Goal: Task Accomplishment & Management: Manage account settings

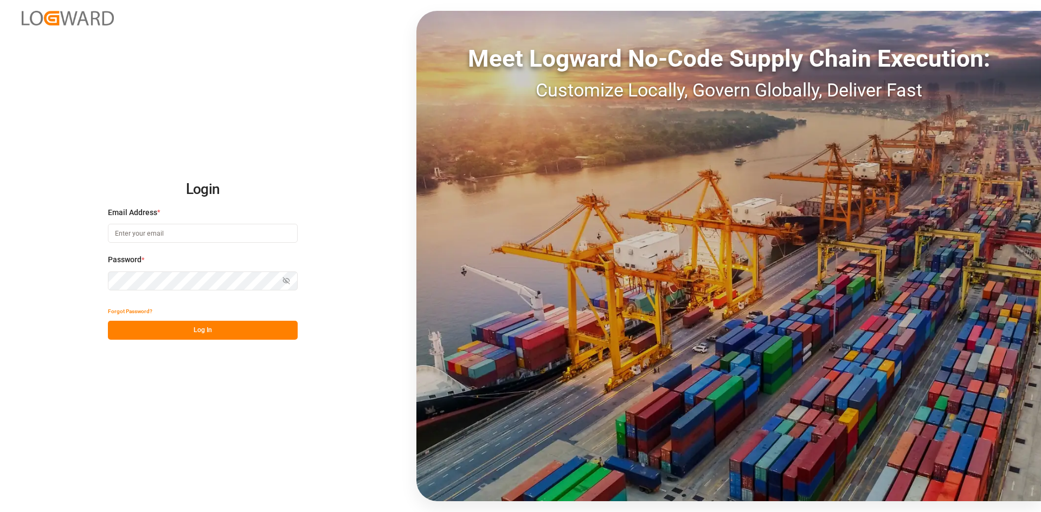
type input "[PERSON_NAME][EMAIL_ADDRESS][PERSON_NAME][DOMAIN_NAME]"
click at [198, 324] on button "Log In" at bounding box center [203, 330] width 190 height 19
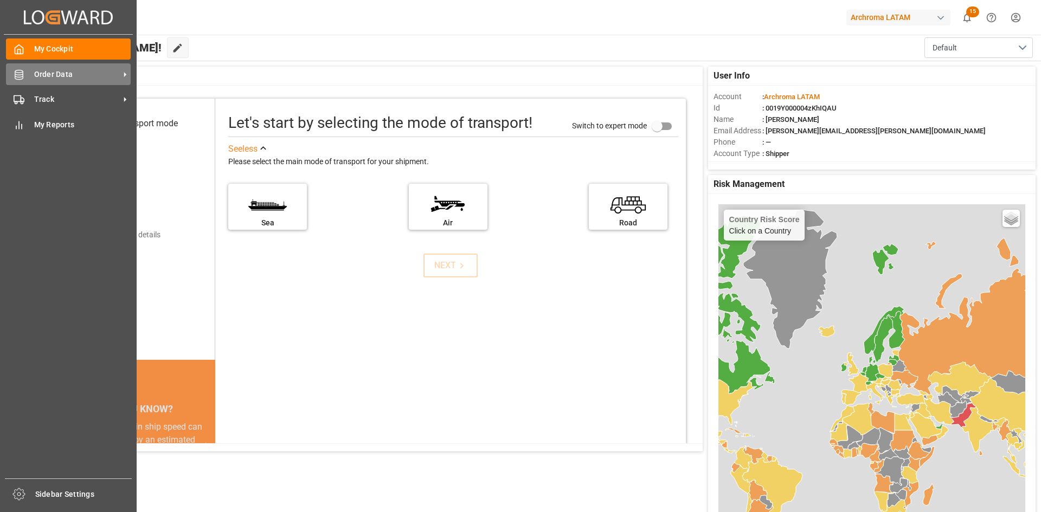
drag, startPoint x: 27, startPoint y: 72, endPoint x: 63, endPoint y: 81, distance: 37.9
click at [27, 72] on div "Order Data Order Data" at bounding box center [68, 73] width 125 height 21
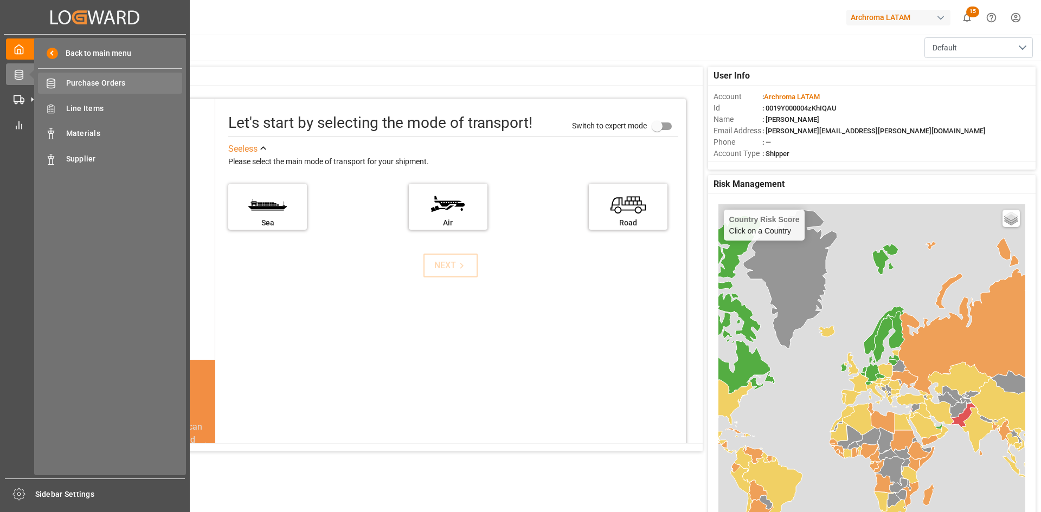
click at [132, 83] on span "Purchase Orders" at bounding box center [124, 83] width 117 height 11
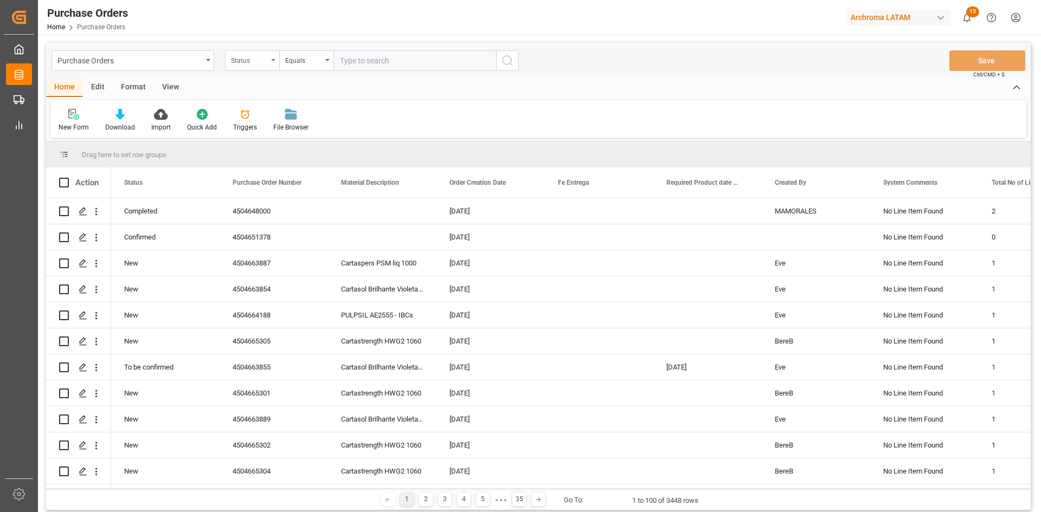
click at [270, 63] on div "Status" at bounding box center [252, 60] width 54 height 21
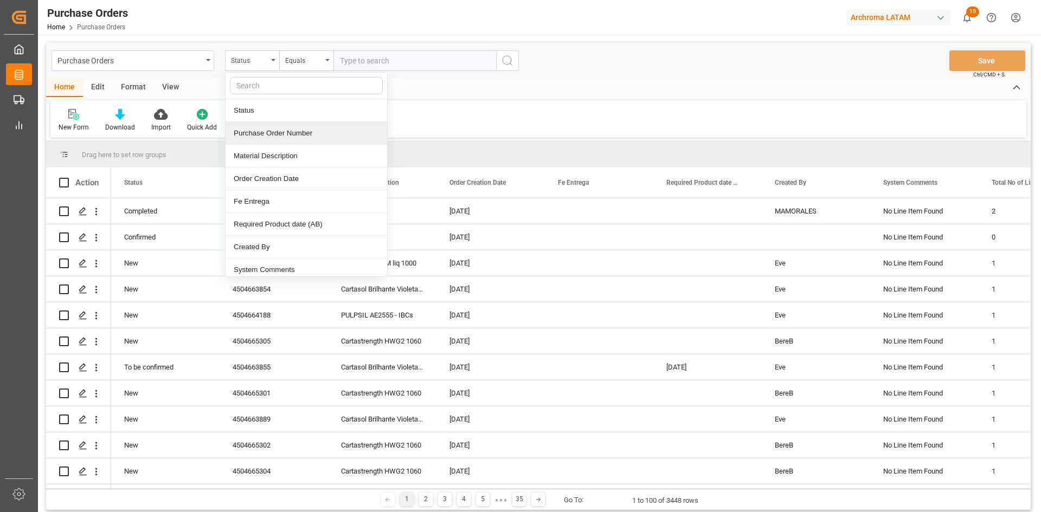
click at [279, 137] on div "Purchase Order Number" at bounding box center [306, 133] width 162 height 23
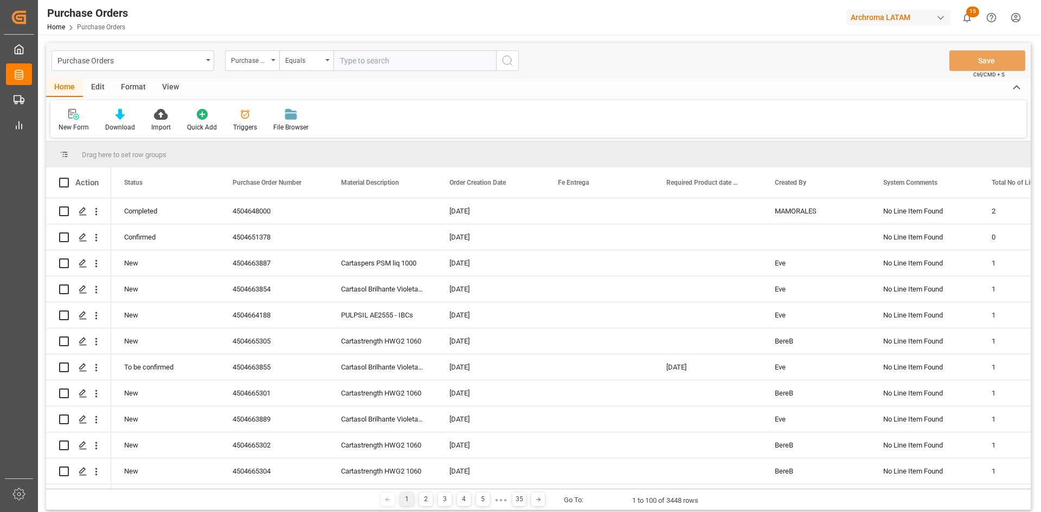
click at [364, 65] on input "text" at bounding box center [414, 60] width 163 height 21
paste input "4504655798"
type input "4504655798"
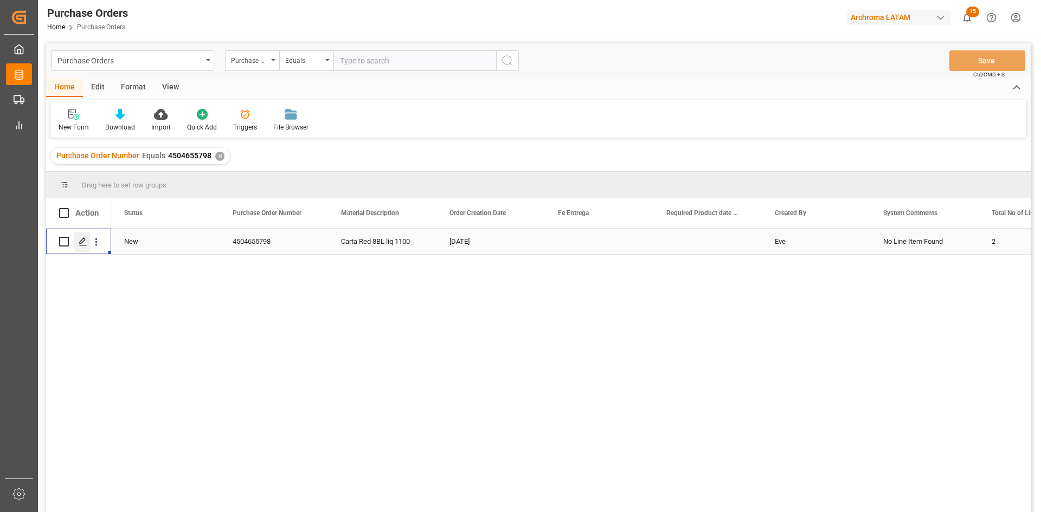
click at [82, 242] on polygon "Press SPACE to select this row." at bounding box center [82, 241] width 5 height 5
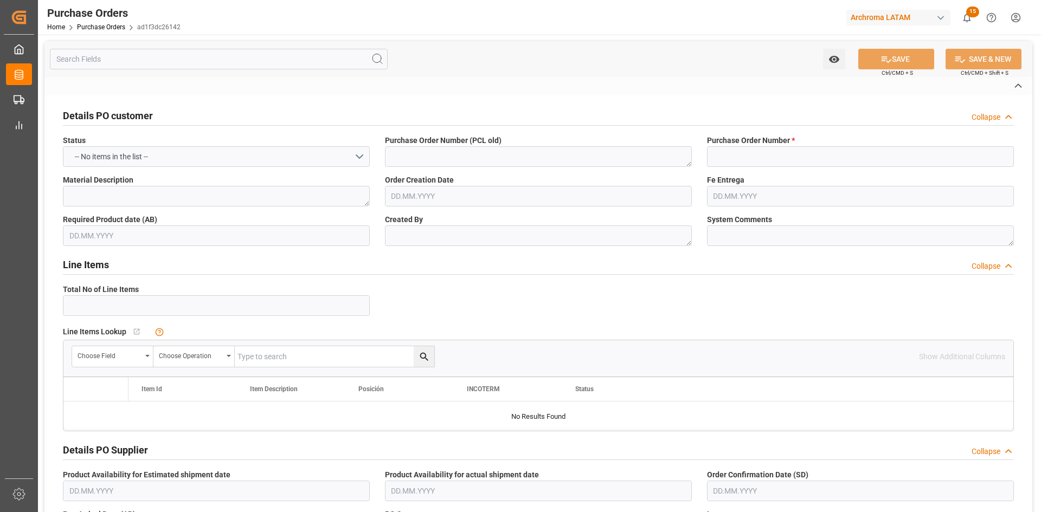
type input "4504655798"
type textarea "Carta Red 8BL liq 1100"
type textarea "Eve"
type textarea "No Line Item Found"
type input "2001"
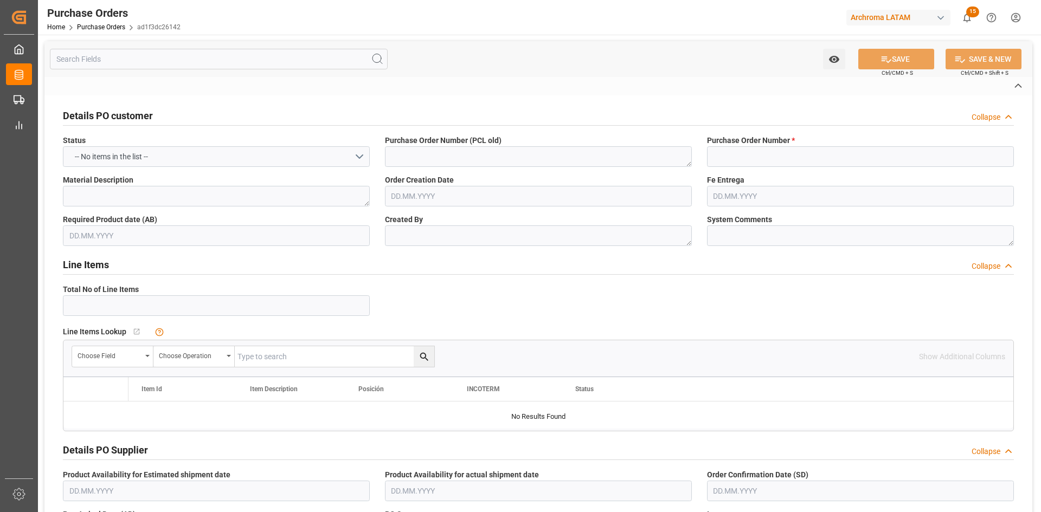
type input "Archroma U.S., Inc."
type input "Definitivo"
type input "Dalia Gutierrez"
type input "[GEOGRAPHIC_DATA]"
type textarea "PT"
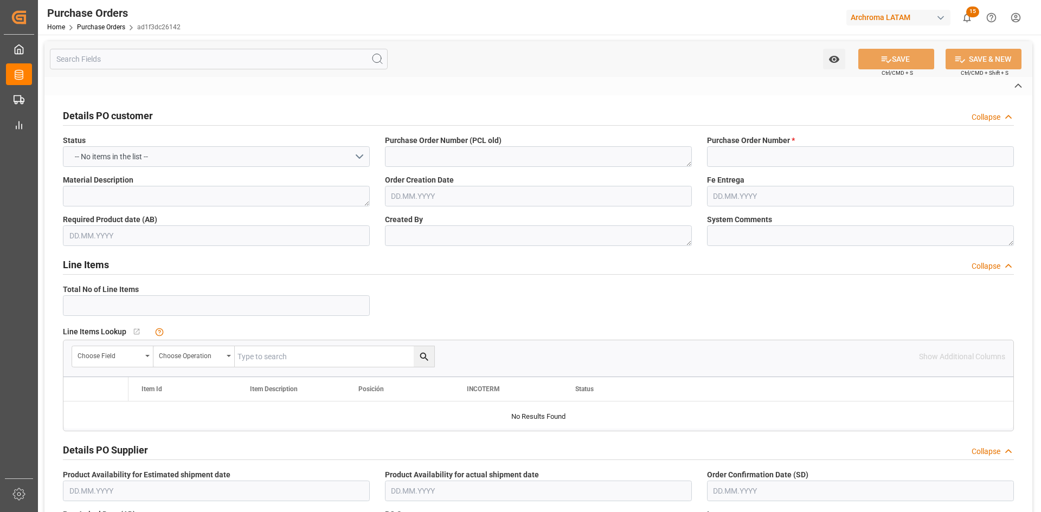
type input "SEAFREIGHT"
type input "2"
type input "[DATE]"
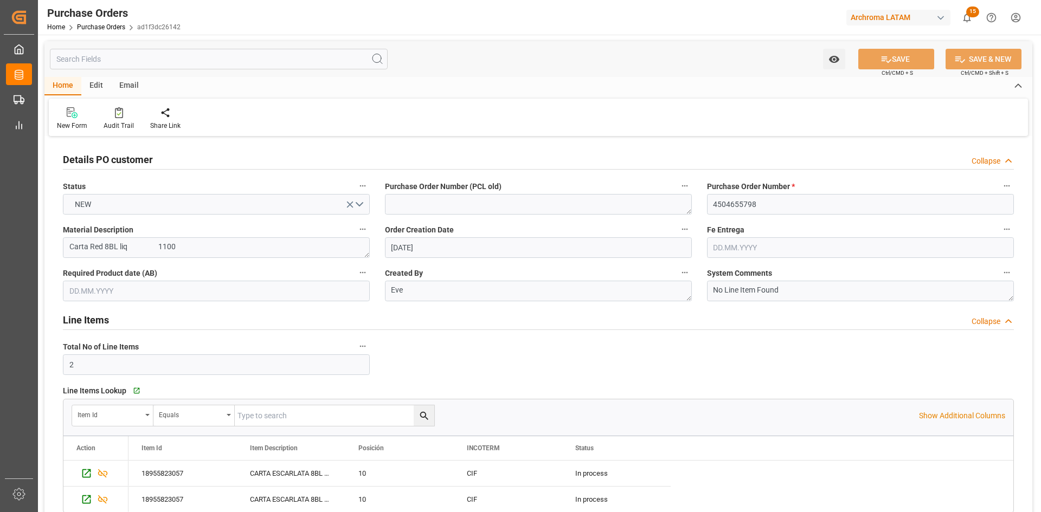
click at [128, 85] on div "Email" at bounding box center [129, 86] width 36 height 18
click at [92, 87] on div "Edit" at bounding box center [96, 86] width 30 height 18
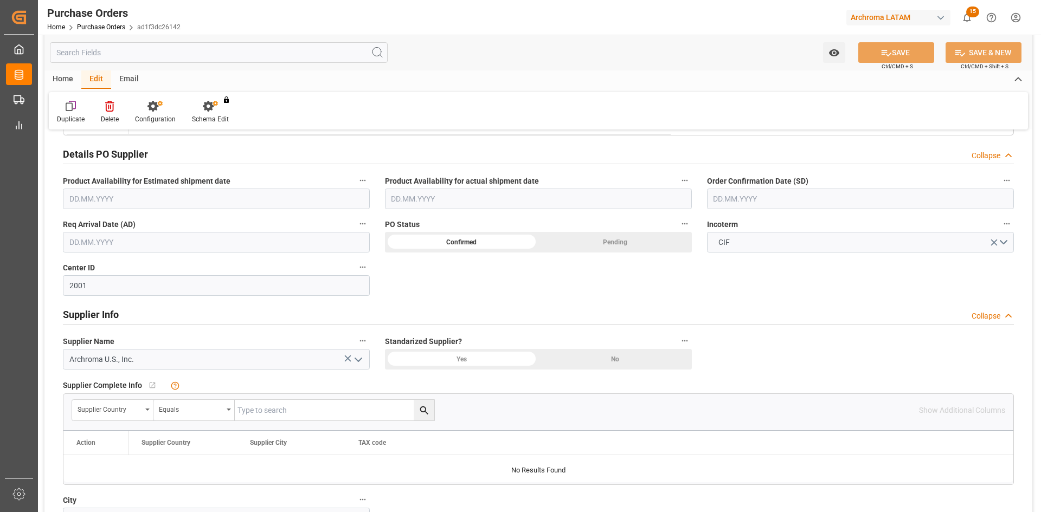
scroll to position [379, 0]
click at [837, 192] on input "text" at bounding box center [860, 197] width 307 height 21
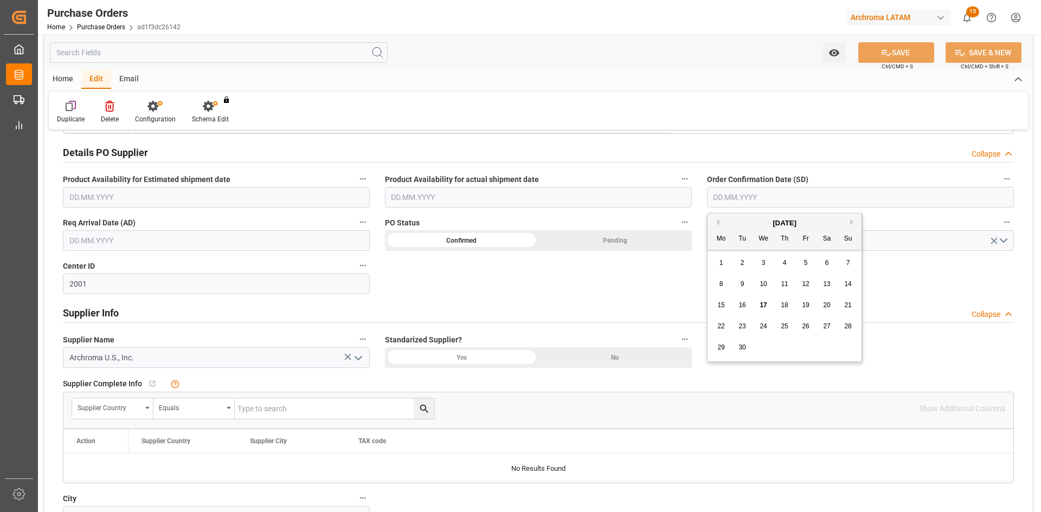
click at [734, 224] on div "[DATE]" at bounding box center [784, 223] width 154 height 11
click at [746, 307] on div "16" at bounding box center [743, 305] width 14 height 13
type input "[DATE]"
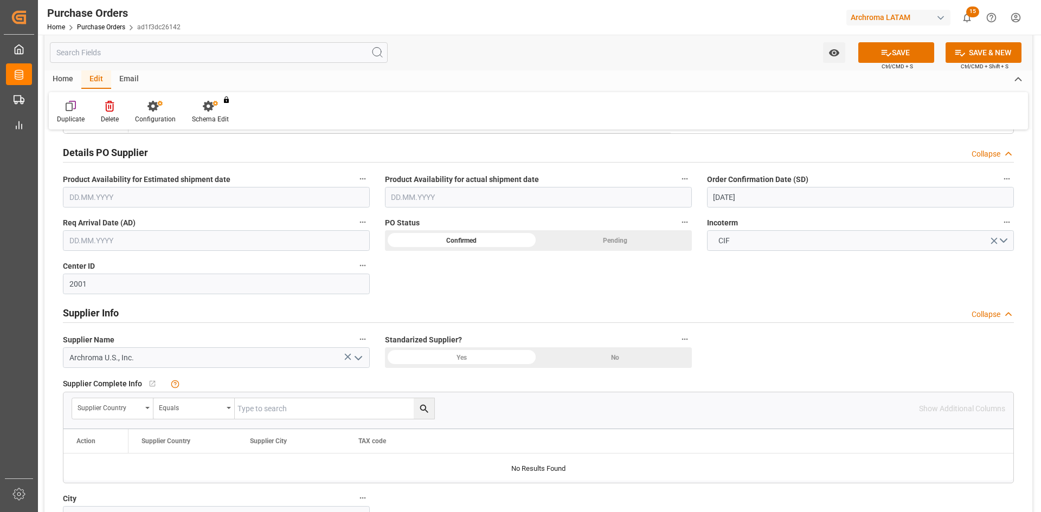
click at [261, 242] on input "text" at bounding box center [216, 240] width 307 height 21
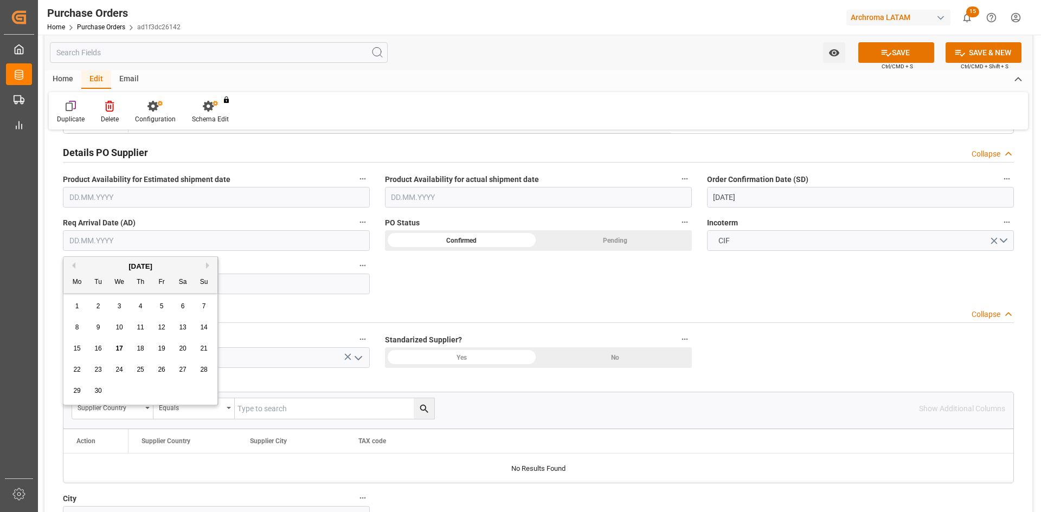
click at [101, 266] on div "[DATE]" at bounding box center [140, 266] width 154 height 11
click at [160, 351] on span "19" at bounding box center [161, 349] width 7 height 8
type input "19.09.2025"
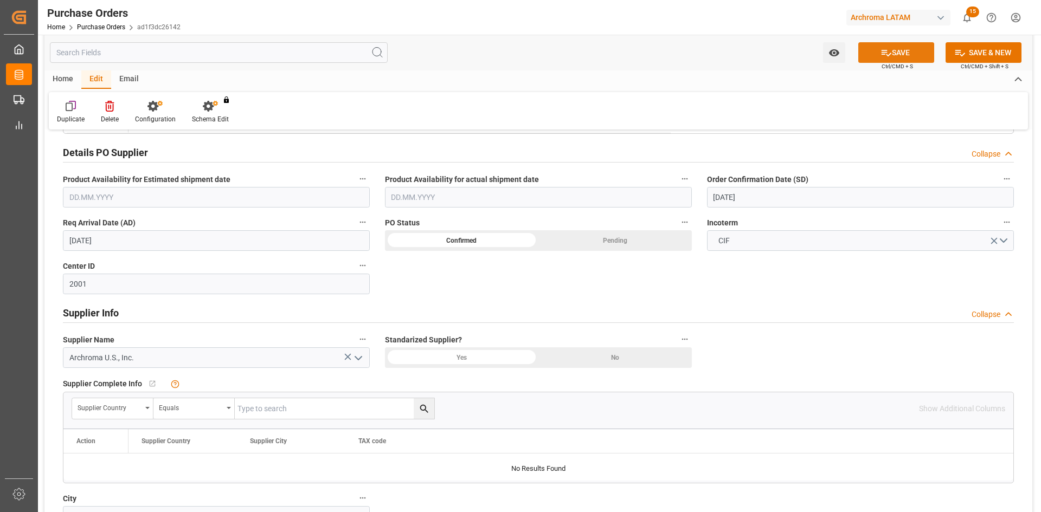
click at [920, 56] on button "SAVE" at bounding box center [896, 52] width 76 height 21
click at [808, 119] on div "Duplicate Delete Configuration Schema Edit You don't have permission for this f…" at bounding box center [538, 110] width 979 height 37
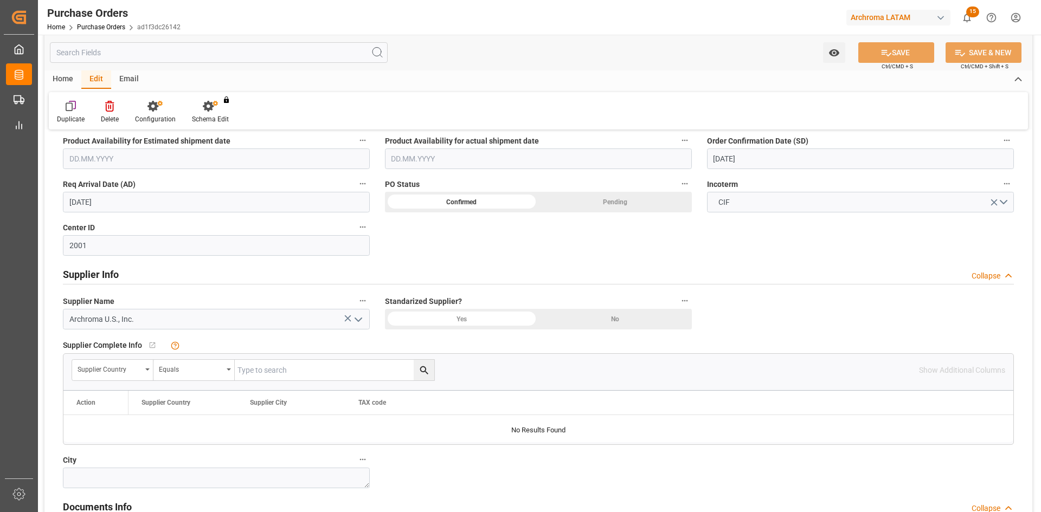
scroll to position [488, 0]
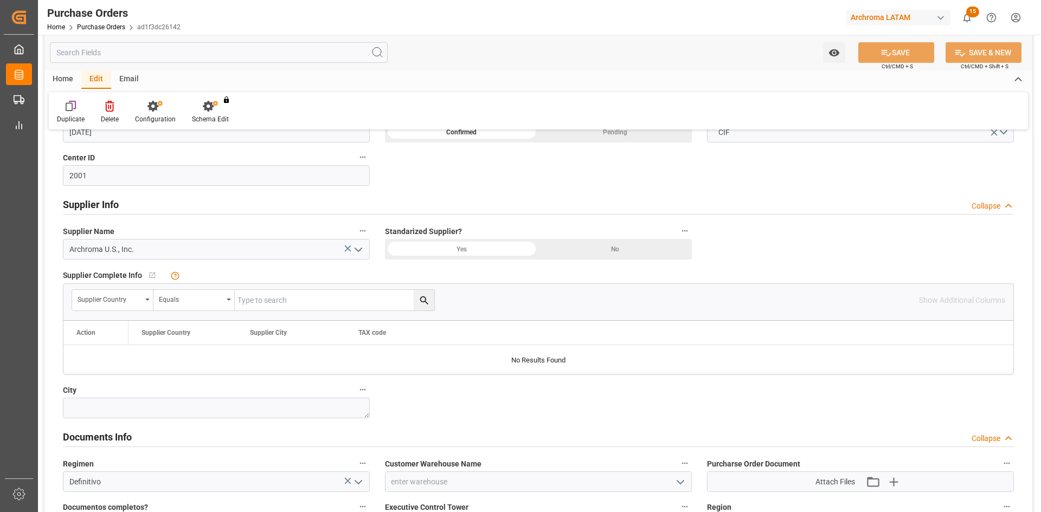
click at [492, 252] on div "Yes" at bounding box center [461, 249] width 153 height 21
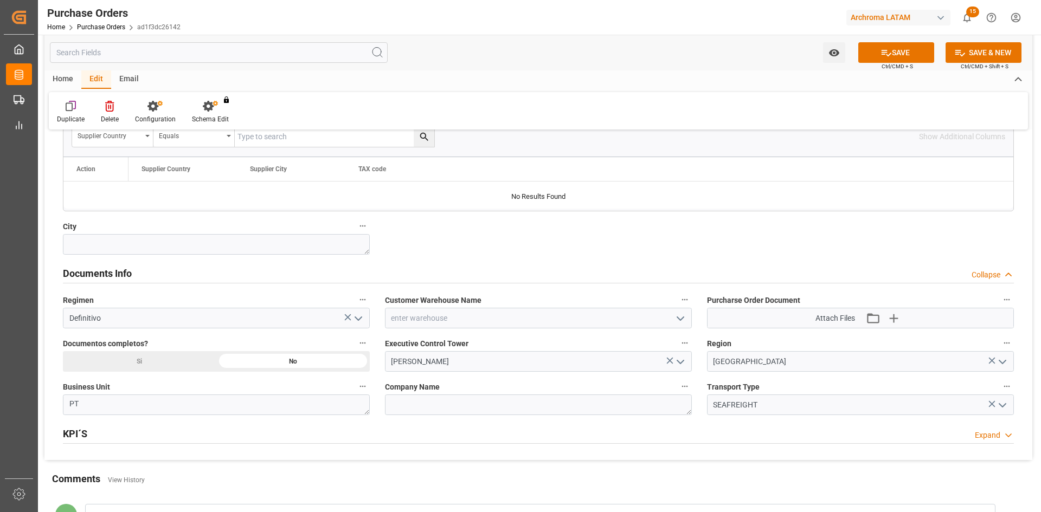
scroll to position [705, 0]
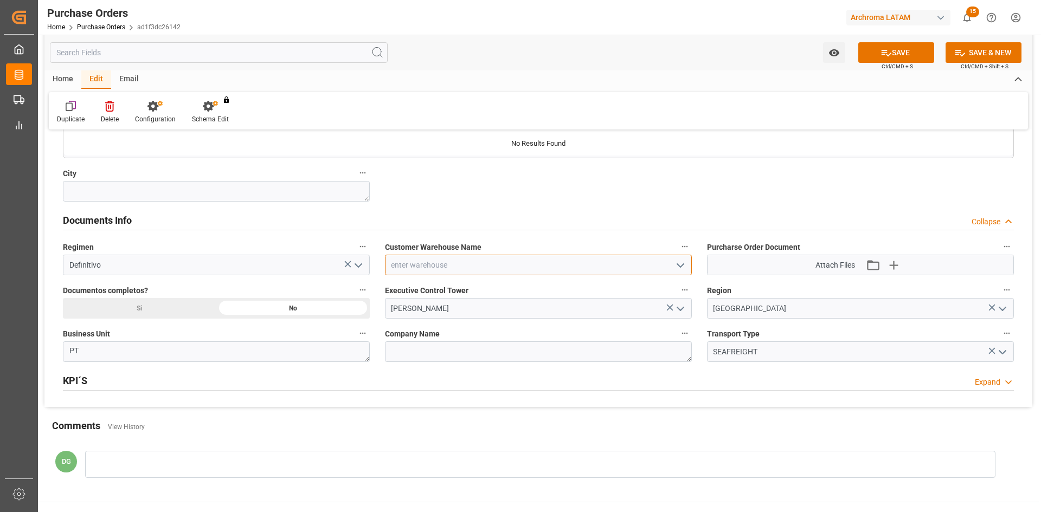
click at [552, 255] on input at bounding box center [538, 265] width 307 height 21
click at [680, 266] on icon "open menu" at bounding box center [680, 265] width 13 height 13
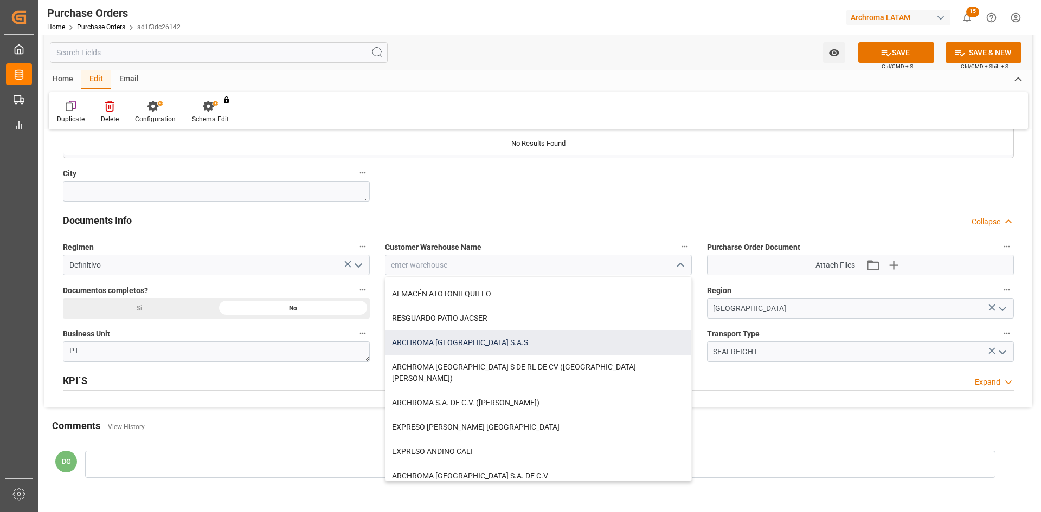
scroll to position [108, 0]
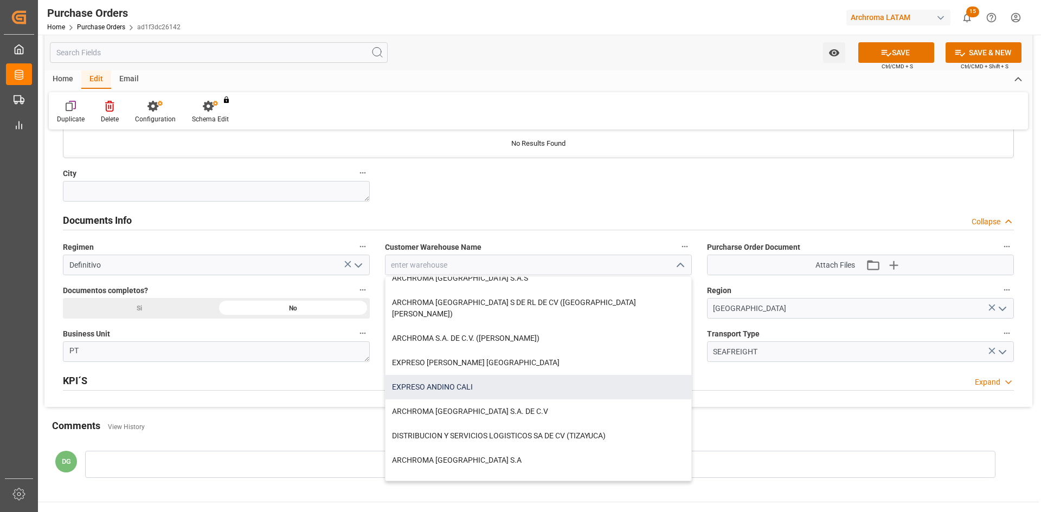
click at [486, 375] on div "EXPRESO ANDINO CALI" at bounding box center [538, 387] width 306 height 24
type input "EXPRESO ANDINO CALI"
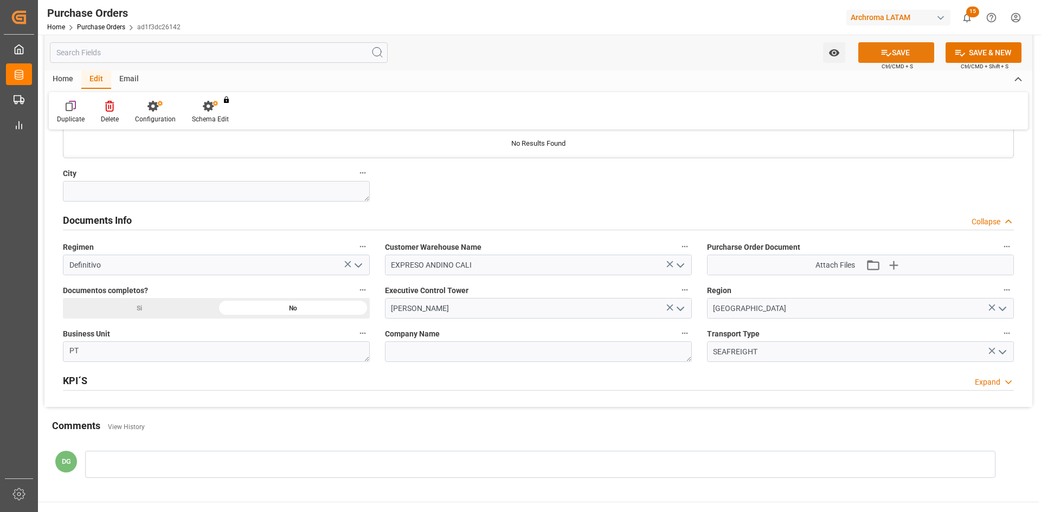
click at [900, 46] on button "SAVE" at bounding box center [896, 52] width 76 height 21
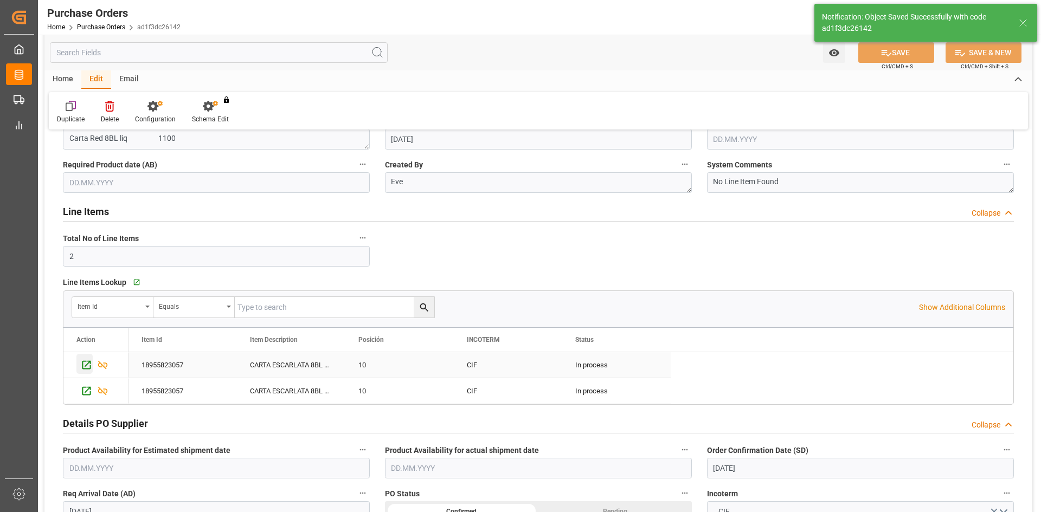
click at [88, 366] on icon "Press SPACE to select this row." at bounding box center [86, 364] width 11 height 11
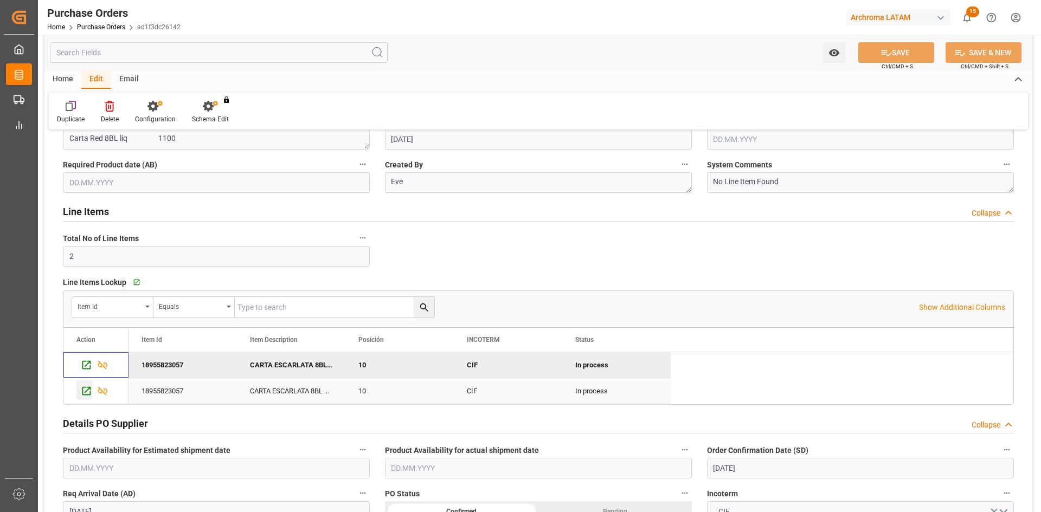
click at [83, 394] on icon "Press SPACE to select this row." at bounding box center [86, 391] width 9 height 9
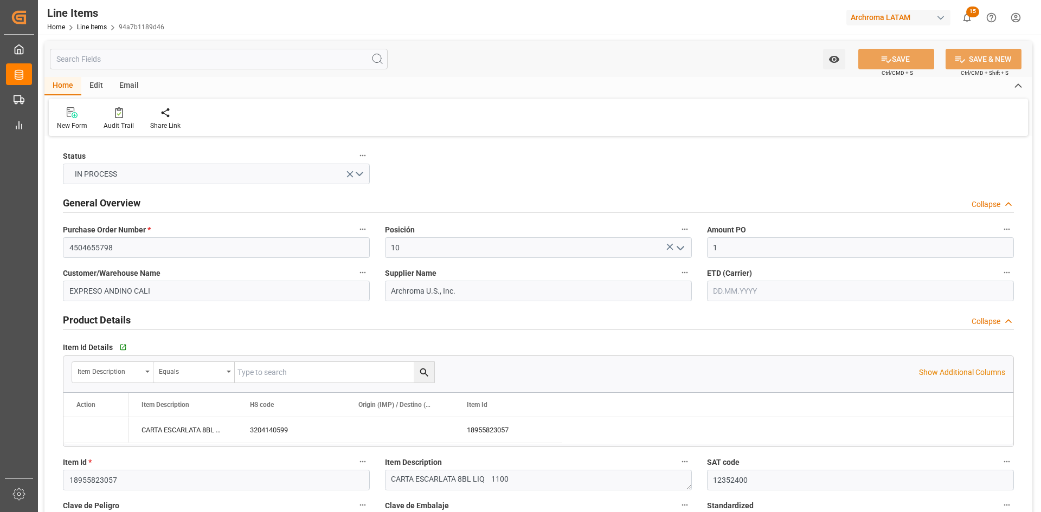
type input "17.09.2025 17:54"
type input "19.08.2025 22:47"
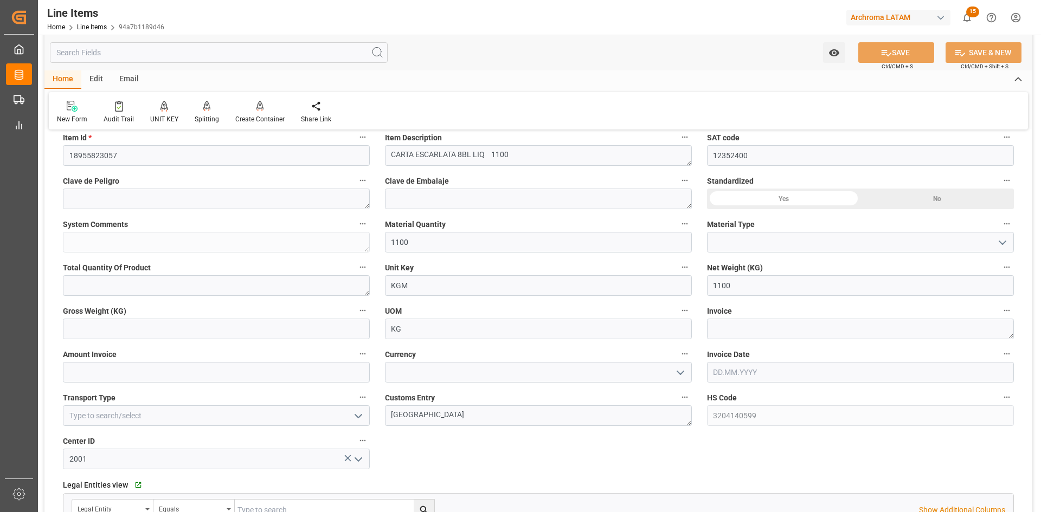
scroll to position [325, 0]
click at [822, 199] on div "Yes" at bounding box center [783, 198] width 153 height 21
click at [755, 332] on textarea at bounding box center [860, 328] width 307 height 21
type textarea "86556"
drag, startPoint x: 273, startPoint y: 366, endPoint x: 240, endPoint y: 367, distance: 32.5
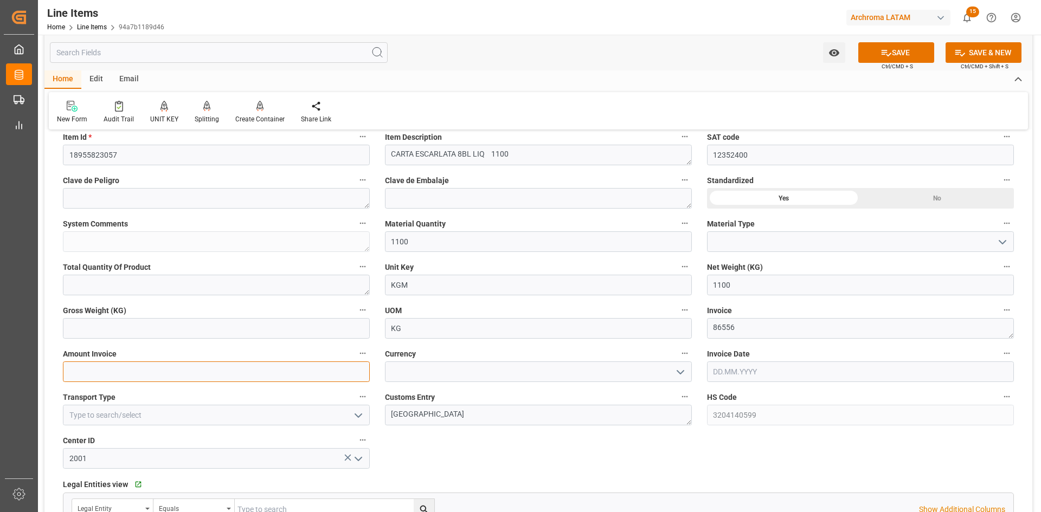
click at [273, 366] on input "text" at bounding box center [216, 372] width 307 height 21
click at [775, 369] on input "text" at bounding box center [860, 372] width 307 height 21
drag, startPoint x: 745, startPoint y: 274, endPoint x: 748, endPoint y: 280, distance: 6.5
click at [745, 274] on div "9" at bounding box center [743, 275] width 14 height 13
type input "09.09.2025"
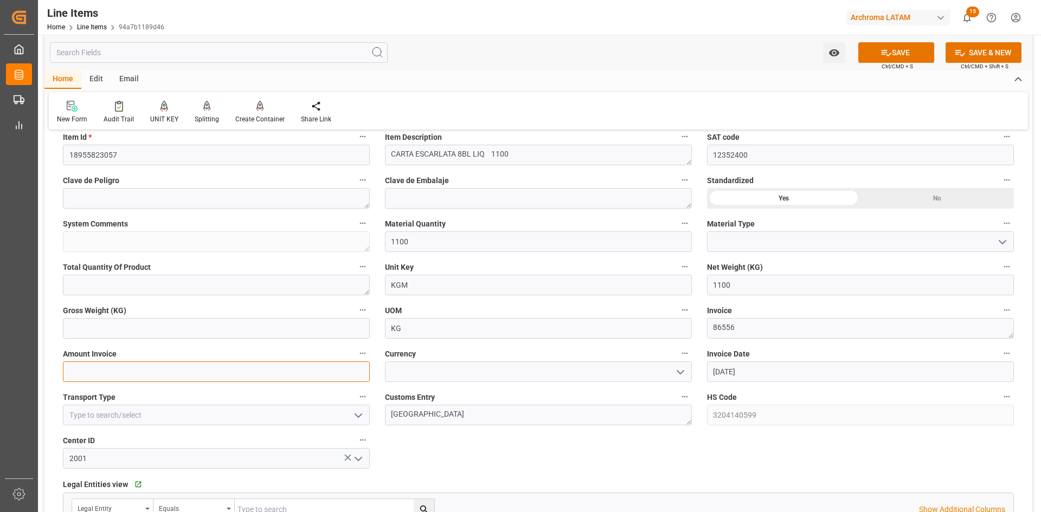
click at [192, 371] on input "text" at bounding box center [216, 372] width 307 height 21
type input "31983.36"
click at [672, 370] on button "open menu" at bounding box center [679, 372] width 16 height 17
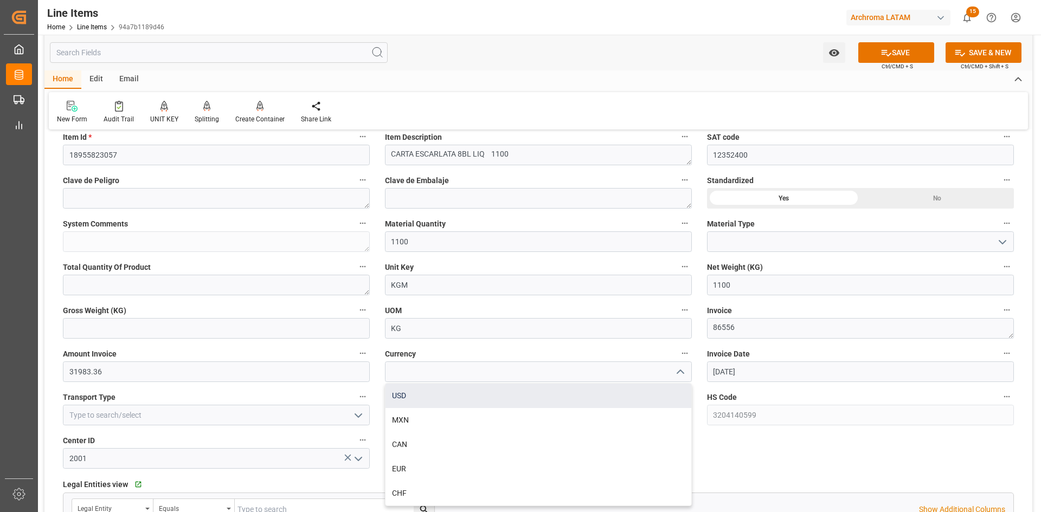
click at [447, 394] on div "USD" at bounding box center [538, 396] width 306 height 24
type input "USD"
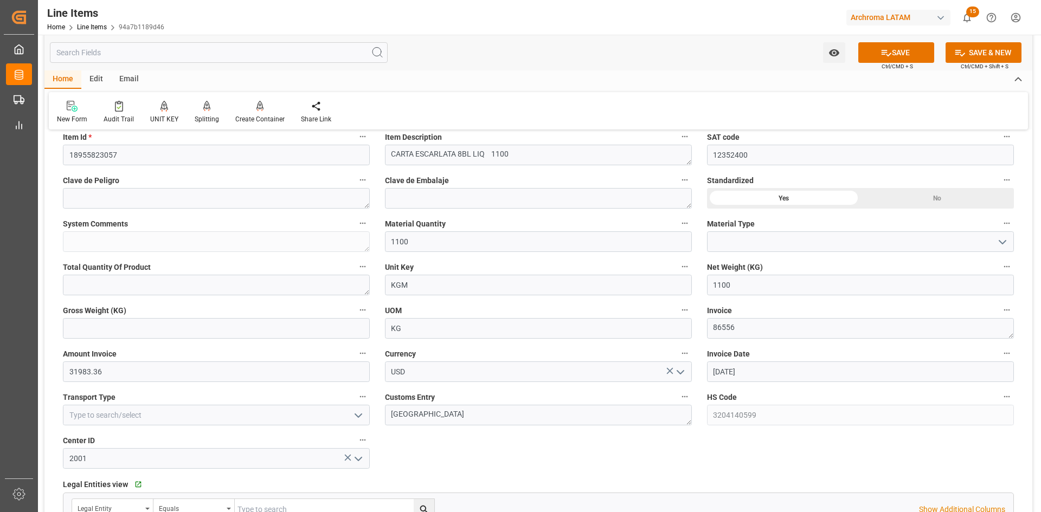
click at [359, 413] on icon "open menu" at bounding box center [358, 415] width 13 height 13
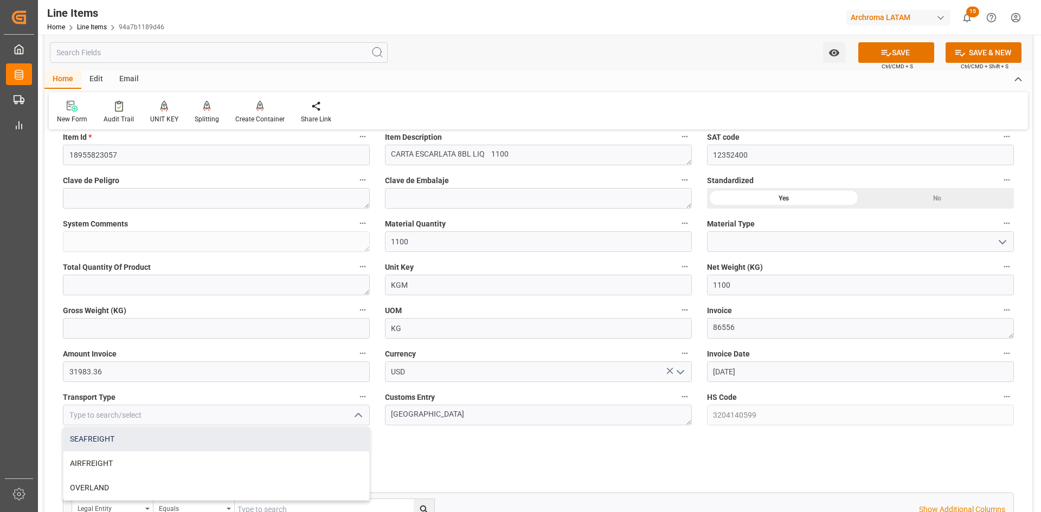
click at [154, 437] on div "SEAFREIGHT" at bounding box center [216, 439] width 306 height 24
type input "SEAFREIGHT"
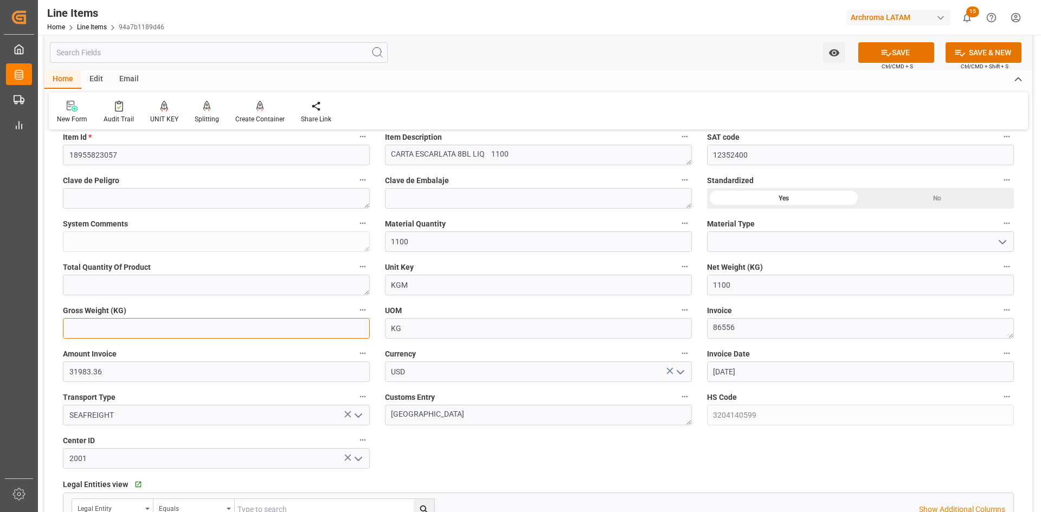
click at [274, 325] on input "text" at bounding box center [216, 328] width 307 height 21
type input "18666"
click at [745, 285] on input "1100" at bounding box center [860, 285] width 307 height 21
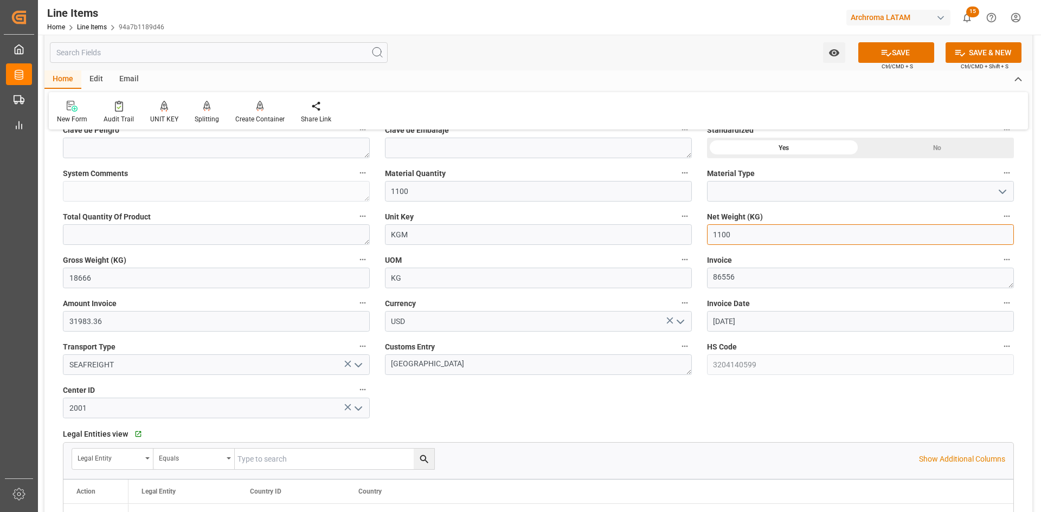
scroll to position [379, 0]
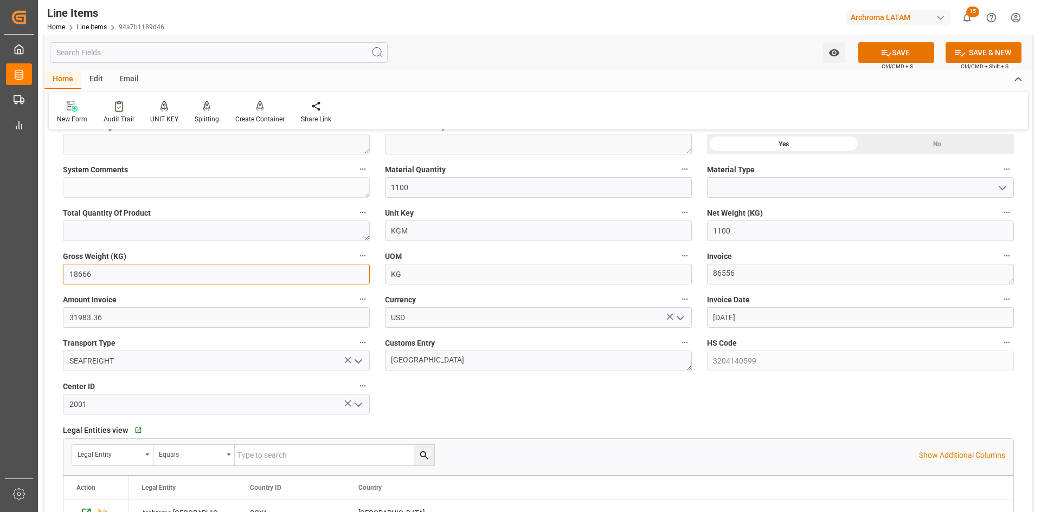
drag, startPoint x: 122, startPoint y: 272, endPoint x: 60, endPoint y: 272, distance: 62.3
click at [60, 272] on div "Gross Weight (KG) 18666" at bounding box center [216, 266] width 322 height 43
type input "0"
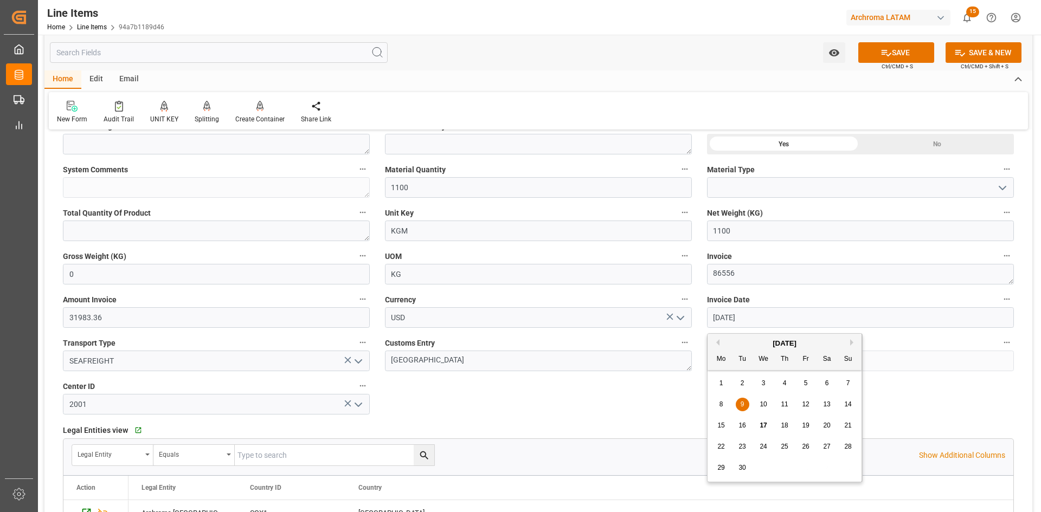
drag, startPoint x: 763, startPoint y: 318, endPoint x: 686, endPoint y: 318, distance: 77.0
click at [686, 318] on div "Status IN PROCESS General Overview Collapse Purchase Order Number * 4504655798 …" at bounding box center [538, 313] width 988 height 1106
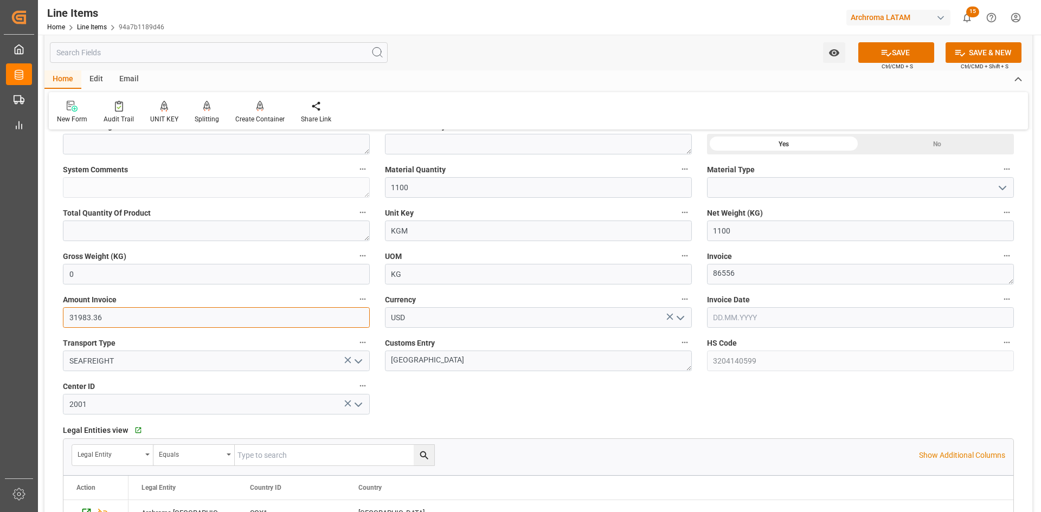
drag, startPoint x: 184, startPoint y: 318, endPoint x: 63, endPoint y: 315, distance: 120.9
click at [63, 315] on input "31983.36" at bounding box center [216, 317] width 307 height 21
type input "0"
drag, startPoint x: 420, startPoint y: 319, endPoint x: 346, endPoint y: 319, distance: 73.2
click at [346, 319] on div "Status IN PROCESS General Overview Collapse Purchase Order Number * 4504655798 …" at bounding box center [538, 313] width 988 height 1106
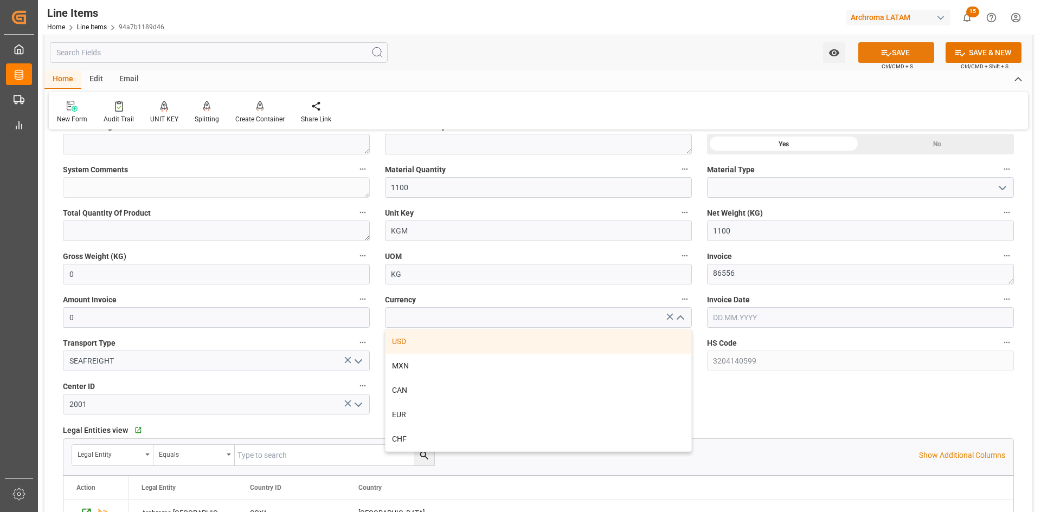
type input "USD"
click at [890, 48] on button "SAVE" at bounding box center [896, 52] width 76 height 21
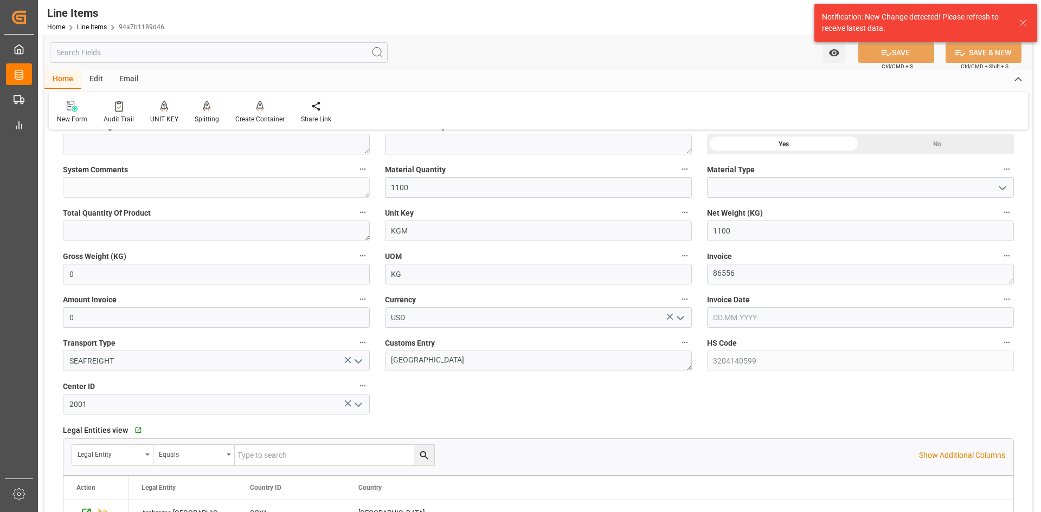
scroll to position [0, 0]
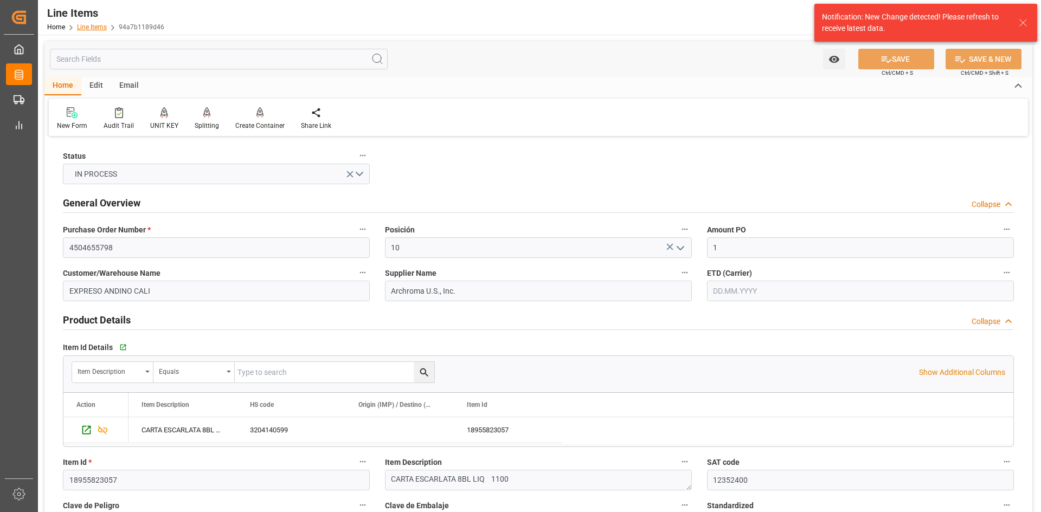
click at [98, 27] on link "Line Items" at bounding box center [92, 27] width 30 height 8
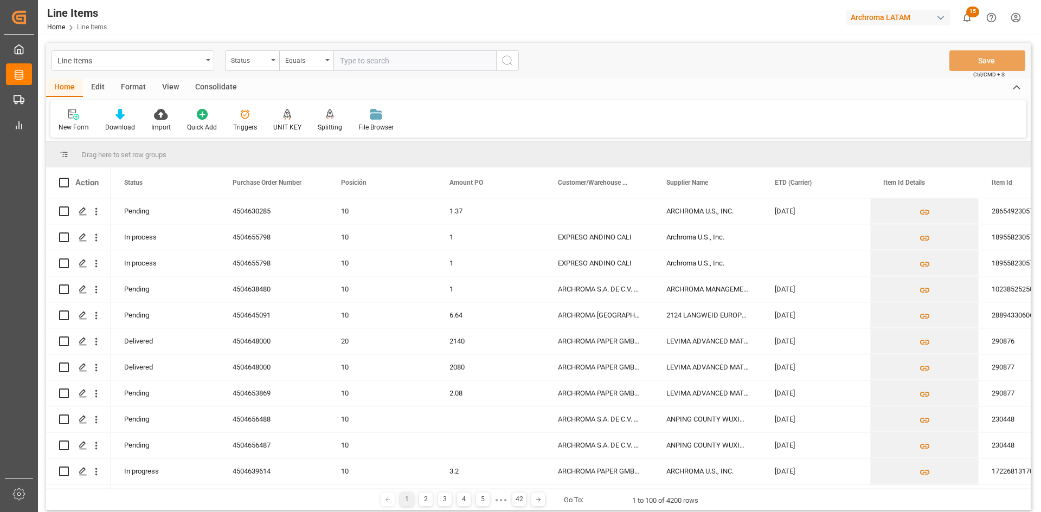
click at [262, 64] on div "Status" at bounding box center [249, 59] width 37 height 12
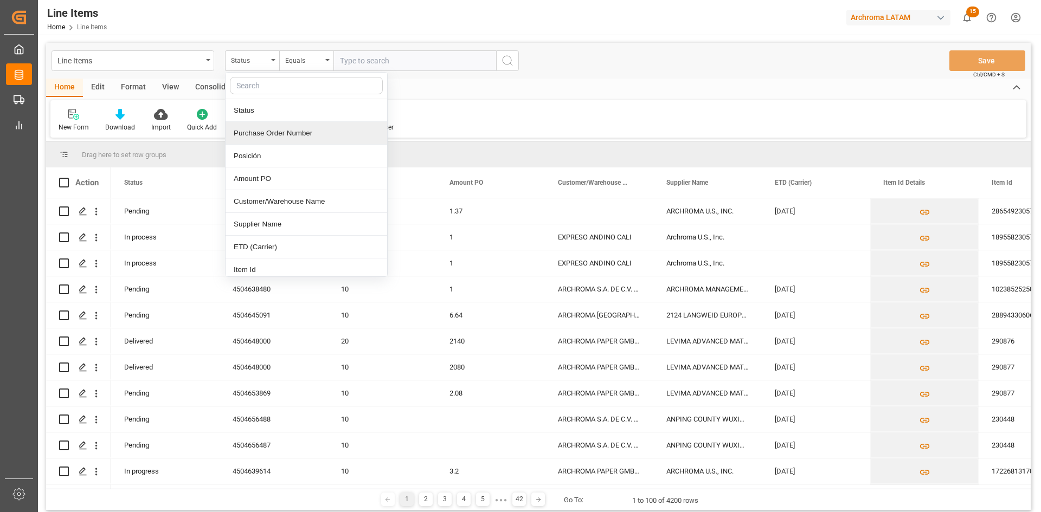
click at [299, 136] on div "Purchase Order Number" at bounding box center [306, 133] width 162 height 23
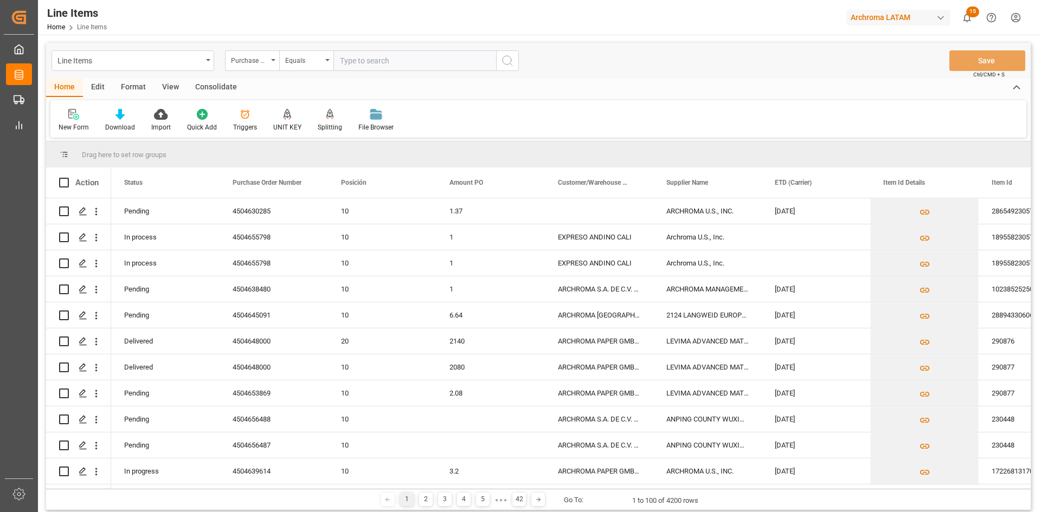
click at [372, 61] on input "text" at bounding box center [414, 60] width 163 height 21
paste input "4504656548"
type input "4504656548"
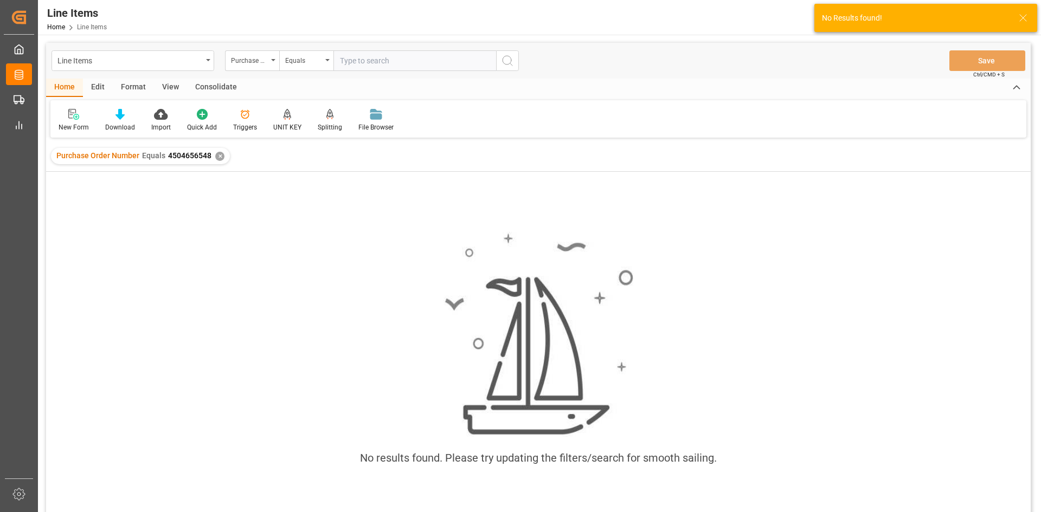
click at [217, 154] on div "✕" at bounding box center [219, 156] width 9 height 9
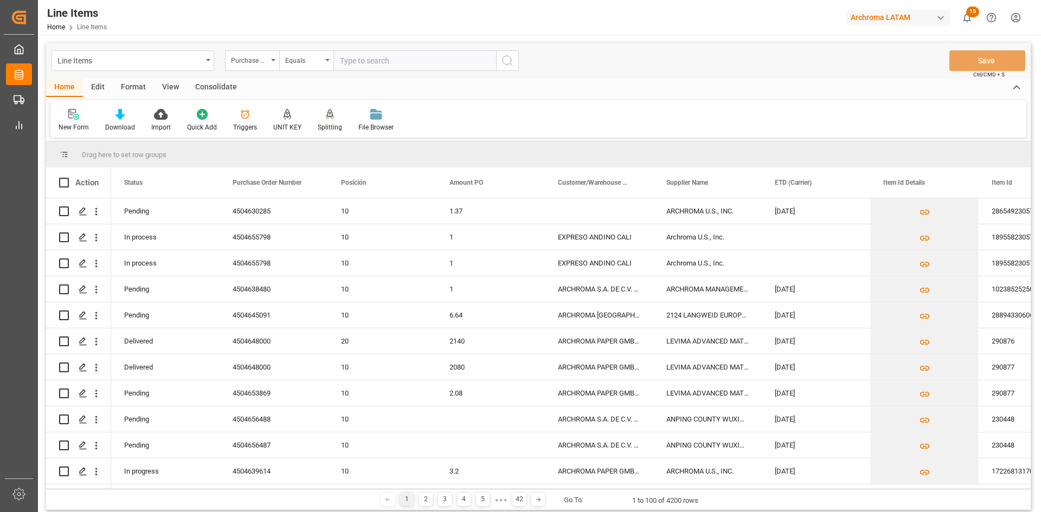
click at [86, 119] on div at bounding box center [74, 113] width 30 height 11
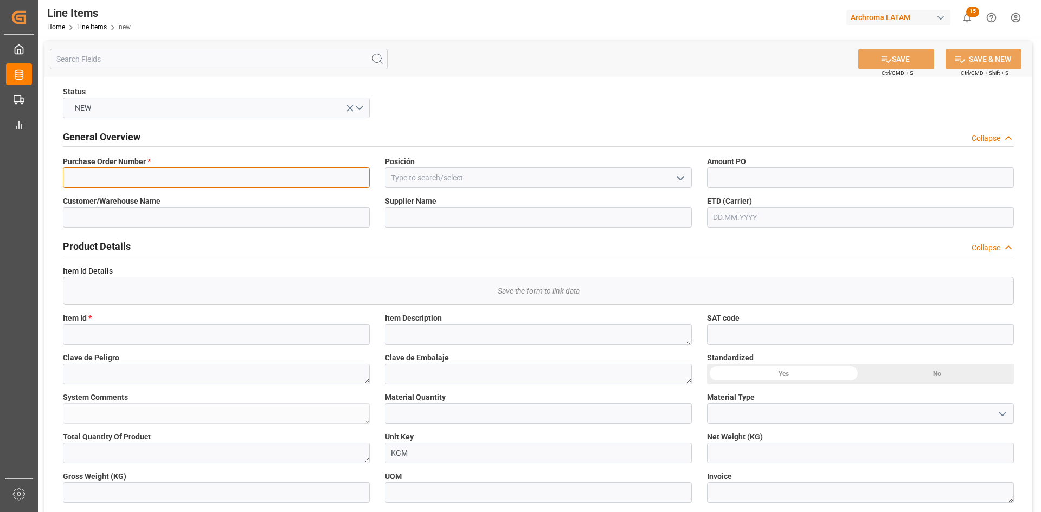
click at [296, 175] on input at bounding box center [216, 177] width 307 height 21
paste input "4504656548"
type input "4504656548"
click at [675, 178] on icon "open menu" at bounding box center [680, 178] width 13 height 13
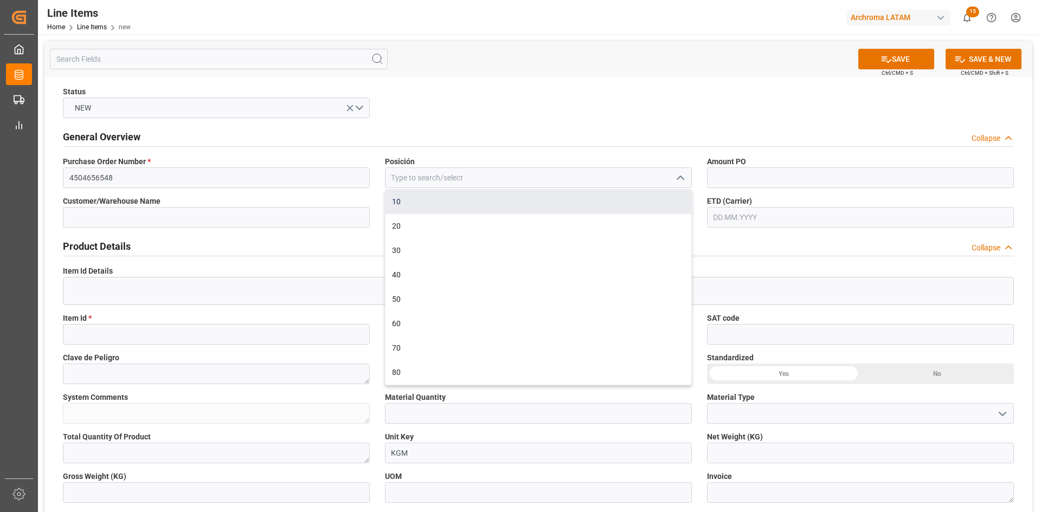
click at [441, 203] on div "10" at bounding box center [538, 202] width 306 height 24
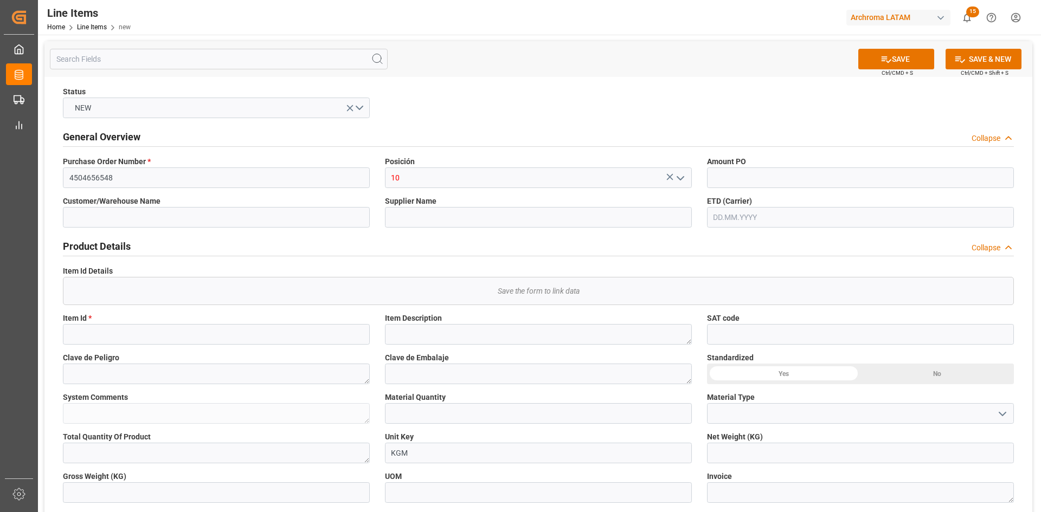
type input "10"
click at [768, 183] on input "text" at bounding box center [860, 177] width 307 height 21
type input "1649"
click at [147, 339] on input at bounding box center [216, 334] width 307 height 21
paste input "28525011635"
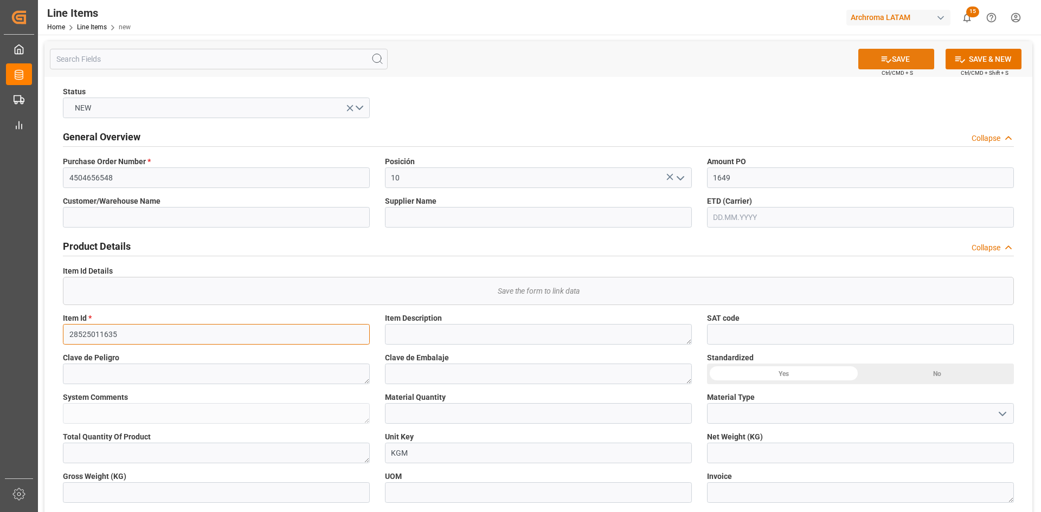
type input "28525011635"
click at [922, 56] on button "SAVE" at bounding box center [896, 59] width 76 height 21
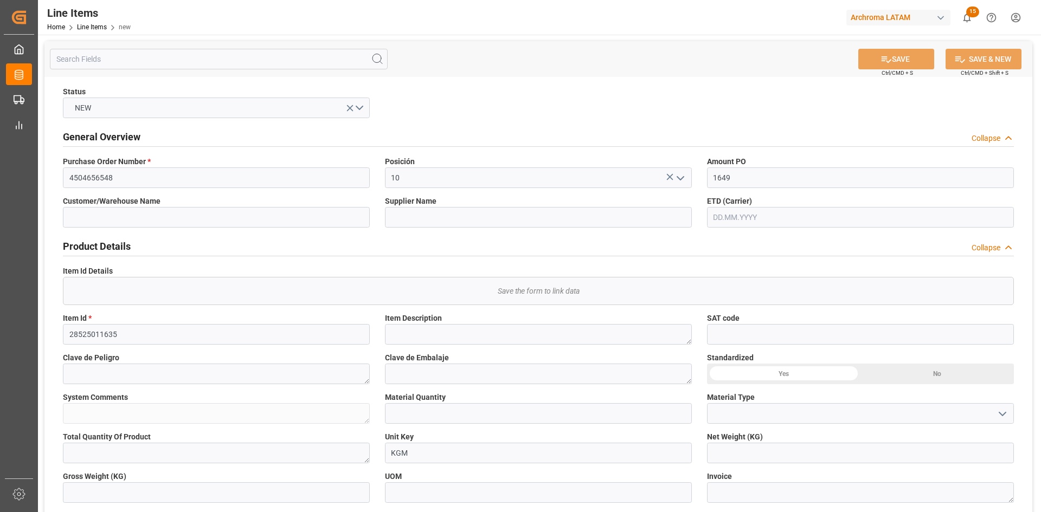
type input "4504656548"
type input "BLACKBURN CHEMICALS LTD"
type textarea "Dispelair DP 959 IBC 980"
type textarea "0"
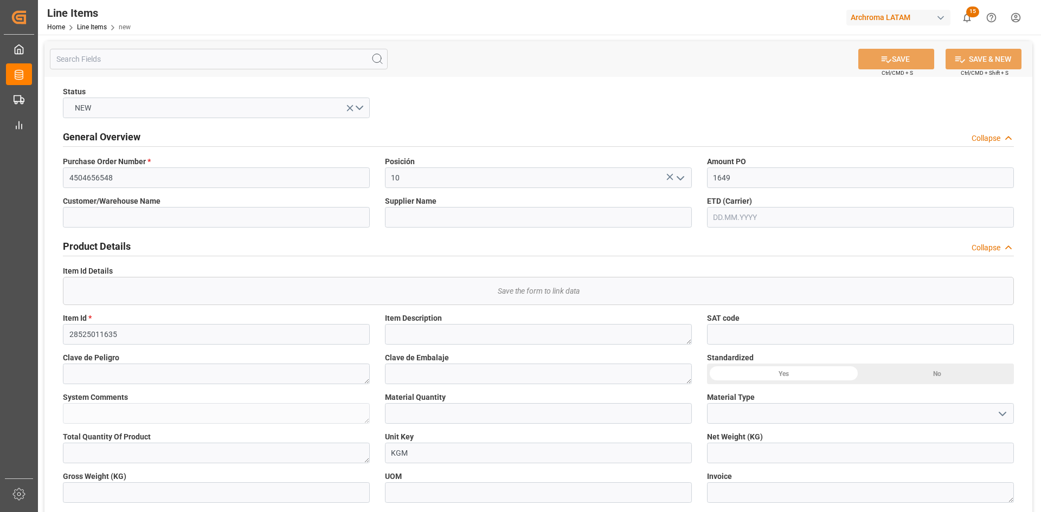
type input "KG"
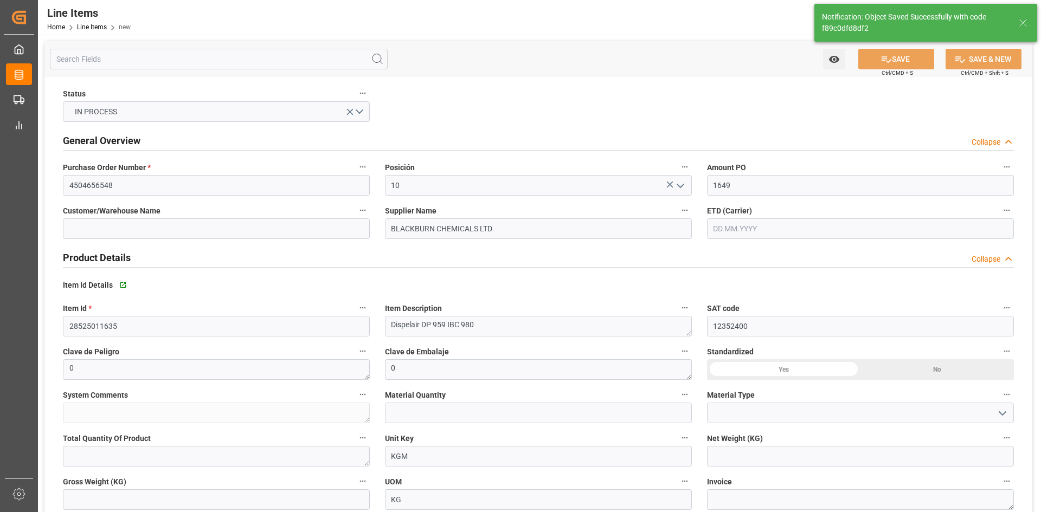
type input "12352400"
type input "3402909900"
type input "17.09.2025 18:18"
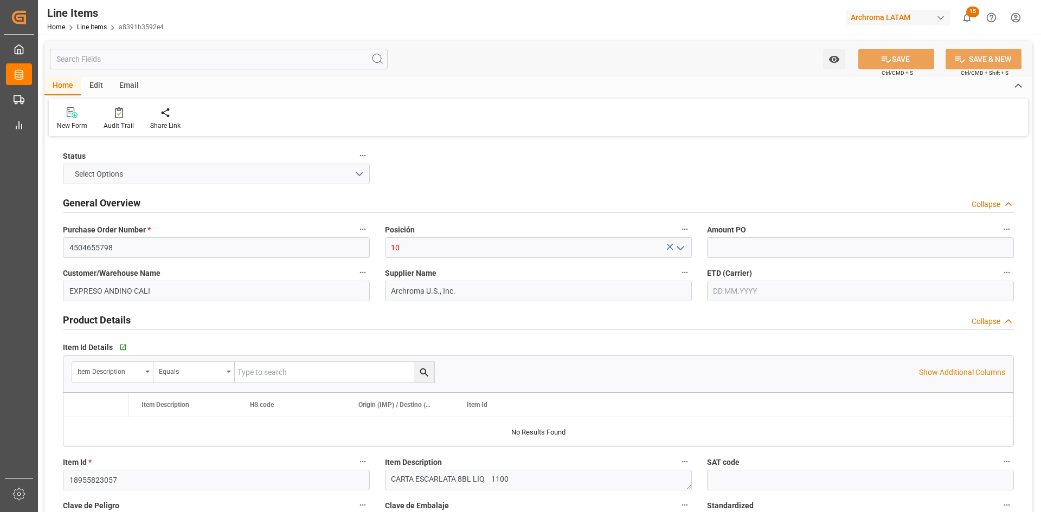
type input "1"
type input "12352400"
type input "1100"
type input "3204140599"
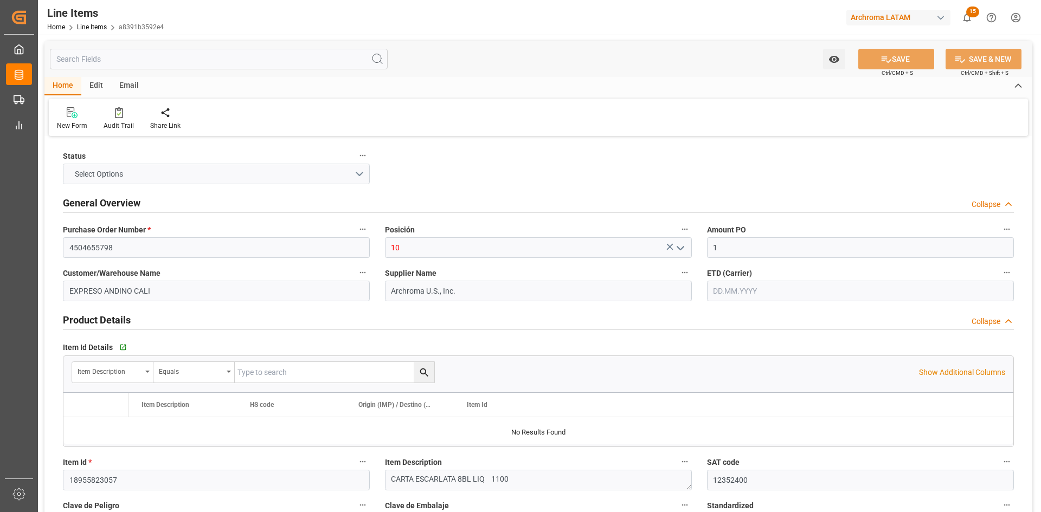
type input "17.09.2025 17:54"
type input "26.08.2025 15:05"
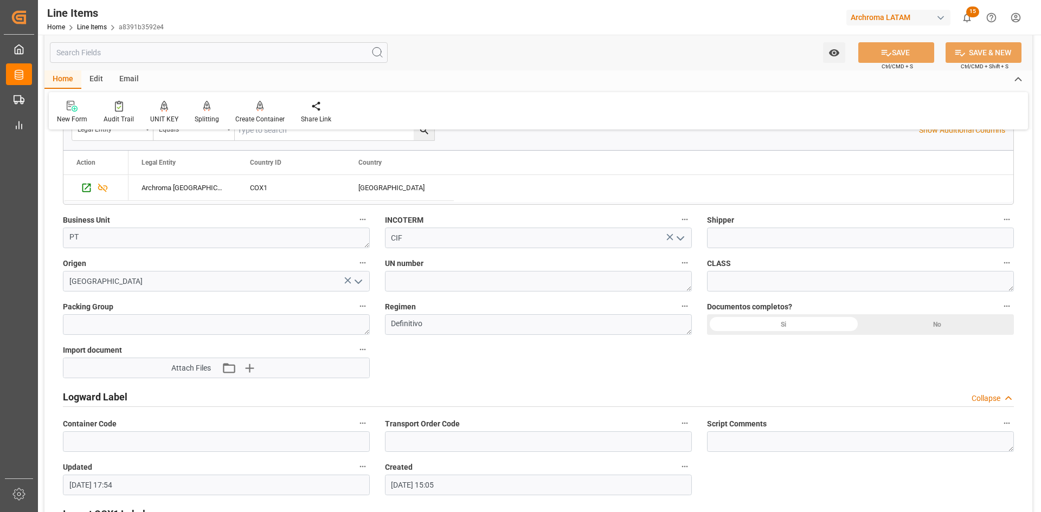
scroll to position [759, 0]
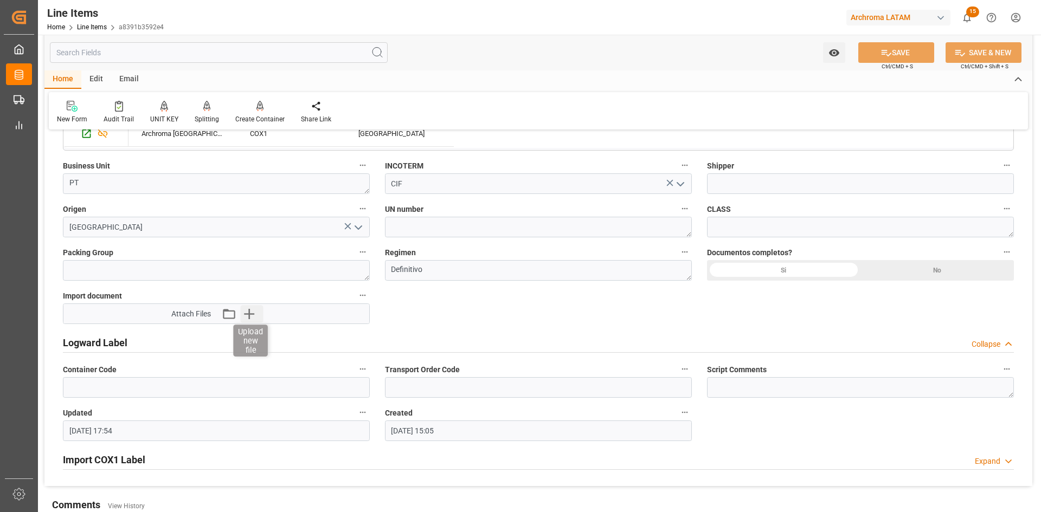
click at [247, 314] on icon "button" at bounding box center [249, 314] width 10 height 10
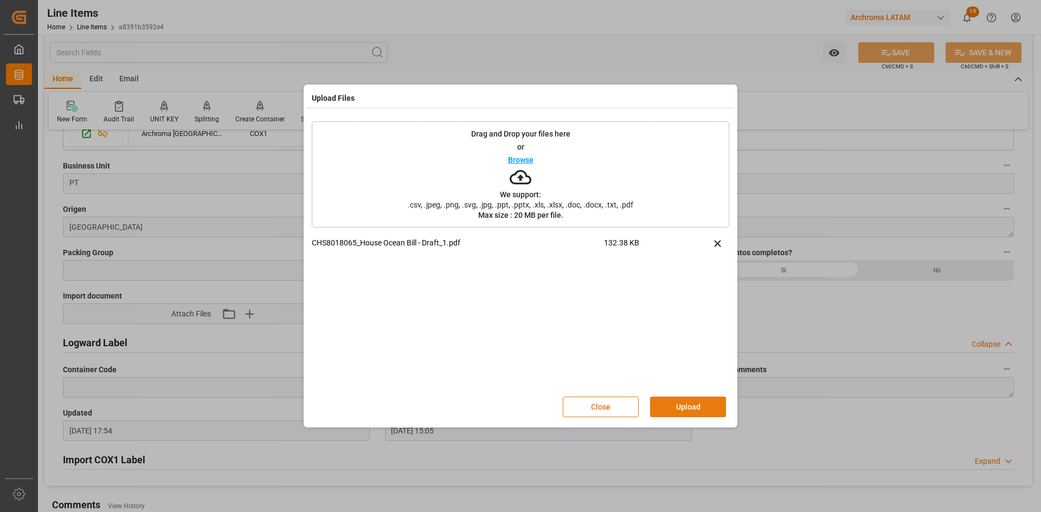
click at [673, 401] on button "Upload" at bounding box center [688, 407] width 76 height 21
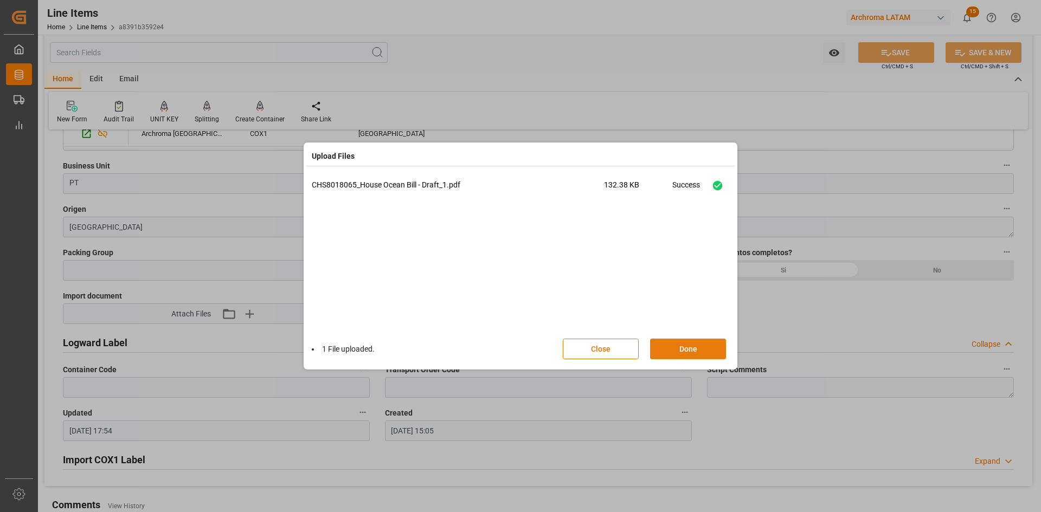
click at [700, 351] on button "Done" at bounding box center [688, 349] width 76 height 21
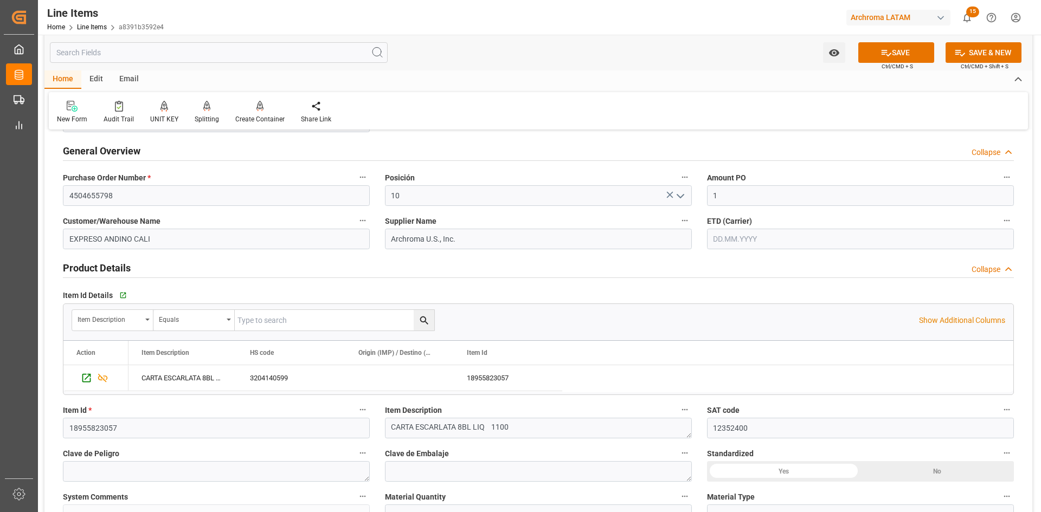
scroll to position [0, 0]
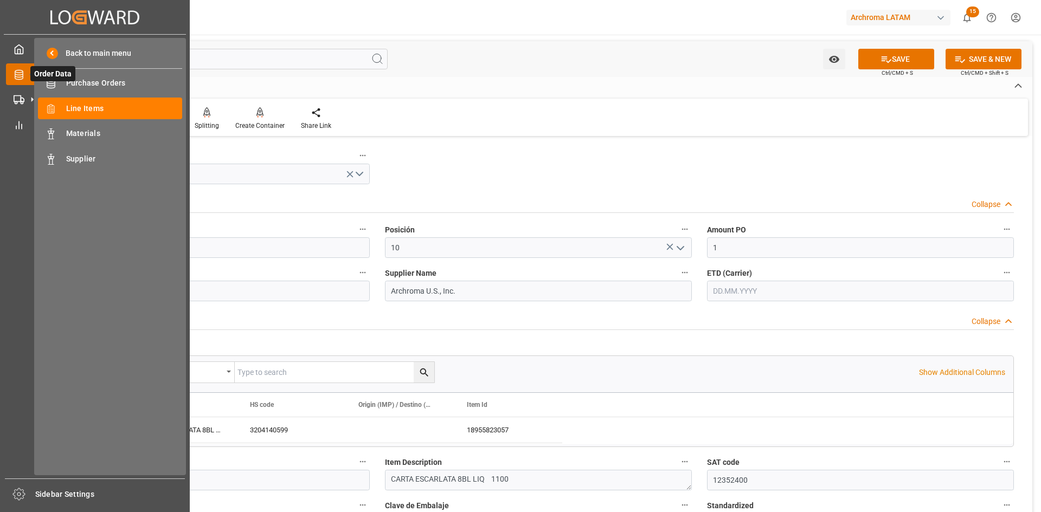
click at [22, 73] on icon at bounding box center [32, 74] width 23 height 23
click at [107, 86] on span "Purchase Orders" at bounding box center [124, 83] width 117 height 11
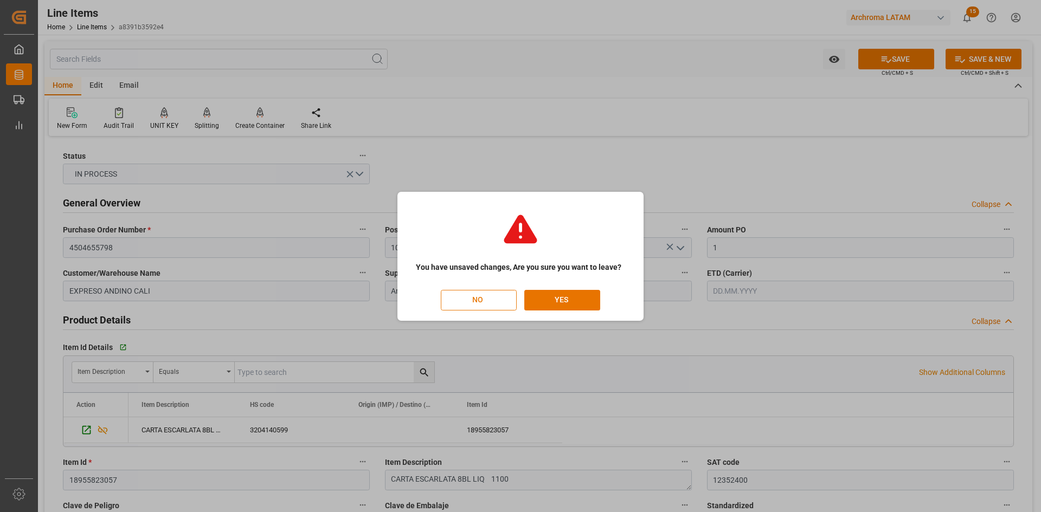
click at [482, 300] on button "NO" at bounding box center [479, 300] width 76 height 21
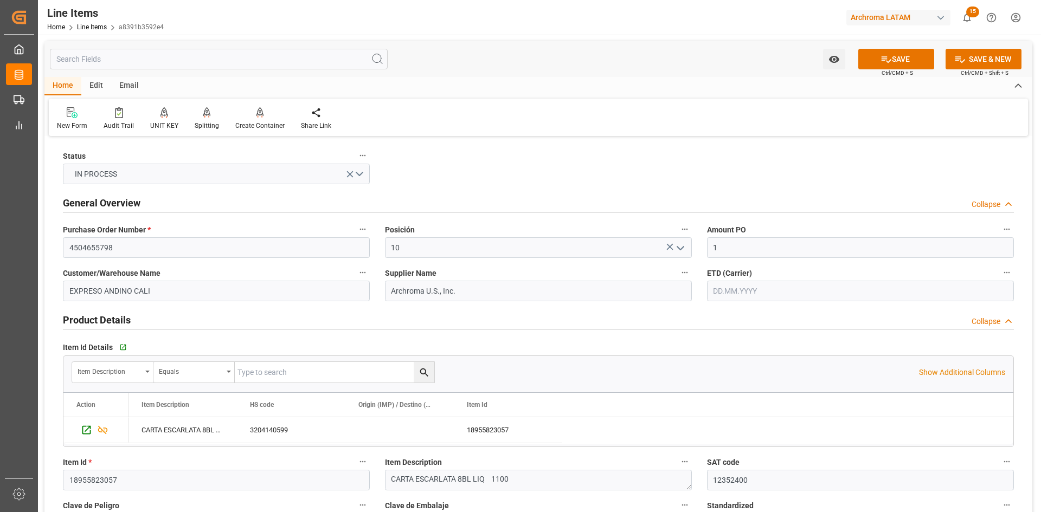
scroll to position [0, 30]
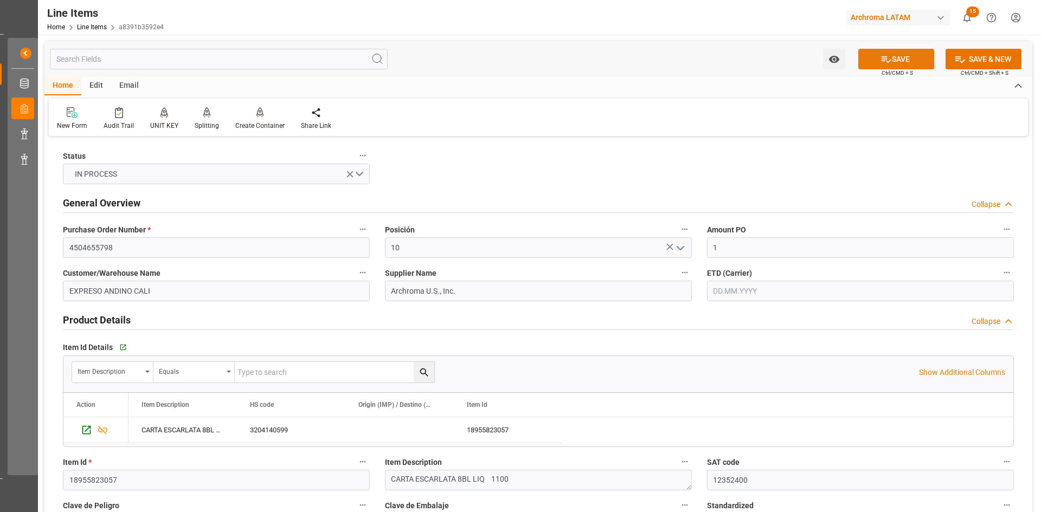
click at [906, 55] on button "SAVE" at bounding box center [896, 59] width 76 height 21
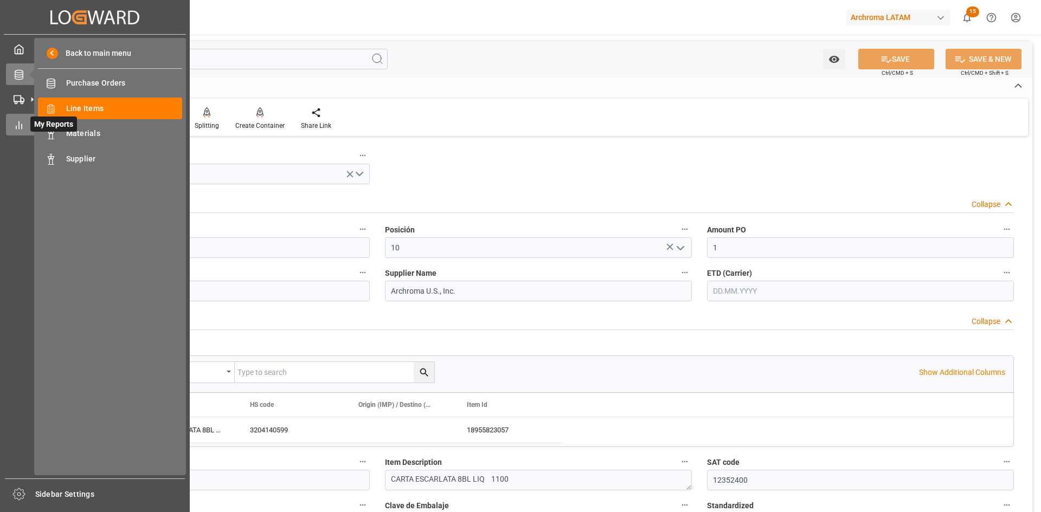
scroll to position [0, 0]
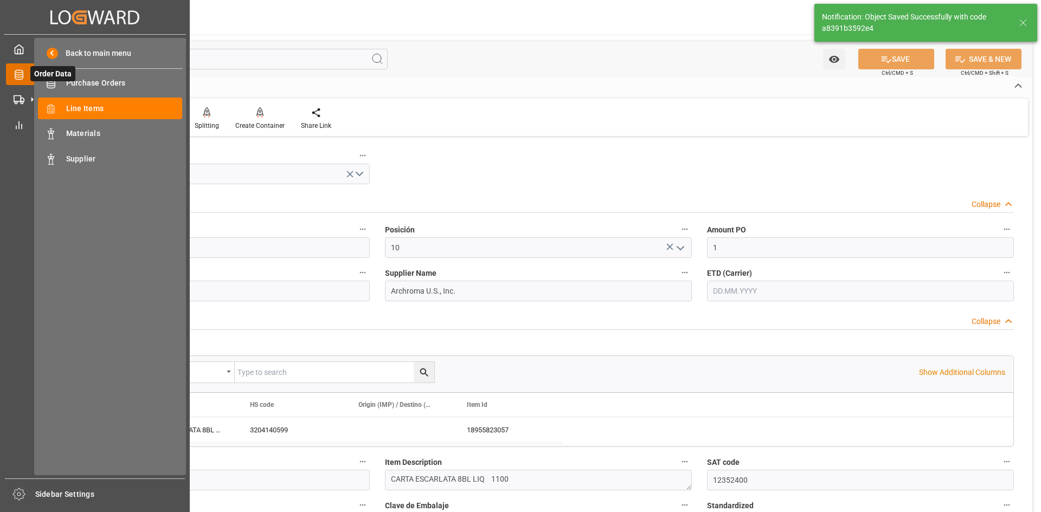
type input "17.09.2025 17:58"
click at [75, 80] on span "Purchase Orders" at bounding box center [124, 83] width 117 height 11
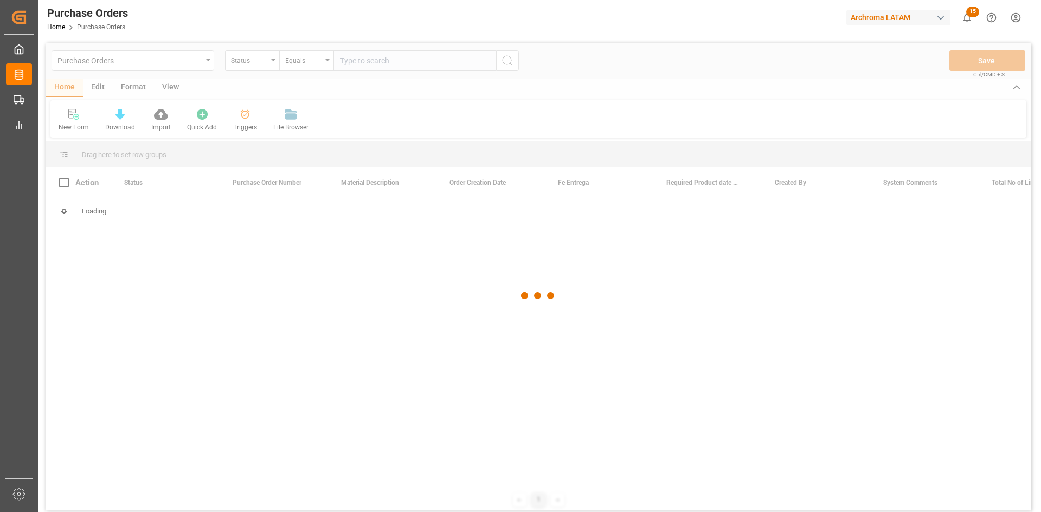
click at [270, 62] on div at bounding box center [538, 296] width 984 height 506
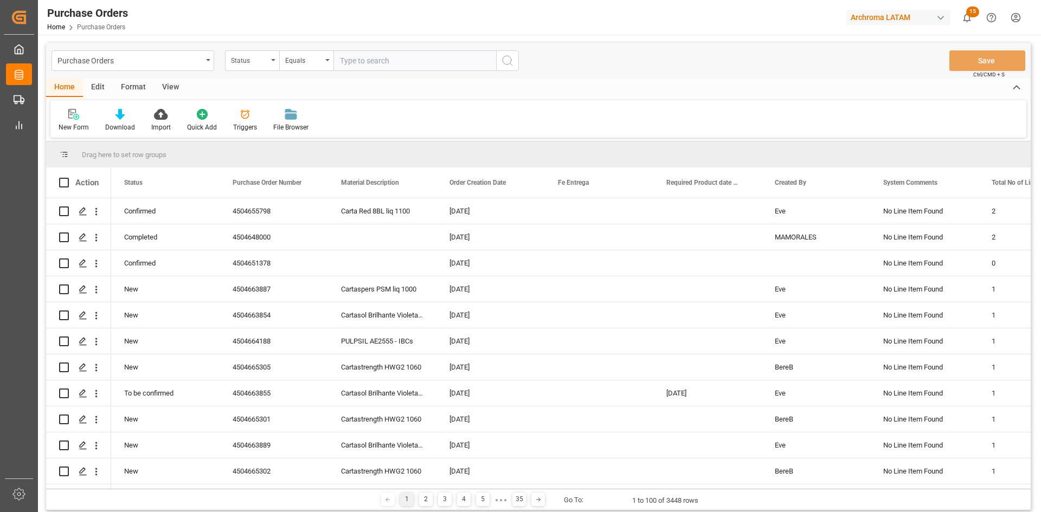
click at [270, 62] on div "Status" at bounding box center [252, 60] width 54 height 21
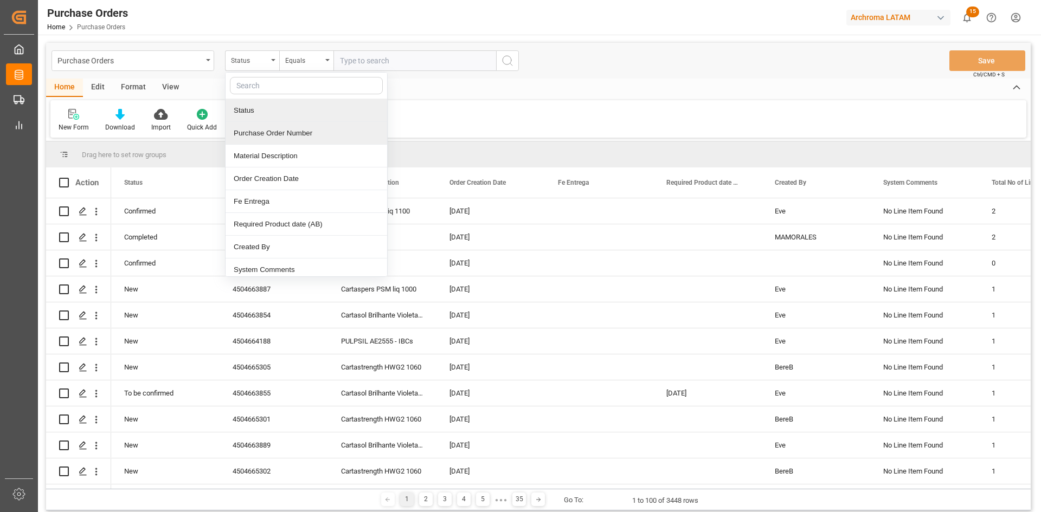
click at [293, 121] on div "Status" at bounding box center [306, 110] width 162 height 23
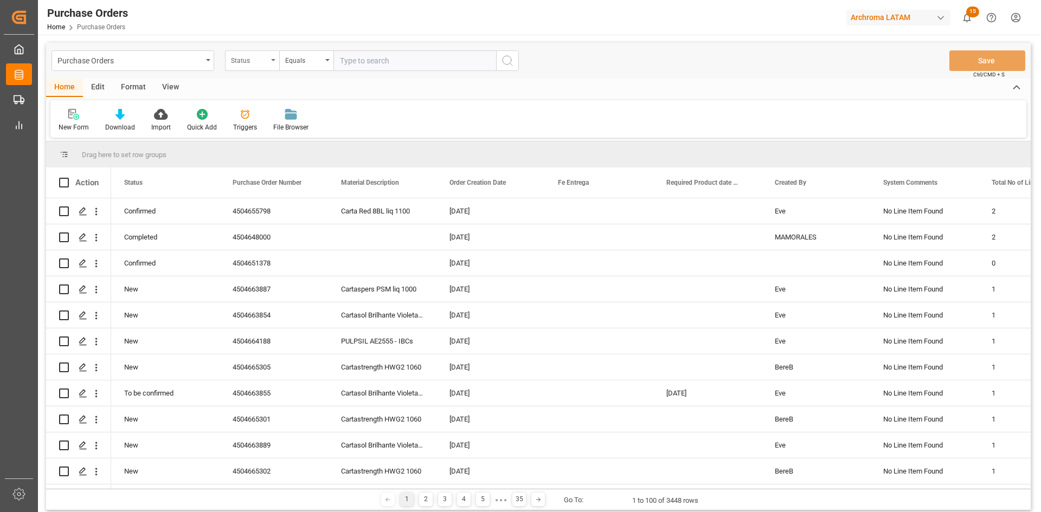
click at [247, 61] on div "Status" at bounding box center [249, 59] width 37 height 12
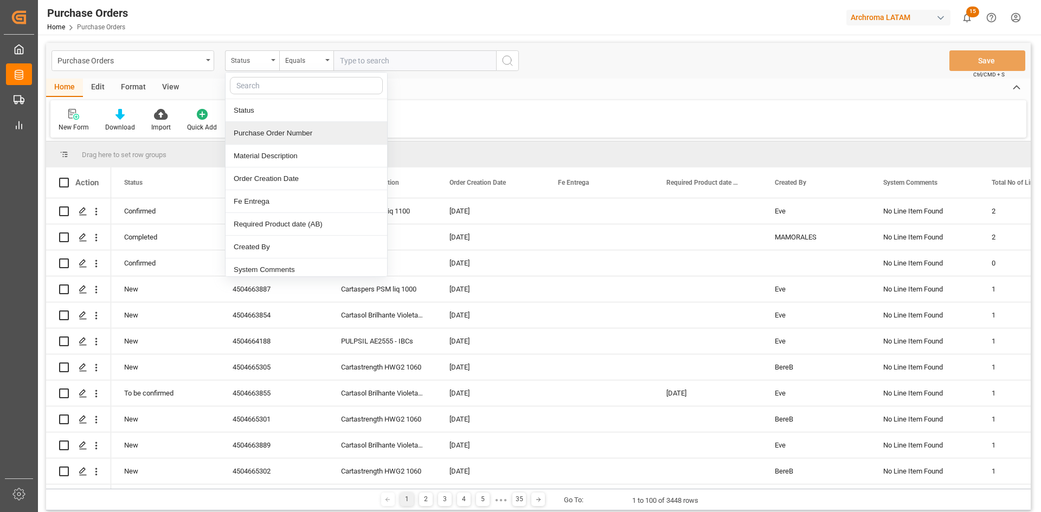
click at [283, 136] on div "Purchase Order Number" at bounding box center [306, 133] width 162 height 23
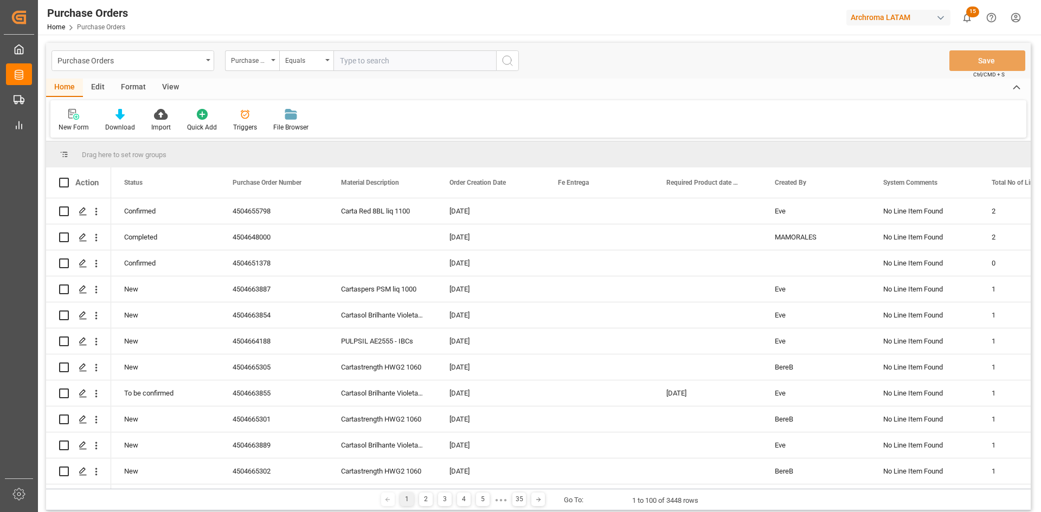
click at [365, 64] on input "text" at bounding box center [414, 60] width 163 height 21
paste input "4504630285"
type input "4504630285"
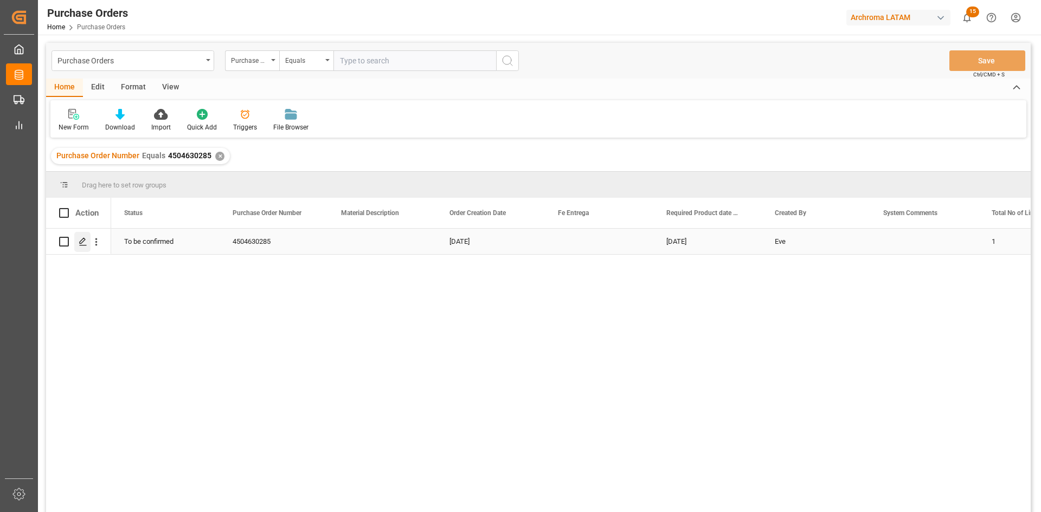
click at [81, 244] on polygon "Press SPACE to select this row." at bounding box center [82, 241] width 5 height 5
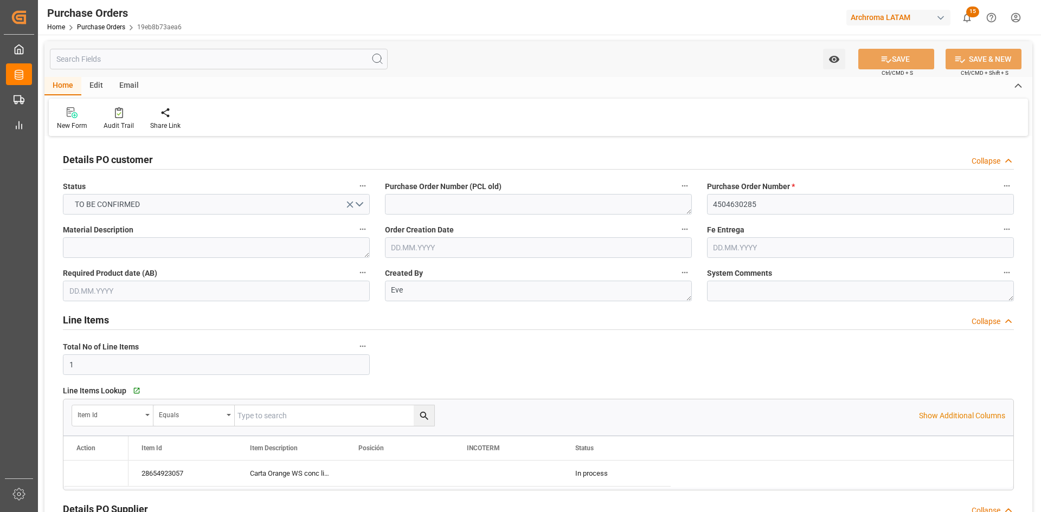
type input "[DATE]"
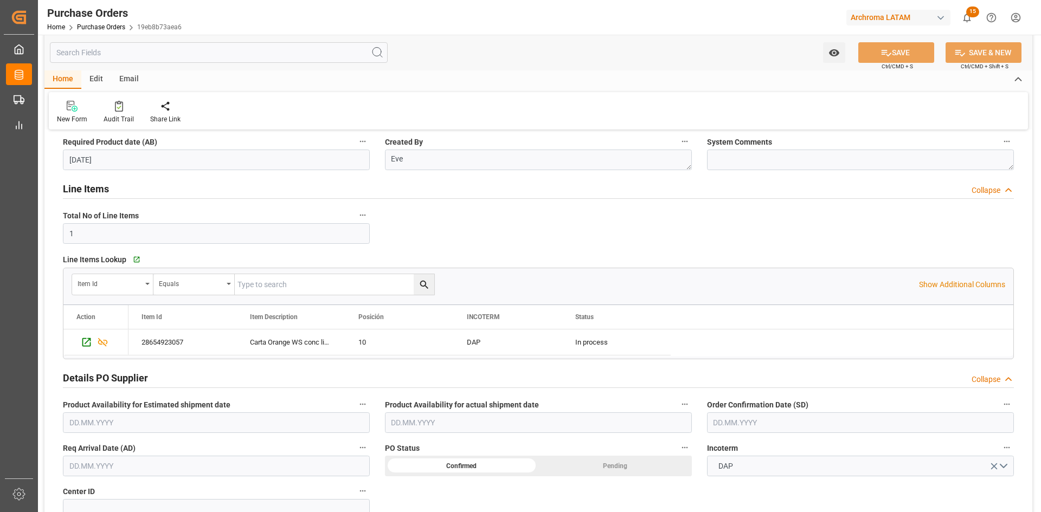
scroll to position [163, 0]
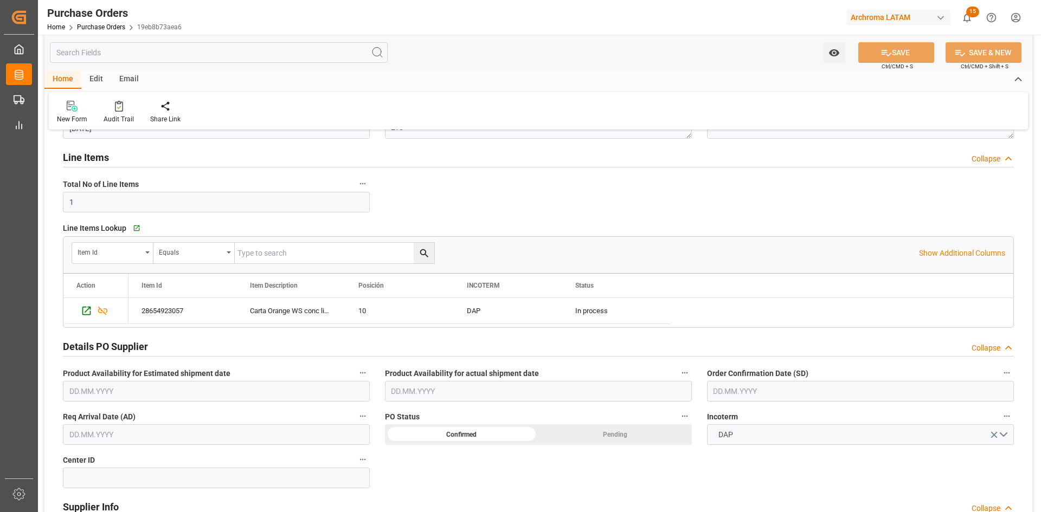
click at [768, 390] on input "text" at bounding box center [860, 391] width 307 height 21
click at [734, 233] on div "[DATE]" at bounding box center [784, 233] width 154 height 11
click at [721, 314] on span "15" at bounding box center [720, 316] width 7 height 8
type input "[DATE]"
click at [131, 436] on input "text" at bounding box center [216, 434] width 307 height 21
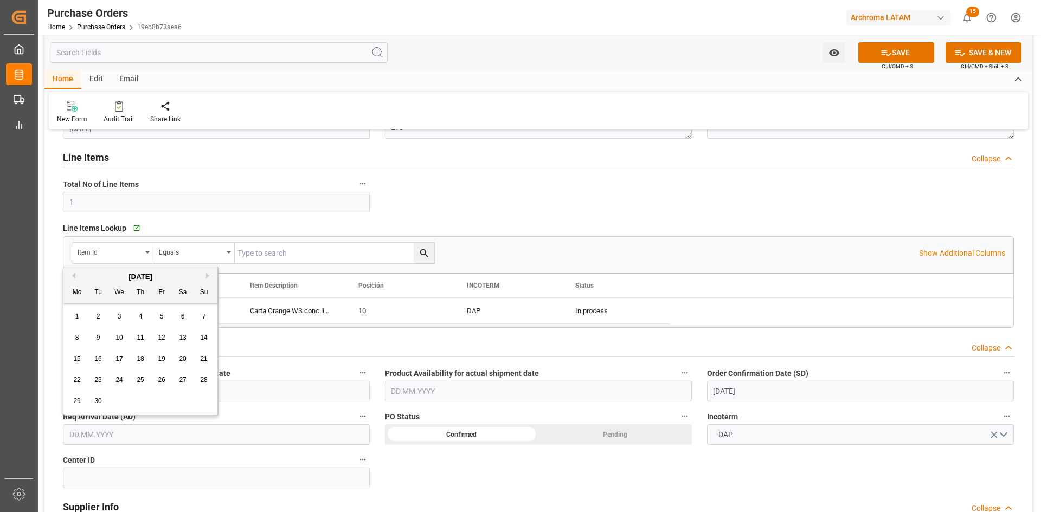
click at [98, 276] on div "[DATE]" at bounding box center [140, 277] width 154 height 11
click at [118, 357] on span "17" at bounding box center [118, 359] width 7 height 8
type input "17.09.2025"
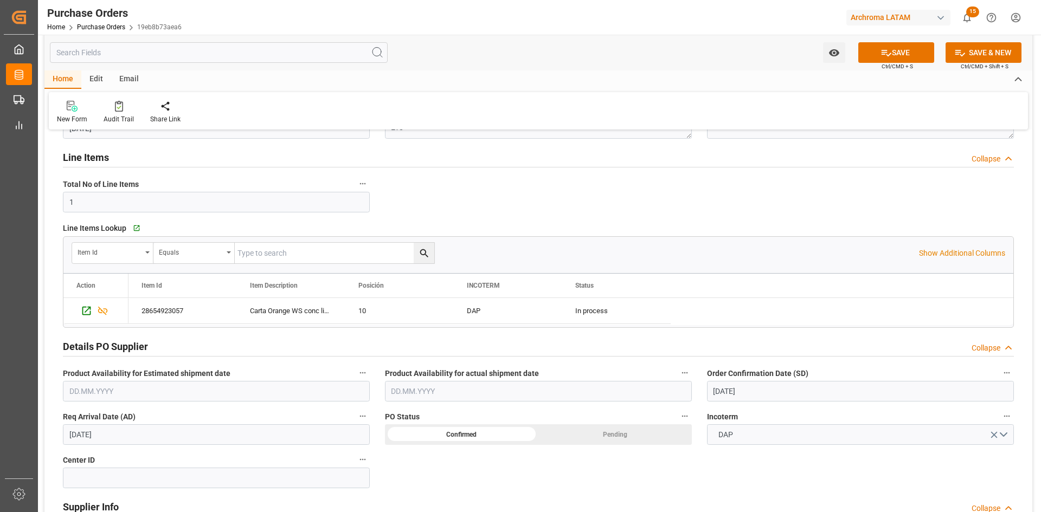
click at [486, 439] on div "Confirmed" at bounding box center [461, 434] width 153 height 21
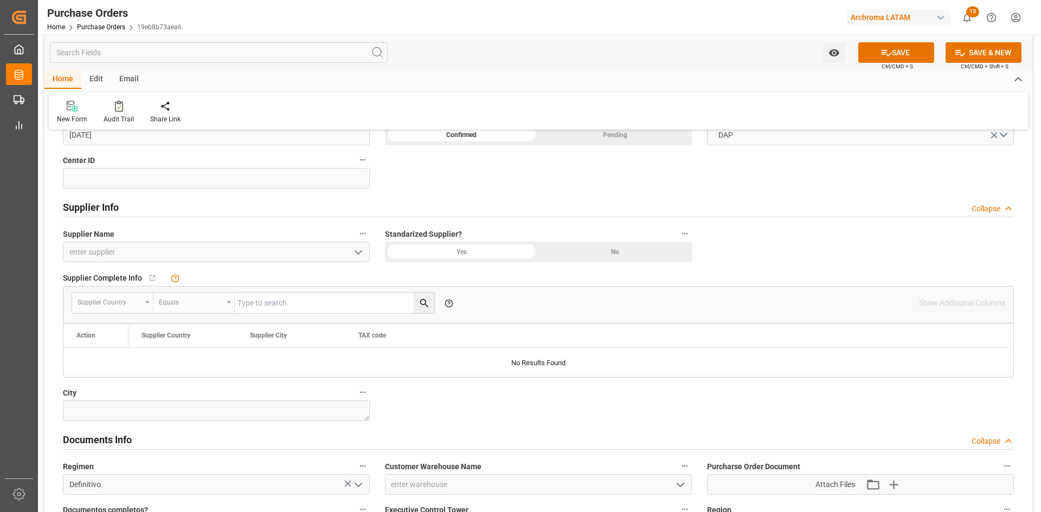
scroll to position [434, 0]
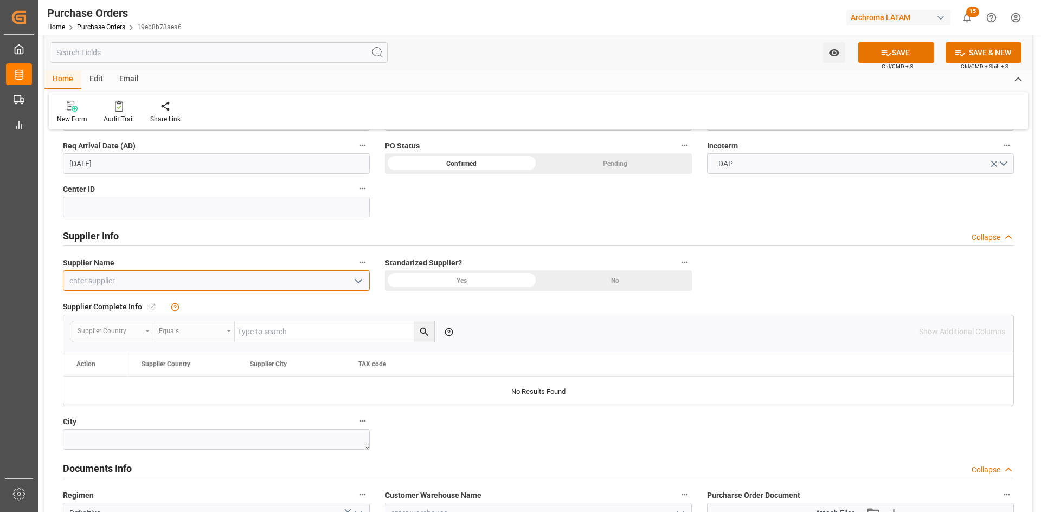
click at [245, 279] on input at bounding box center [216, 280] width 307 height 21
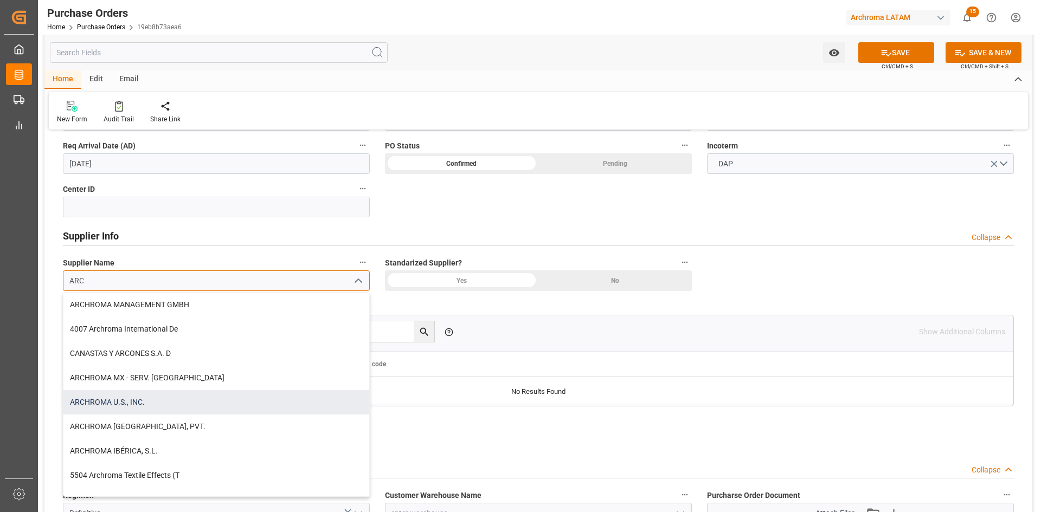
click at [145, 397] on div "ARCHROMA U.S., INC." at bounding box center [216, 402] width 306 height 24
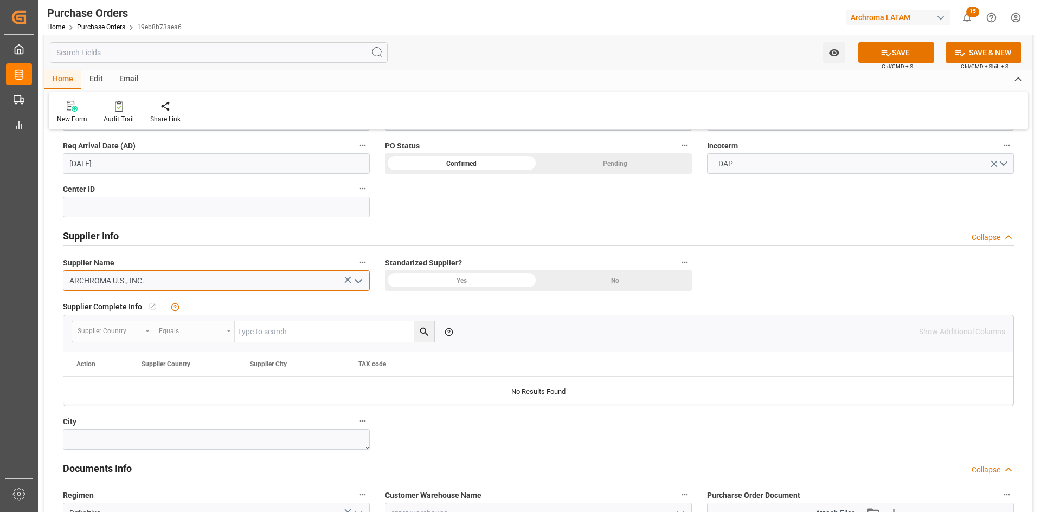
type input "ARCHROMA U.S., INC."
click at [476, 279] on div "Yes" at bounding box center [461, 280] width 153 height 21
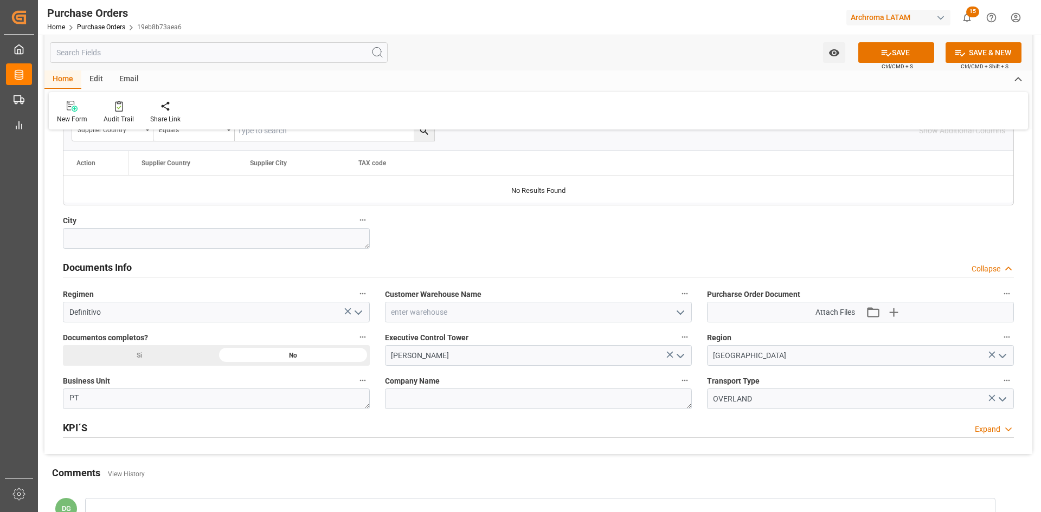
scroll to position [632, 0]
click at [677, 360] on icon "open menu" at bounding box center [680, 358] width 13 height 13
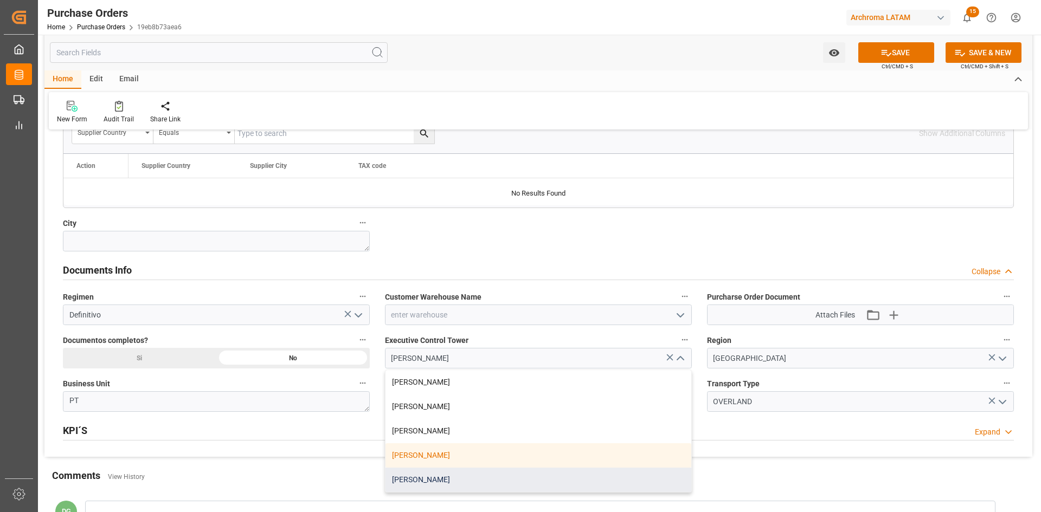
click at [415, 475] on div "[PERSON_NAME]" at bounding box center [538, 480] width 306 height 24
type input "[PERSON_NAME]"
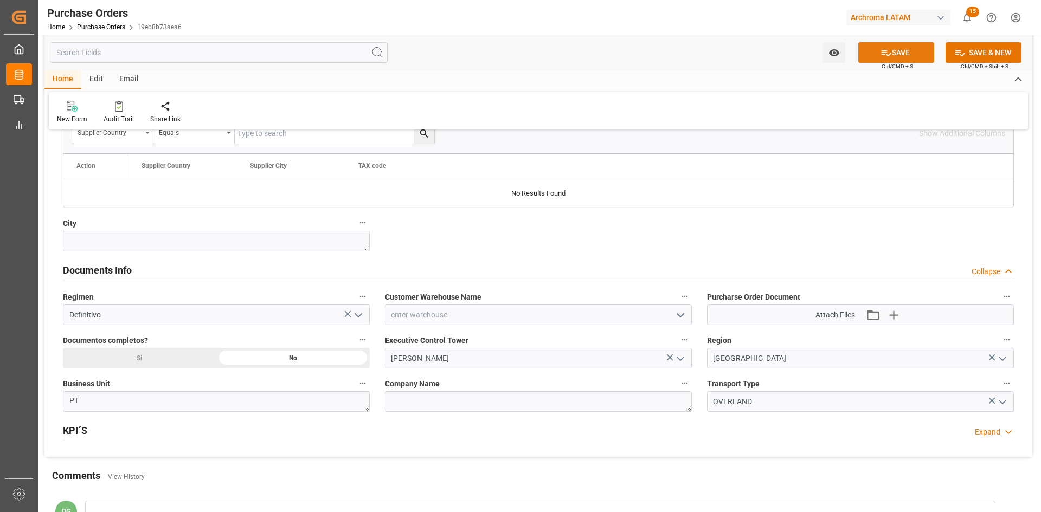
click at [890, 55] on button "SAVE" at bounding box center [896, 52] width 76 height 21
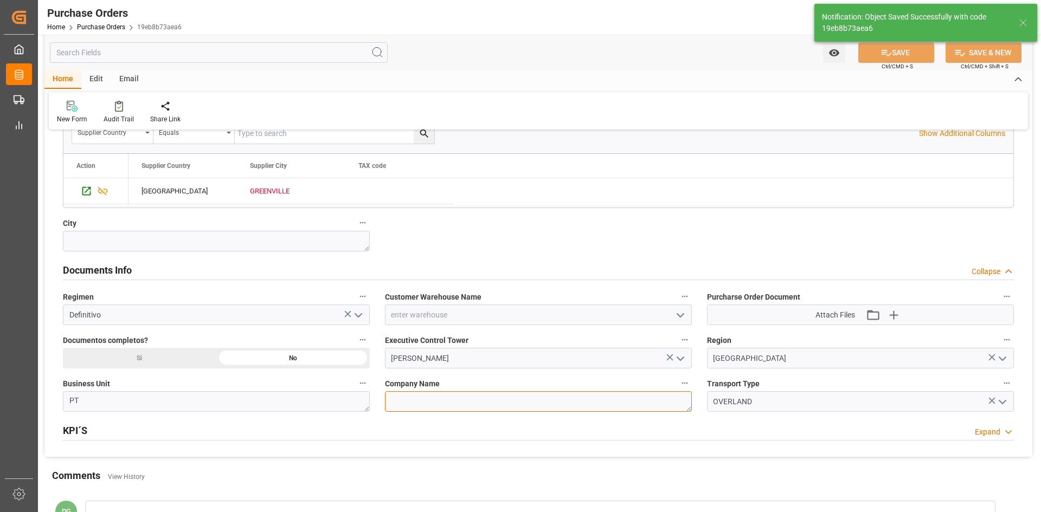
click at [460, 397] on textarea at bounding box center [538, 401] width 307 height 21
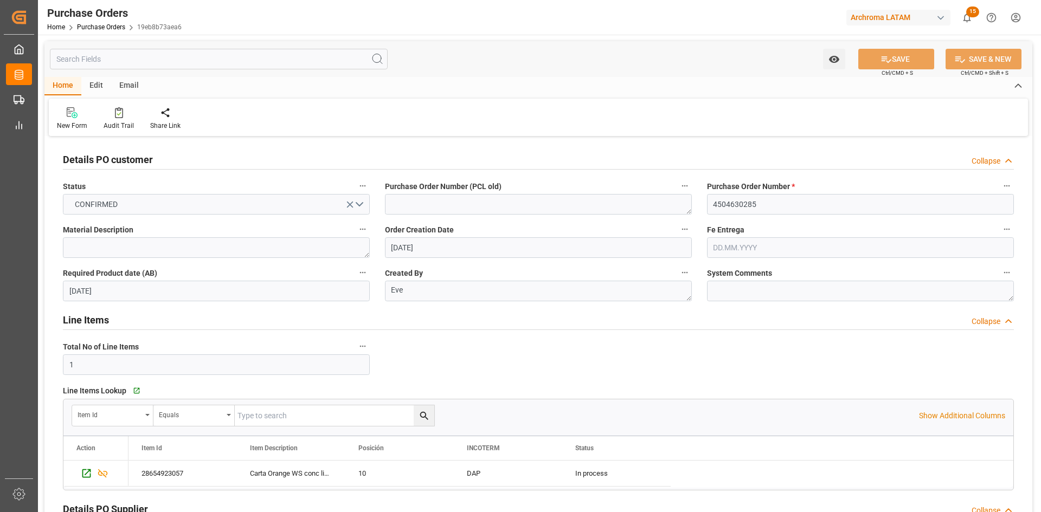
scroll to position [163, 0]
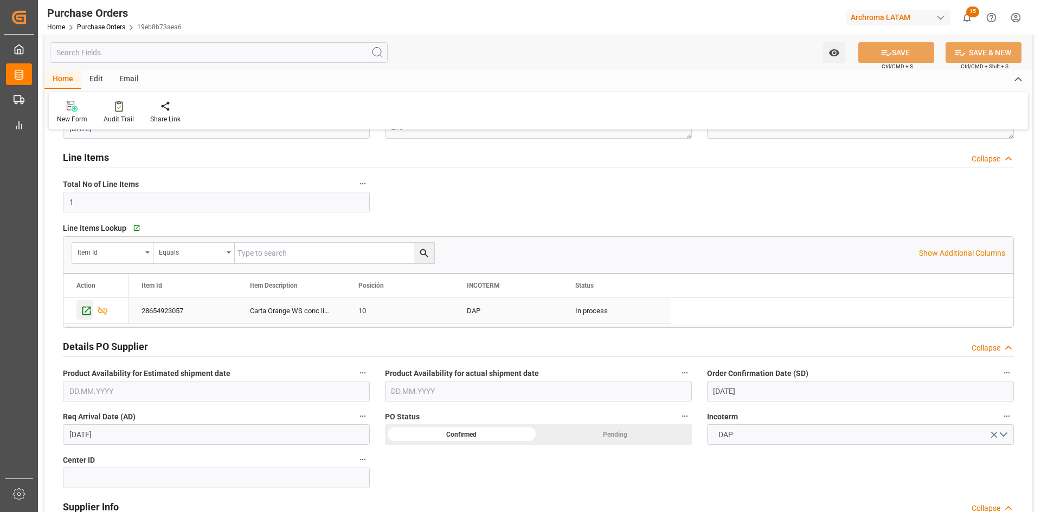
click at [91, 305] on icon "Press SPACE to select this row." at bounding box center [86, 310] width 11 height 11
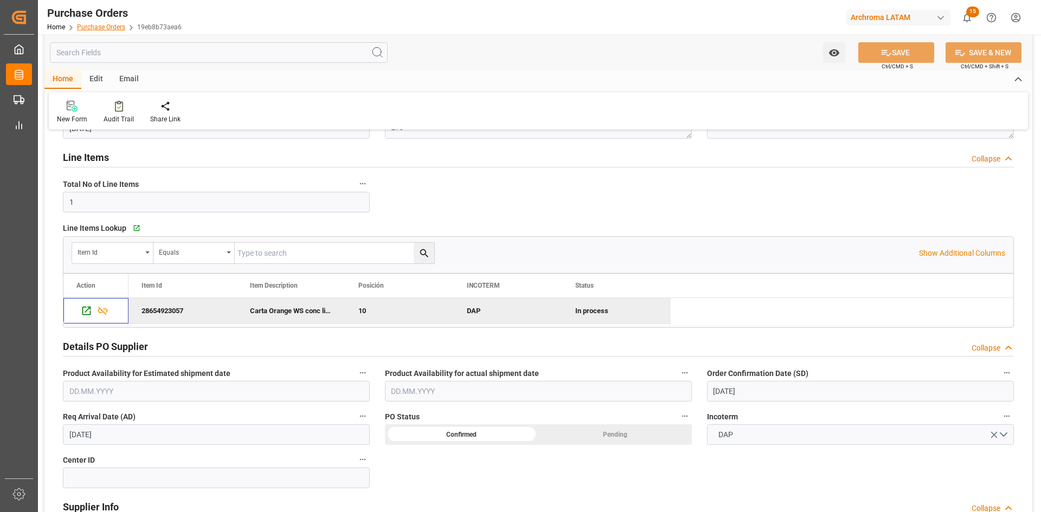
click at [106, 29] on link "Purchase Orders" at bounding box center [101, 27] width 48 height 8
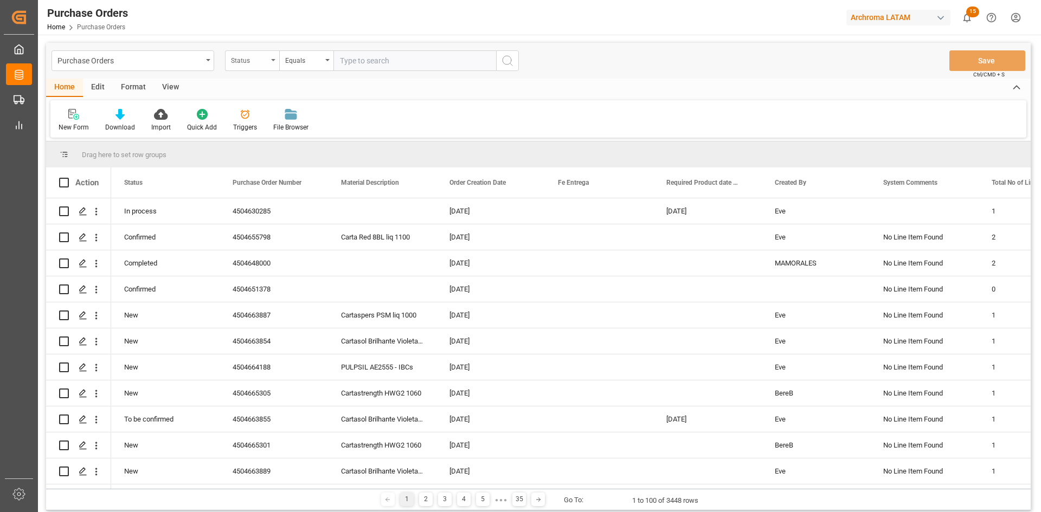
click at [260, 61] on div "Status" at bounding box center [249, 59] width 37 height 12
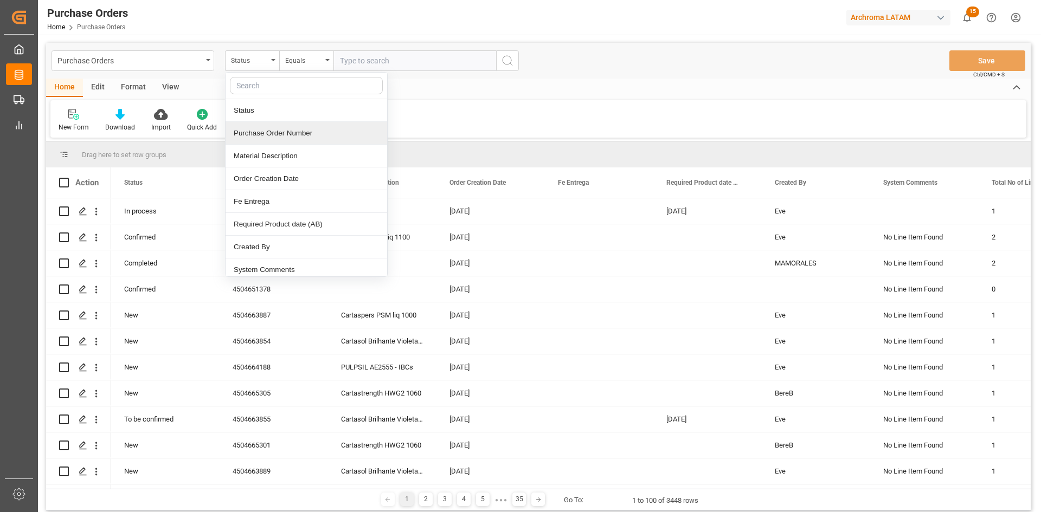
click at [294, 130] on div "Purchase Order Number" at bounding box center [306, 133] width 162 height 23
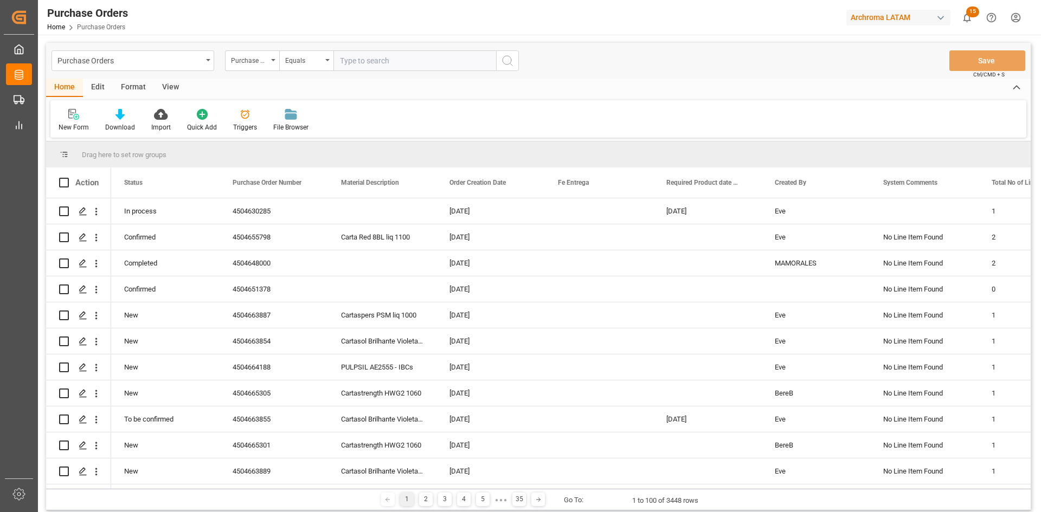
click at [370, 66] on input "text" at bounding box center [414, 60] width 163 height 21
paste input "4504656548"
type input "4504656548"
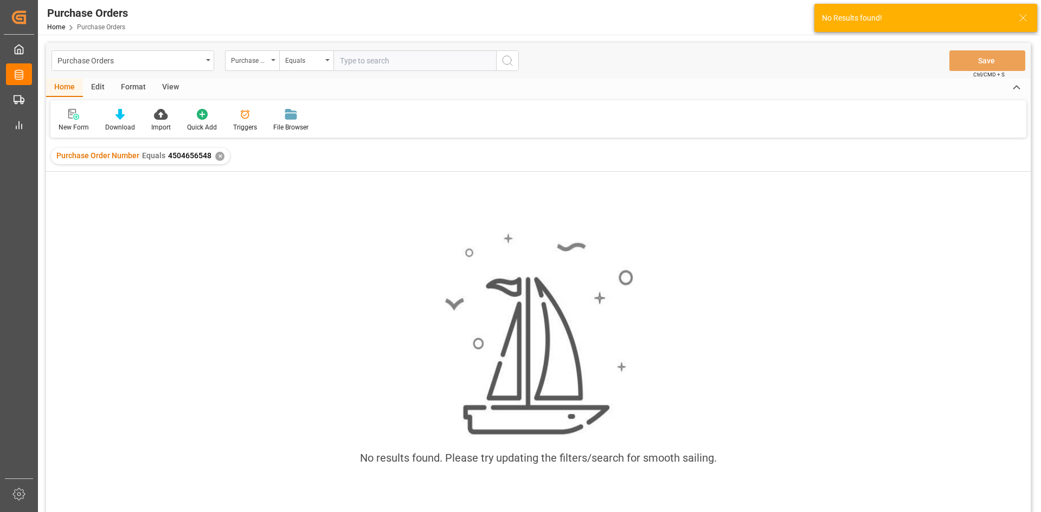
click at [217, 157] on div "✕" at bounding box center [219, 156] width 9 height 9
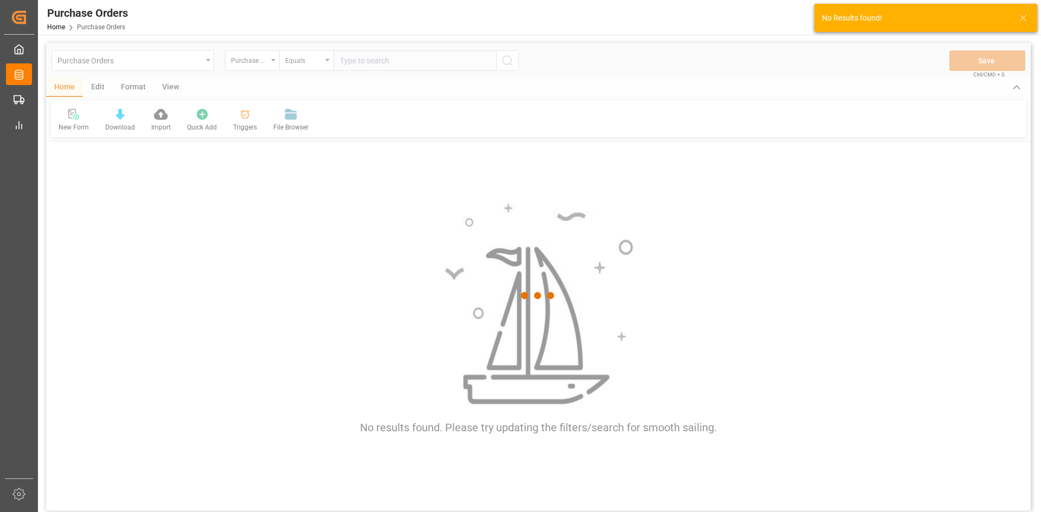
click at [375, 62] on div at bounding box center [538, 296] width 984 height 506
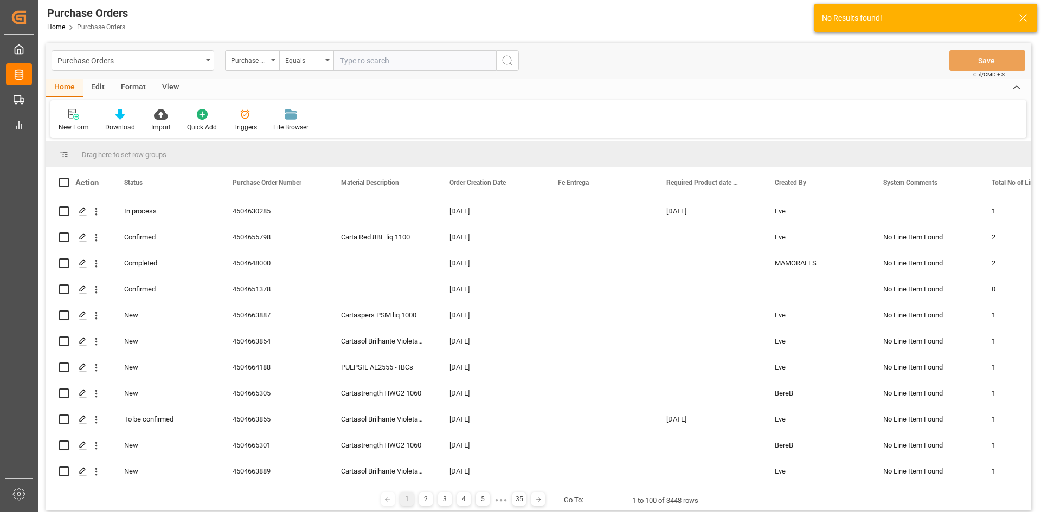
click at [375, 62] on input "text" at bounding box center [414, 60] width 163 height 21
paste input "4504656548"
type input "4504656548"
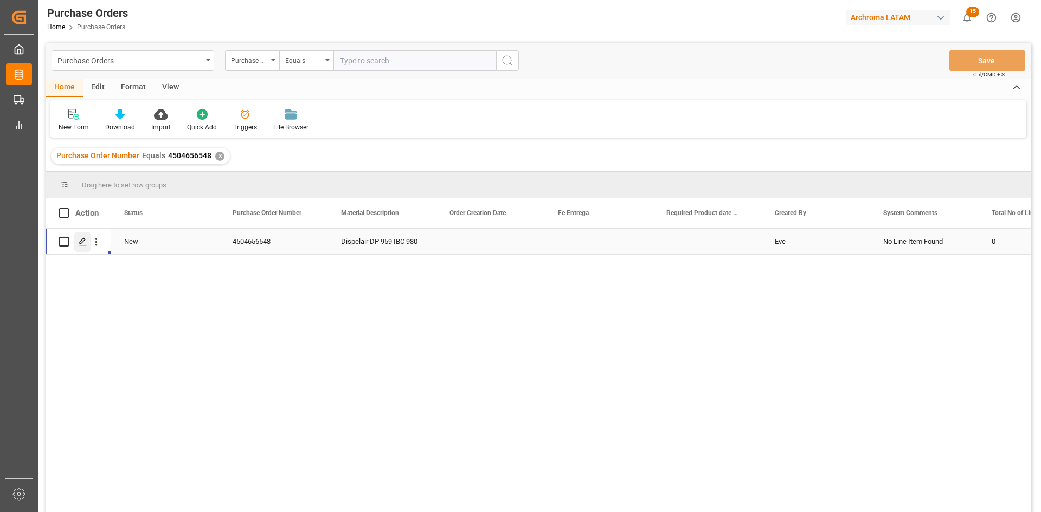
click at [83, 246] on line "Press SPACE to select this row." at bounding box center [83, 246] width 7 height 0
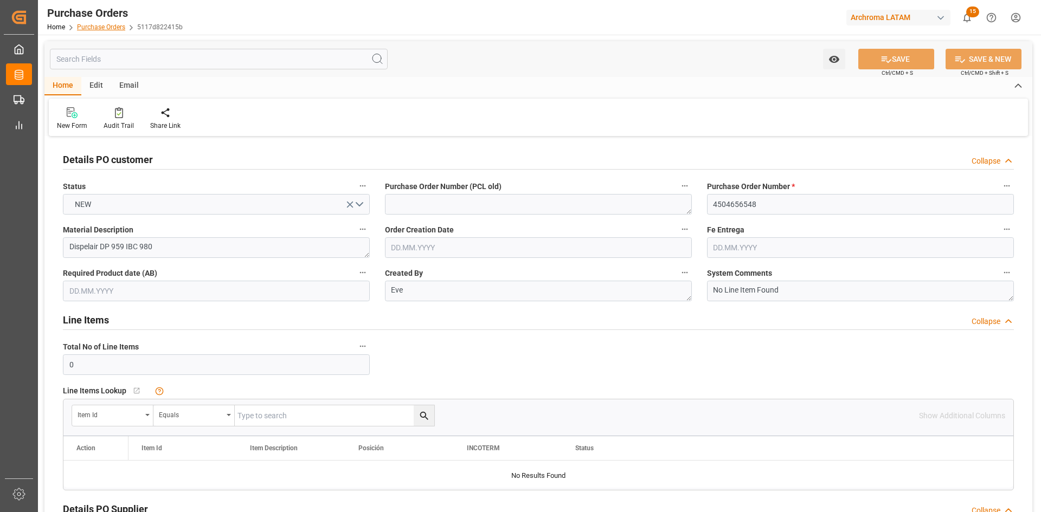
click at [107, 25] on link "Purchase Orders" at bounding box center [101, 27] width 48 height 8
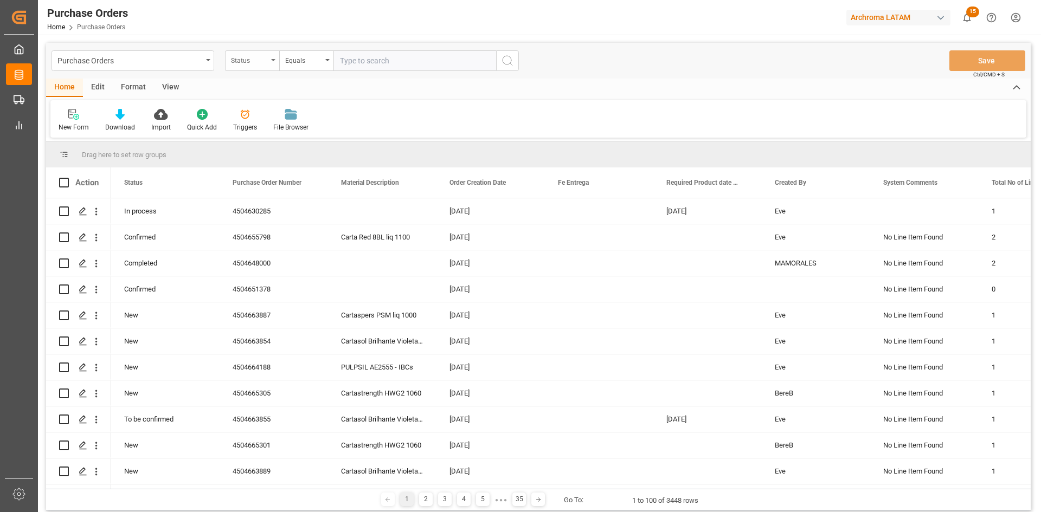
click at [273, 60] on icon "open menu" at bounding box center [273, 60] width 4 height 2
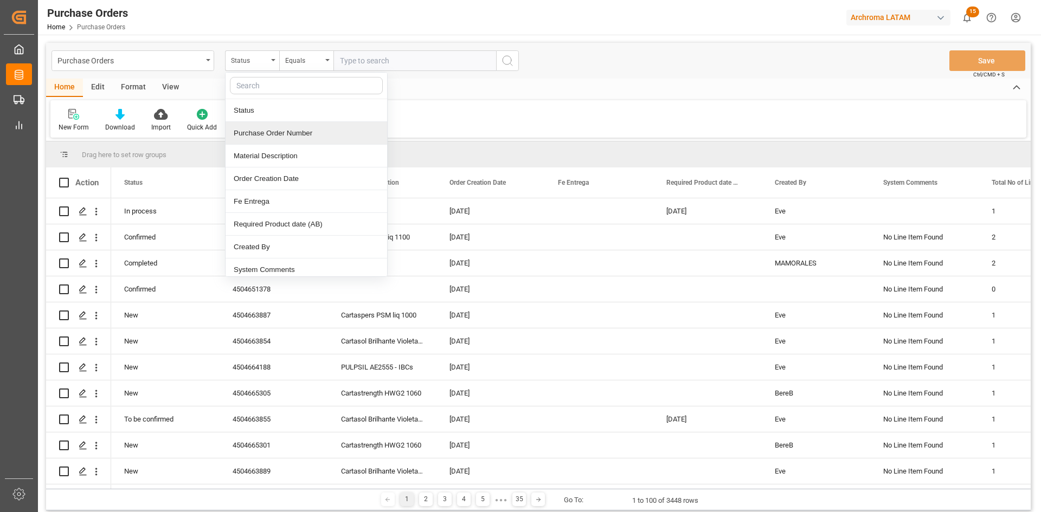
click at [304, 132] on div "Purchase Order Number" at bounding box center [306, 133] width 162 height 23
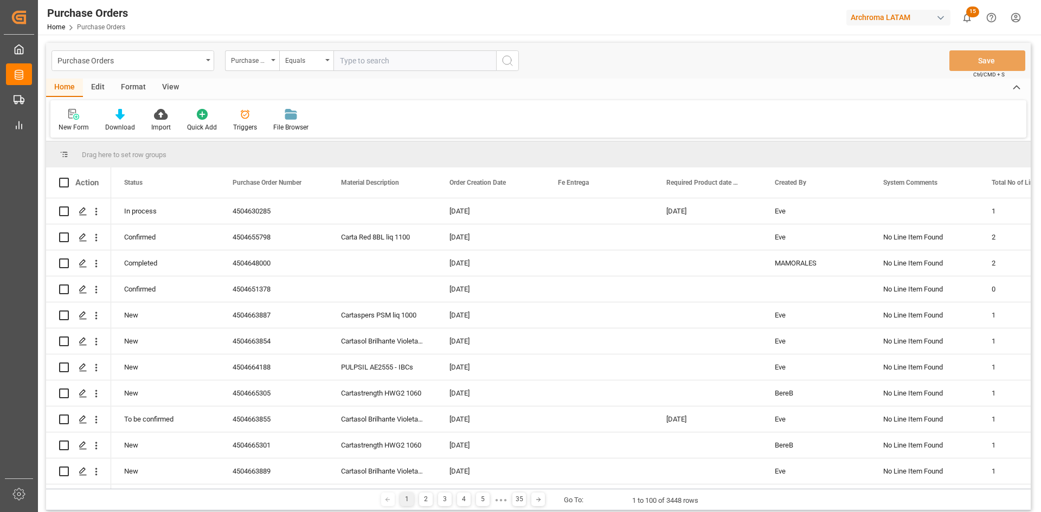
click at [378, 63] on input "text" at bounding box center [414, 60] width 163 height 21
paste input "4504656548"
type input "4504656548"
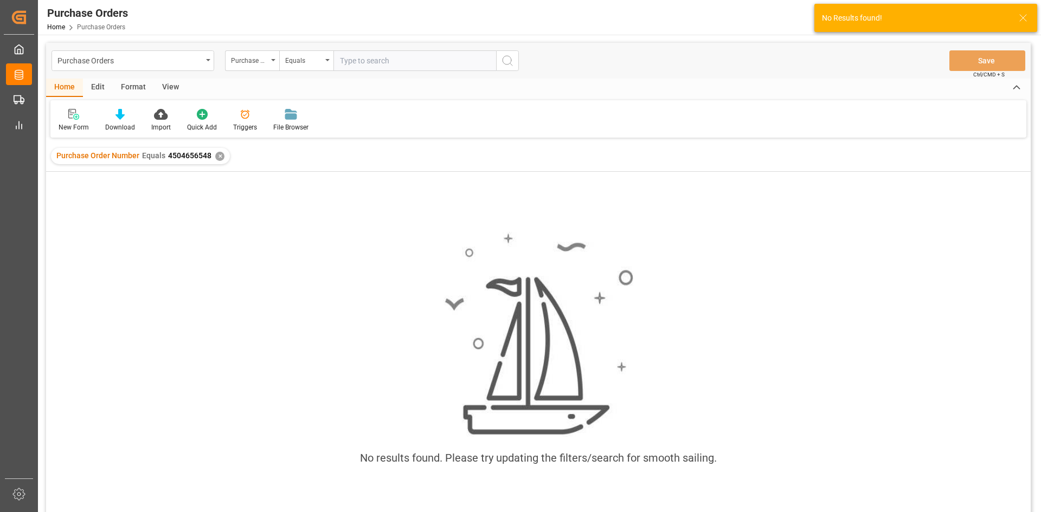
click at [217, 154] on div "✕" at bounding box center [219, 156] width 9 height 9
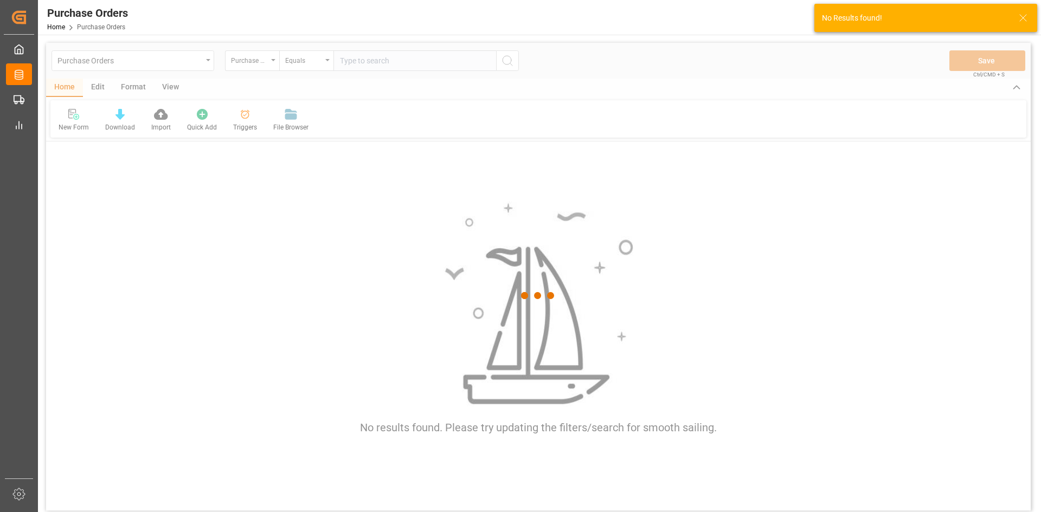
click at [378, 61] on div at bounding box center [538, 296] width 984 height 506
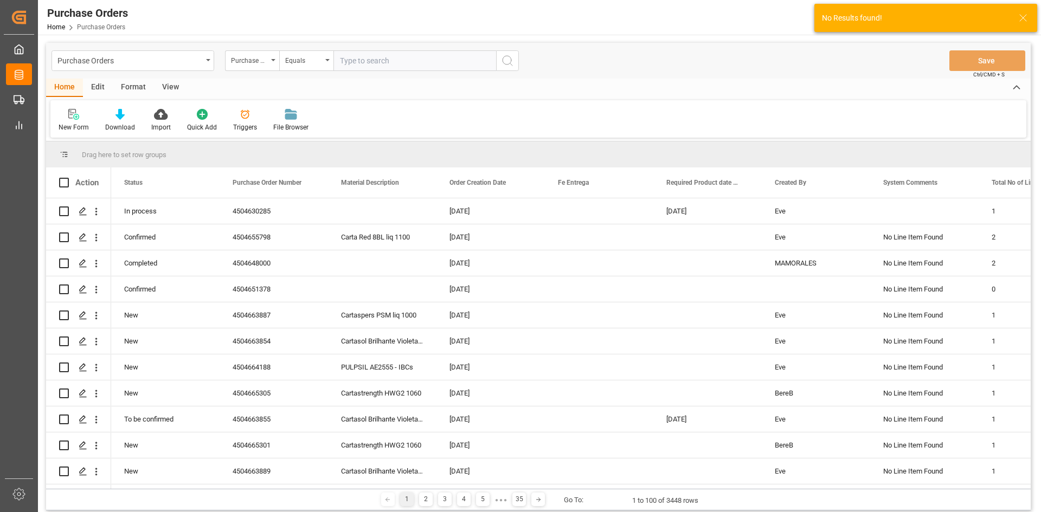
click at [378, 61] on input "text" at bounding box center [414, 60] width 163 height 21
paste input "4504656548"
type input "4504656548"
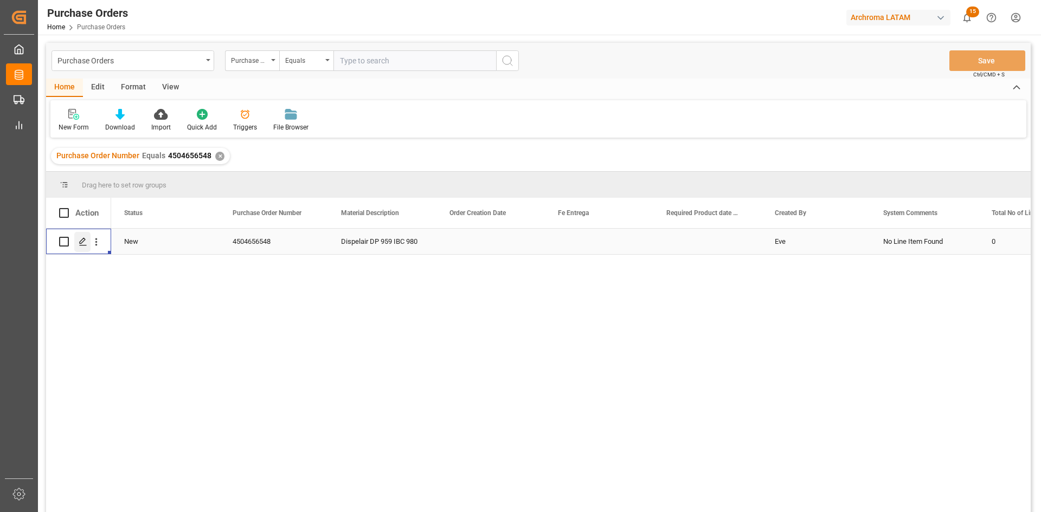
click at [84, 237] on div "Press SPACE to select this row." at bounding box center [82, 242] width 16 height 20
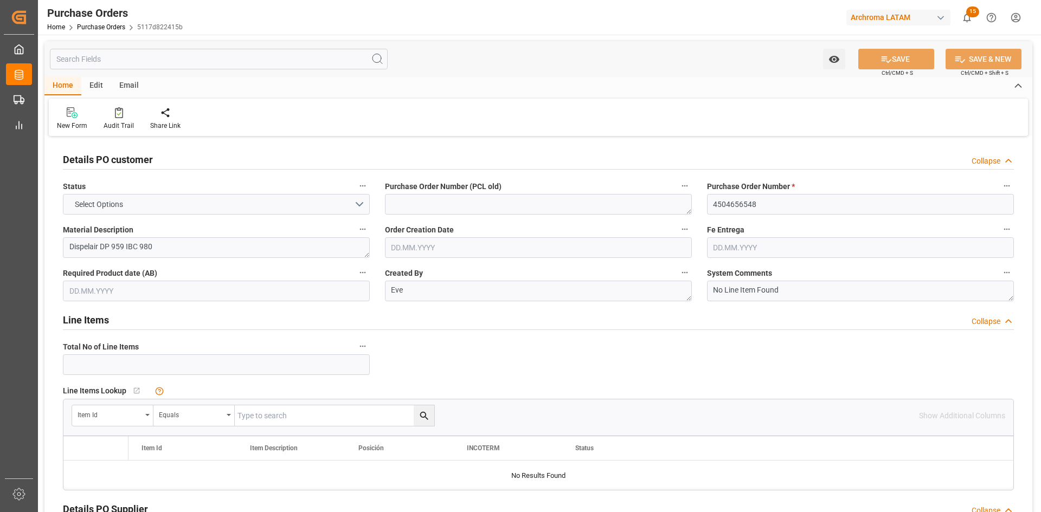
type input "0"
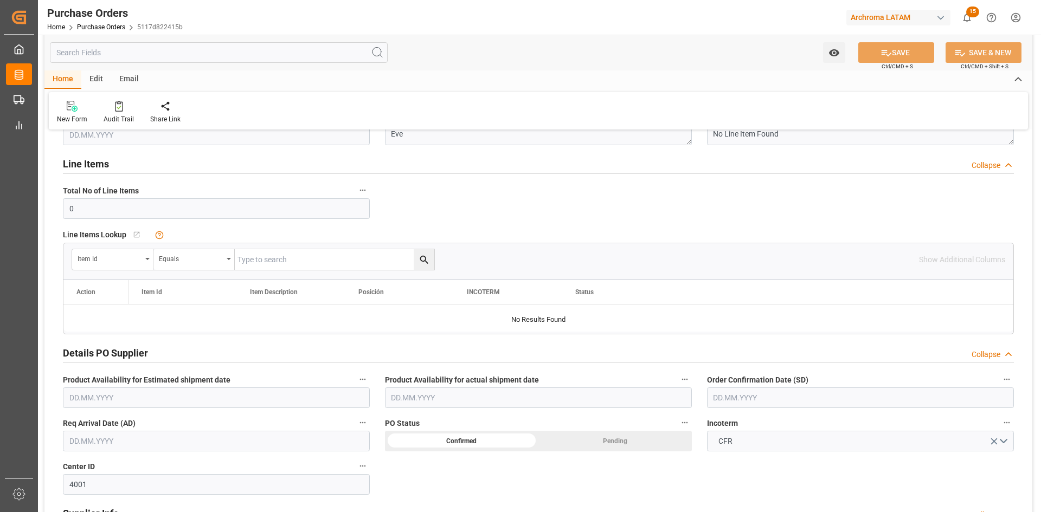
scroll to position [163, 0]
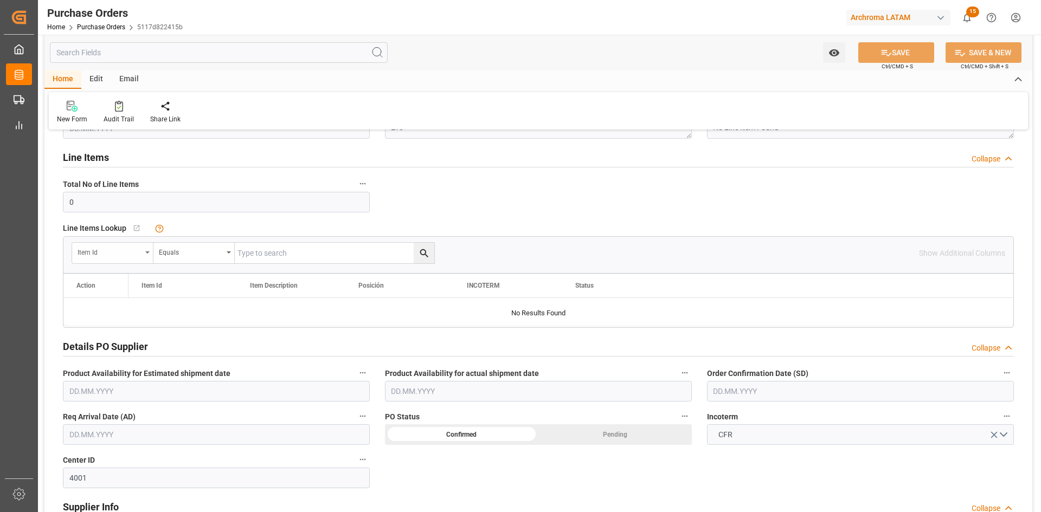
click at [119, 251] on div "Item Id" at bounding box center [110, 251] width 64 height 12
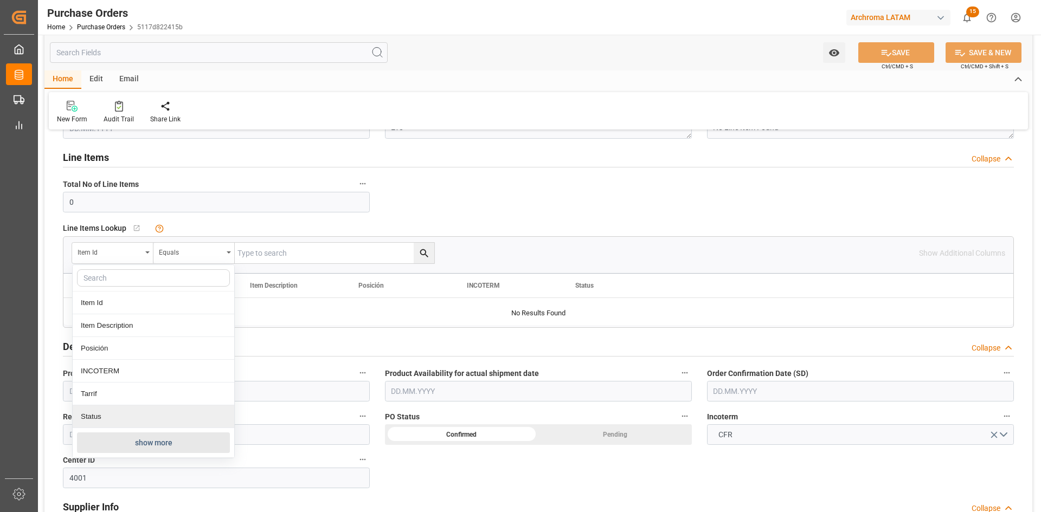
click at [120, 441] on button "show more" at bounding box center [153, 443] width 153 height 21
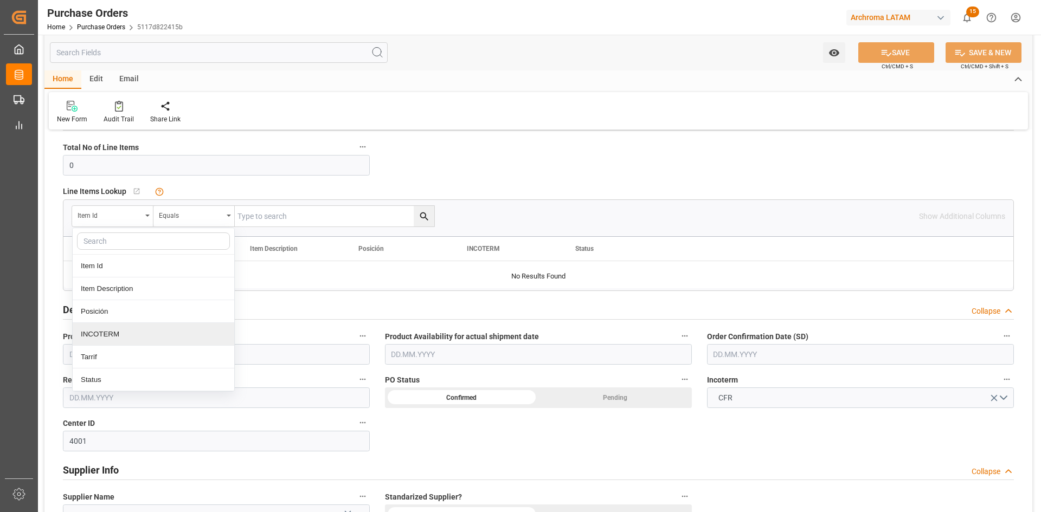
scroll to position [217, 0]
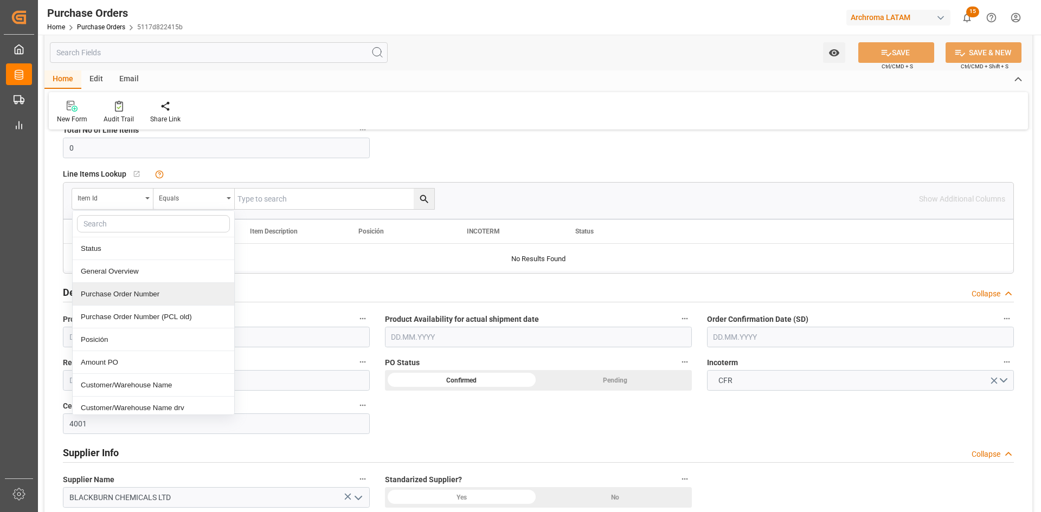
click at [159, 294] on div "Purchase Order Number" at bounding box center [154, 294] width 162 height 23
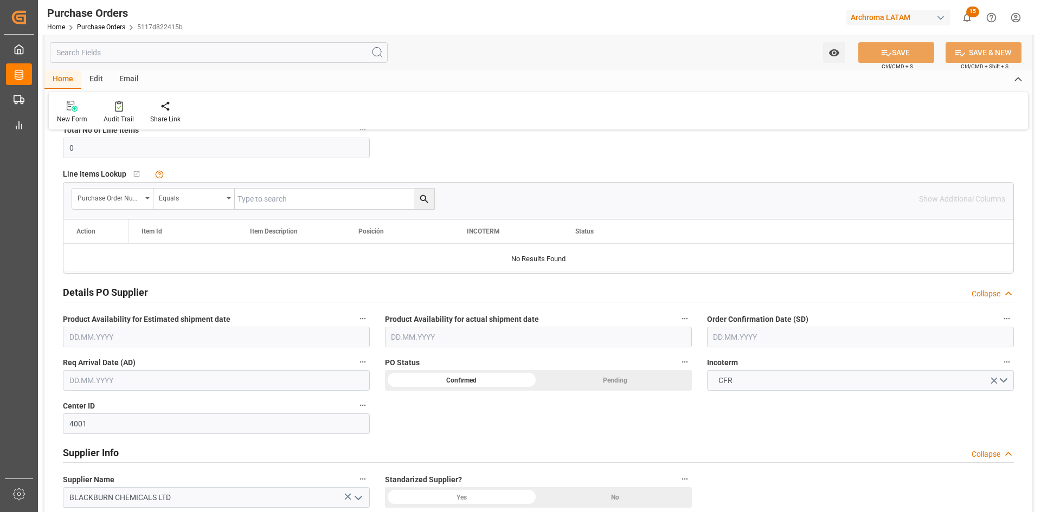
click at [273, 198] on input "text" at bounding box center [334, 199] width 199 height 21
paste input "4504656548"
type input "4504656548"
click at [422, 198] on icon "search button" at bounding box center [423, 199] width 11 height 11
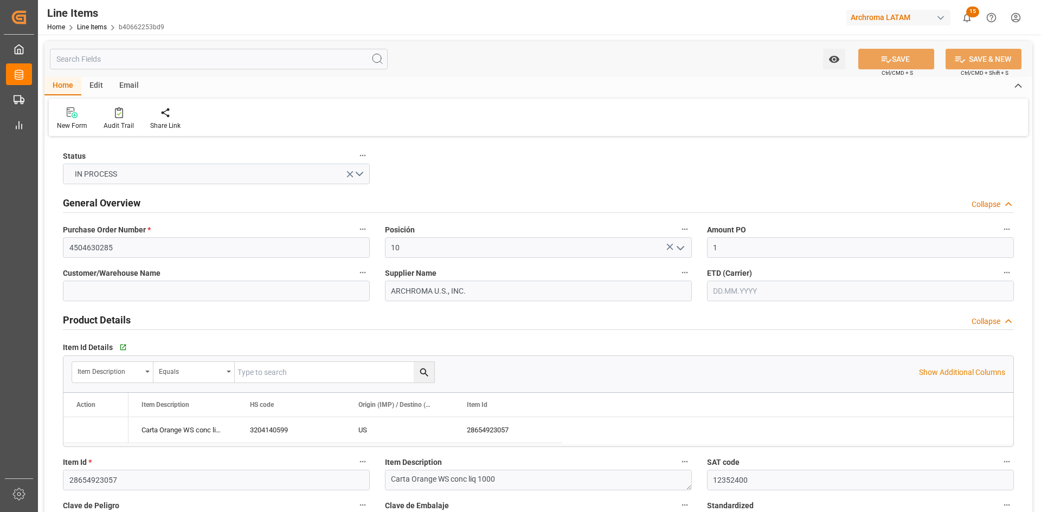
type input "1"
type input "12352400"
type input "18000"
type input "3204140599"
type input "[DATE] 17:59"
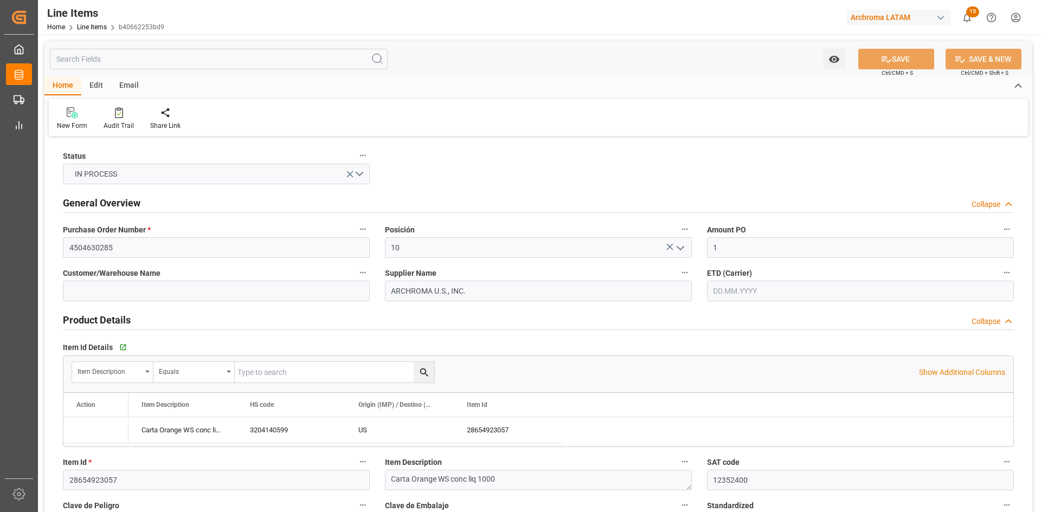
type input "[DATE] 19:00"
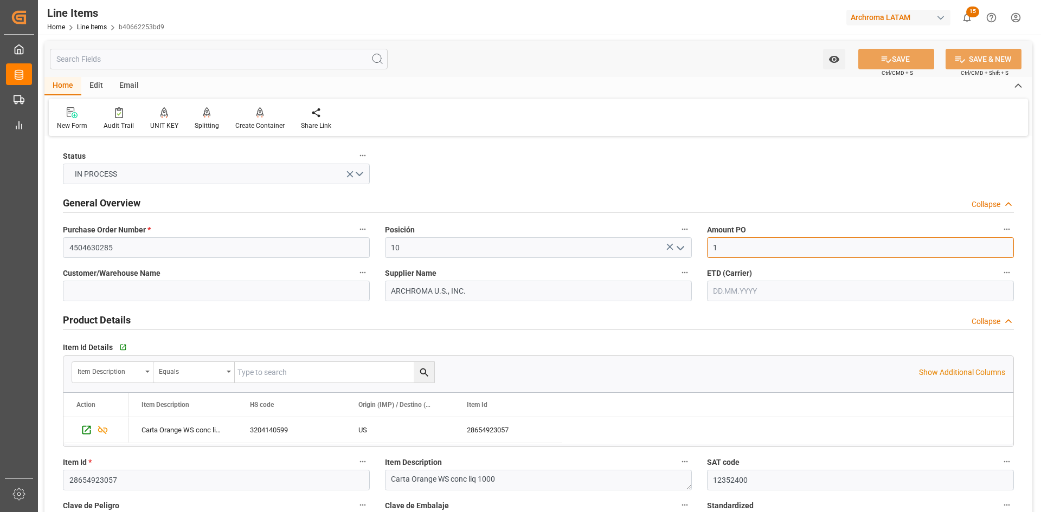
click at [730, 249] on input "1" at bounding box center [860, 247] width 307 height 21
drag, startPoint x: 730, startPoint y: 249, endPoint x: 686, endPoint y: 252, distance: 44.5
type input "0"
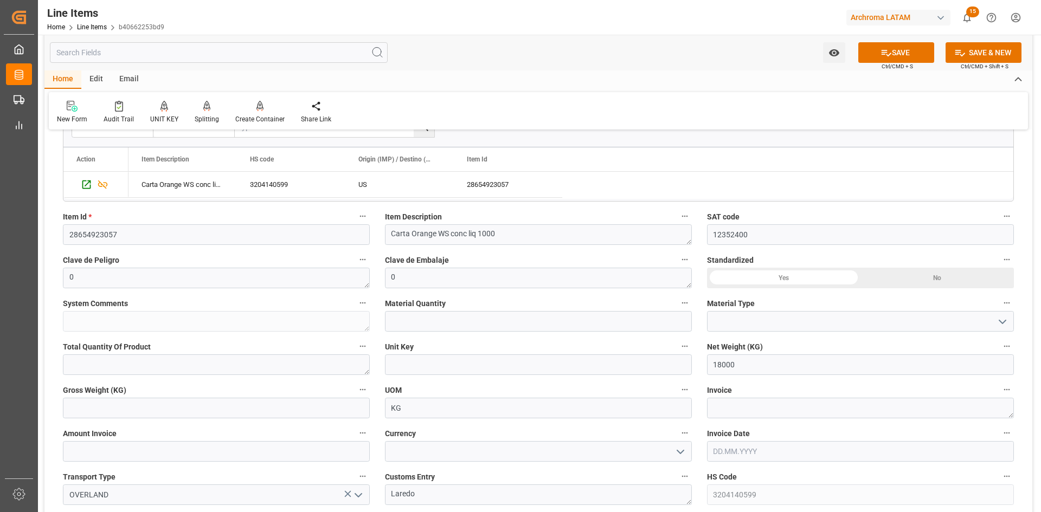
scroll to position [271, 0]
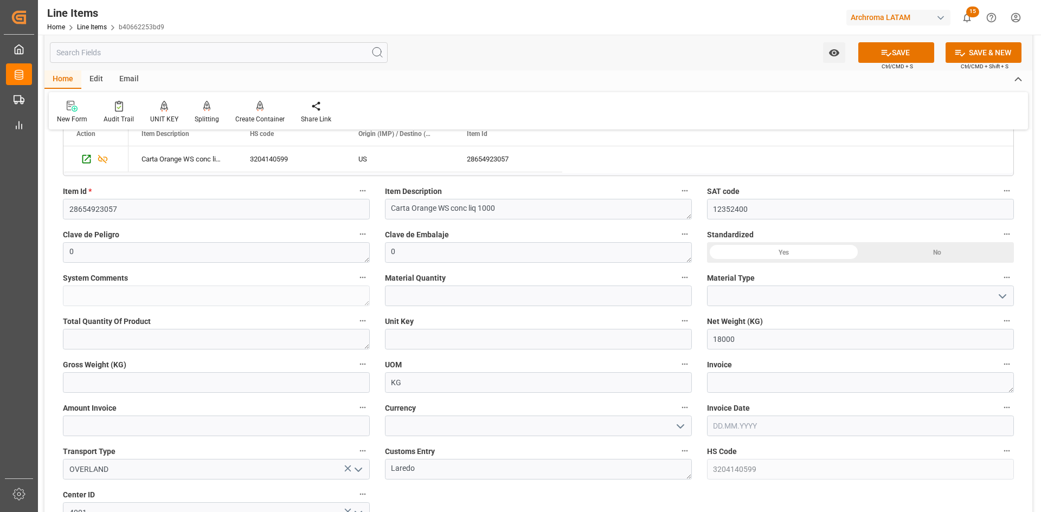
type input "1.37"
click at [598, 298] on input "text" at bounding box center [538, 296] width 307 height 21
type input "18"
click at [1006, 295] on polyline "open menu" at bounding box center [1002, 296] width 7 height 3
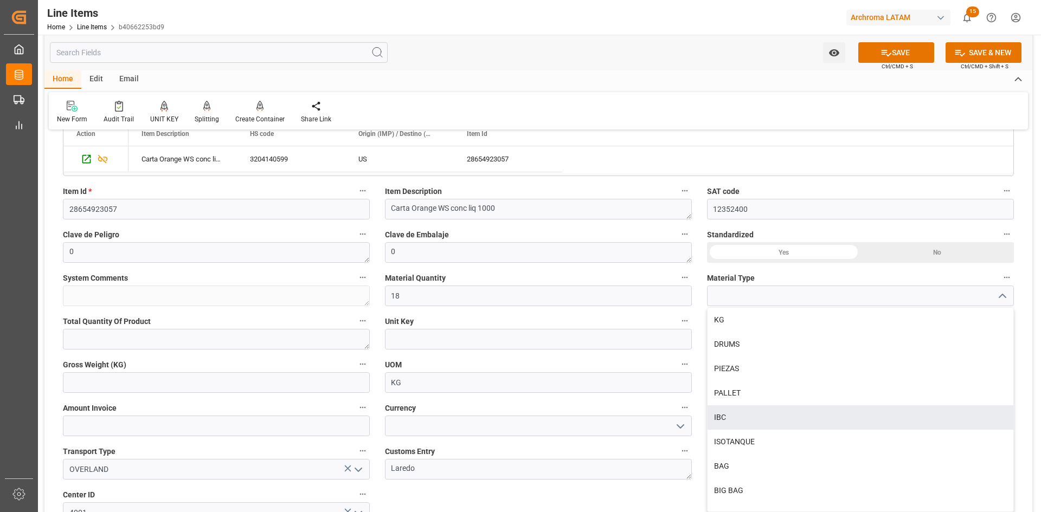
drag, startPoint x: 732, startPoint y: 410, endPoint x: 694, endPoint y: 402, distance: 38.4
click at [732, 410] on div "IBC" at bounding box center [860, 417] width 306 height 24
type input "IBC"
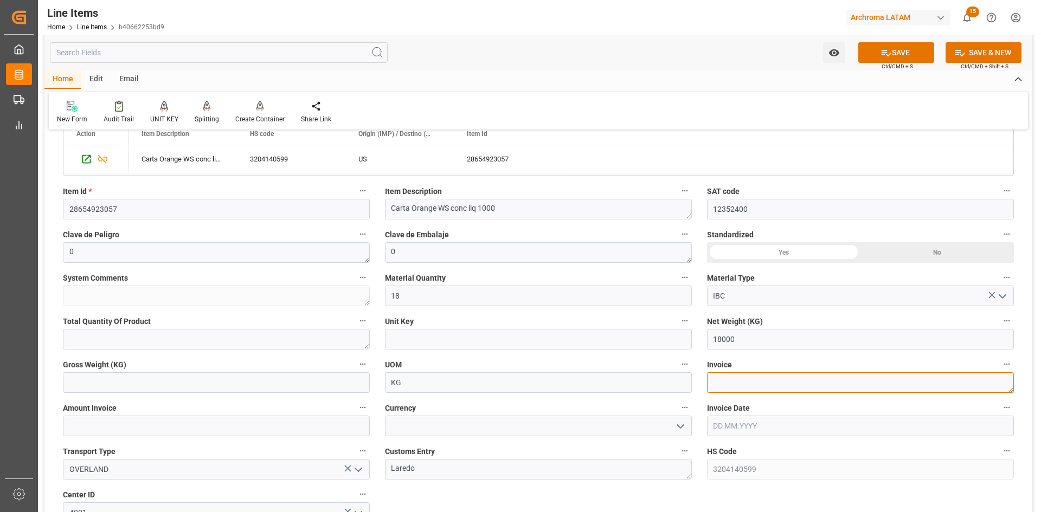
click at [758, 382] on textarea at bounding box center [860, 382] width 307 height 21
paste textarea "9021167540"
type textarea "9021167540"
click at [202, 414] on label "Amount Invoice" at bounding box center [216, 408] width 307 height 15
click at [356, 414] on button "Amount Invoice" at bounding box center [363, 408] width 14 height 14
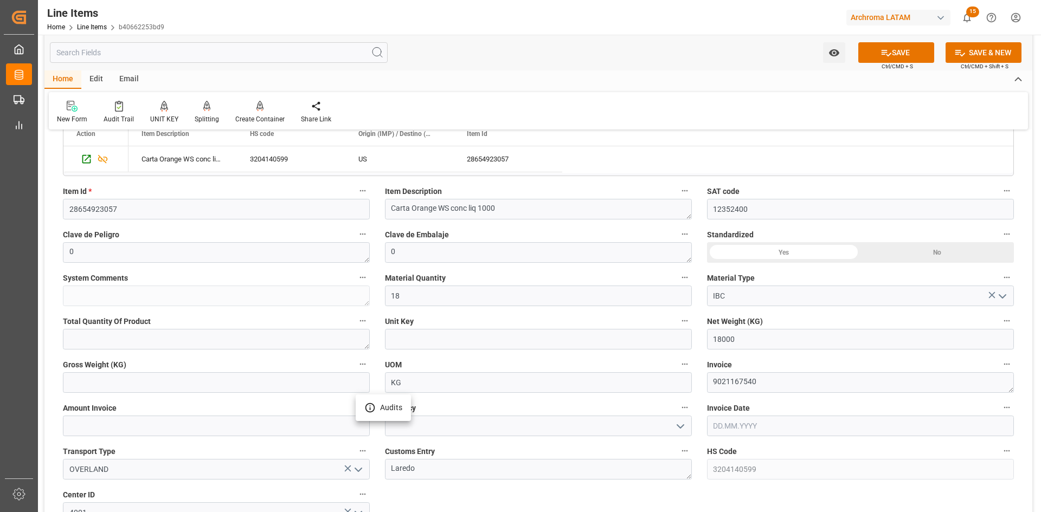
click at [190, 427] on div at bounding box center [520, 256] width 1041 height 512
click at [196, 427] on input "text" at bounding box center [216, 426] width 307 height 21
type input "24660"
click at [682, 423] on icon "open menu" at bounding box center [680, 426] width 13 height 13
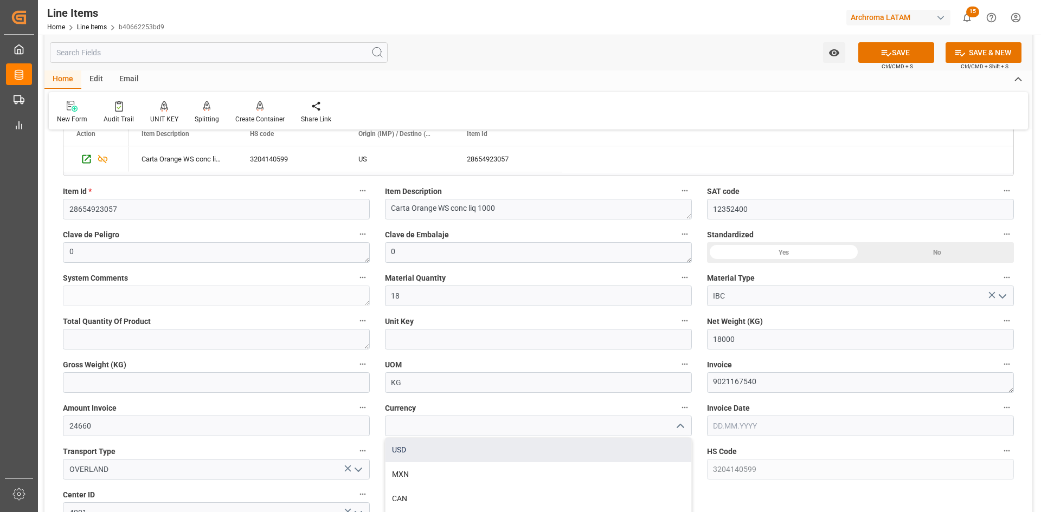
click at [416, 453] on div "USD" at bounding box center [538, 450] width 306 height 24
type input "USD"
click at [772, 433] on input "text" at bounding box center [860, 426] width 307 height 21
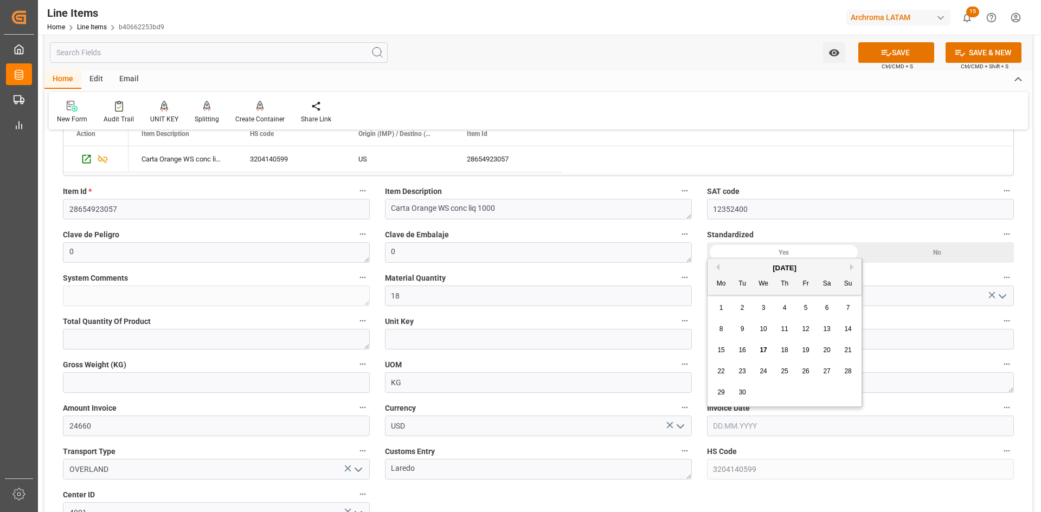
click at [741, 267] on div "[DATE]" at bounding box center [784, 268] width 154 height 11
click at [739, 351] on span "16" at bounding box center [741, 350] width 7 height 8
type input "[DATE]"
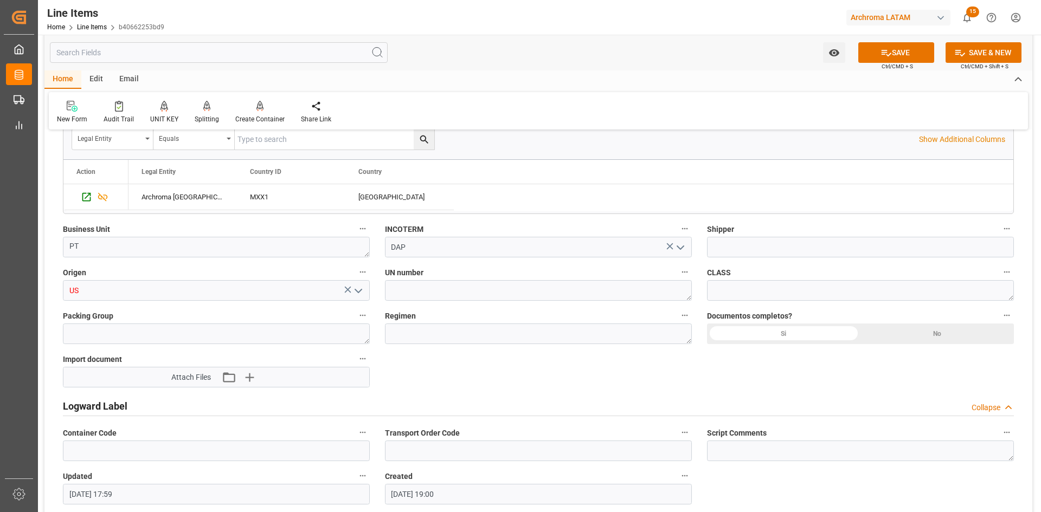
scroll to position [705, 0]
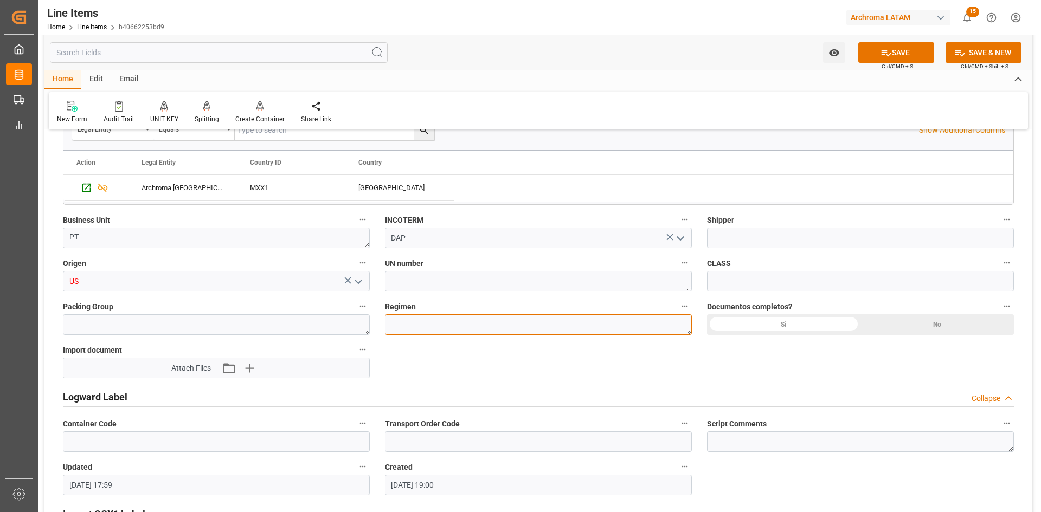
click at [642, 323] on textarea at bounding box center [538, 324] width 307 height 21
click at [794, 323] on div "Si" at bounding box center [783, 324] width 153 height 21
click at [273, 291] on input "US" at bounding box center [216, 281] width 307 height 21
click at [360, 279] on icon "open menu" at bounding box center [358, 281] width 13 height 13
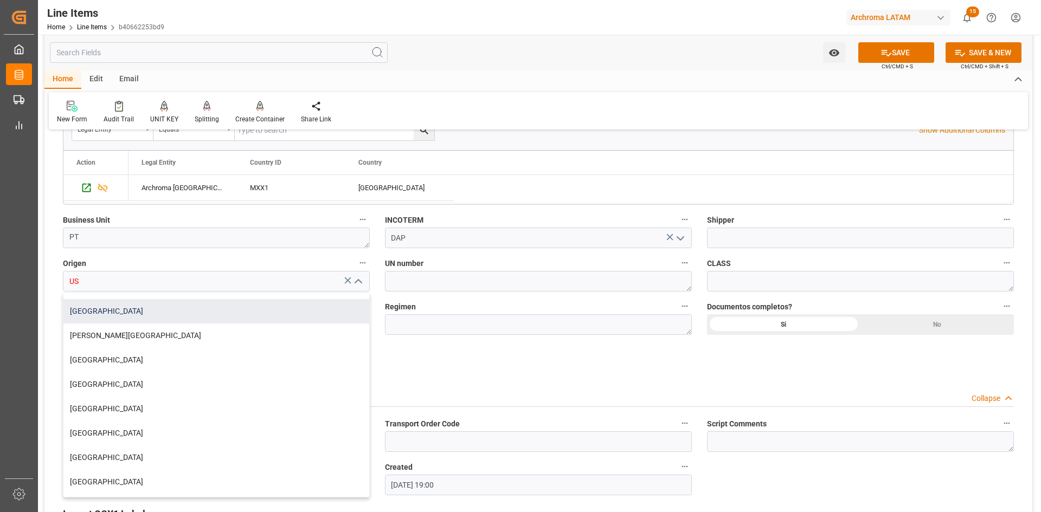
scroll to position [108, 0]
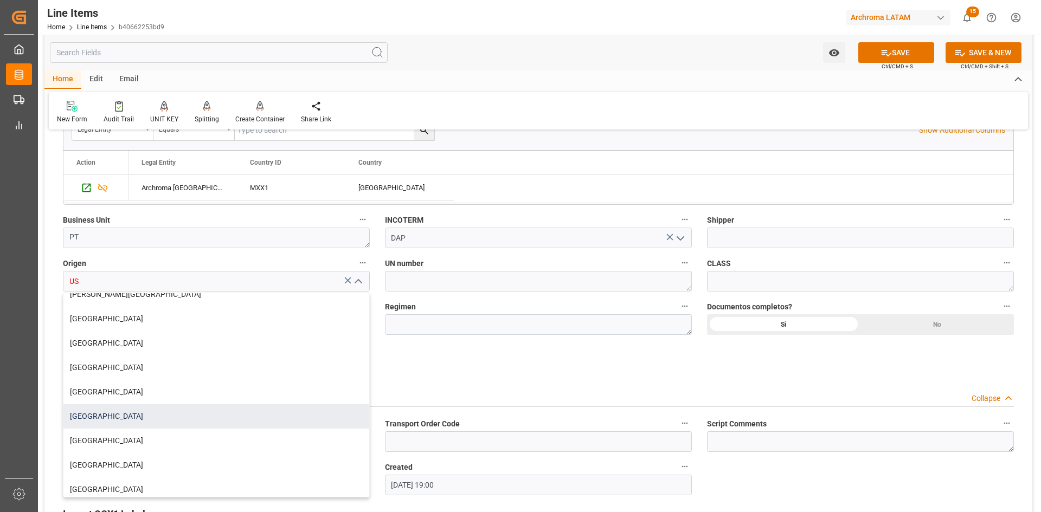
click at [108, 415] on div "[GEOGRAPHIC_DATA]" at bounding box center [216, 416] width 306 height 24
type input "[GEOGRAPHIC_DATA]"
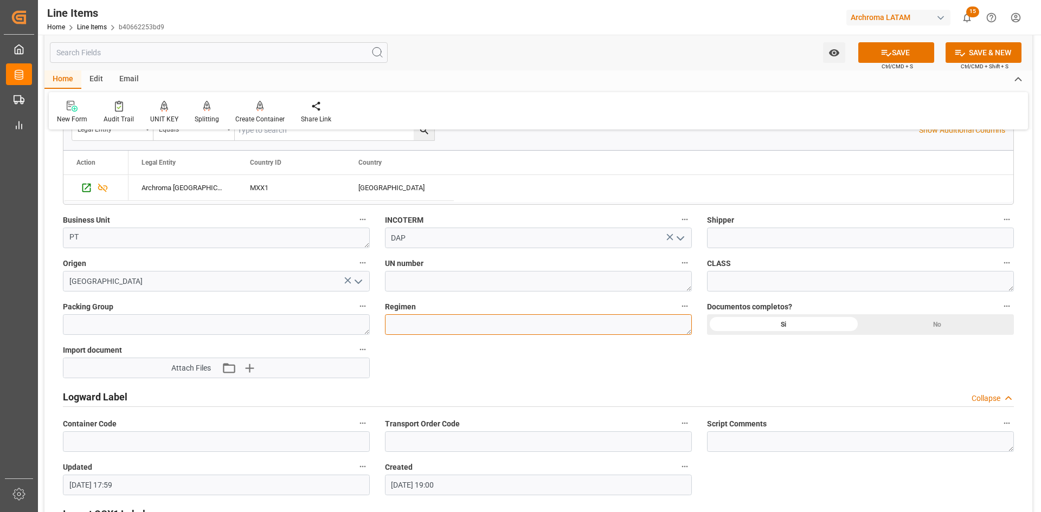
click at [430, 314] on textarea at bounding box center [538, 324] width 307 height 21
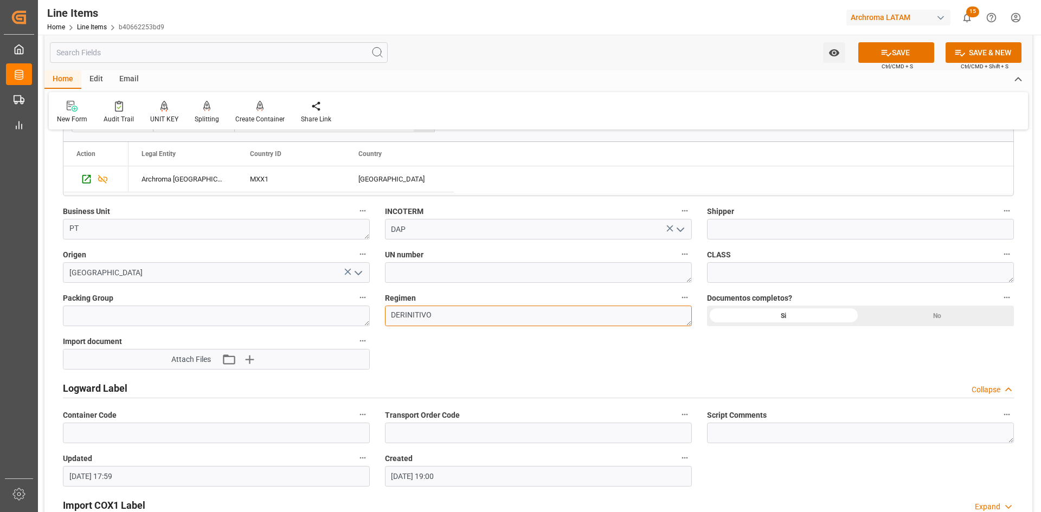
scroll to position [705, 0]
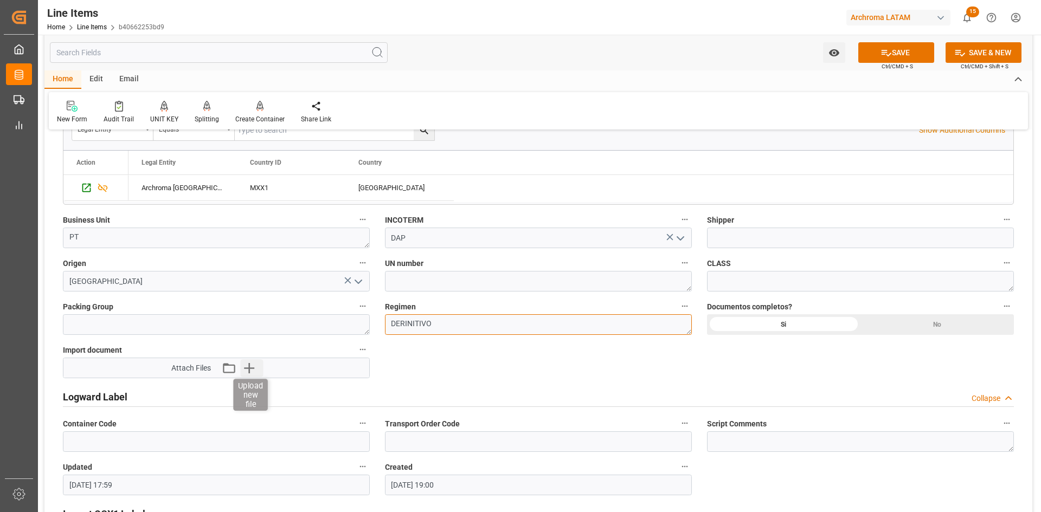
type textarea "DERINITIVO"
click at [253, 365] on icon "button" at bounding box center [248, 367] width 17 height 17
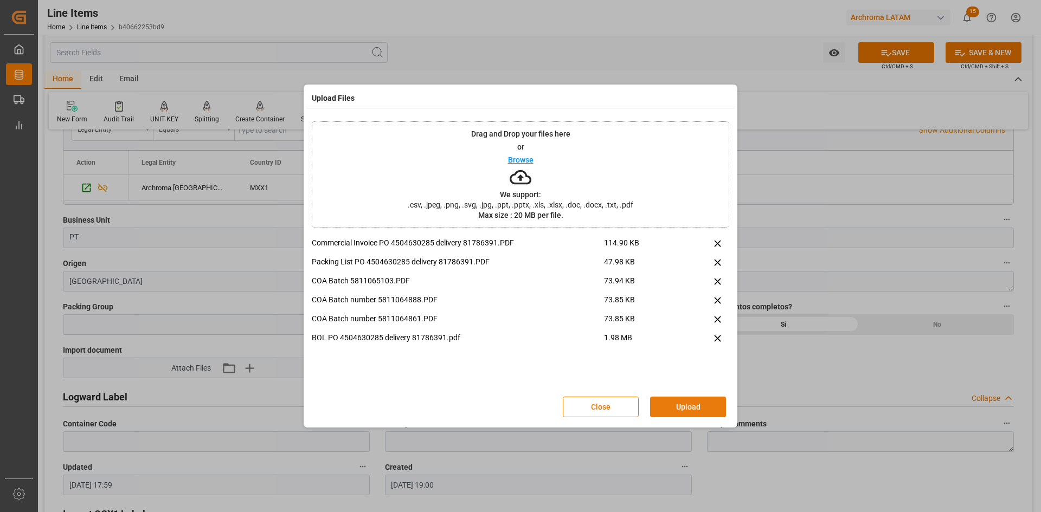
click at [700, 406] on button "Upload" at bounding box center [688, 407] width 76 height 21
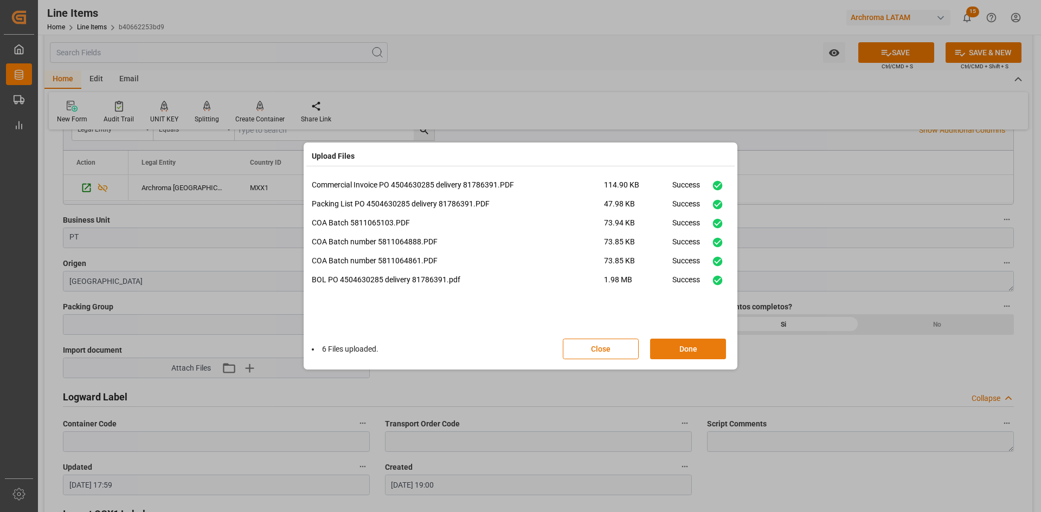
click at [713, 341] on button "Done" at bounding box center [688, 349] width 76 height 21
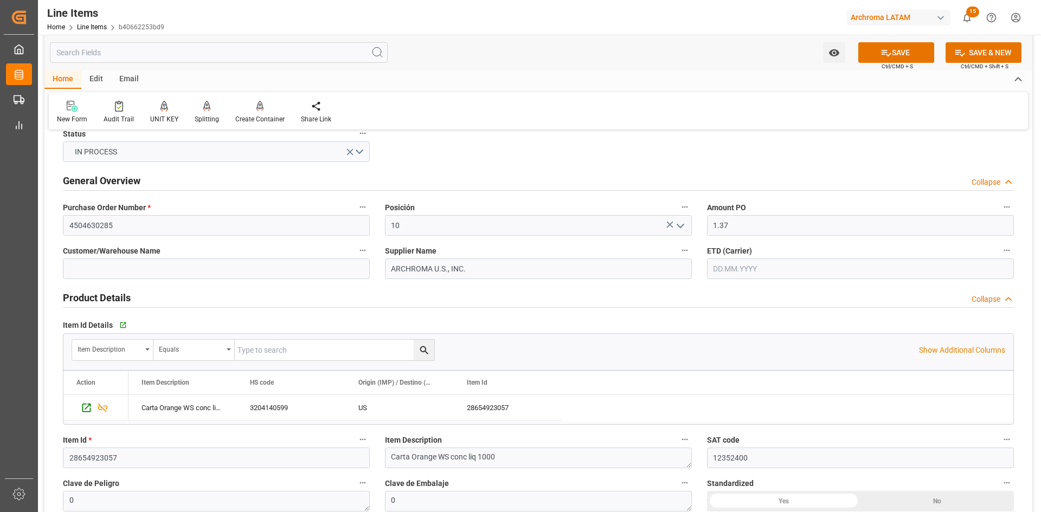
scroll to position [0, 0]
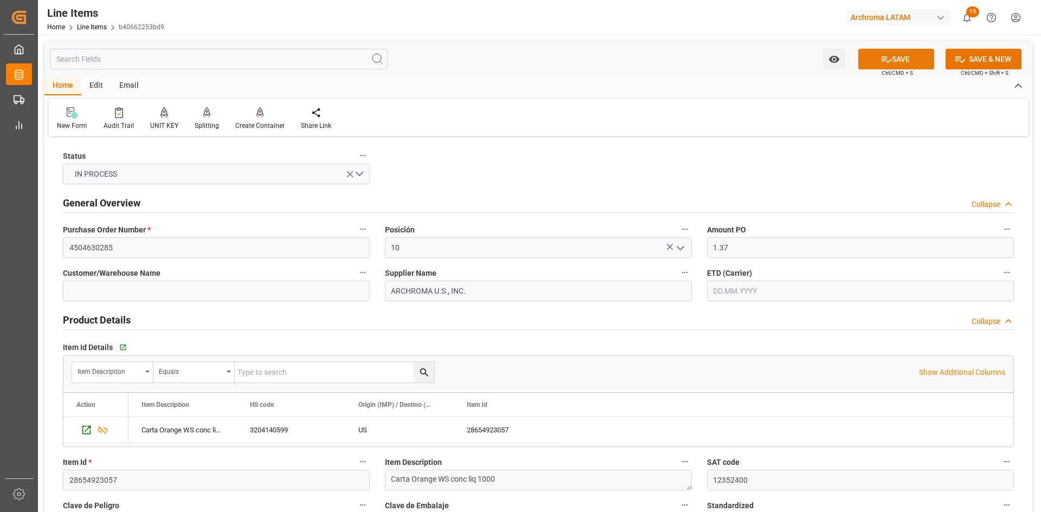
click at [888, 56] on icon at bounding box center [885, 59] width 11 height 11
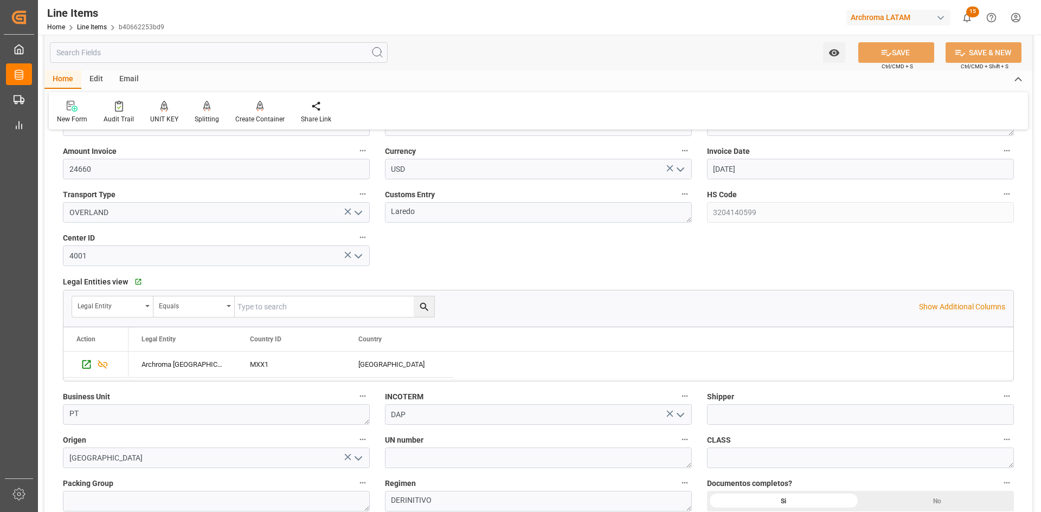
scroll to position [705, 0]
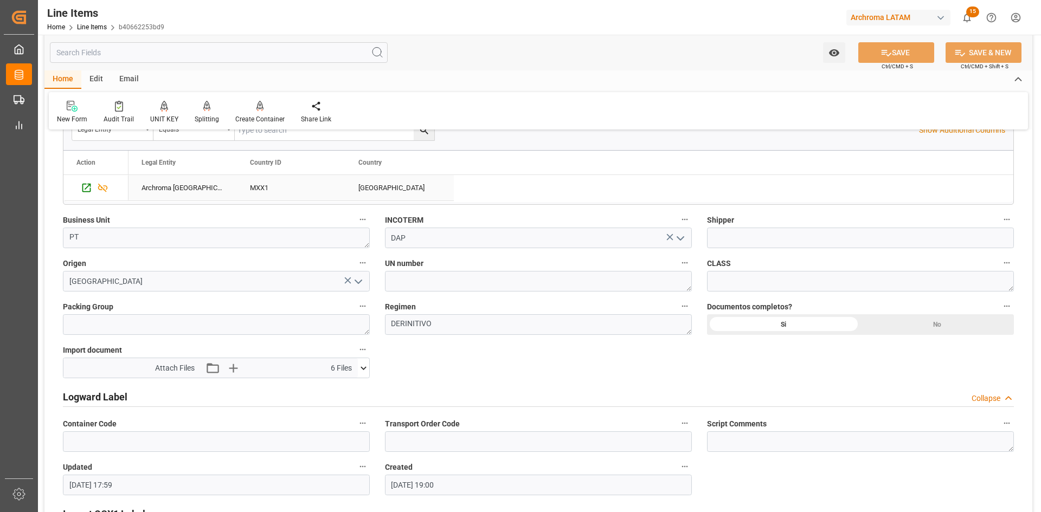
type textarea "18 IBC"
type input "17.09.2025 18:01"
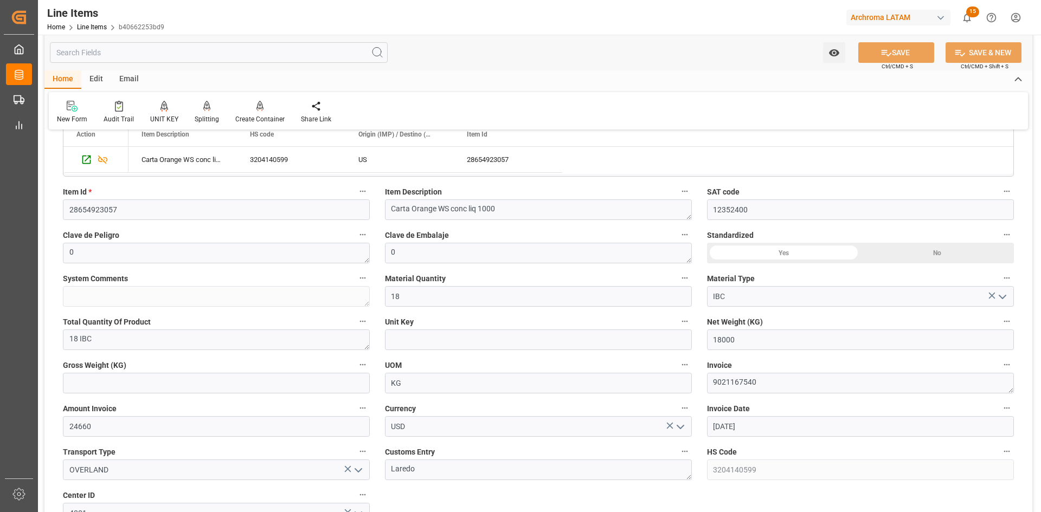
scroll to position [271, 0]
click at [193, 378] on input "text" at bounding box center [216, 382] width 307 height 21
type input "19044"
click at [881, 55] on icon at bounding box center [885, 52] width 11 height 11
click at [872, 151] on div "Carta Orange WS conc liq 1000 3204140599 US 28654923057" at bounding box center [570, 159] width 885 height 26
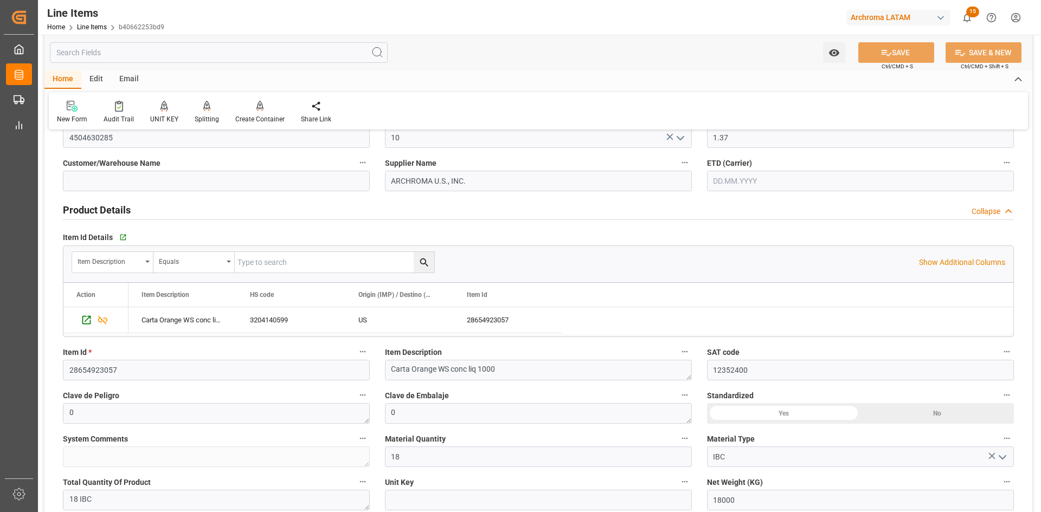
scroll to position [0, 0]
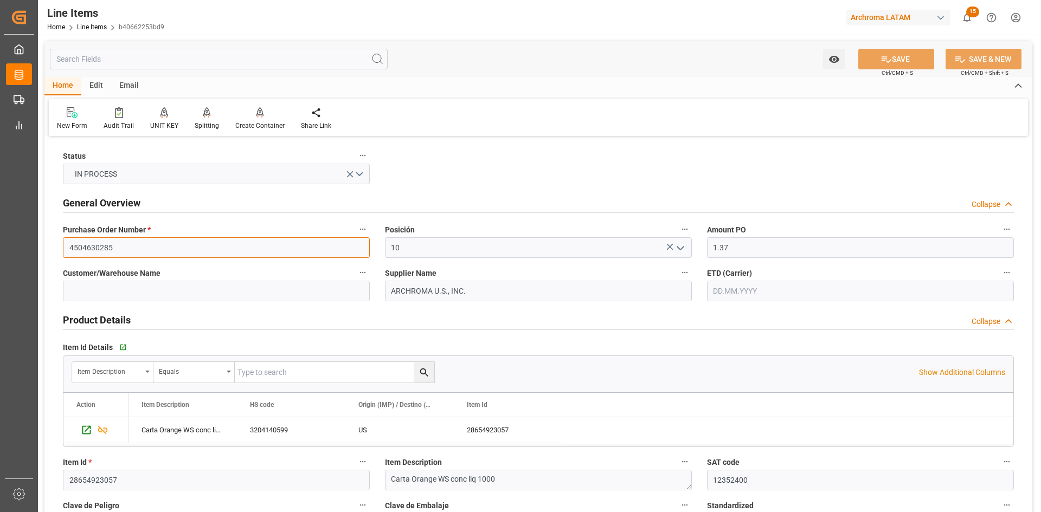
click at [124, 249] on input "4504630285" at bounding box center [216, 247] width 307 height 21
click at [127, 86] on div "Email" at bounding box center [129, 86] width 36 height 18
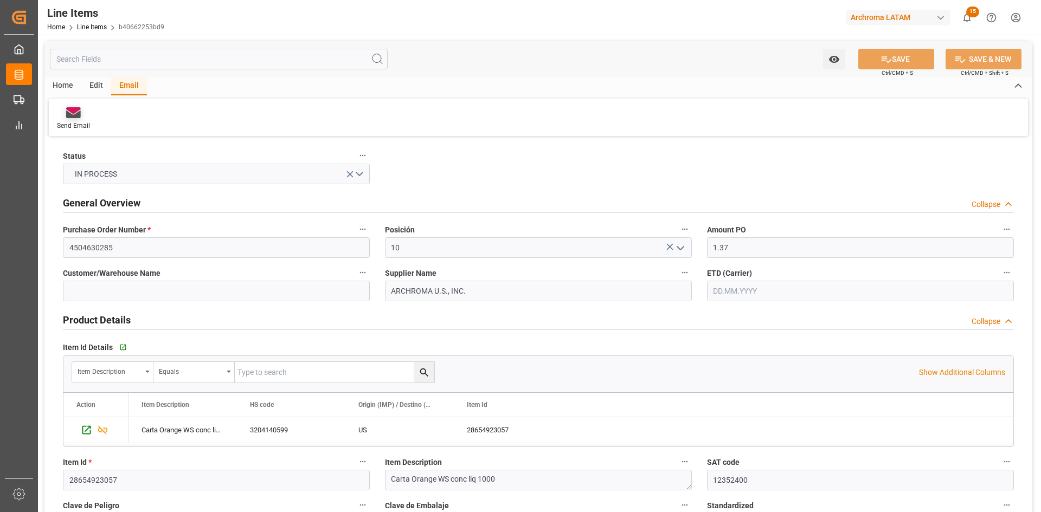
click at [78, 114] on icon at bounding box center [73, 115] width 15 height 8
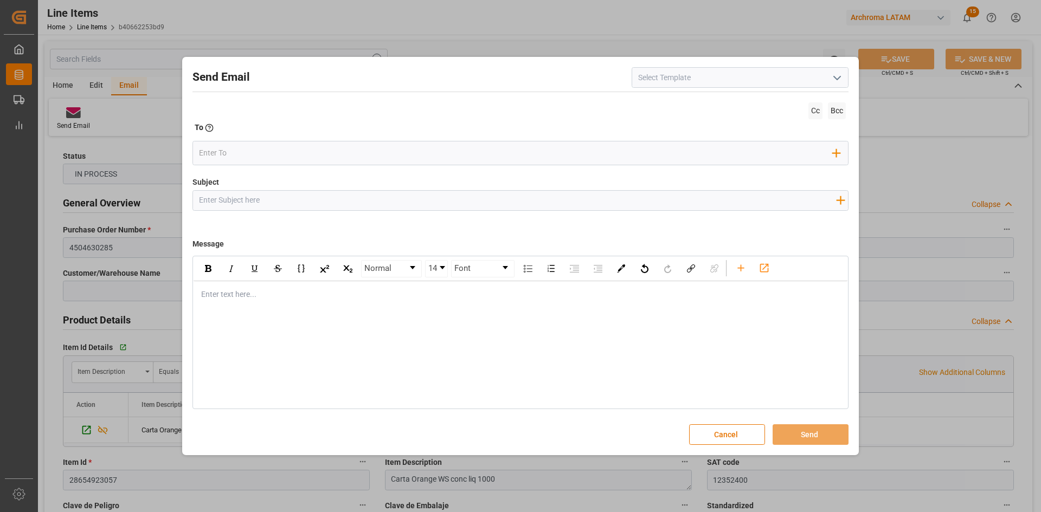
click at [823, 81] on input at bounding box center [740, 77] width 217 height 21
click at [836, 81] on icon "open menu" at bounding box center [836, 78] width 13 height 13
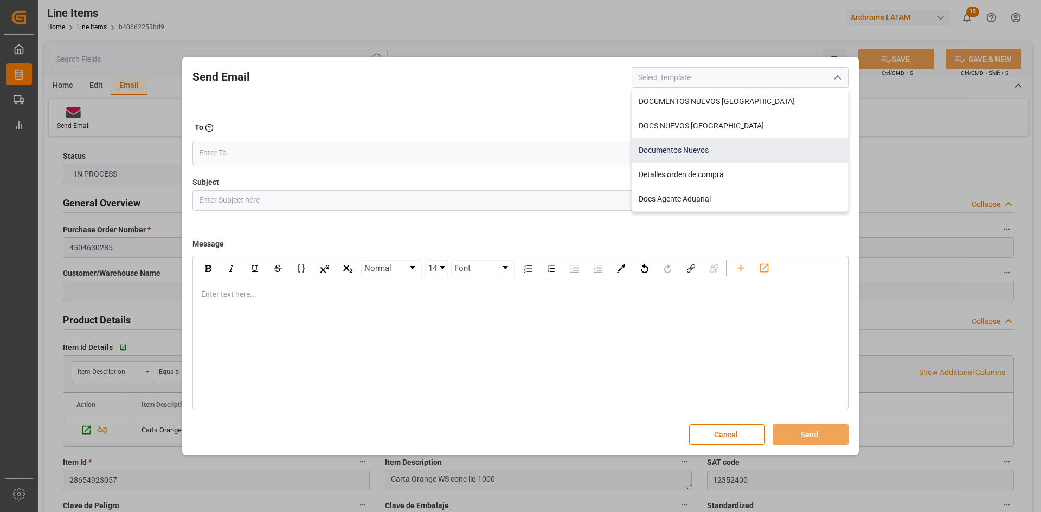
click at [688, 150] on div "Documentos Nuevos" at bounding box center [740, 150] width 216 height 24
type input "Documentos Nuevos"
type input "Documentos Nuevos {{purchaseOrder}}"
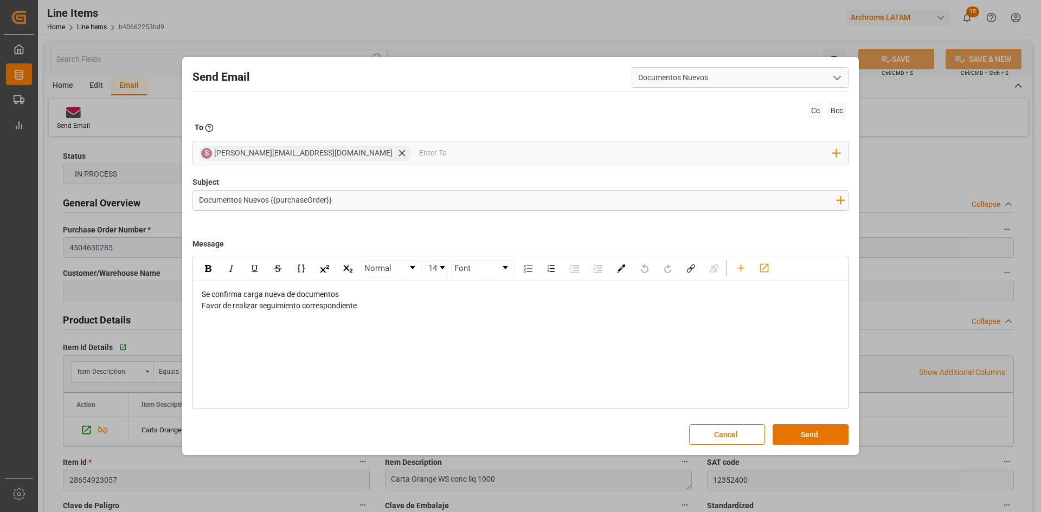
click at [841, 81] on icon "open menu" at bounding box center [836, 78] width 13 height 13
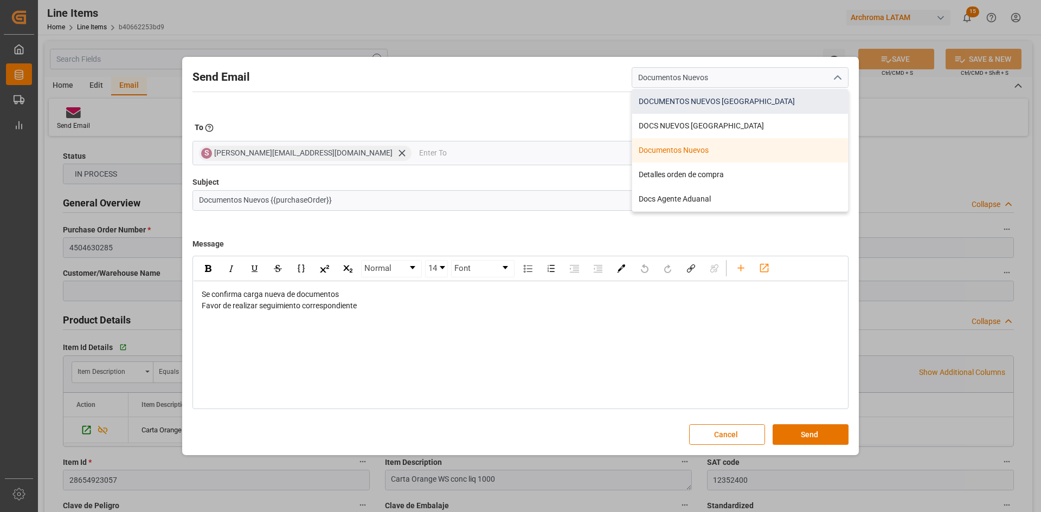
click at [742, 101] on div "DOCUMENTOS NUEVOS COLOMBIA" at bounding box center [740, 101] width 216 height 24
type input "DOCUMENTOS NUEVOS COLOMBIA"
type input "Documentos Nuevos {{purchaseOrder}}// {{businessUnit}}// {{region}}"
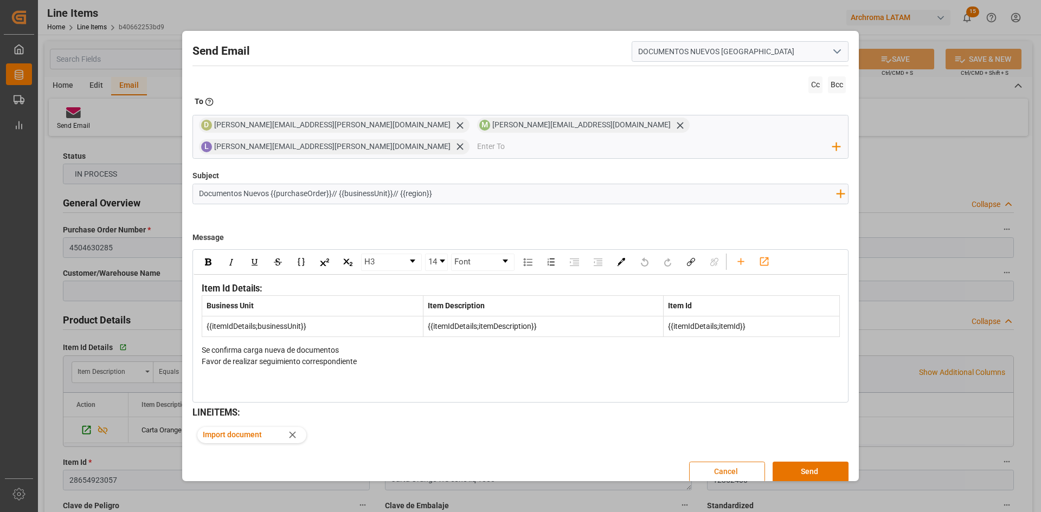
click at [744, 462] on button "Cancel" at bounding box center [727, 472] width 76 height 21
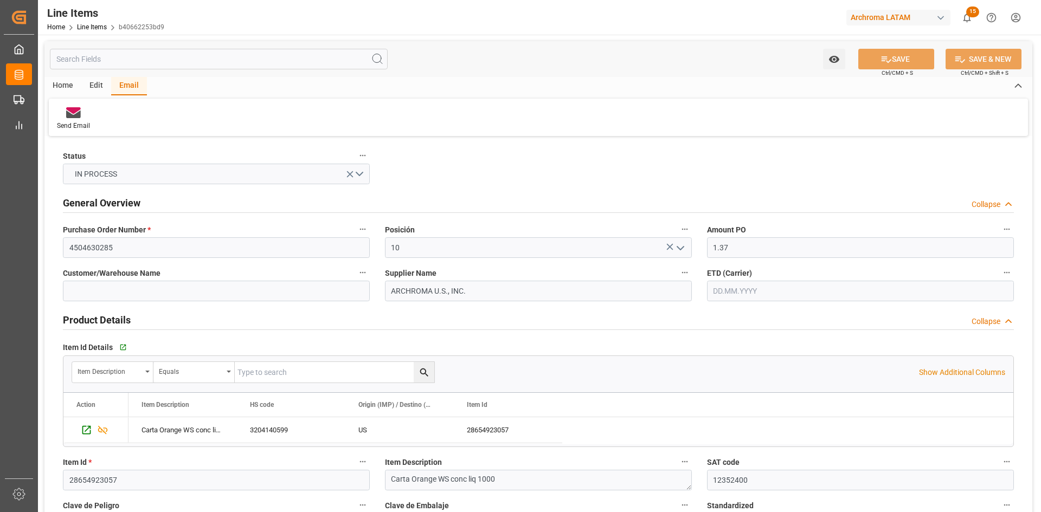
click at [88, 31] on div "Home Line Items b40662253bd9" at bounding box center [105, 26] width 117 height 11
click at [94, 25] on link "Line Items" at bounding box center [92, 27] width 30 height 8
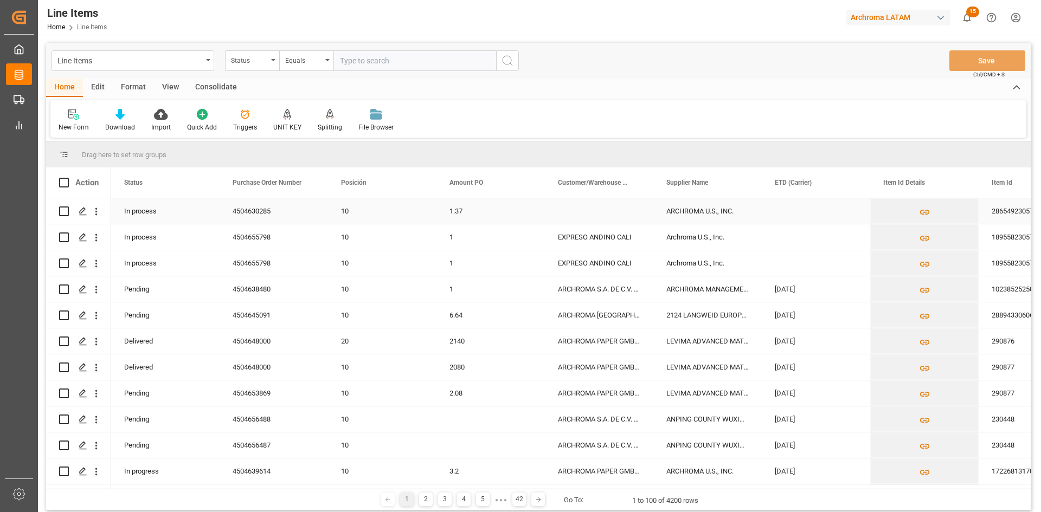
click at [65, 211] on input "Press Space to toggle row selection (unchecked)" at bounding box center [64, 212] width 10 height 10
checkbox input "true"
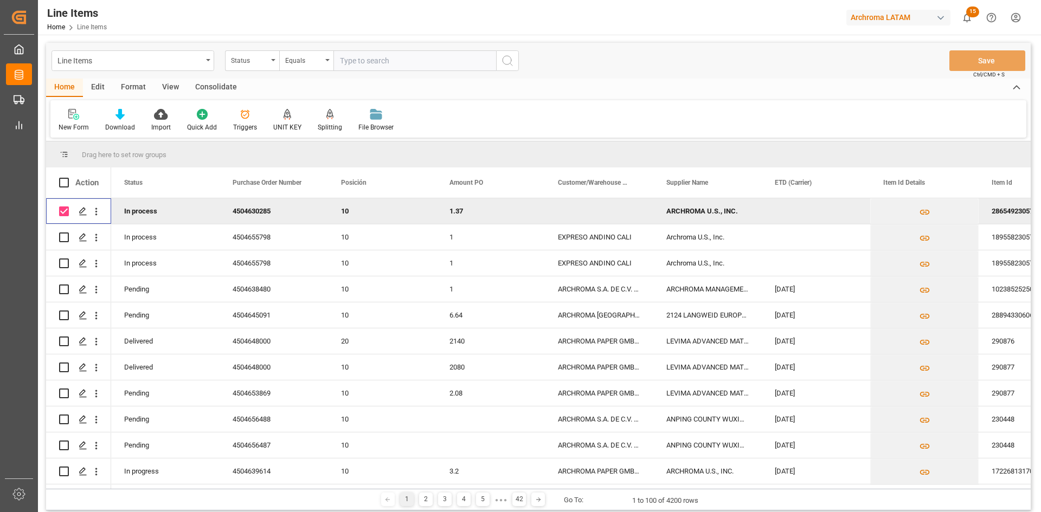
click at [204, 87] on div "Consolidate" at bounding box center [216, 88] width 58 height 18
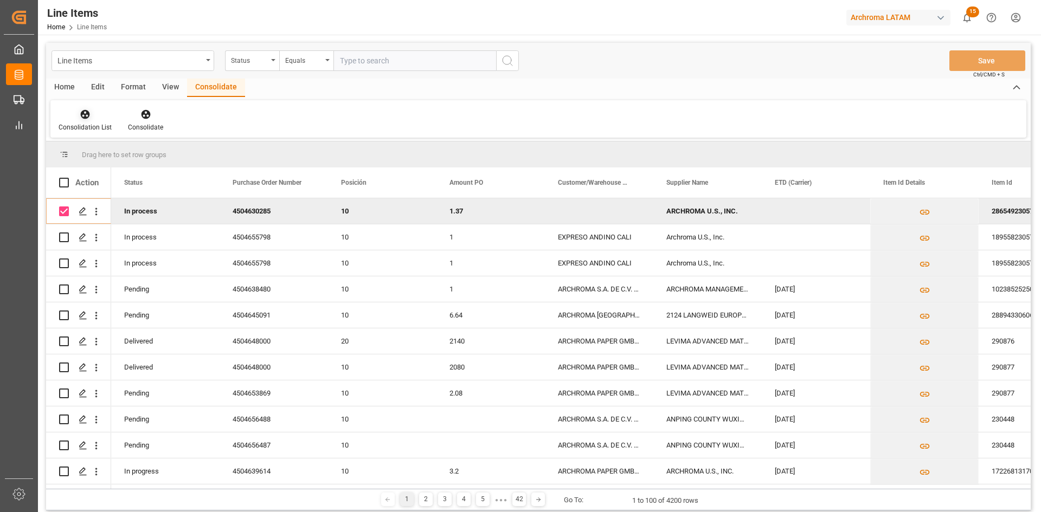
click at [89, 121] on div "Consolidation List" at bounding box center [84, 120] width 69 height 24
click at [137, 157] on div "Line Items Status Equals Save Ctrl/CMD + S Home Edit Format View Consolidate Co…" at bounding box center [538, 277] width 984 height 468
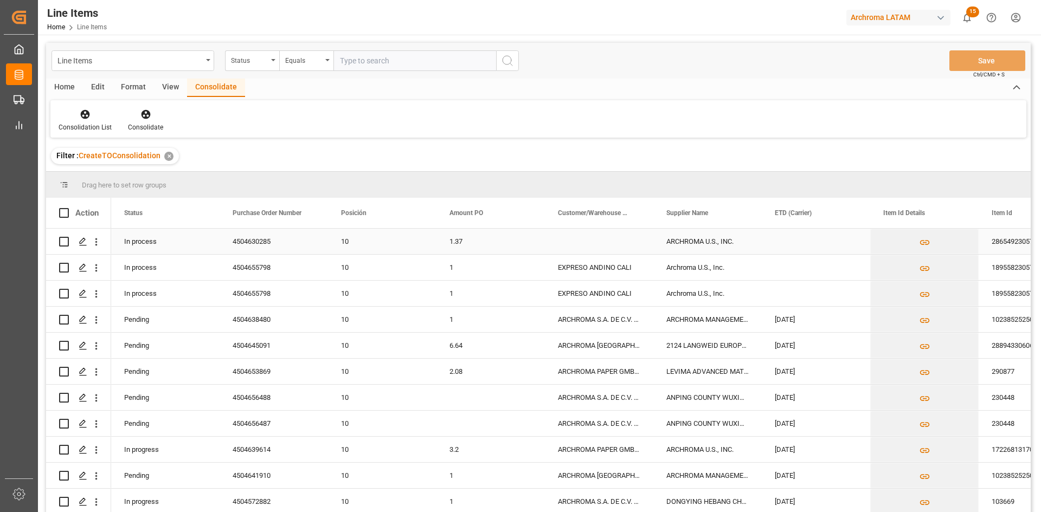
click at [255, 237] on div "4504630285" at bounding box center [274, 241] width 108 height 25
click at [60, 239] on input "Press Space to toggle row selection (unchecked)" at bounding box center [64, 242] width 10 height 10
checkbox input "true"
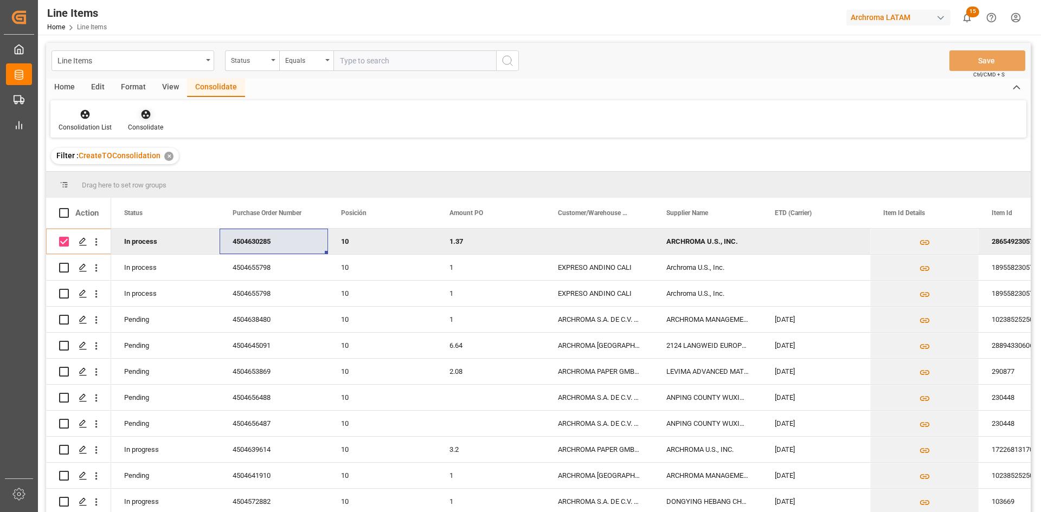
click at [143, 121] on div "Consolidate" at bounding box center [145, 120] width 51 height 24
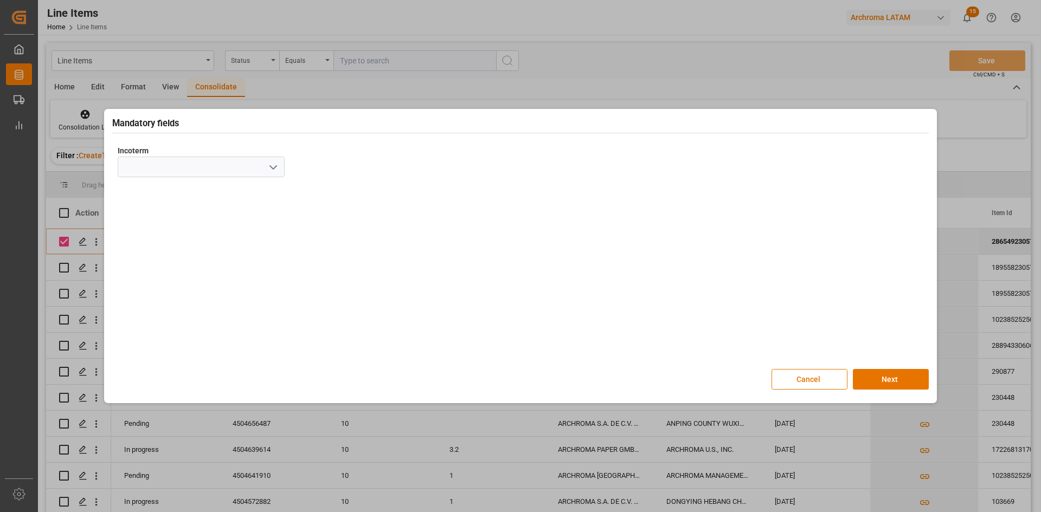
click at [272, 167] on polyline "open menu" at bounding box center [273, 167] width 7 height 3
click at [145, 345] on div "DAP" at bounding box center [201, 346] width 166 height 24
type input "DAP"
click at [914, 382] on button "Next" at bounding box center [891, 379] width 76 height 21
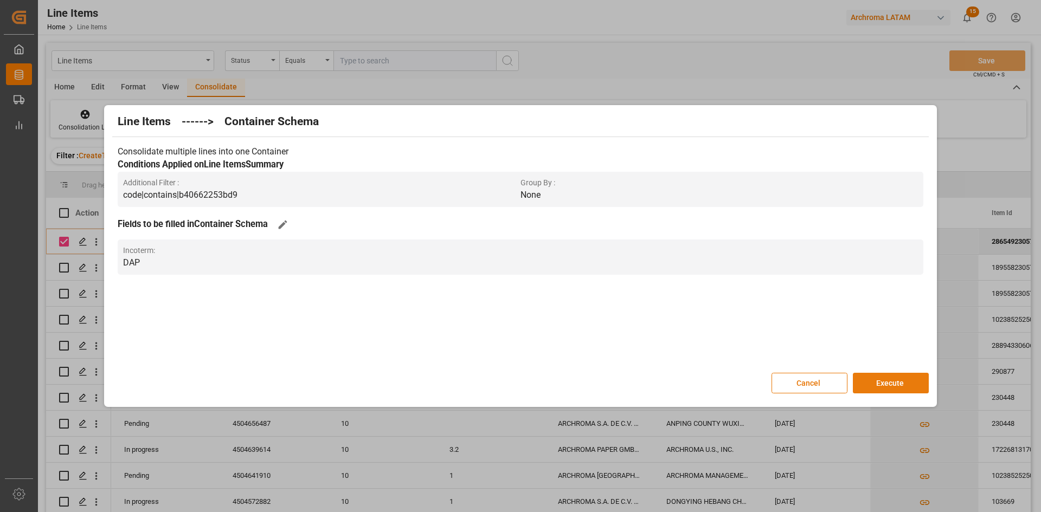
click at [897, 377] on button "Execute" at bounding box center [891, 383] width 76 height 21
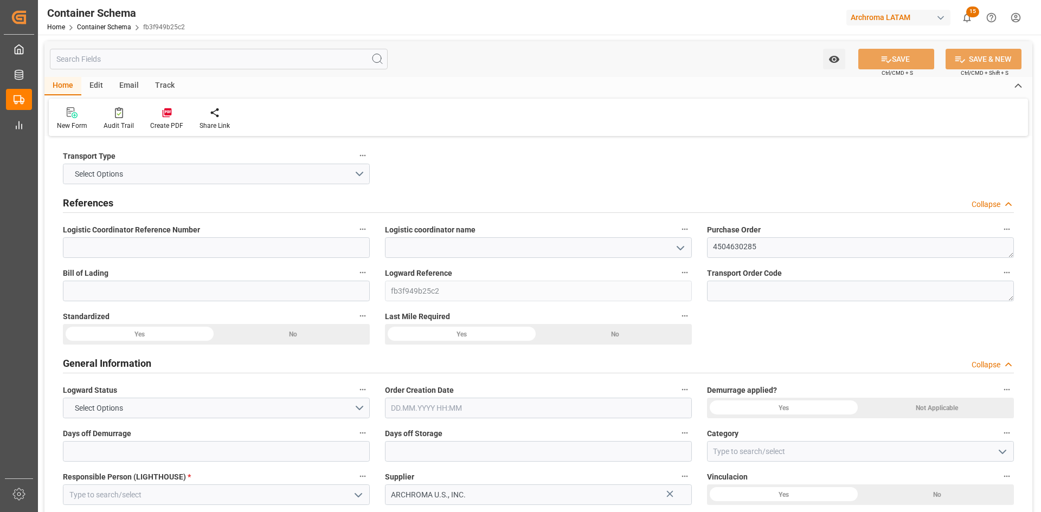
type input "0"
type input "1"
type input "18"
type input "18000"
type input "19044"
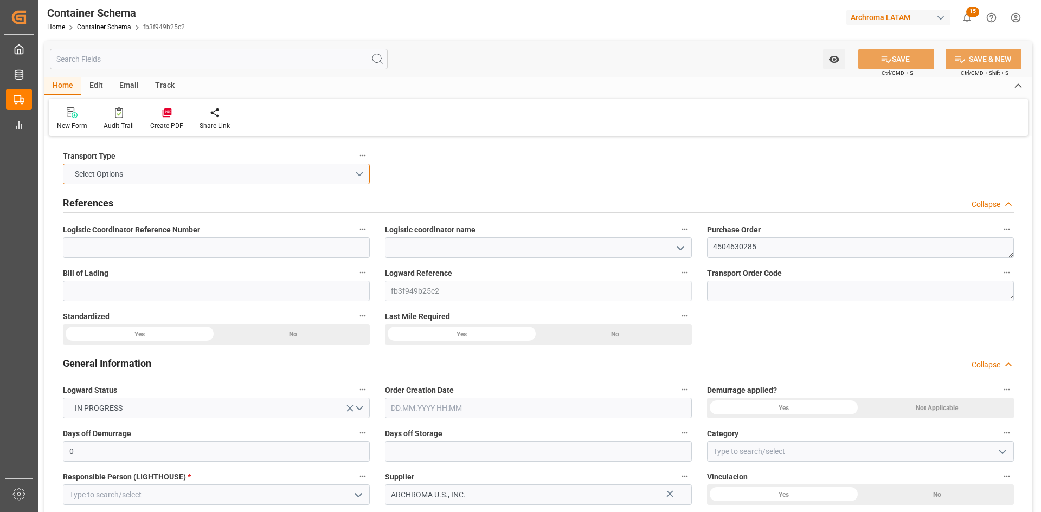
click at [359, 176] on button "Select Options" at bounding box center [216, 174] width 307 height 21
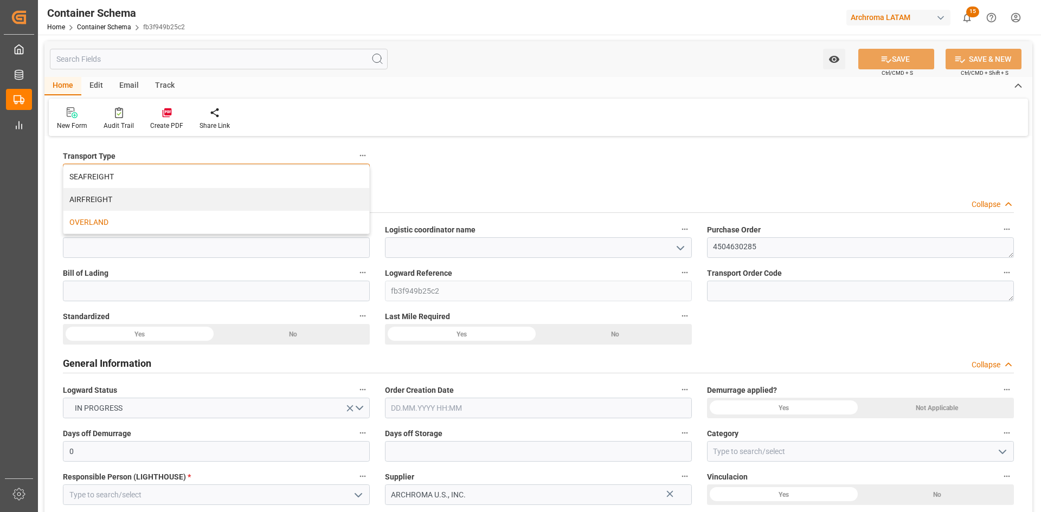
click at [143, 220] on div "OVERLAND" at bounding box center [216, 222] width 306 height 23
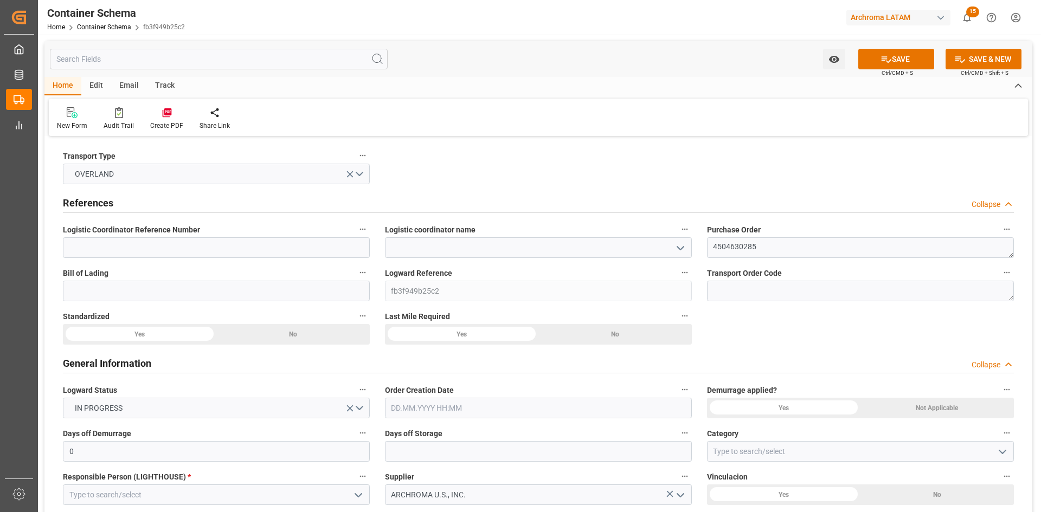
click at [678, 250] on icon "open menu" at bounding box center [680, 248] width 13 height 13
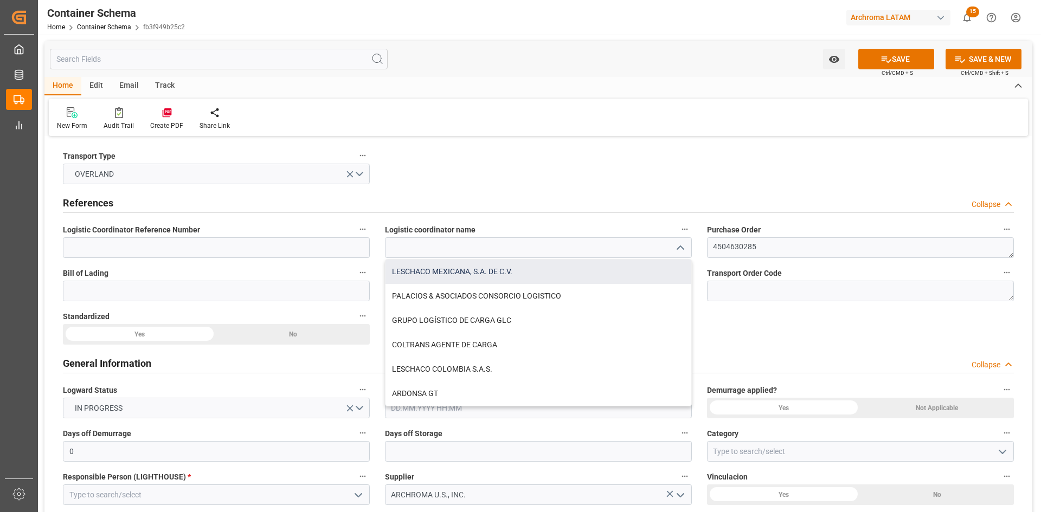
click at [469, 276] on div "LESCHACO MEXICANA, S.A. DE C.V." at bounding box center [538, 272] width 306 height 24
type input "LESCHACO MEXICANA, S.A. DE C.V."
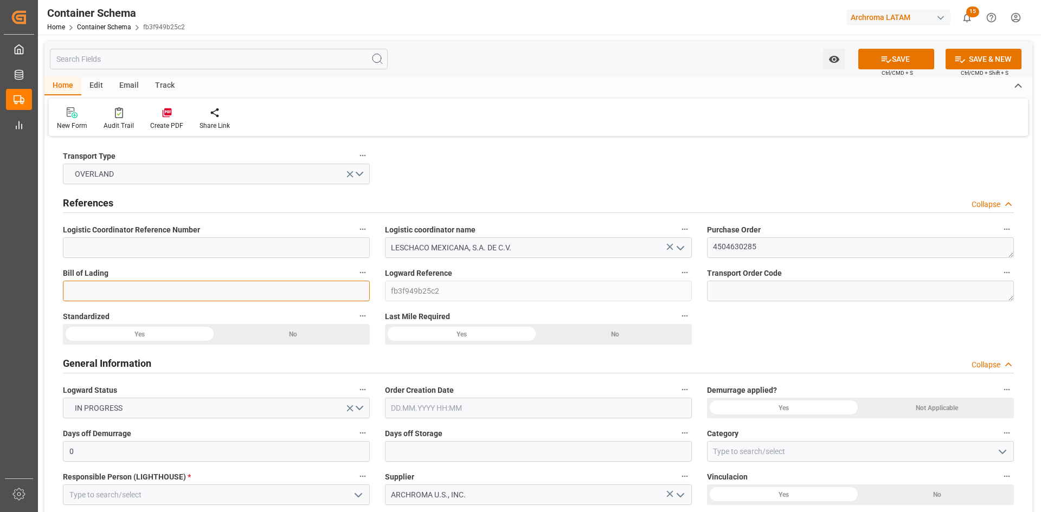
click at [233, 284] on input at bounding box center [216, 291] width 307 height 21
type input "ARCH-4136"
click at [135, 329] on div "Yes" at bounding box center [139, 334] width 153 height 21
click at [479, 334] on div "Yes" at bounding box center [461, 334] width 153 height 21
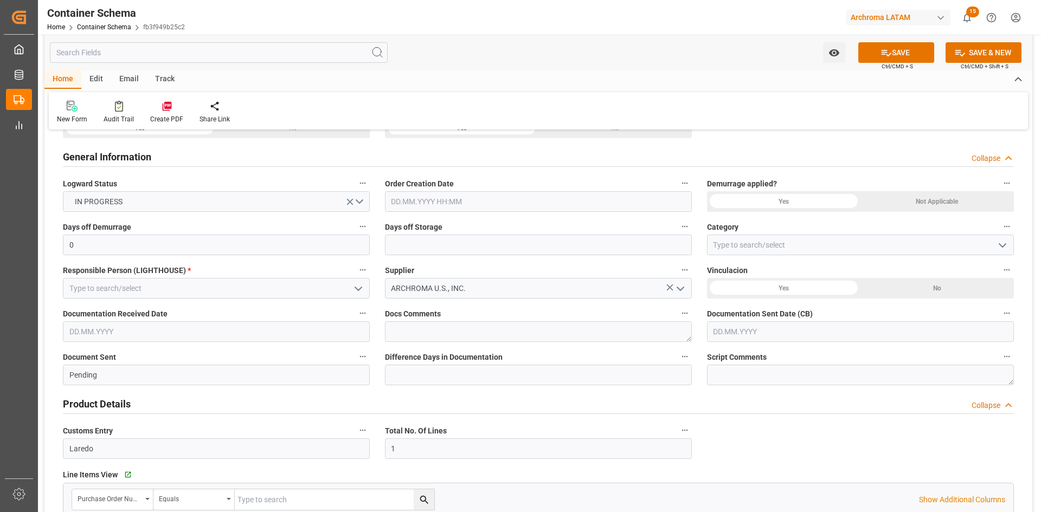
scroll to position [217, 0]
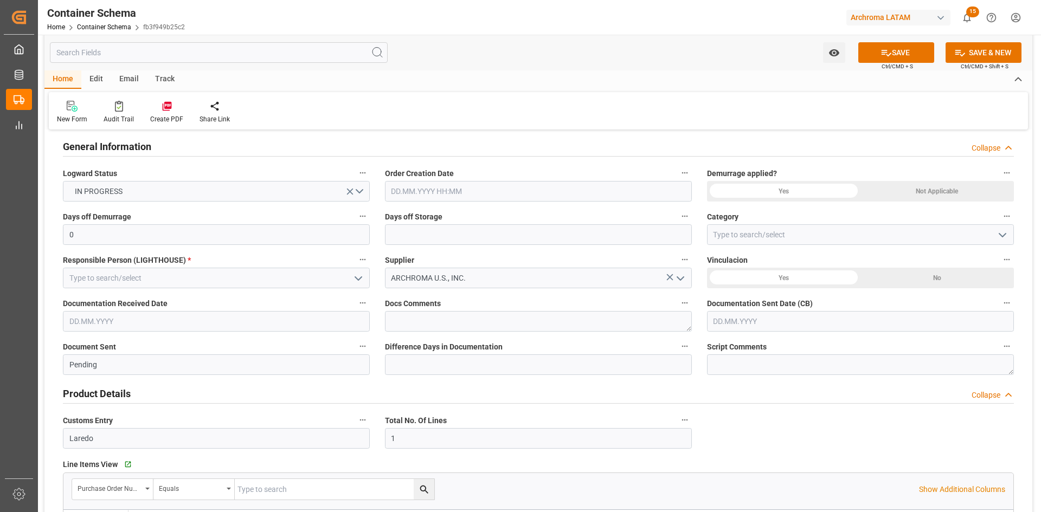
click at [564, 197] on input "text" at bounding box center [538, 191] width 307 height 21
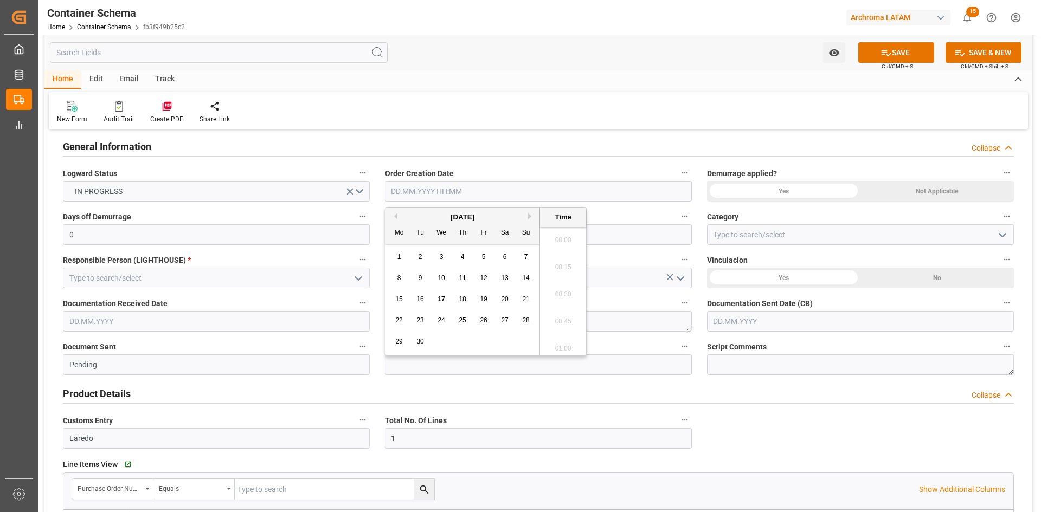
scroll to position [1251, 0]
click at [415, 218] on div "[DATE]" at bounding box center [462, 217] width 154 height 11
click at [441, 299] on span "17" at bounding box center [440, 299] width 7 height 8
type input "[DATE] 00:00"
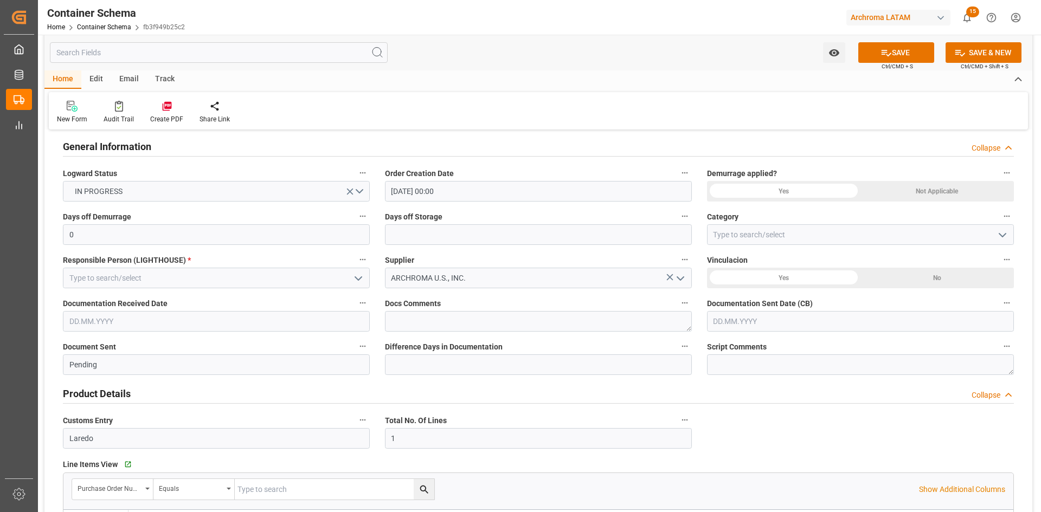
click at [911, 190] on div "Not Applicable" at bounding box center [936, 191] width 153 height 21
click at [924, 277] on div "No" at bounding box center [936, 278] width 153 height 21
click at [998, 235] on icon "open menu" at bounding box center [1002, 235] width 13 height 13
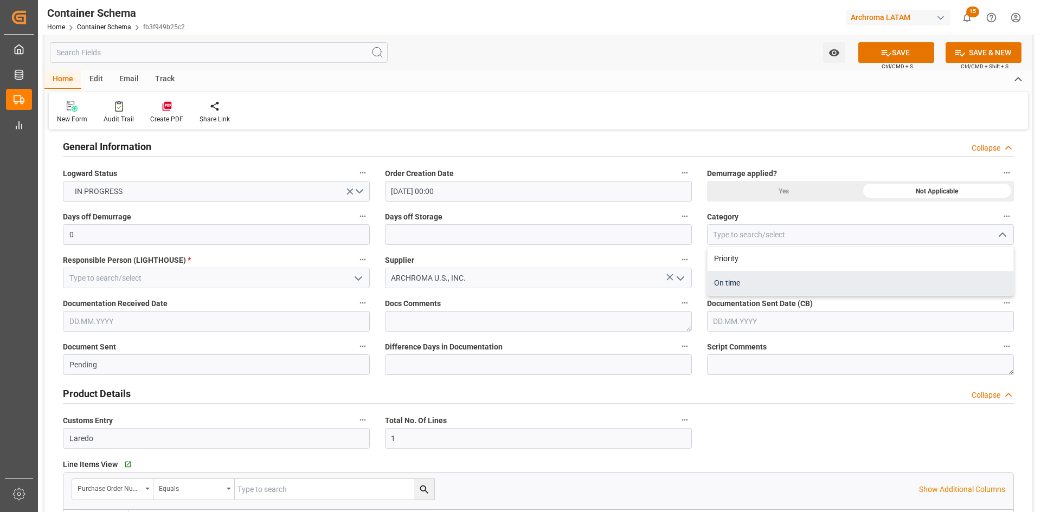
click at [762, 283] on div "On time" at bounding box center [860, 283] width 306 height 24
type input "On time"
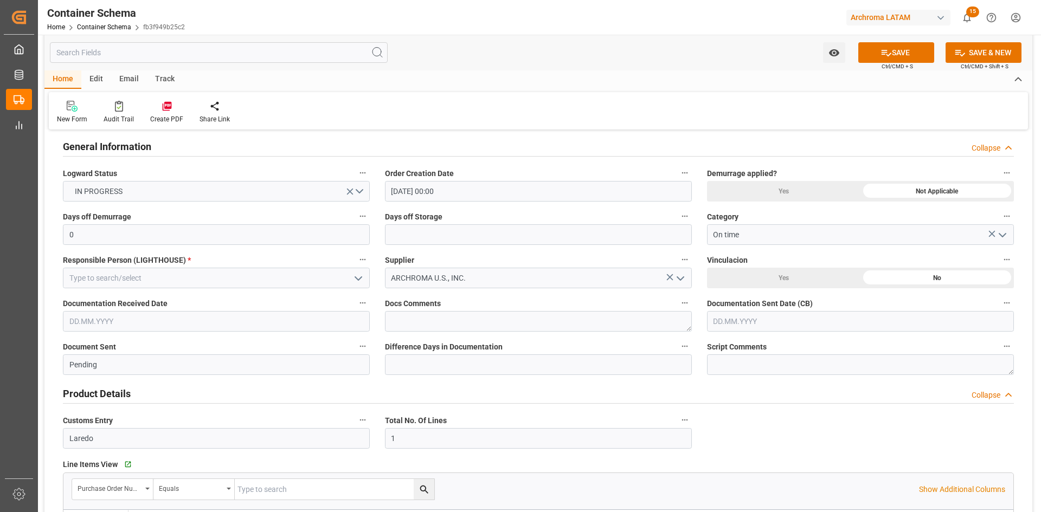
click at [359, 275] on icon "open menu" at bounding box center [358, 278] width 13 height 13
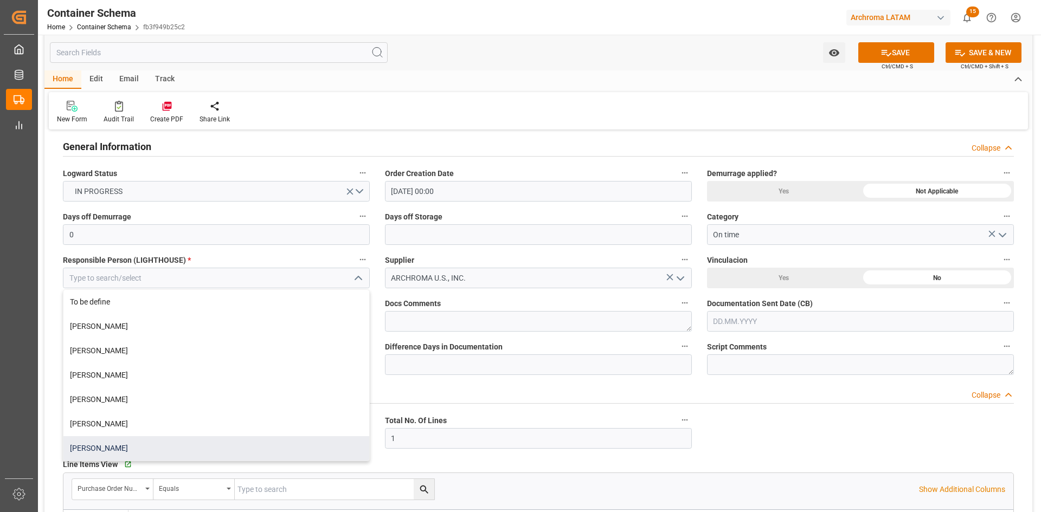
click at [130, 441] on div "[PERSON_NAME]" at bounding box center [216, 448] width 306 height 24
type input "[PERSON_NAME]"
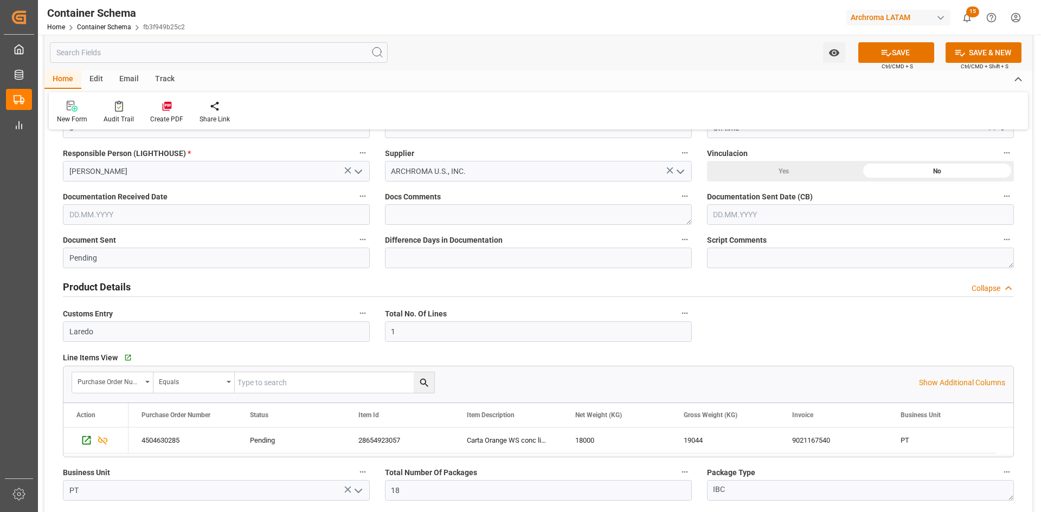
scroll to position [325, 0]
click at [148, 213] on input "text" at bounding box center [216, 213] width 307 height 21
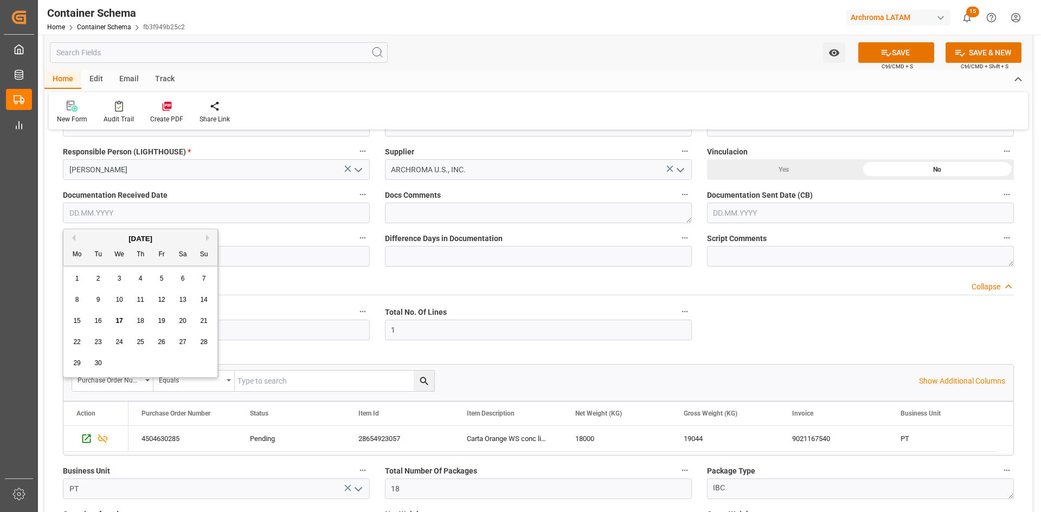
click at [103, 239] on div "[DATE]" at bounding box center [140, 239] width 154 height 11
click at [117, 322] on span "17" at bounding box center [118, 321] width 7 height 8
type input "[DATE]"
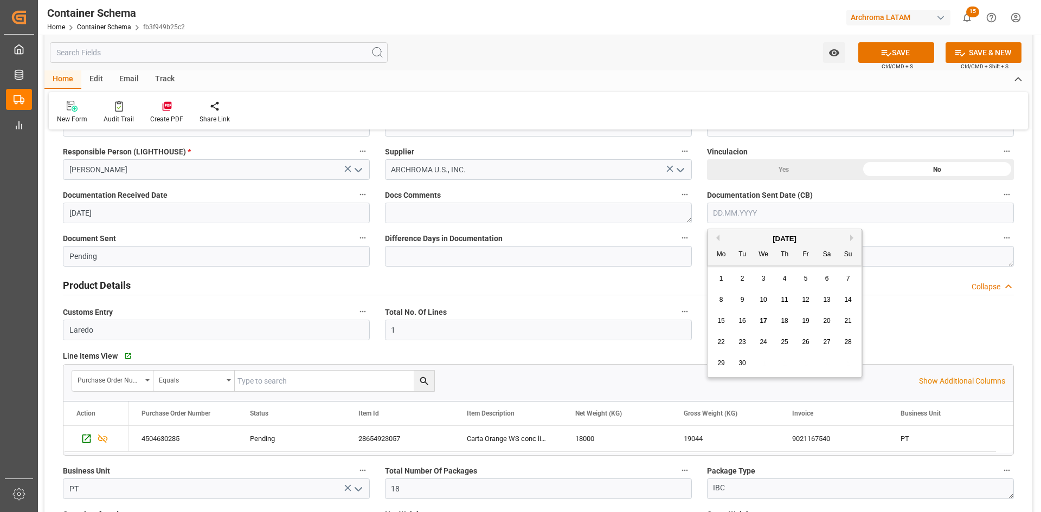
click at [757, 222] on input "text" at bounding box center [860, 213] width 307 height 21
drag, startPoint x: 737, startPoint y: 234, endPoint x: 739, endPoint y: 242, distance: 8.3
click at [737, 234] on div "[DATE]" at bounding box center [784, 239] width 154 height 11
click at [763, 321] on span "17" at bounding box center [762, 321] width 7 height 8
type input "[DATE]"
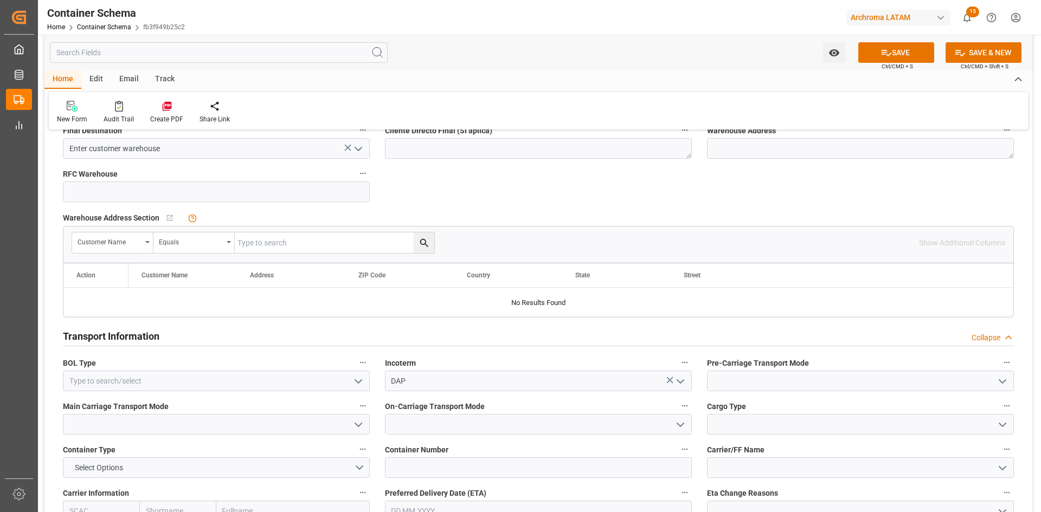
scroll to position [813, 0]
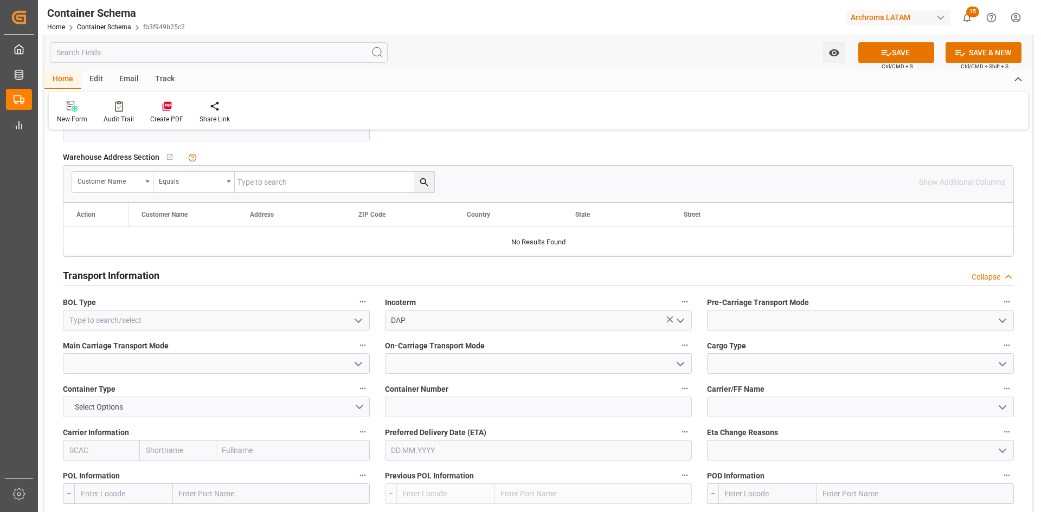
click at [354, 320] on icon "open menu" at bounding box center [358, 320] width 13 height 13
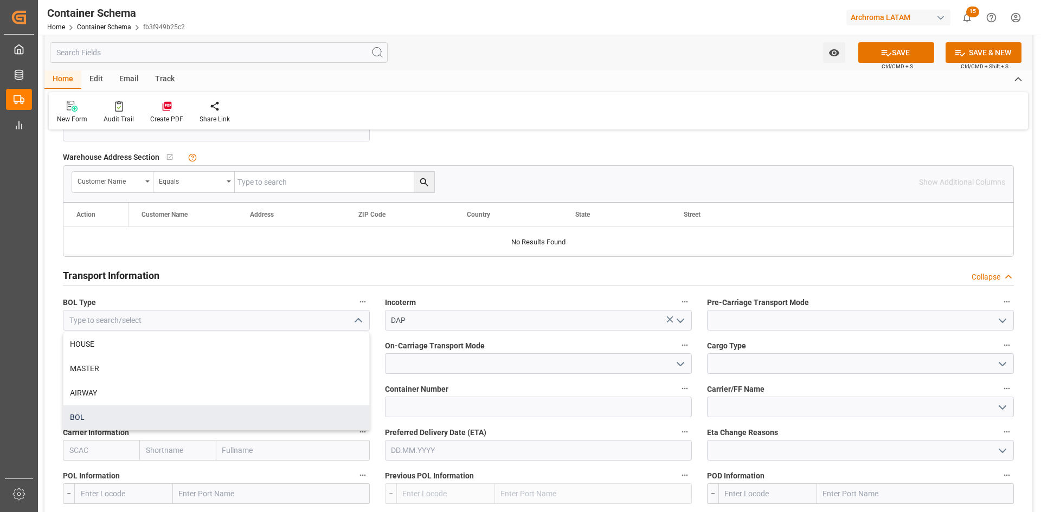
click at [119, 417] on div "BOL" at bounding box center [216, 417] width 306 height 24
type input "BOL"
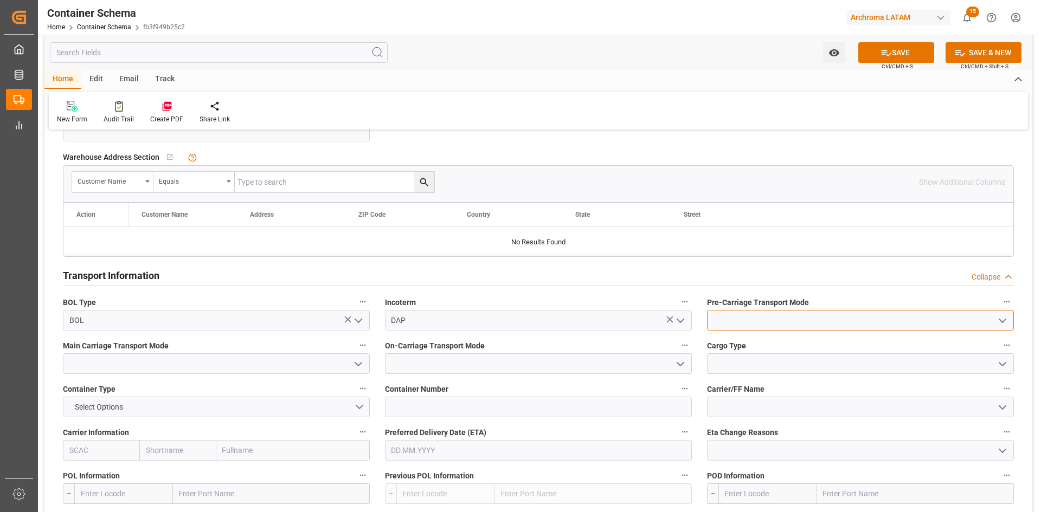
click at [823, 326] on input at bounding box center [860, 320] width 307 height 21
click at [1002, 320] on icon "open menu" at bounding box center [1002, 320] width 13 height 13
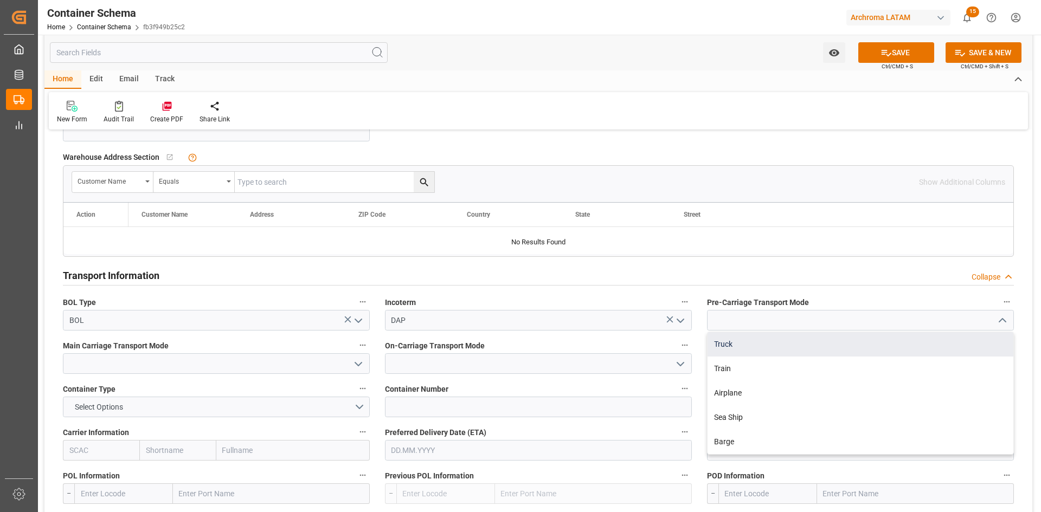
click at [748, 344] on div "Truck" at bounding box center [860, 344] width 306 height 24
type input "Truck"
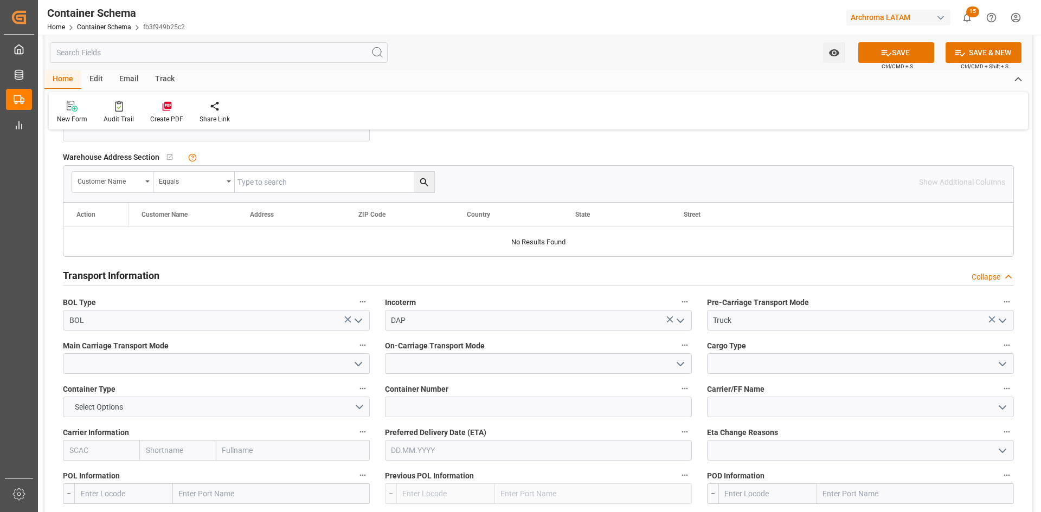
click at [353, 367] on icon "open menu" at bounding box center [358, 364] width 13 height 13
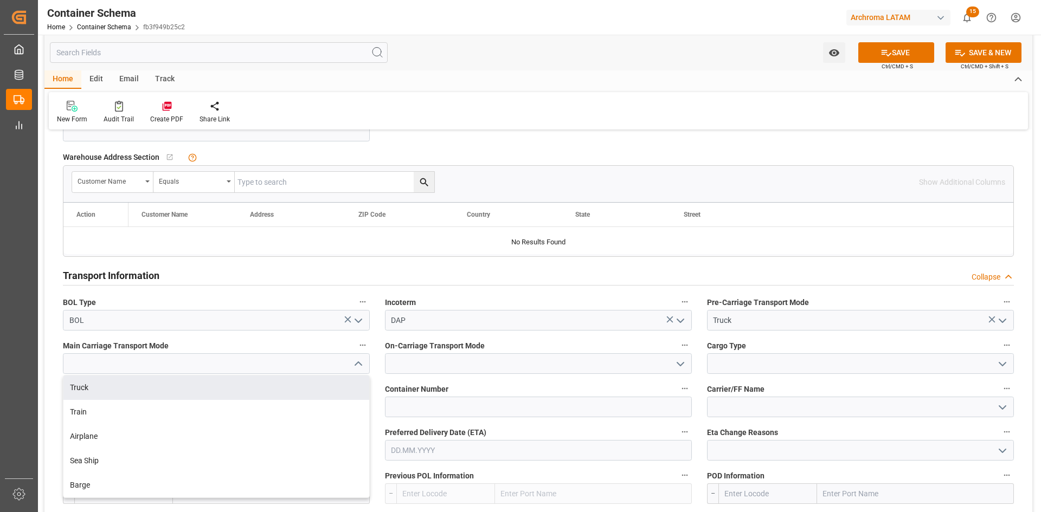
click at [119, 388] on div "Truck" at bounding box center [216, 388] width 306 height 24
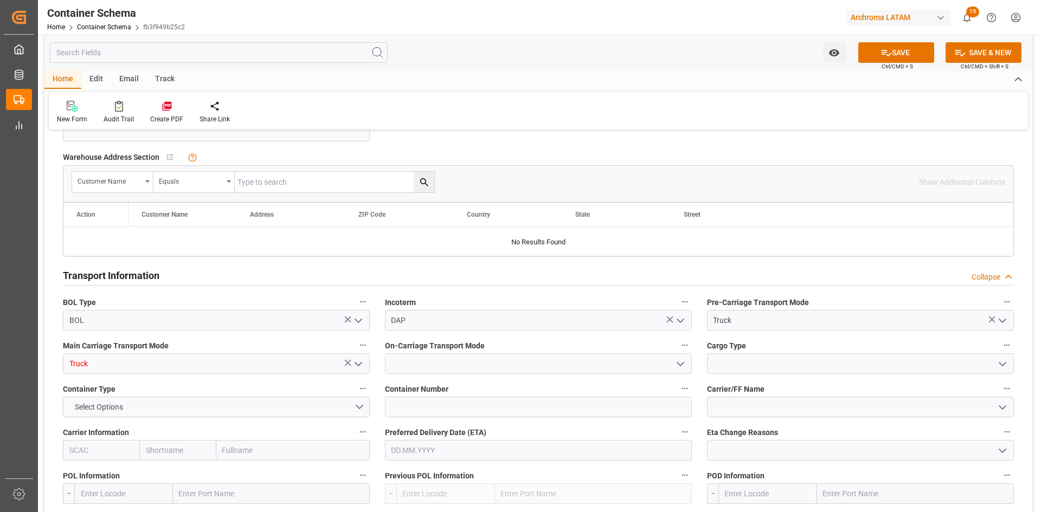
type input "Truck"
click at [685, 366] on icon "open menu" at bounding box center [680, 364] width 13 height 13
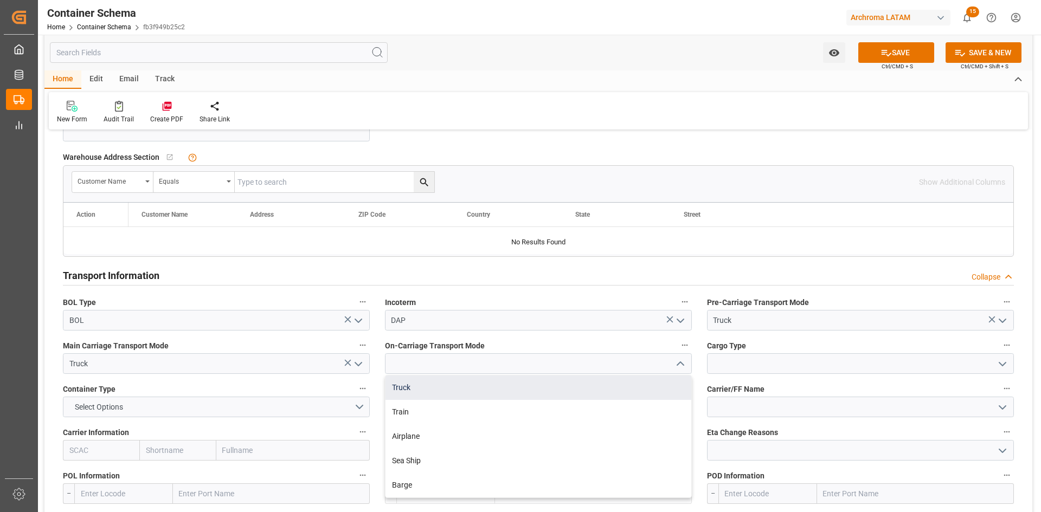
click at [434, 390] on div "Truck" at bounding box center [538, 388] width 306 height 24
type input "Truck"
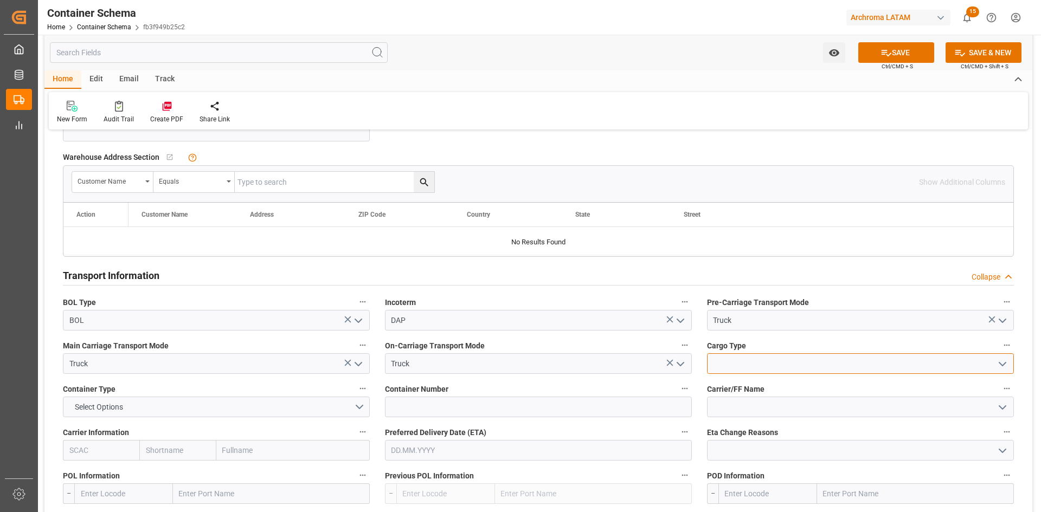
click at [784, 360] on input at bounding box center [860, 363] width 307 height 21
click at [1005, 362] on icon "open menu" at bounding box center [1002, 364] width 13 height 13
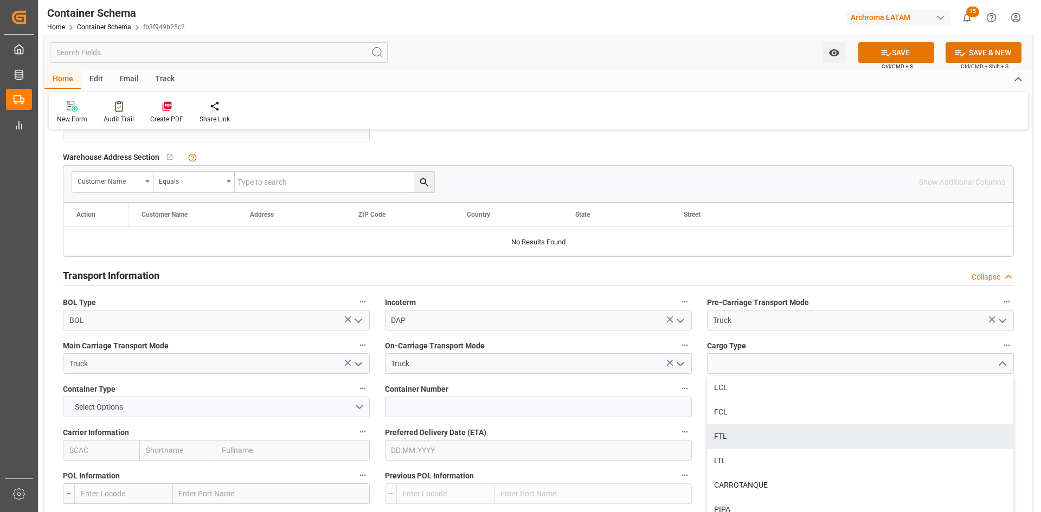
click at [740, 435] on div "FTL" at bounding box center [860, 436] width 306 height 24
type input "FTL"
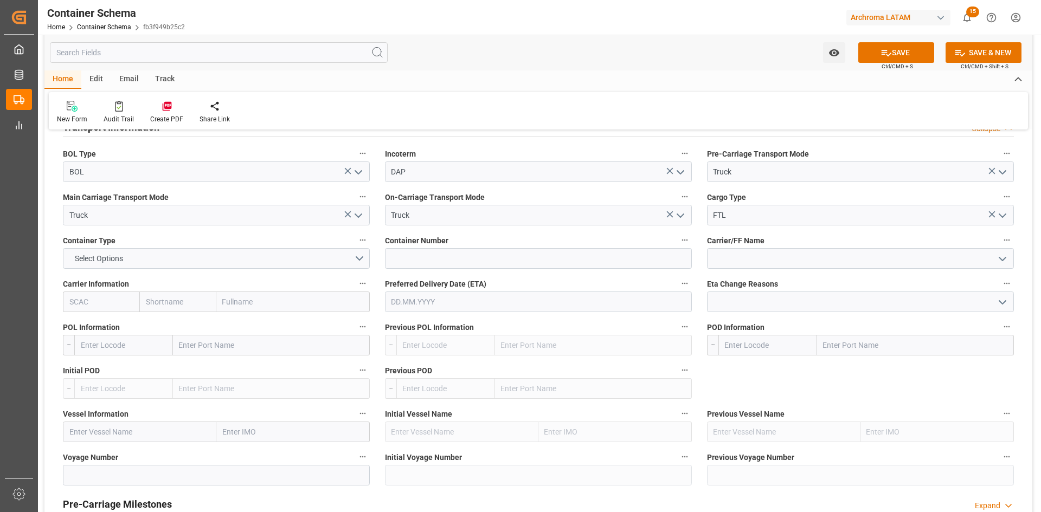
scroll to position [976, 0]
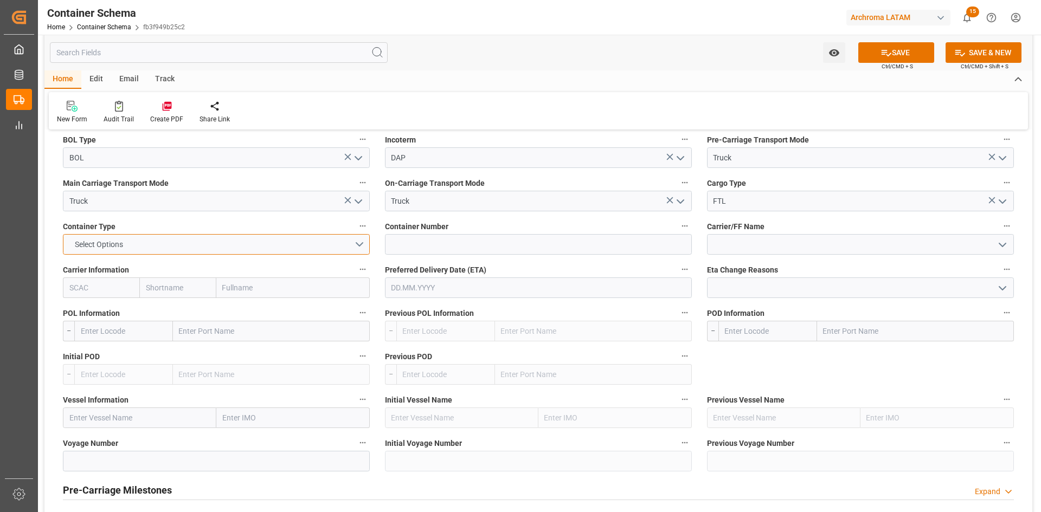
click at [358, 243] on button "Select Options" at bounding box center [216, 244] width 307 height 21
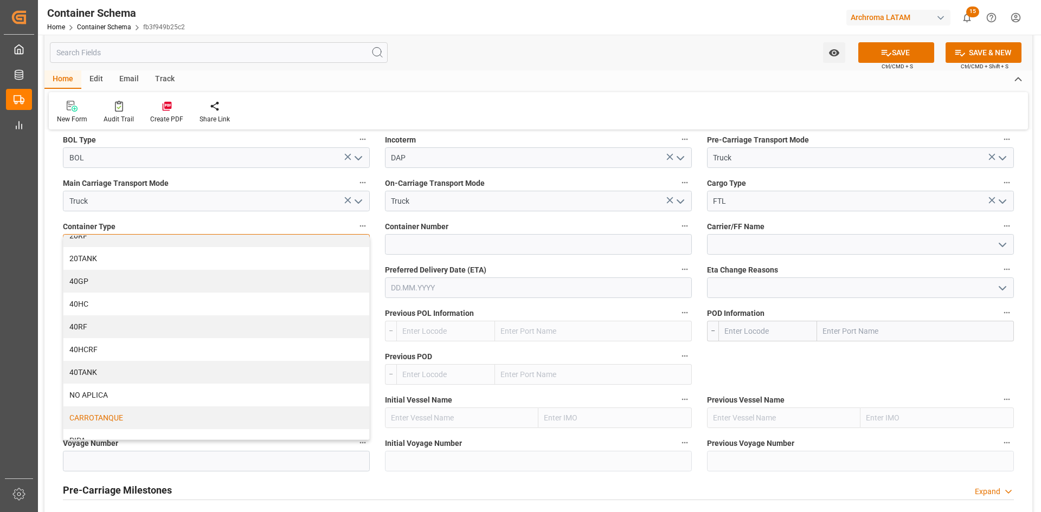
scroll to position [69, 0]
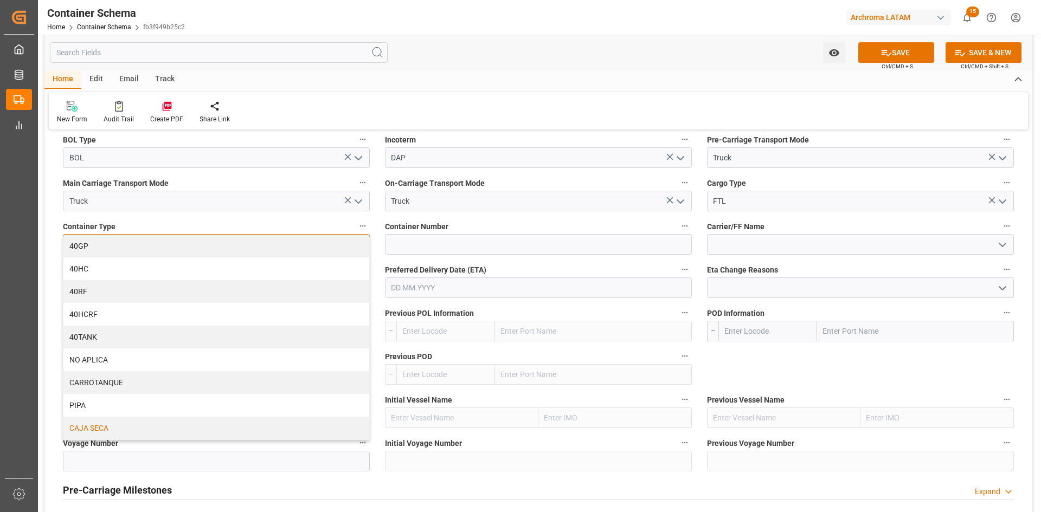
click at [96, 427] on div "CAJA SECA" at bounding box center [216, 428] width 306 height 23
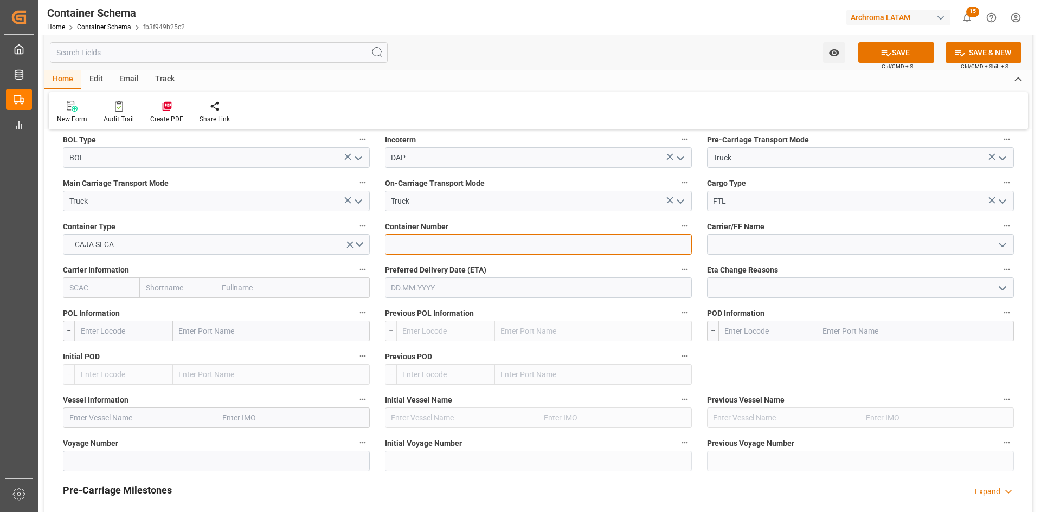
click at [569, 251] on input at bounding box center [538, 244] width 307 height 21
click at [822, 242] on input at bounding box center [860, 244] width 307 height 21
click at [1009, 245] on button "open menu" at bounding box center [1001, 244] width 16 height 17
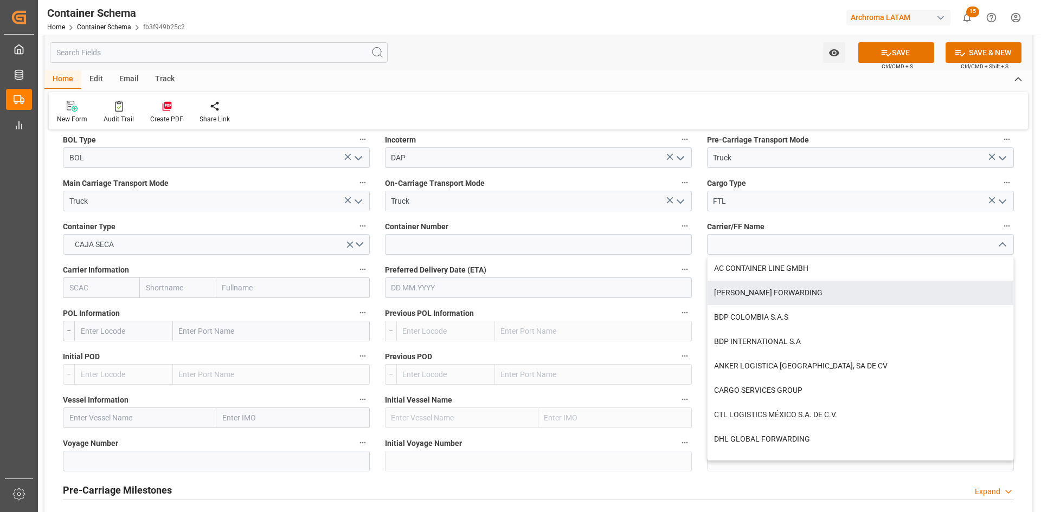
click at [245, 329] on input "text" at bounding box center [271, 331] width 197 height 21
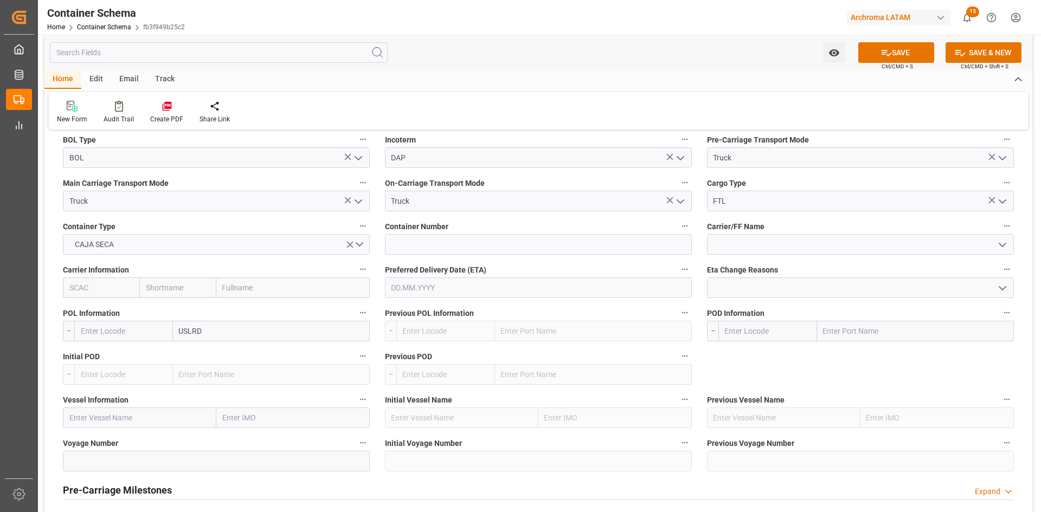
type input "USLRD"
click at [259, 331] on input "USLRD" at bounding box center [271, 331] width 197 height 21
type input "USLRD"
click at [217, 347] on div "Laredo - USLRD" at bounding box center [204, 355] width 63 height 24
type input "USLRD"
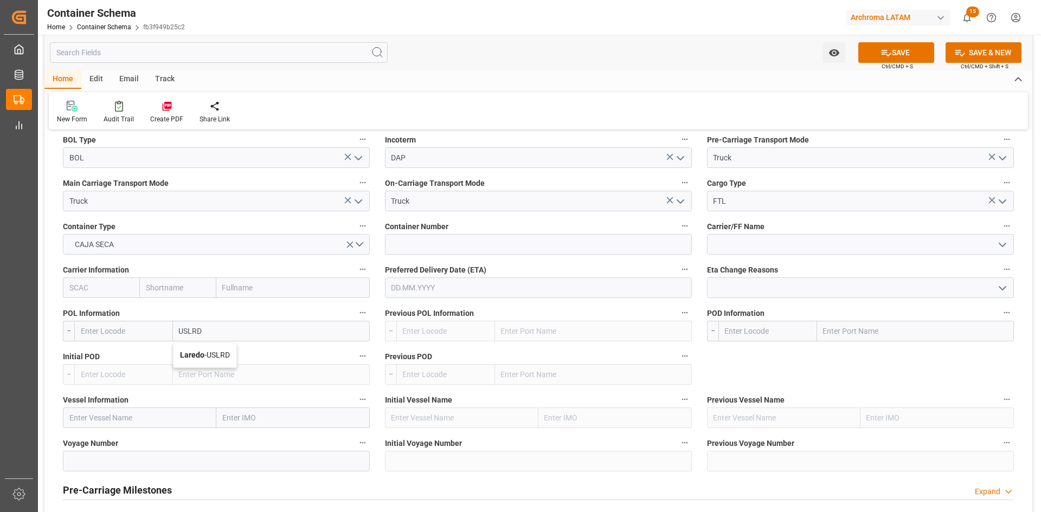
type input "Laredo"
click at [839, 333] on input "text" at bounding box center [915, 331] width 197 height 21
type input "MXNL"
click at [858, 399] on div "Nuevo Laredo - MXNLD" at bounding box center [861, 404] width 89 height 24
type input "MXNLD"
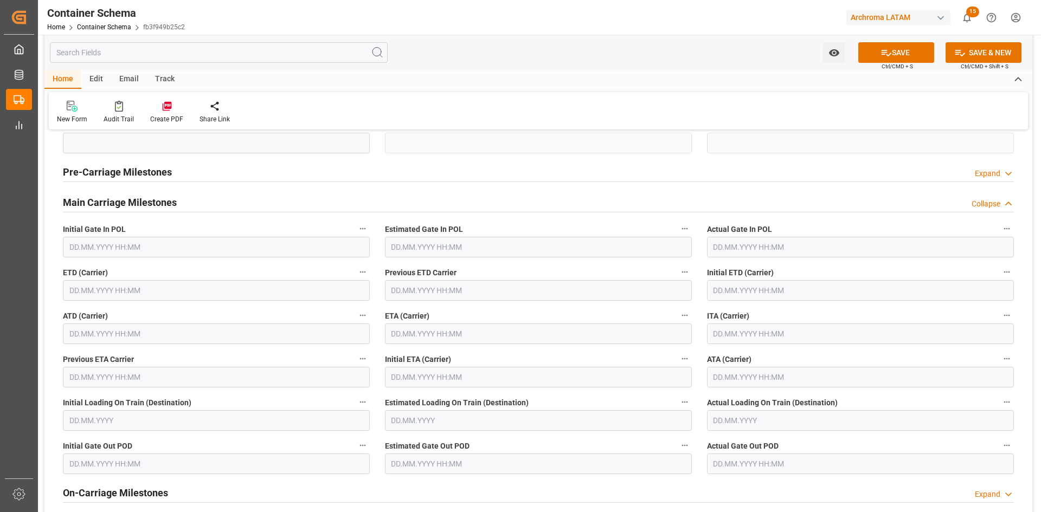
scroll to position [1301, 0]
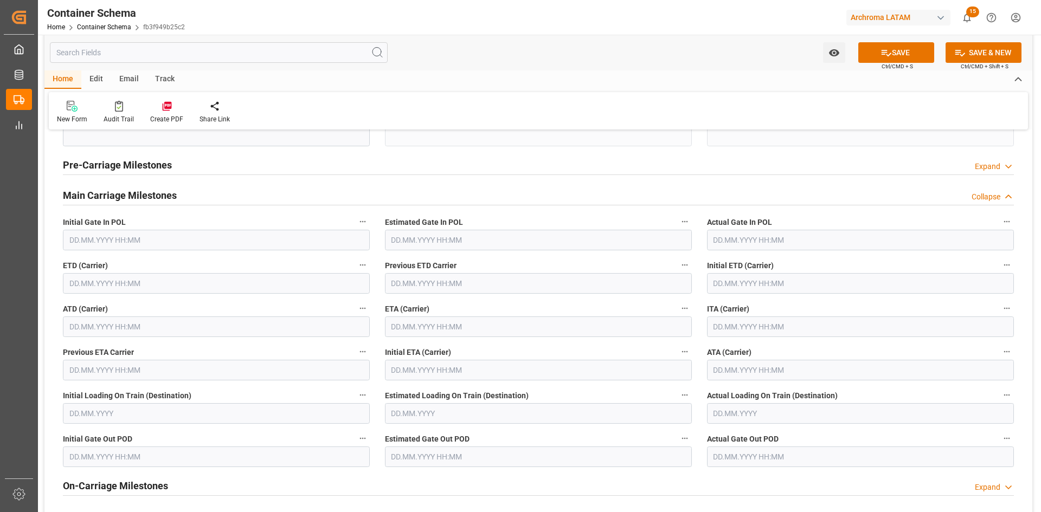
type input "Nuevo Laredo"
click at [124, 283] on input "text" at bounding box center [216, 283] width 307 height 21
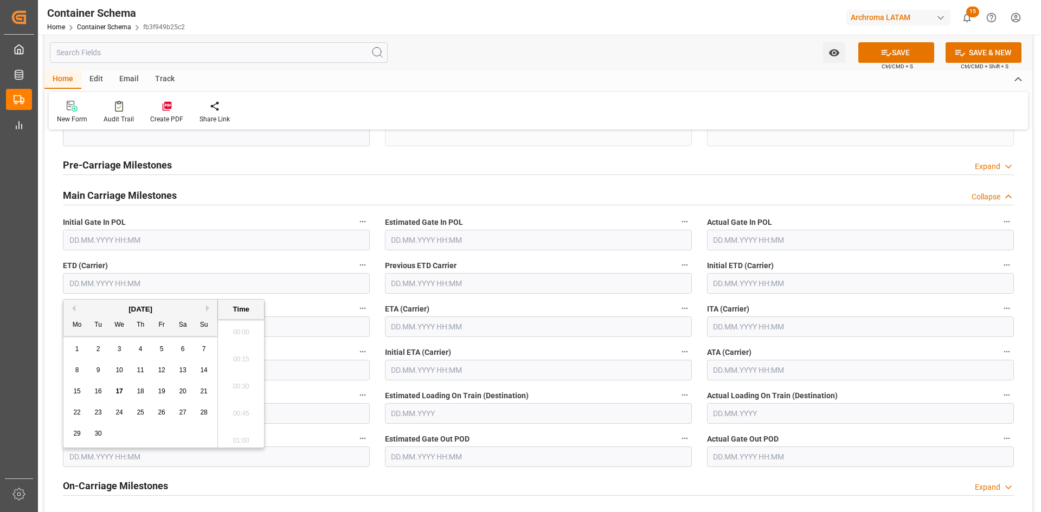
scroll to position [1251, 0]
click at [102, 392] on div "16" at bounding box center [99, 391] width 14 height 13
type input "16.09.2025 00:00"
click at [452, 334] on input "text" at bounding box center [538, 327] width 307 height 21
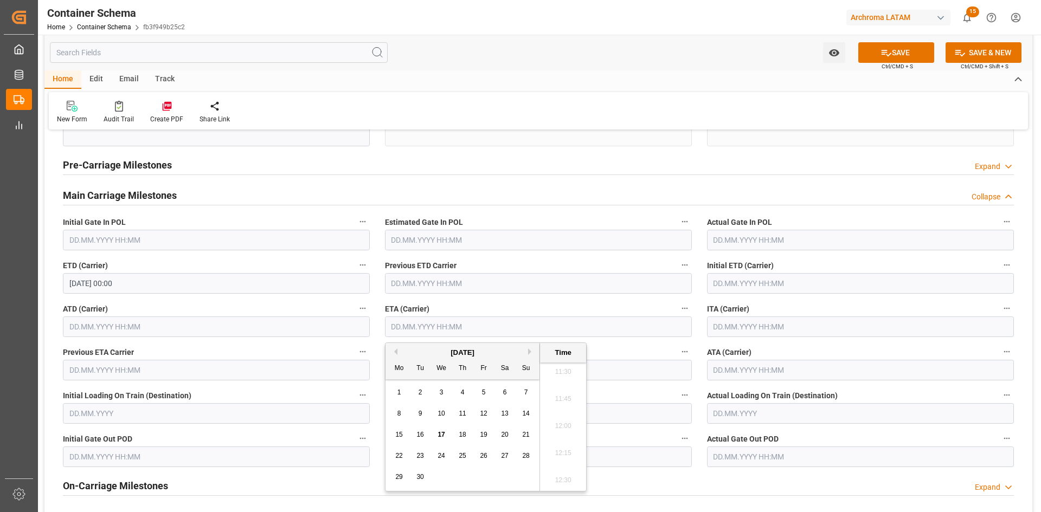
click at [466, 438] on span "18" at bounding box center [462, 435] width 7 height 8
type input "18.09.2025 00:00"
click at [883, 55] on icon at bounding box center [885, 52] width 11 height 11
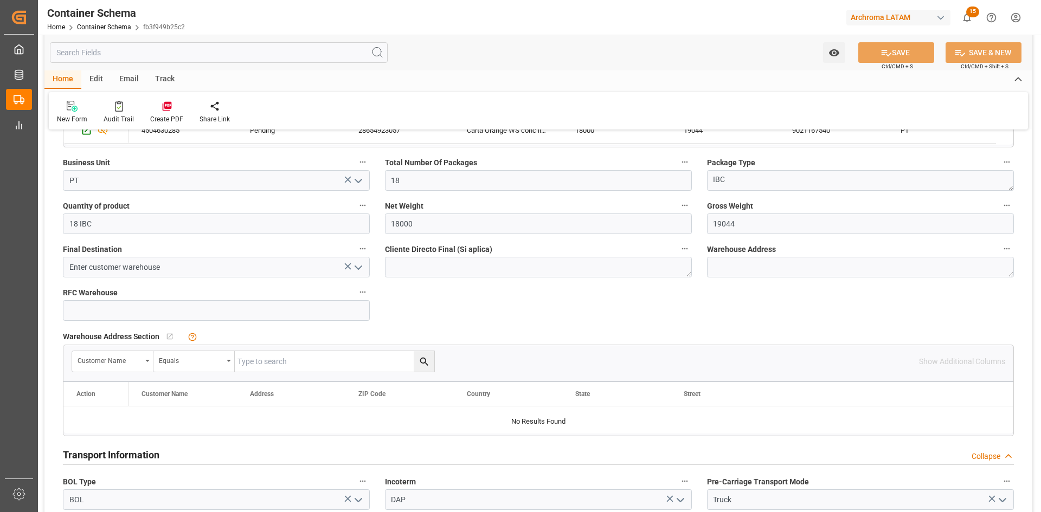
scroll to position [325, 0]
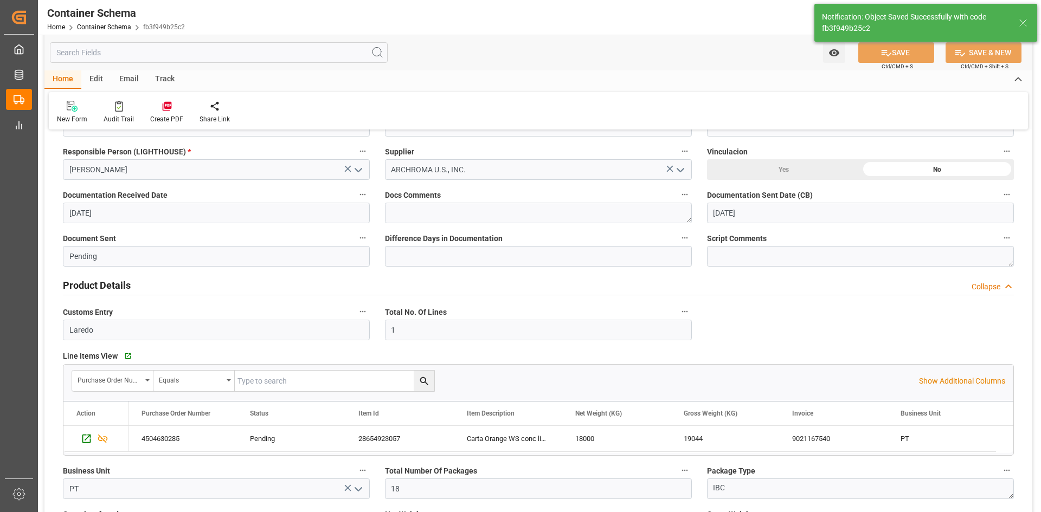
type input "Document Sent"
type input "MXNLD"
type input "Nuevo Laredo"
type input "18.09.2025 00:00"
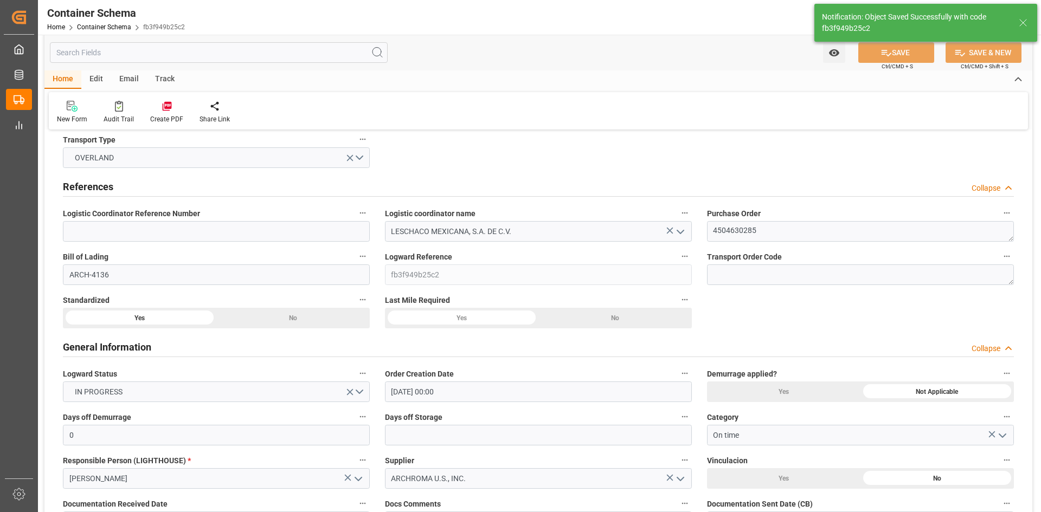
scroll to position [0, 0]
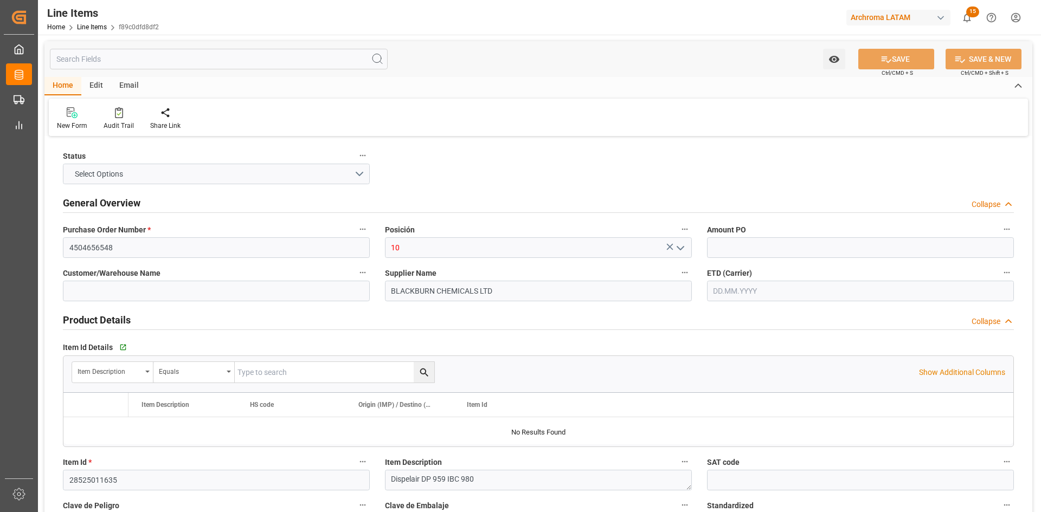
type input "1649"
type input "12352400"
type input "3402909900"
type input "[DATE] 18:18"
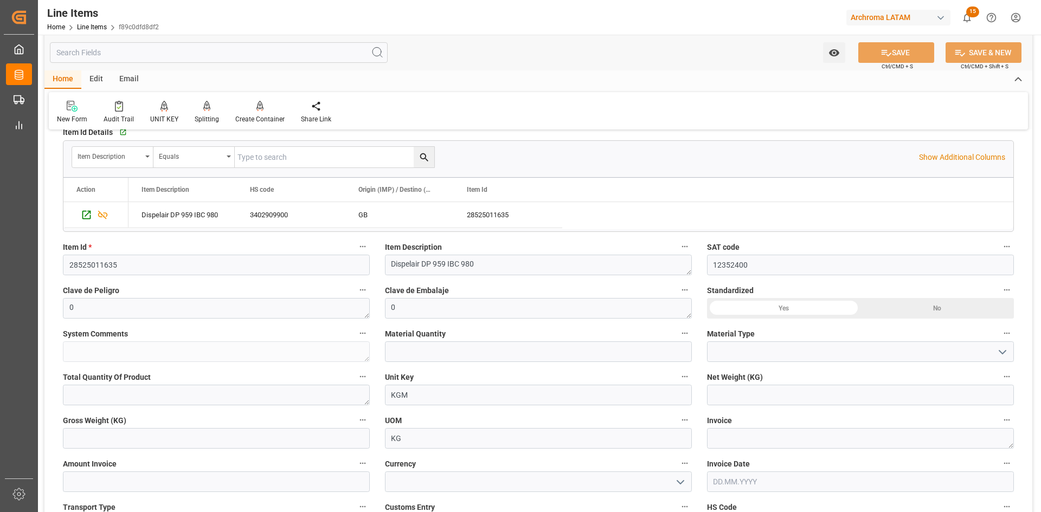
scroll to position [217, 0]
click at [771, 304] on div "Yes" at bounding box center [783, 307] width 153 height 21
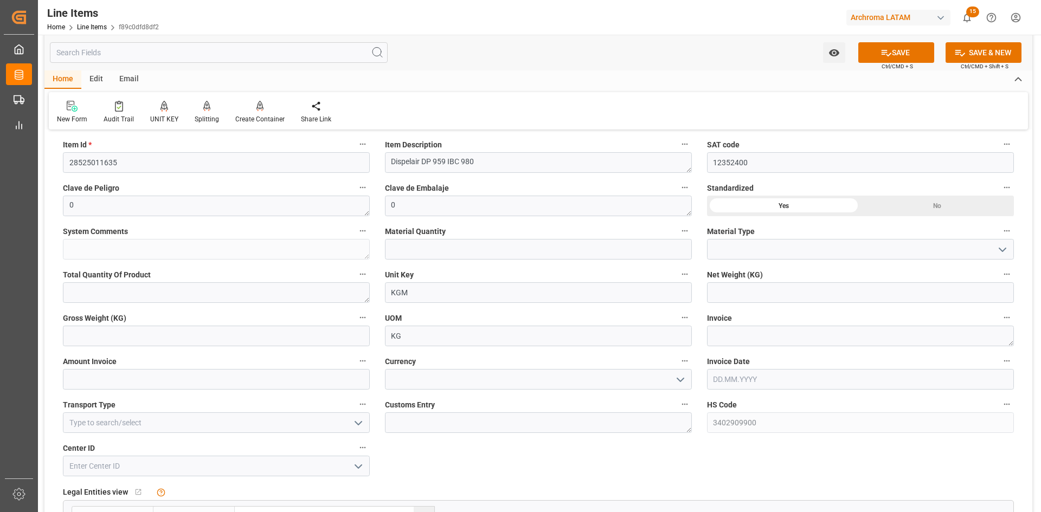
scroll to position [325, 0]
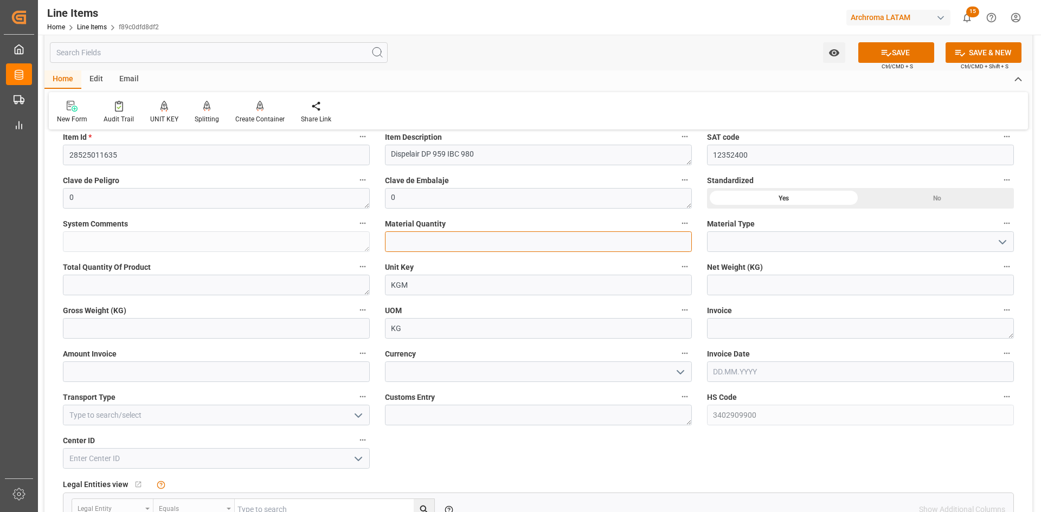
click at [558, 244] on input "text" at bounding box center [538, 241] width 307 height 21
type input "18"
click at [822, 249] on input at bounding box center [860, 241] width 307 height 21
click at [1001, 243] on polyline "open menu" at bounding box center [1002, 242] width 7 height 3
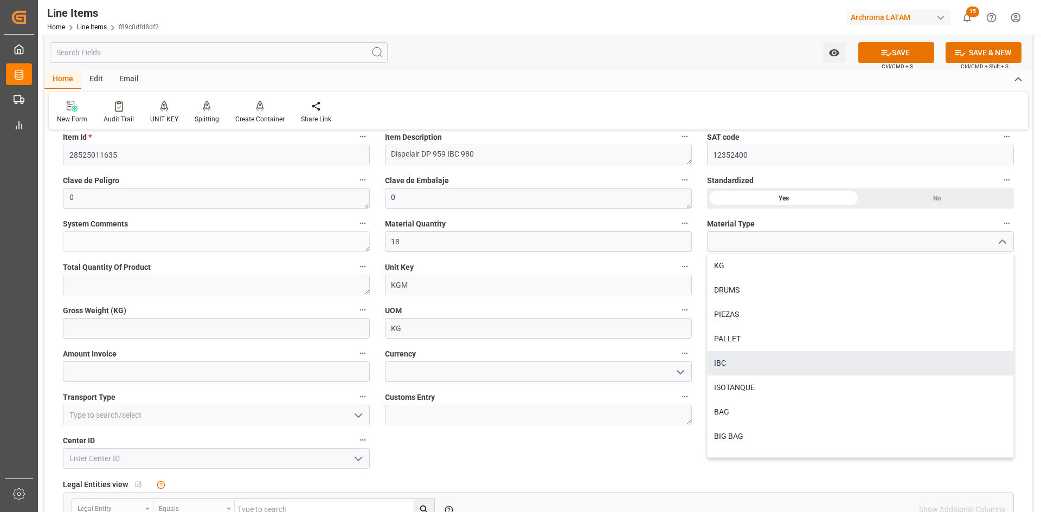
click at [742, 368] on div "IBC" at bounding box center [860, 363] width 306 height 24
type input "IBC"
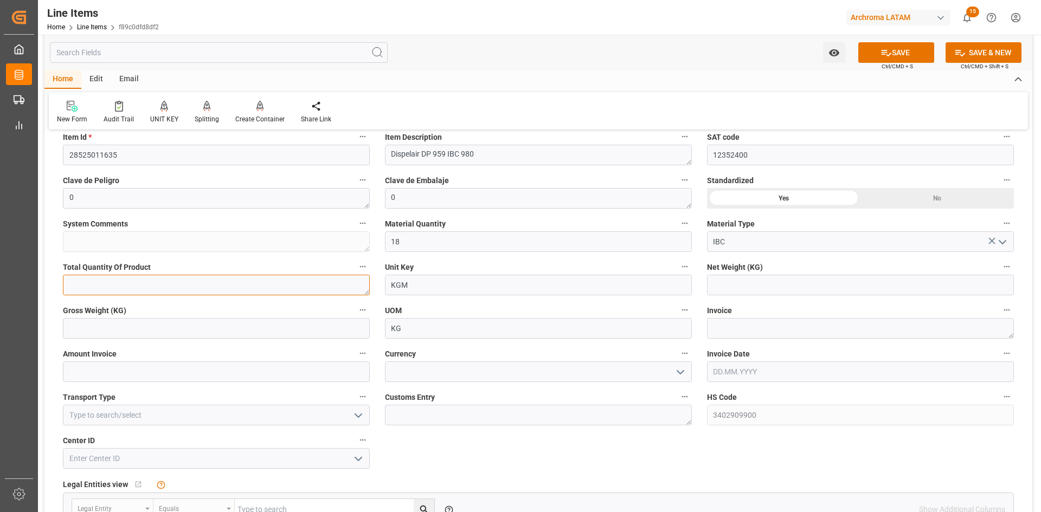
click at [233, 281] on textarea at bounding box center [216, 285] width 307 height 21
type textarea "17640"
click at [799, 282] on input "text" at bounding box center [860, 285] width 307 height 21
type input "17640"
click at [306, 338] on input "text" at bounding box center [216, 328] width 307 height 21
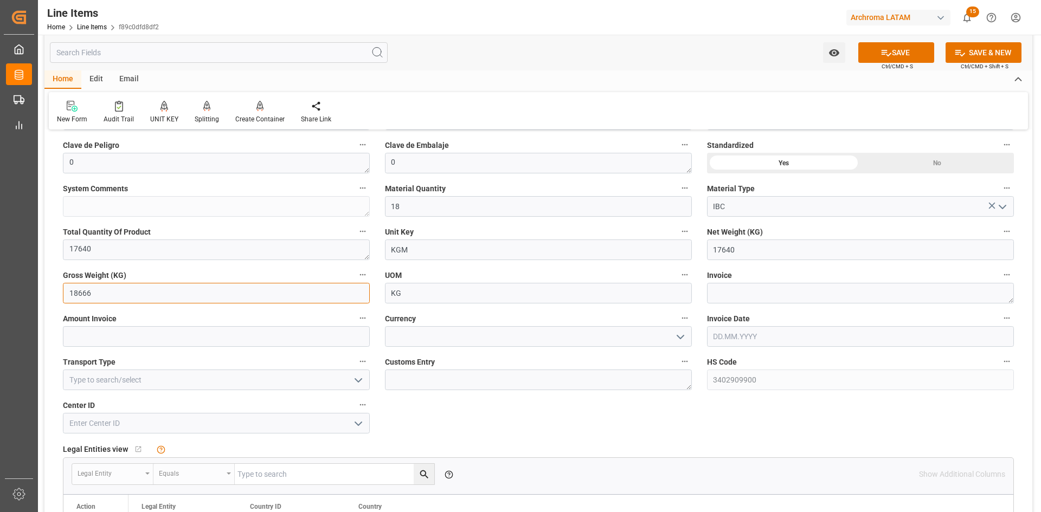
scroll to position [379, 0]
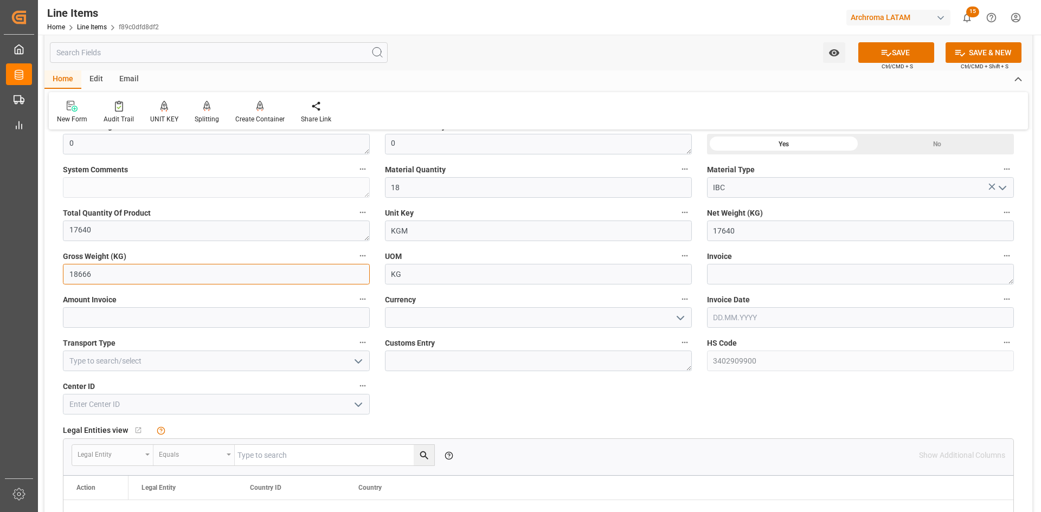
type input "18666"
click at [735, 269] on textarea at bounding box center [860, 274] width 307 height 21
click at [756, 315] on input "text" at bounding box center [860, 317] width 307 height 21
click at [743, 345] on div "[DATE]" at bounding box center [784, 343] width 154 height 11
drag, startPoint x: 714, startPoint y: 404, endPoint x: 721, endPoint y: 404, distance: 7.1
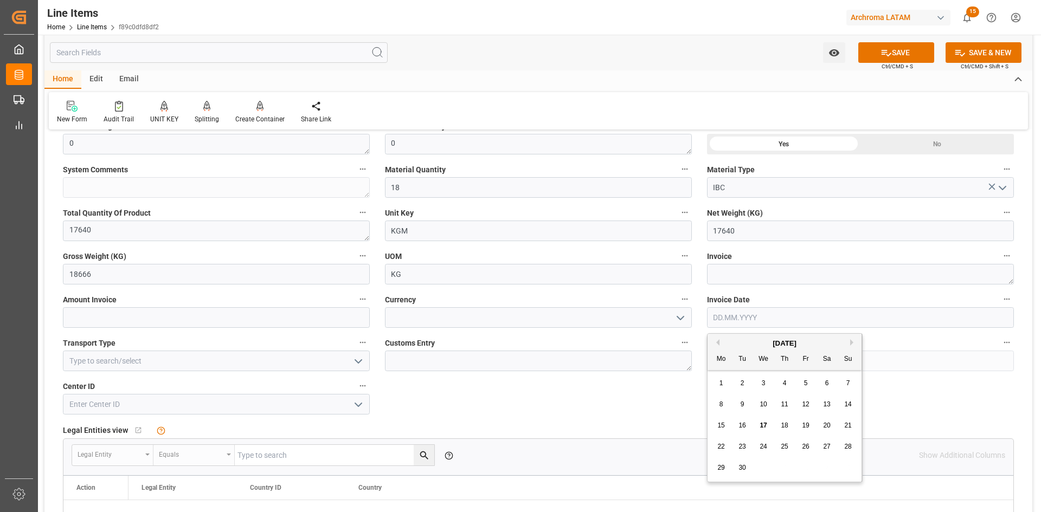
click at [715, 404] on div "8" at bounding box center [721, 404] width 14 height 13
type input "08.09.2025"
click at [265, 359] on input at bounding box center [216, 361] width 307 height 21
click at [360, 361] on polyline "open menu" at bounding box center [358, 361] width 7 height 3
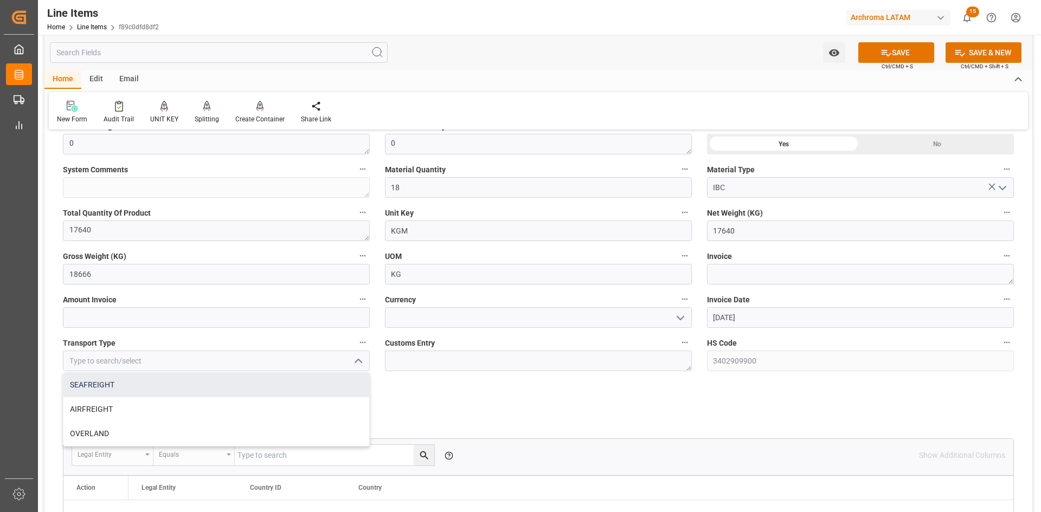
click at [166, 384] on div "SEAFREIGHT" at bounding box center [216, 385] width 306 height 24
type input "SEAFREIGHT"
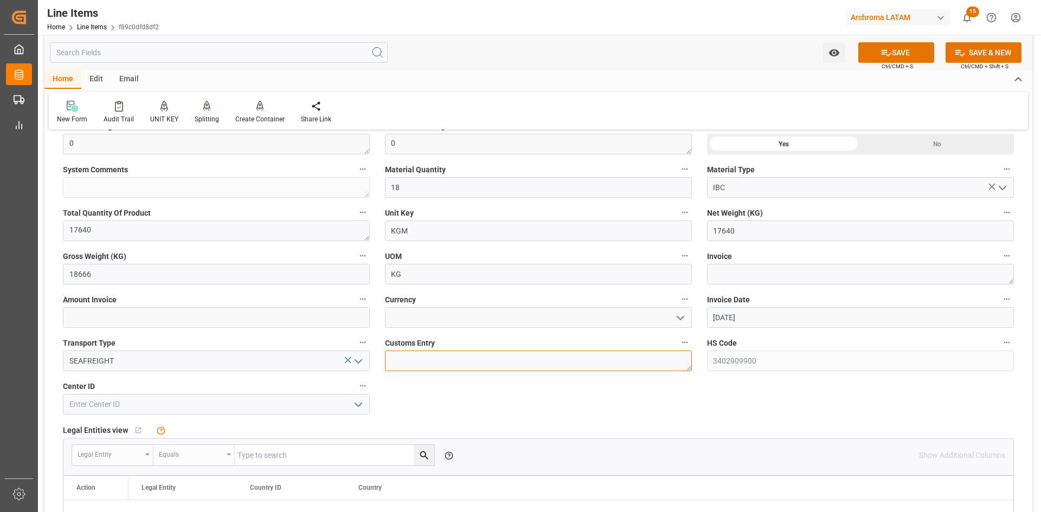
click at [437, 363] on textarea at bounding box center [538, 361] width 307 height 21
type textarea "[GEOGRAPHIC_DATA]"
click at [299, 313] on input "text" at bounding box center [216, 317] width 307 height 21
type input "31983.36"
click at [895, 54] on button "SAVE" at bounding box center [896, 52] width 76 height 21
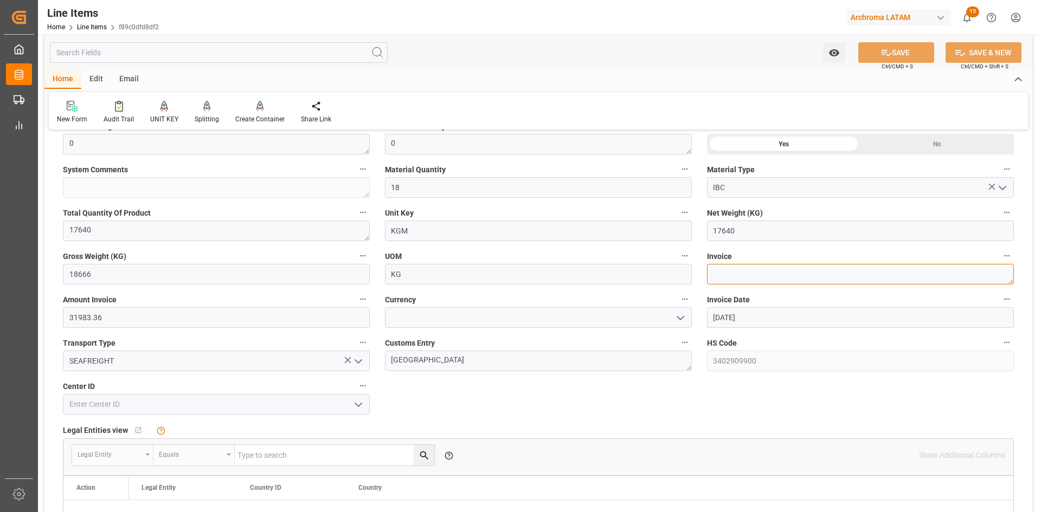
click at [748, 276] on textarea at bounding box center [860, 274] width 307 height 21
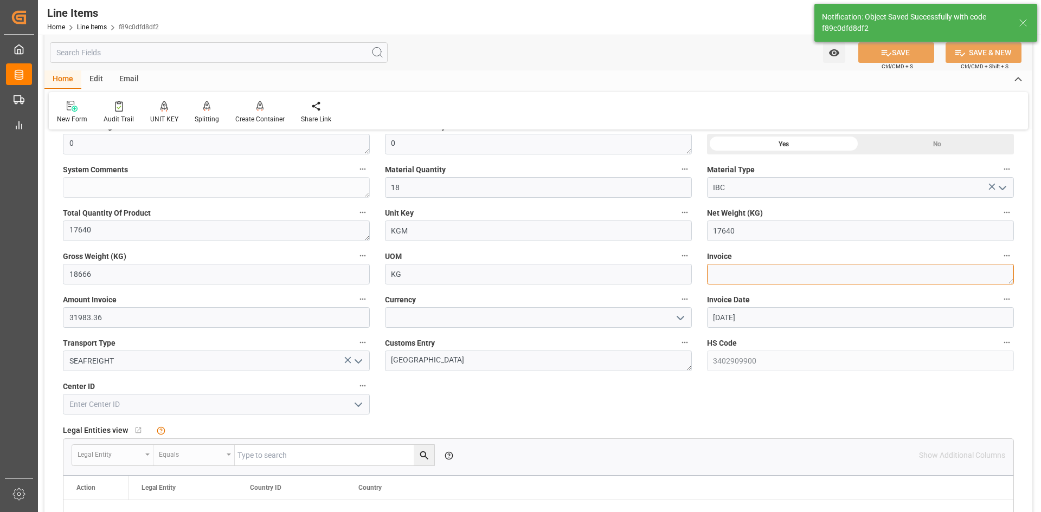
type textarea "18 IBC"
type input "17.09.2025 18:19"
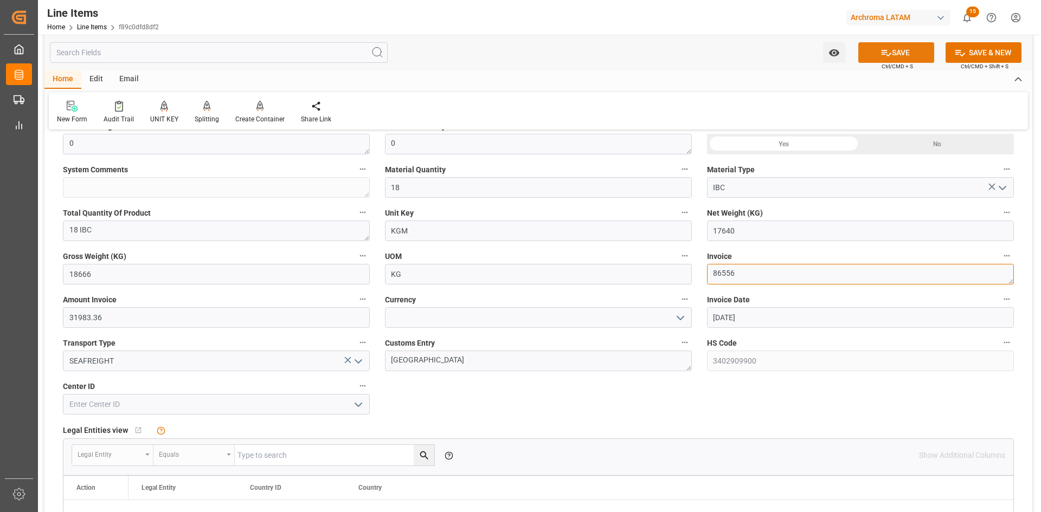
type textarea "86556"
click at [904, 50] on button "SAVE" at bounding box center [896, 52] width 76 height 21
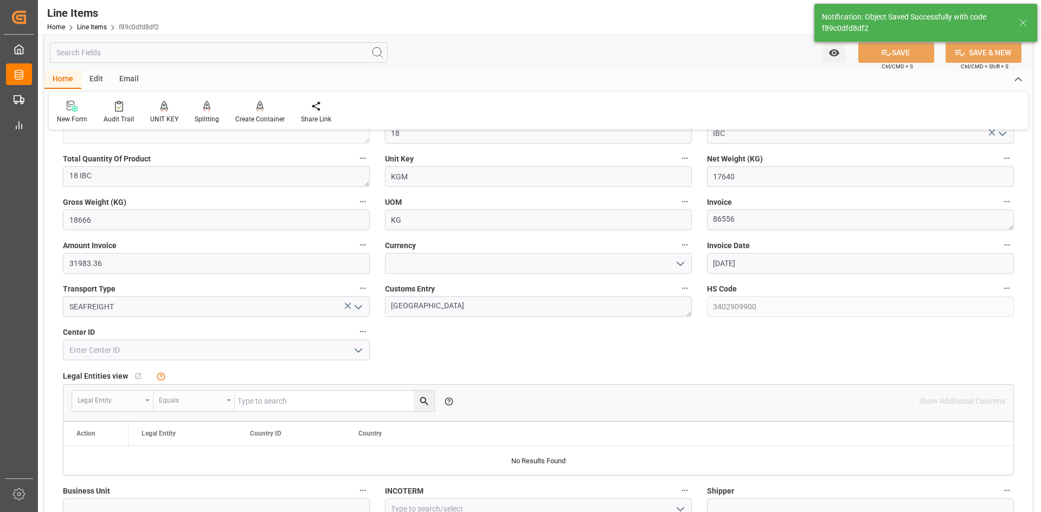
scroll to position [705, 0]
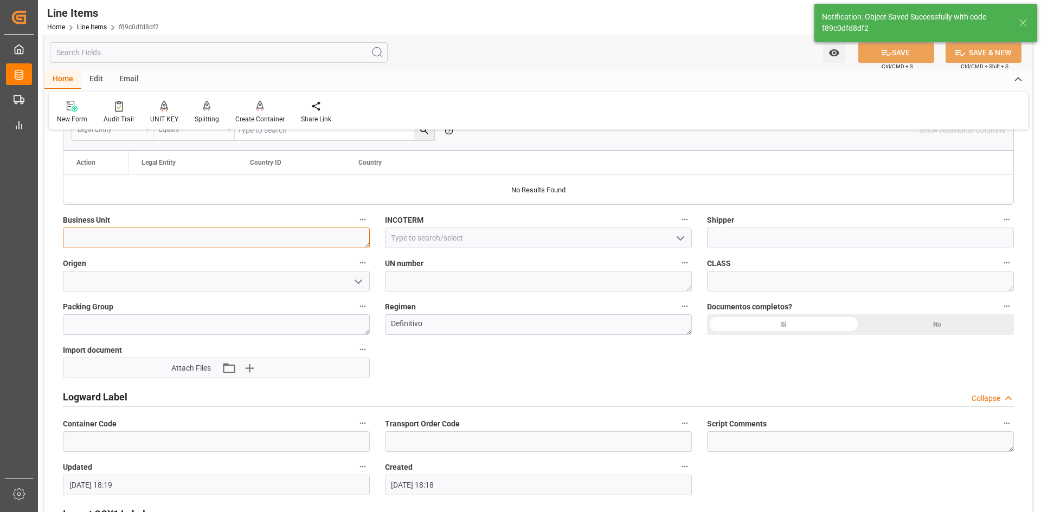
click at [132, 237] on textarea at bounding box center [216, 238] width 307 height 21
type textarea "PT"
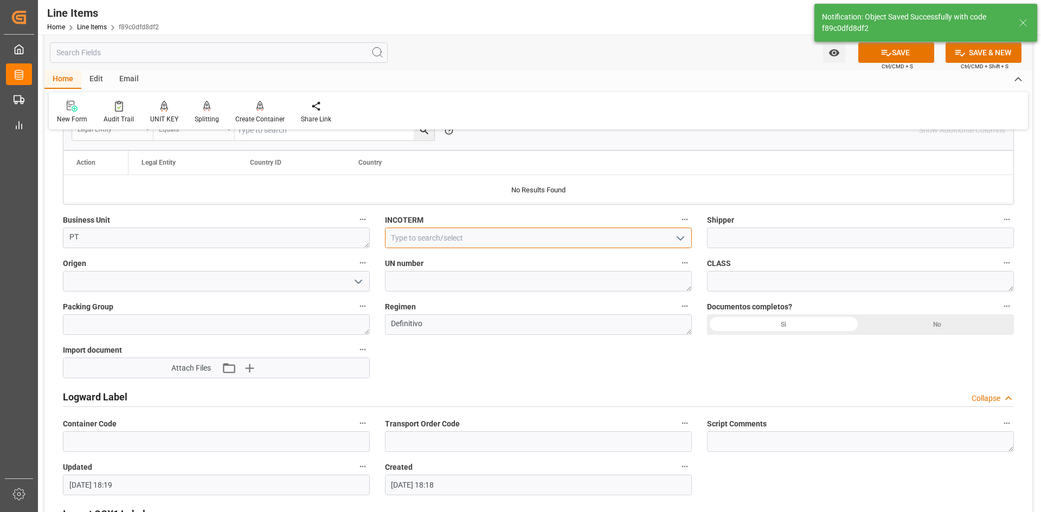
click at [487, 240] on input at bounding box center [538, 238] width 307 height 21
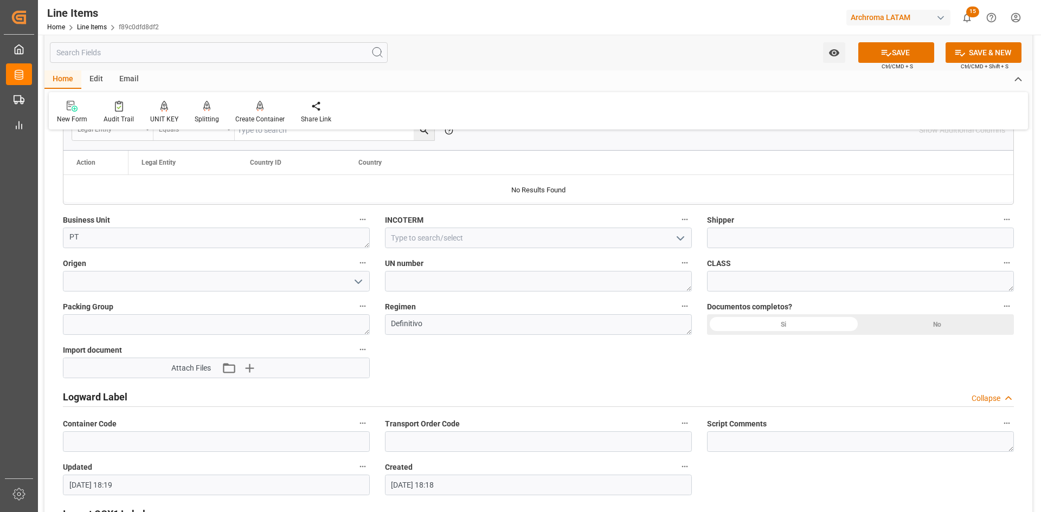
click at [680, 239] on polyline "open menu" at bounding box center [680, 238] width 7 height 3
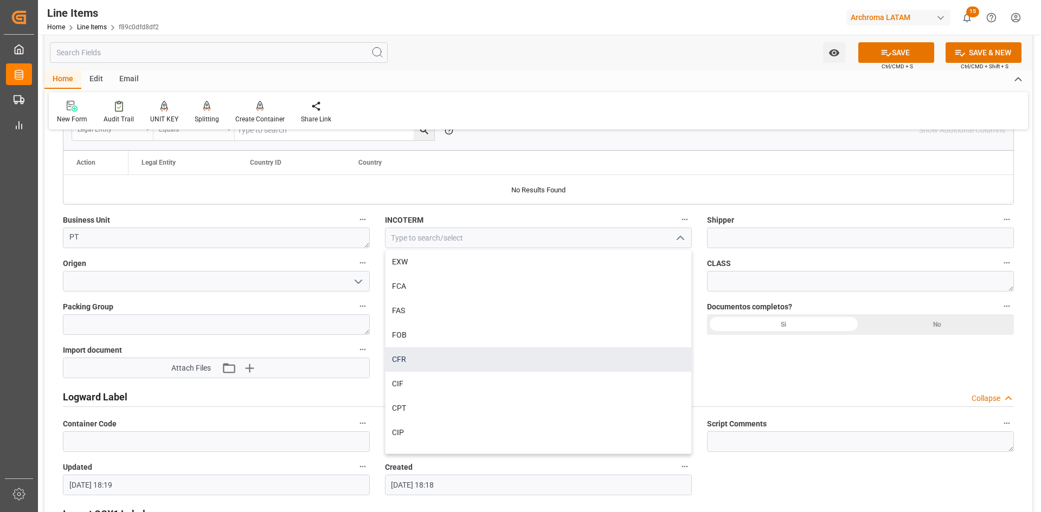
click at [430, 365] on div "CFR" at bounding box center [538, 359] width 306 height 24
type input "CFR"
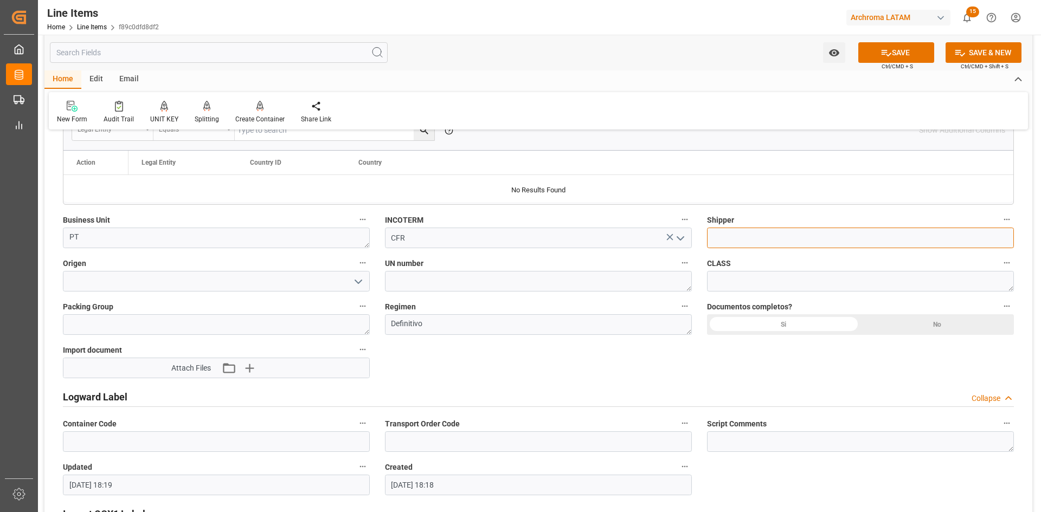
click at [751, 234] on input at bounding box center [860, 238] width 307 height 21
type input "OOCL"
click at [364, 278] on icon "open menu" at bounding box center [358, 281] width 13 height 13
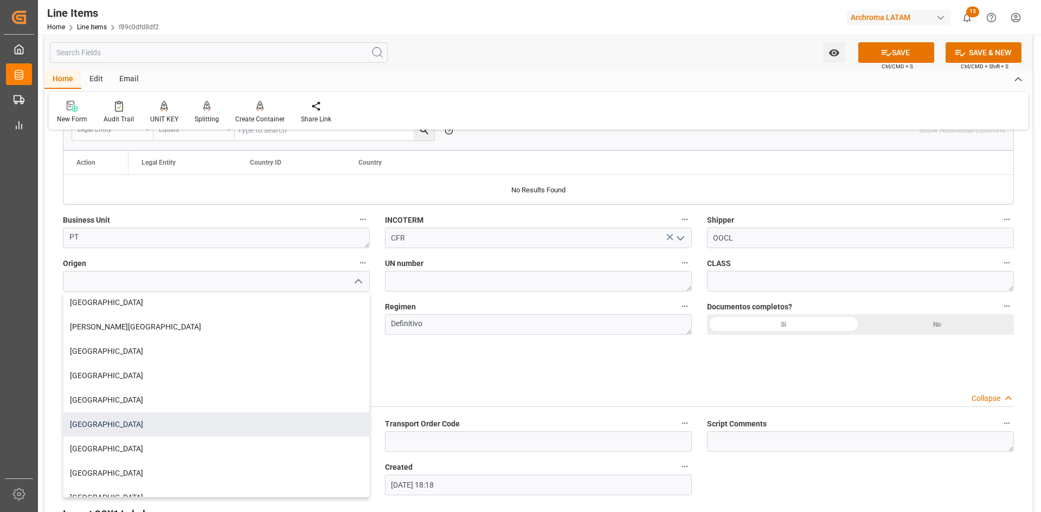
scroll to position [108, 0]
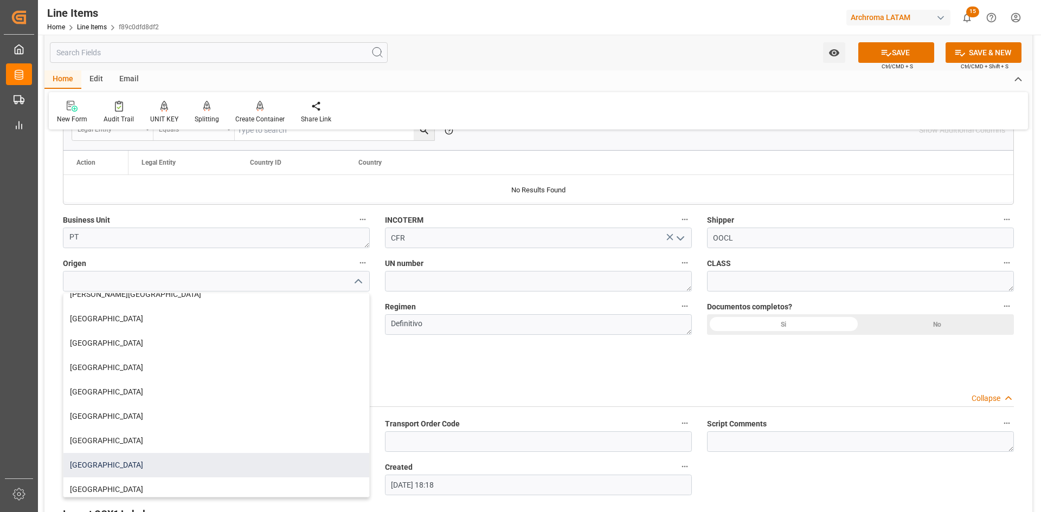
click at [124, 460] on div "REINO UNIDO" at bounding box center [216, 465] width 306 height 24
type input "REINO UNIDO"
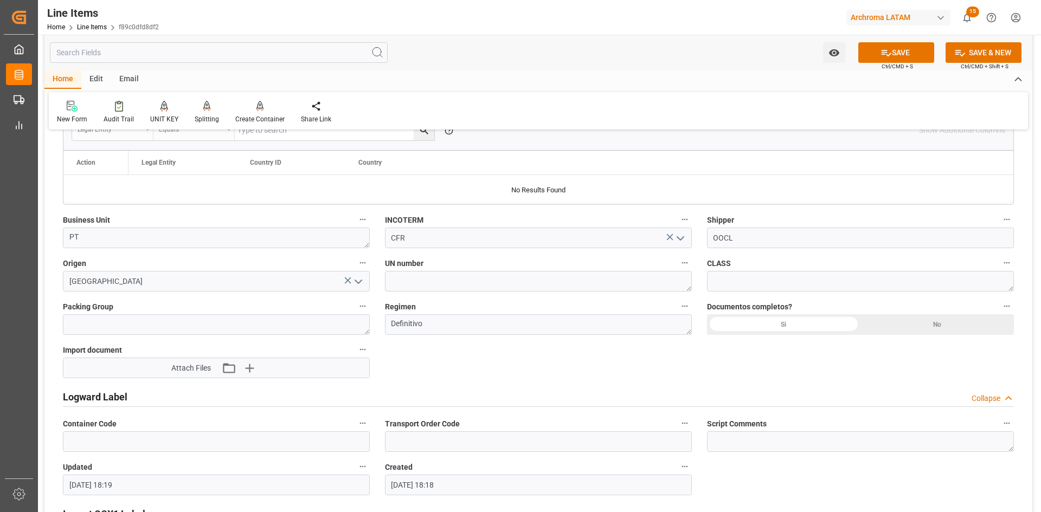
click at [789, 324] on div "Si" at bounding box center [783, 324] width 153 height 21
click at [249, 371] on icon "button" at bounding box center [249, 368] width 10 height 10
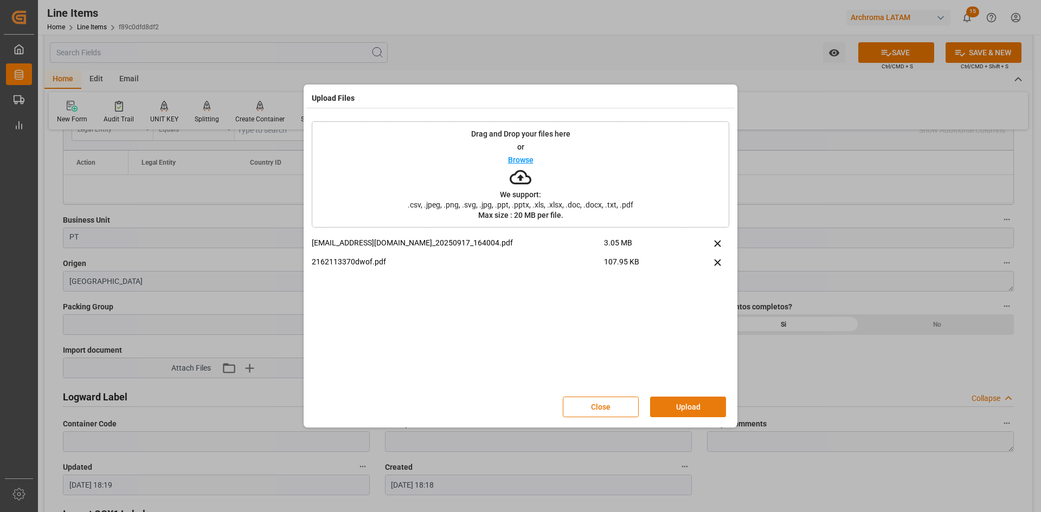
click at [703, 403] on button "Upload" at bounding box center [688, 407] width 76 height 21
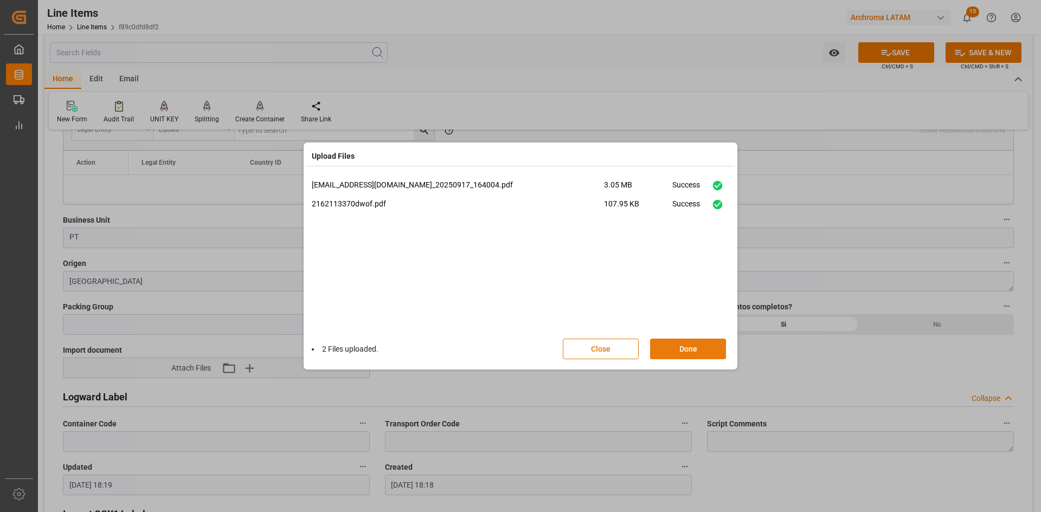
click at [721, 345] on button "Done" at bounding box center [688, 349] width 76 height 21
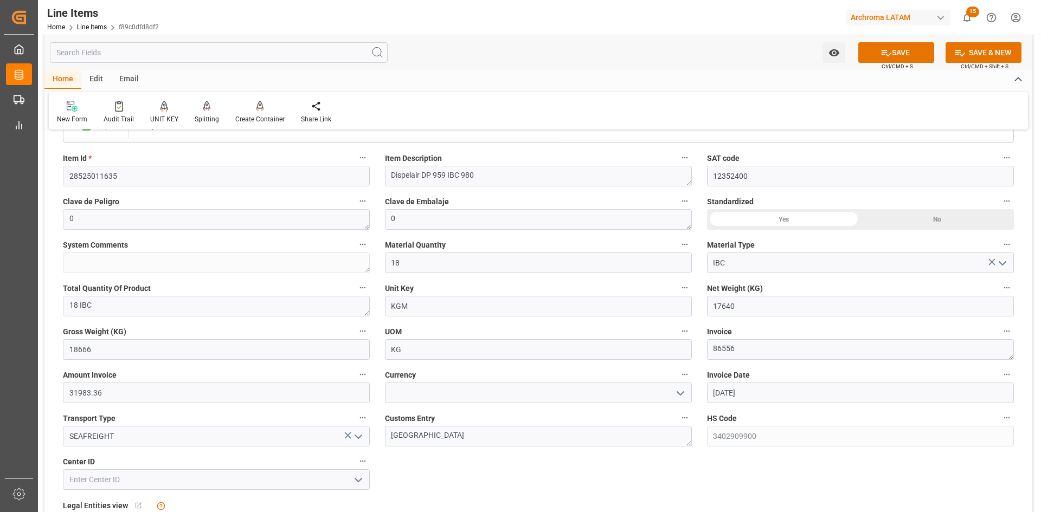
scroll to position [325, 0]
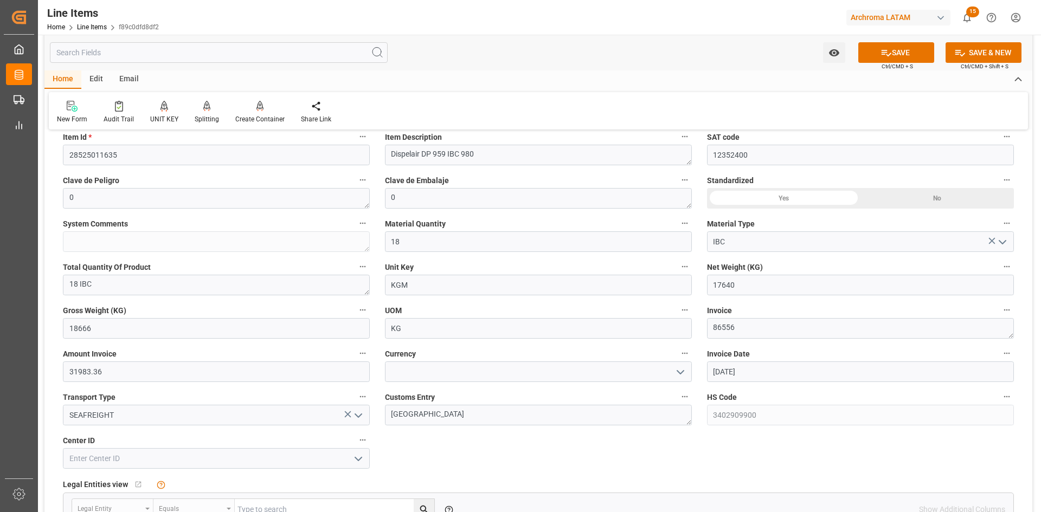
click at [358, 460] on polyline "open menu" at bounding box center [358, 459] width 7 height 3
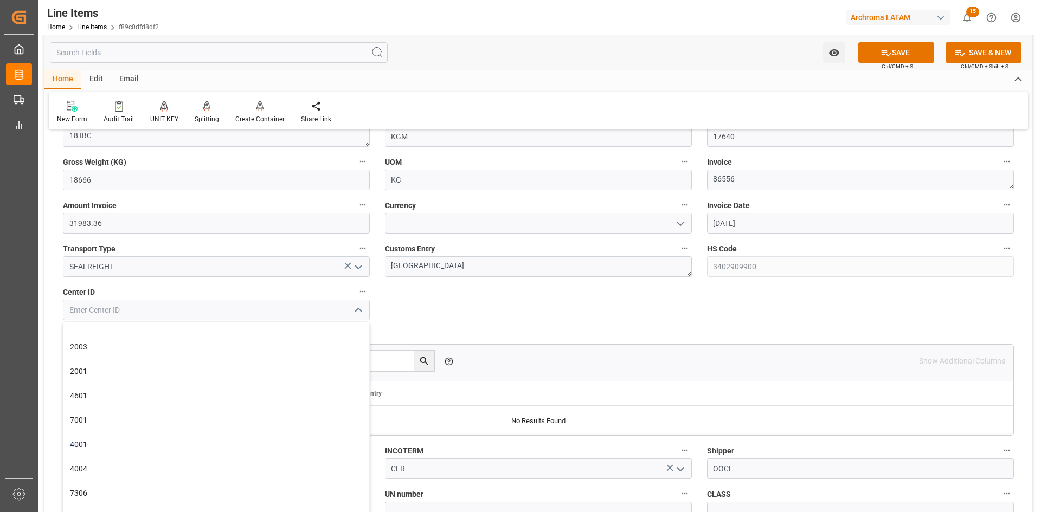
scroll to position [488, 0]
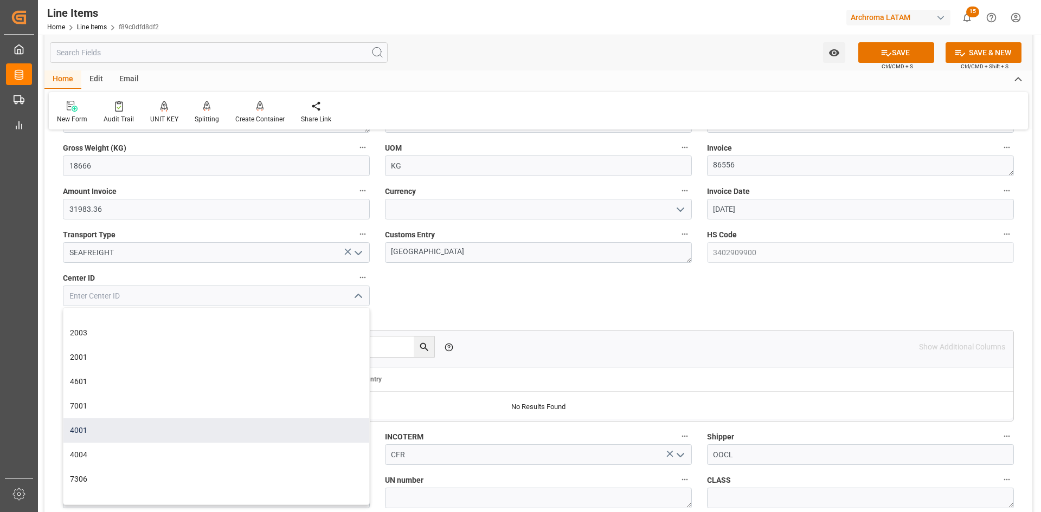
click at [100, 430] on div "4001" at bounding box center [216, 430] width 306 height 24
type input "4001"
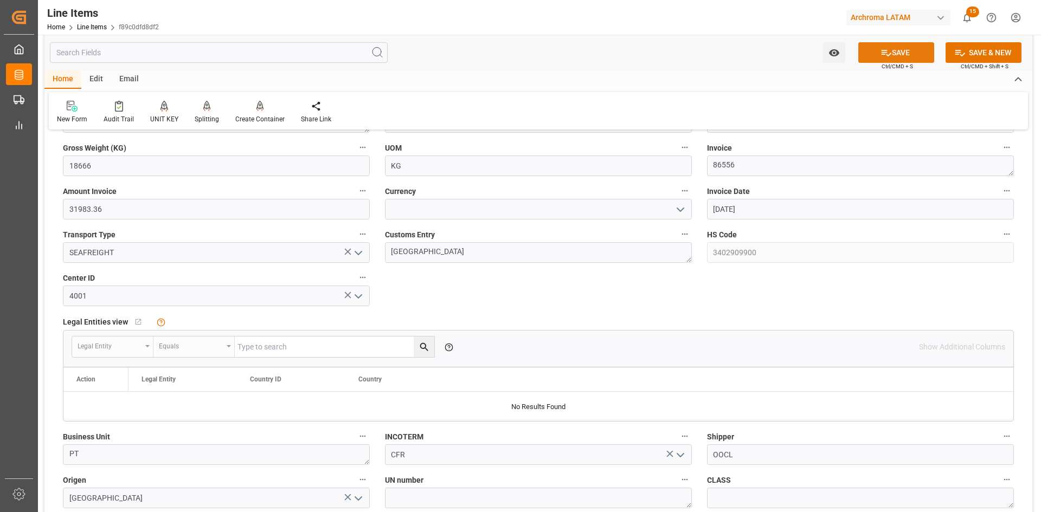
click at [901, 54] on button "SAVE" at bounding box center [896, 52] width 76 height 21
type input "OOCL"
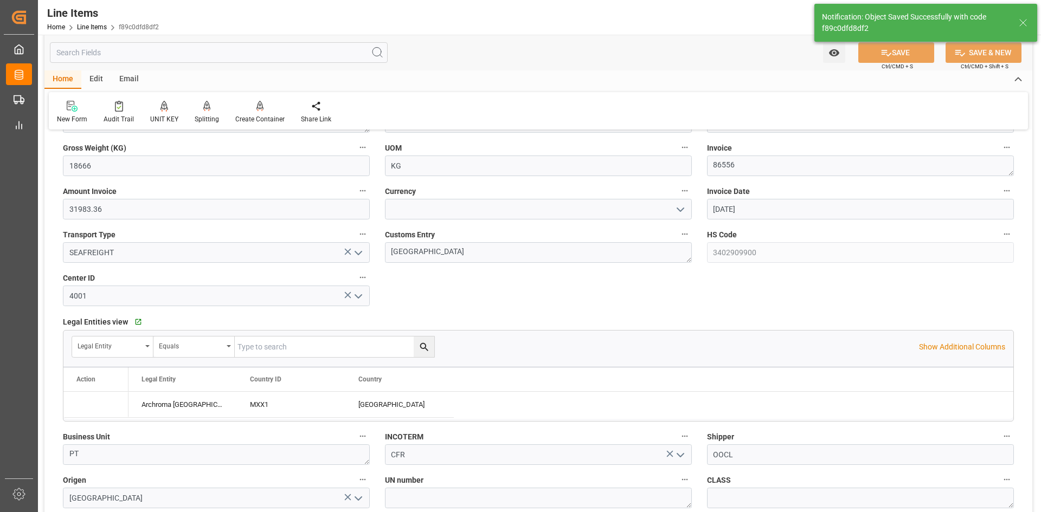
type input "[DATE] 18:22"
click at [877, 133] on input "17640" at bounding box center [860, 122] width 307 height 21
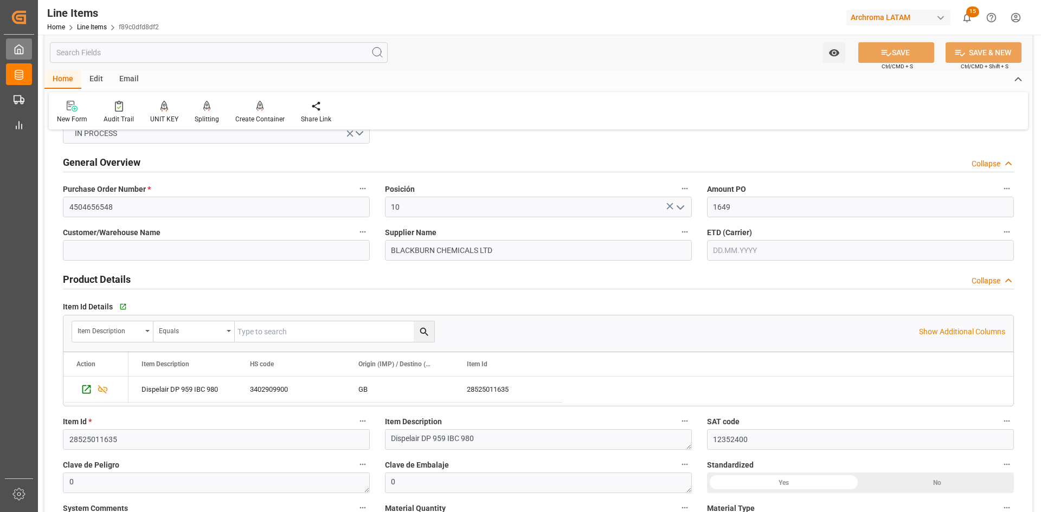
scroll to position [0, 0]
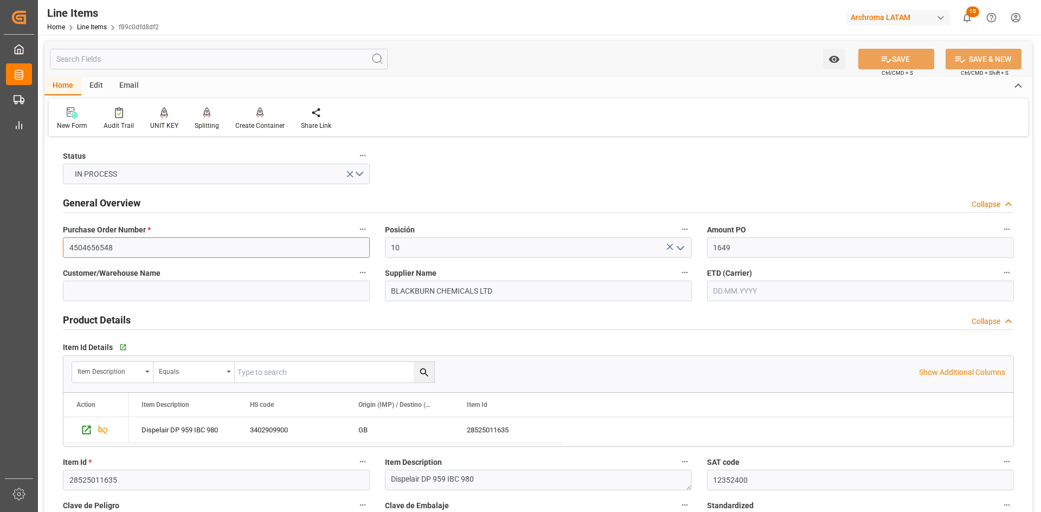
click at [116, 247] on input "4504656548" at bounding box center [216, 247] width 307 height 21
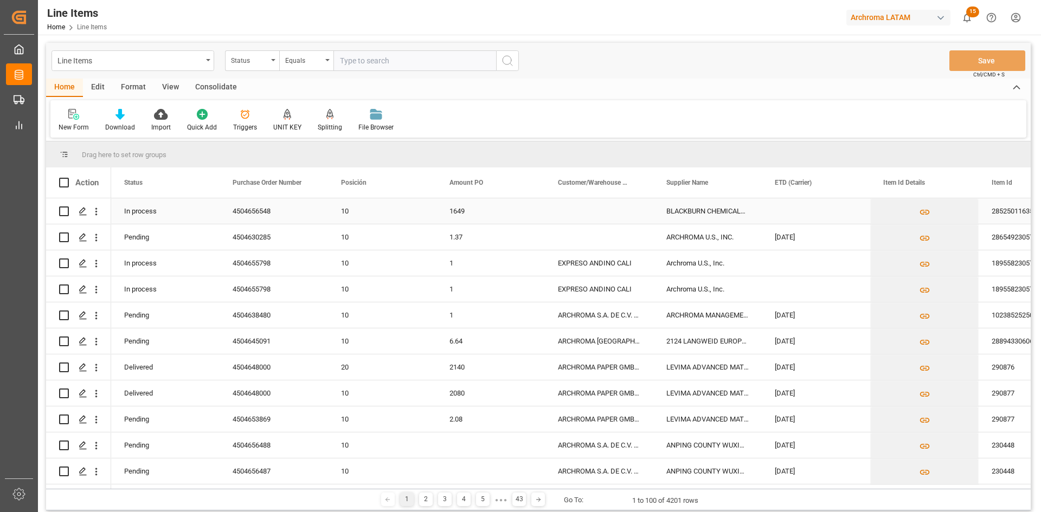
click at [64, 210] on input "Press Space to toggle row selection (unchecked)" at bounding box center [64, 212] width 10 height 10
checkbox input "true"
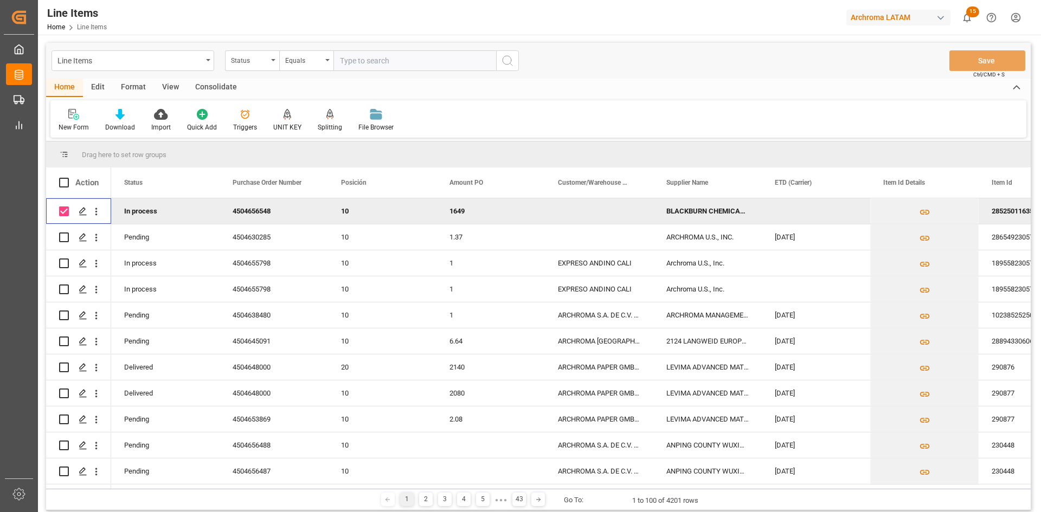
click at [220, 89] on div "Consolidate" at bounding box center [216, 88] width 58 height 18
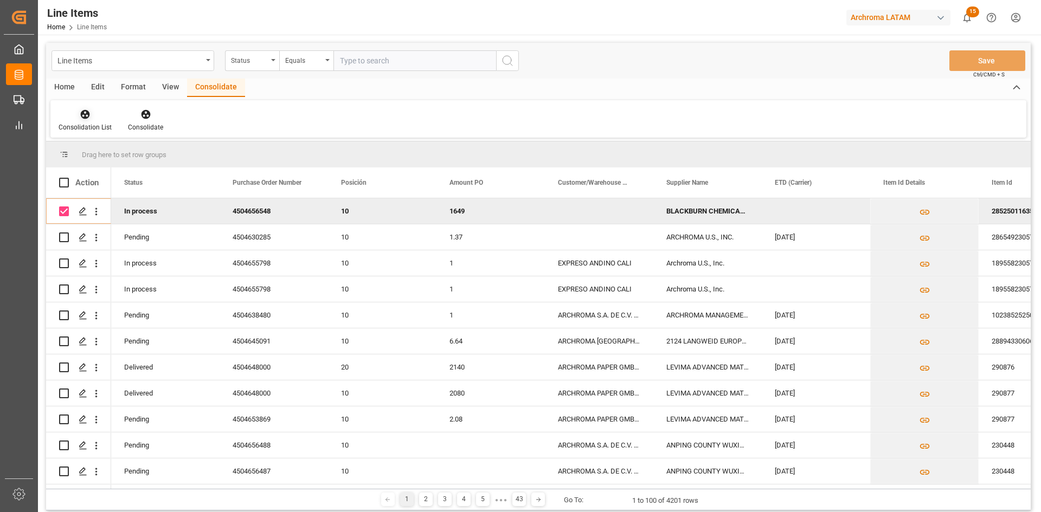
click at [84, 111] on icon at bounding box center [85, 114] width 9 height 9
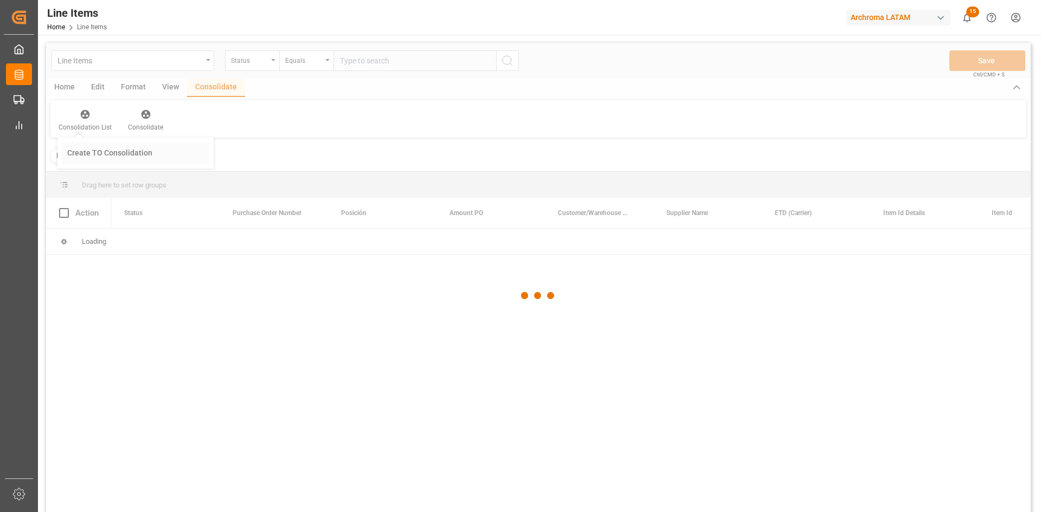
click at [133, 155] on div "Line Items Status Equals Save Ctrl/CMD + S Home Edit Format View Consolidate Co…" at bounding box center [538, 292] width 984 height 498
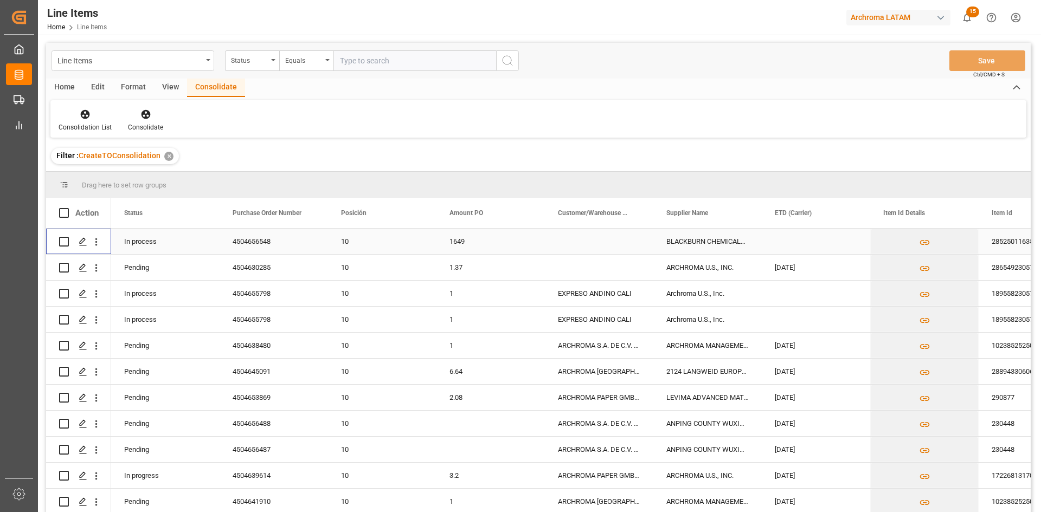
click at [65, 243] on input "Press Space to toggle row selection (unchecked)" at bounding box center [64, 242] width 10 height 10
checkbox input "true"
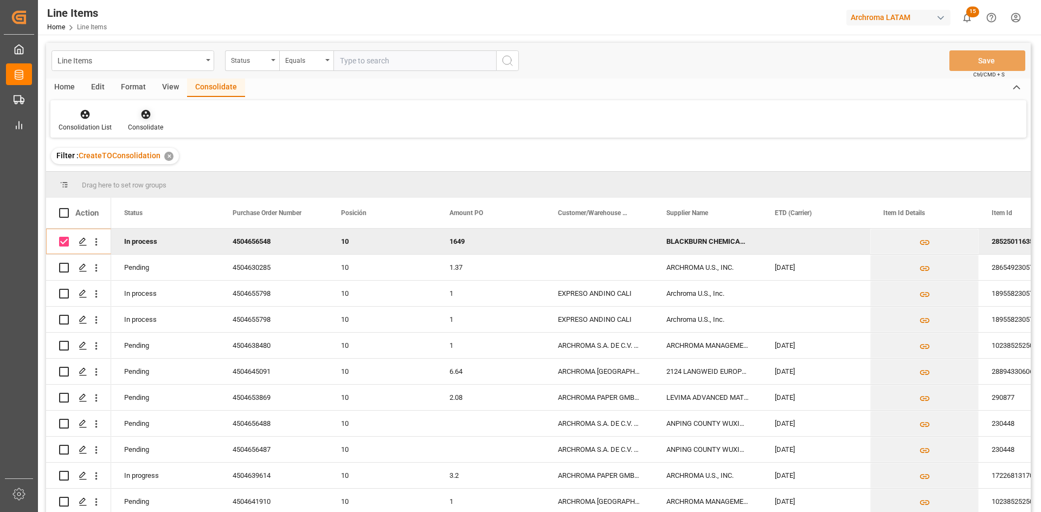
click at [142, 119] on icon at bounding box center [145, 114] width 11 height 11
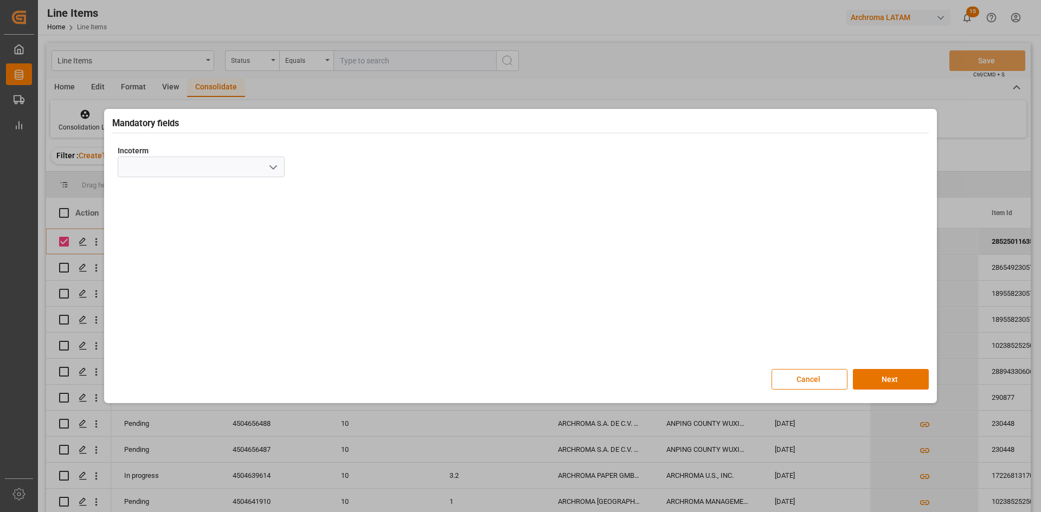
click at [270, 167] on icon "open menu" at bounding box center [273, 167] width 13 height 13
click at [152, 290] on div "CFR" at bounding box center [201, 288] width 166 height 24
type input "CFR"
click at [900, 373] on button "Next" at bounding box center [891, 379] width 76 height 21
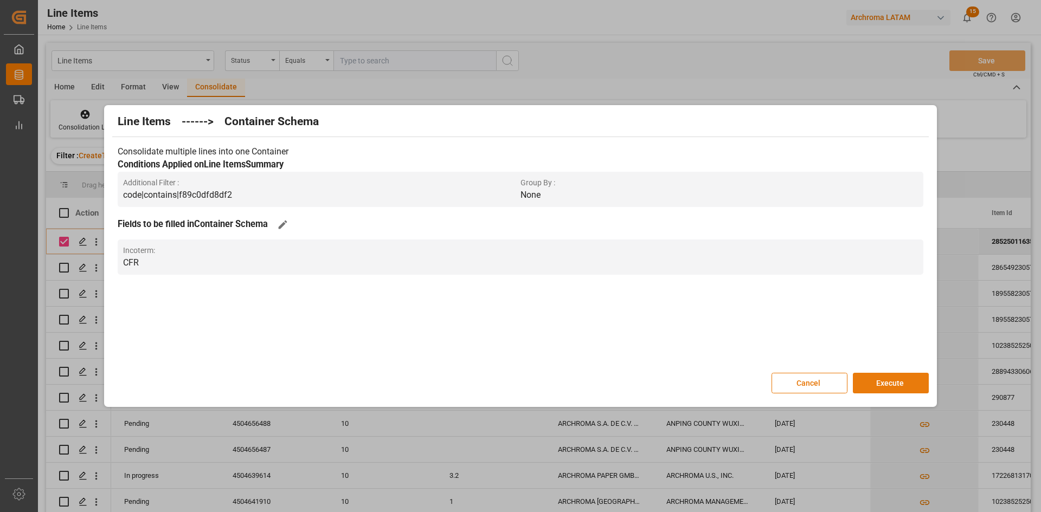
click at [900, 381] on button "Execute" at bounding box center [891, 383] width 76 height 21
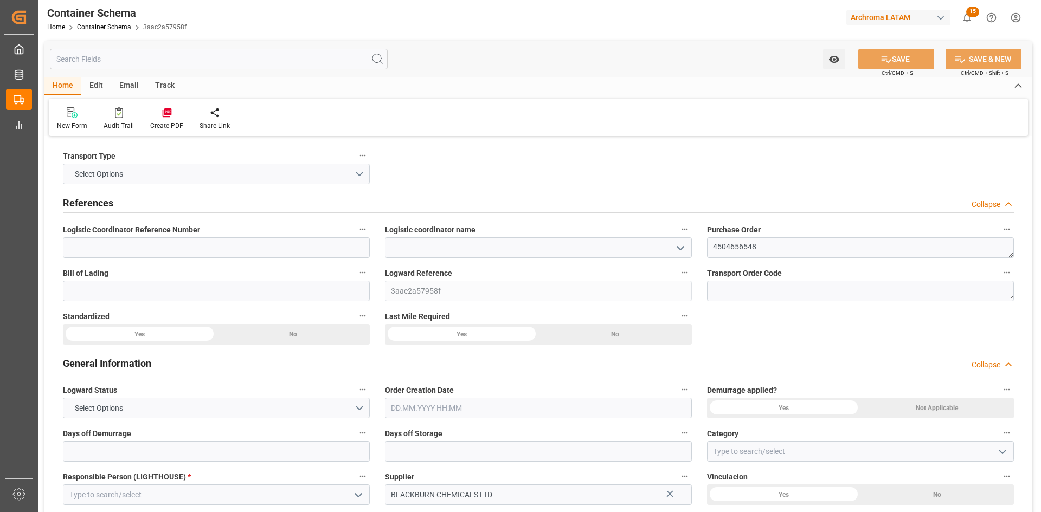
type input "0"
type input "1"
type input "18"
type input "17640"
type input "18666"
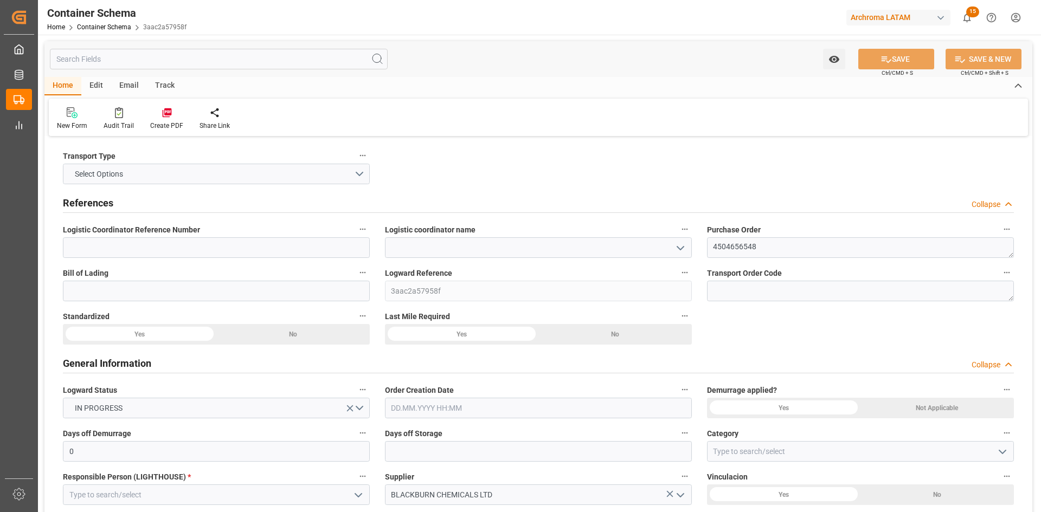
click at [678, 244] on icon "open menu" at bounding box center [680, 248] width 13 height 13
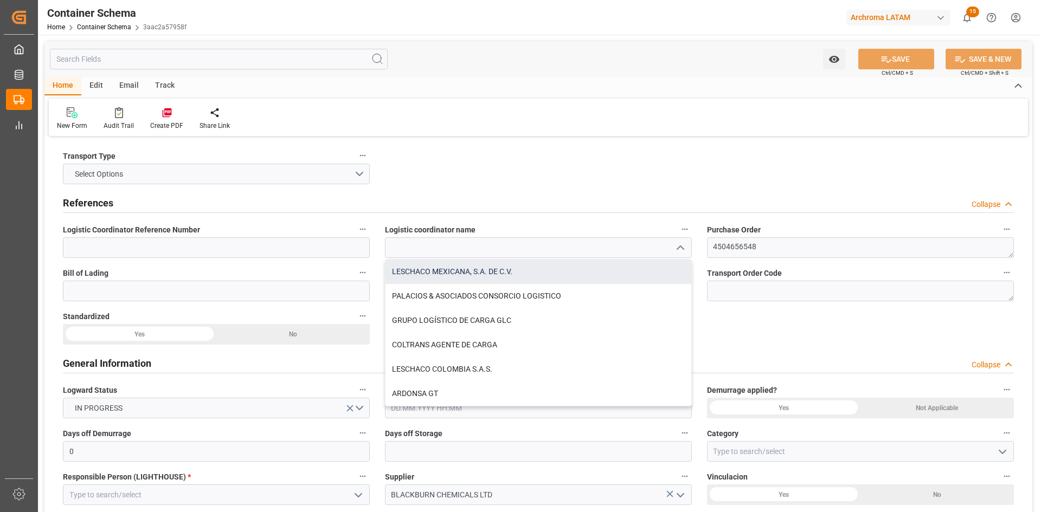
click at [481, 270] on div "LESCHACO MEXICANA, S.A. DE C.V." at bounding box center [538, 272] width 306 height 24
type input "LESCHACO MEXICANA, S.A. DE C.V."
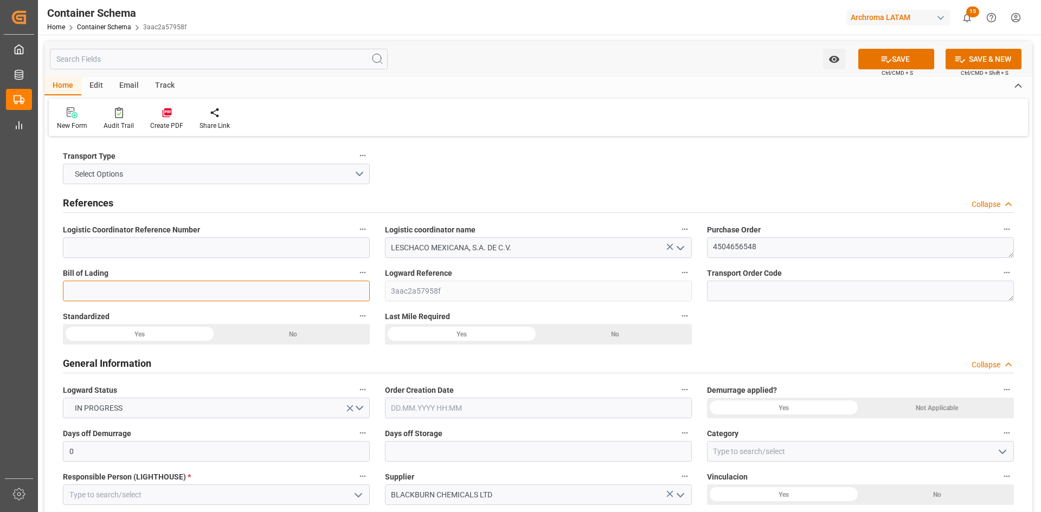
click at [323, 291] on input at bounding box center [216, 291] width 307 height 21
click at [128, 287] on input at bounding box center [216, 291] width 307 height 21
paste input "OOLU2162113370"
type input "OOLU2162113370"
click at [132, 331] on div "Yes" at bounding box center [139, 334] width 153 height 21
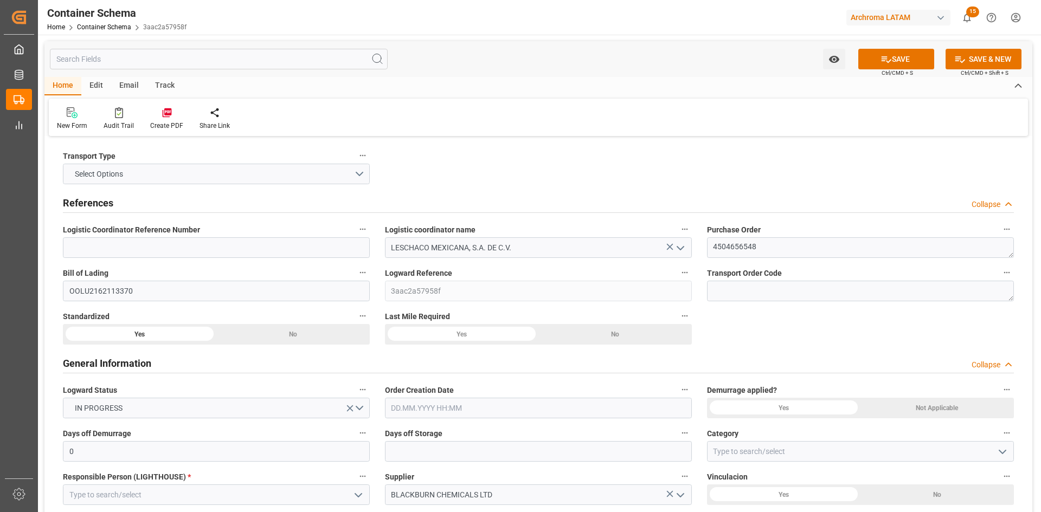
click at [485, 333] on div "Yes" at bounding box center [461, 334] width 153 height 21
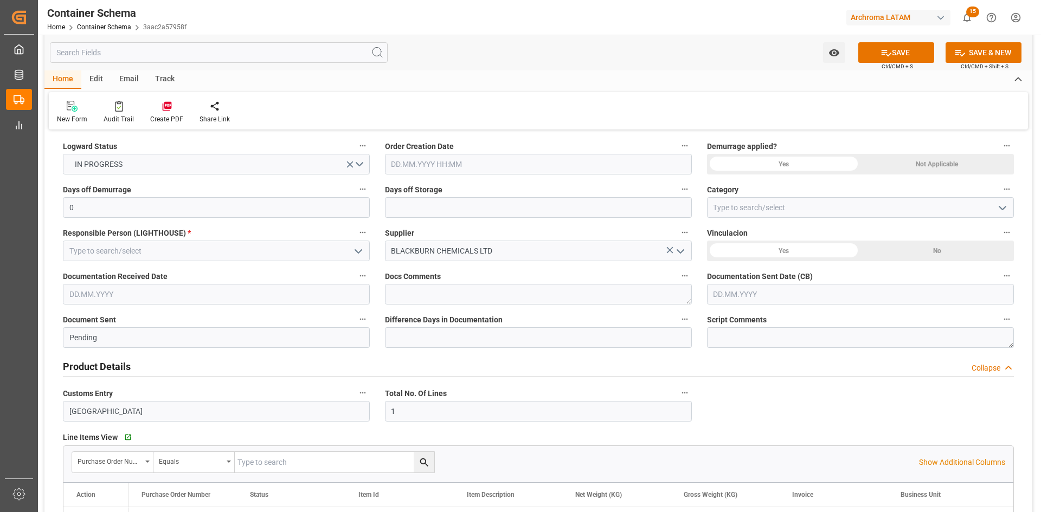
scroll to position [163, 0]
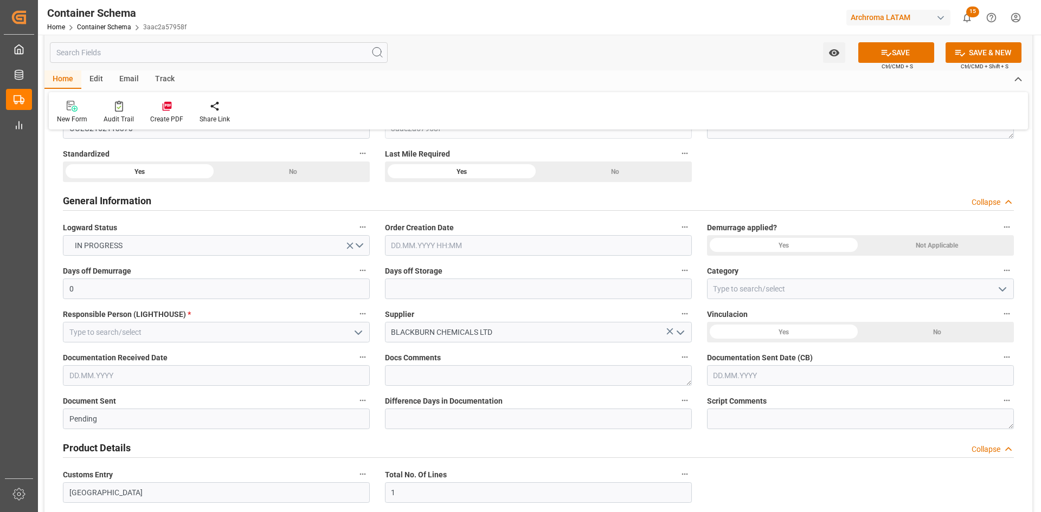
click at [463, 241] on input "text" at bounding box center [538, 245] width 307 height 21
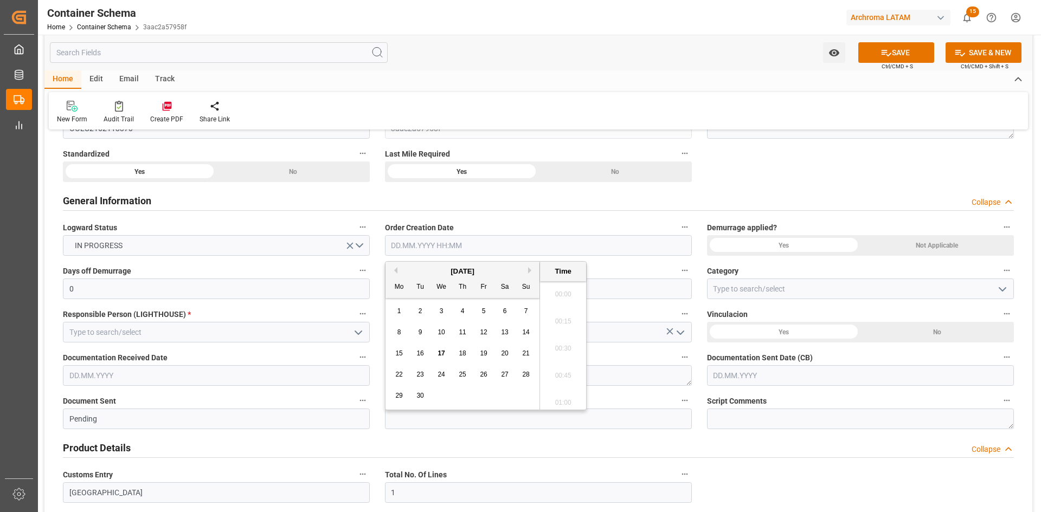
scroll to position [1278, 0]
click at [416, 269] on div "[DATE]" at bounding box center [462, 271] width 154 height 11
click at [439, 355] on span "17" at bounding box center [440, 354] width 7 height 8
type input "[DATE] 00:00"
click at [789, 186] on div "General Information Collapse" at bounding box center [538, 201] width 966 height 30
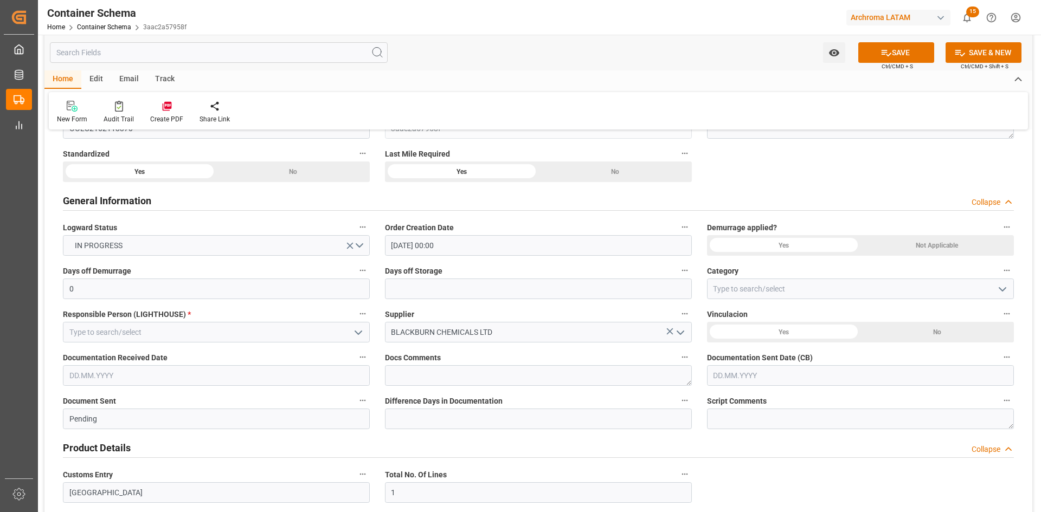
click at [359, 328] on icon "open menu" at bounding box center [358, 332] width 13 height 13
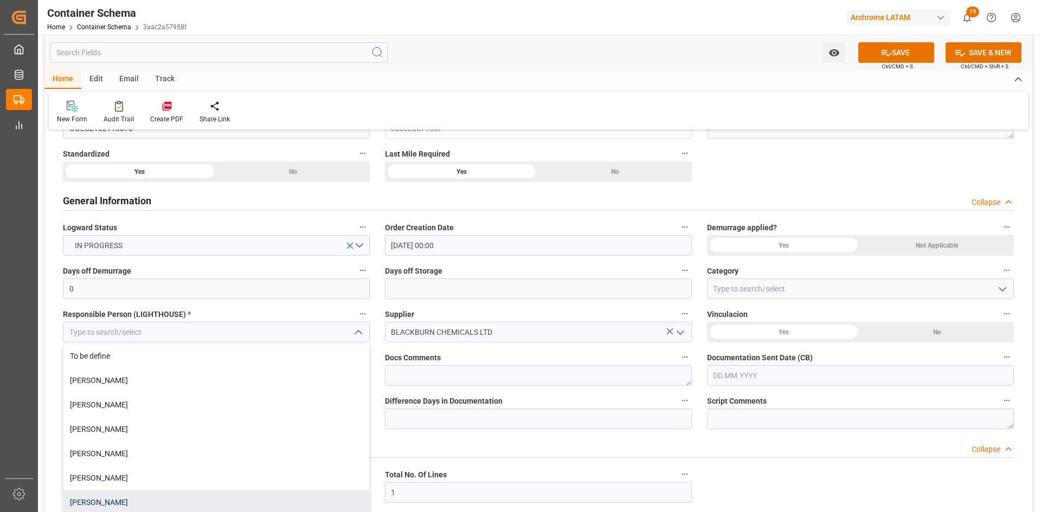
click at [130, 497] on div "[PERSON_NAME]" at bounding box center [216, 503] width 306 height 24
type input "[PERSON_NAME]"
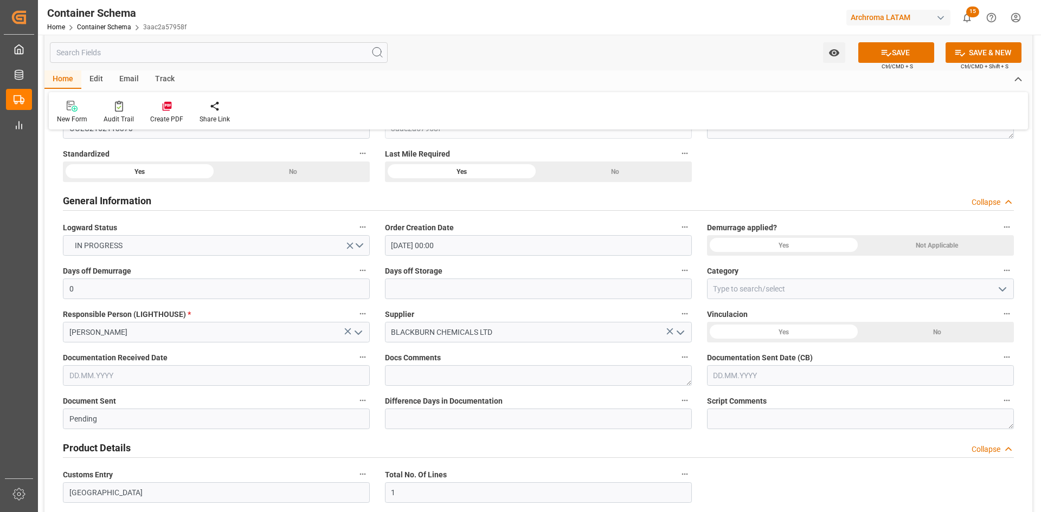
click at [908, 331] on div "No" at bounding box center [936, 332] width 153 height 21
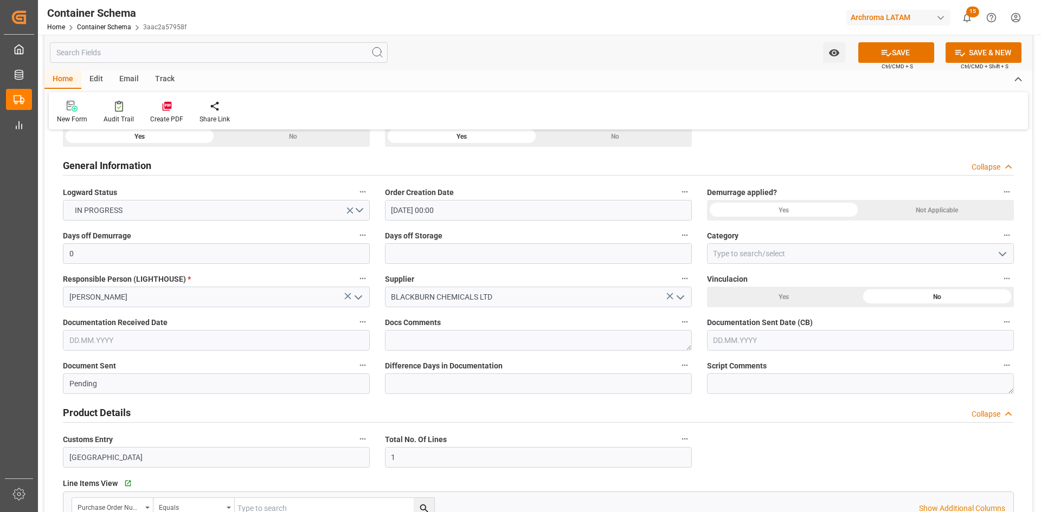
scroll to position [217, 0]
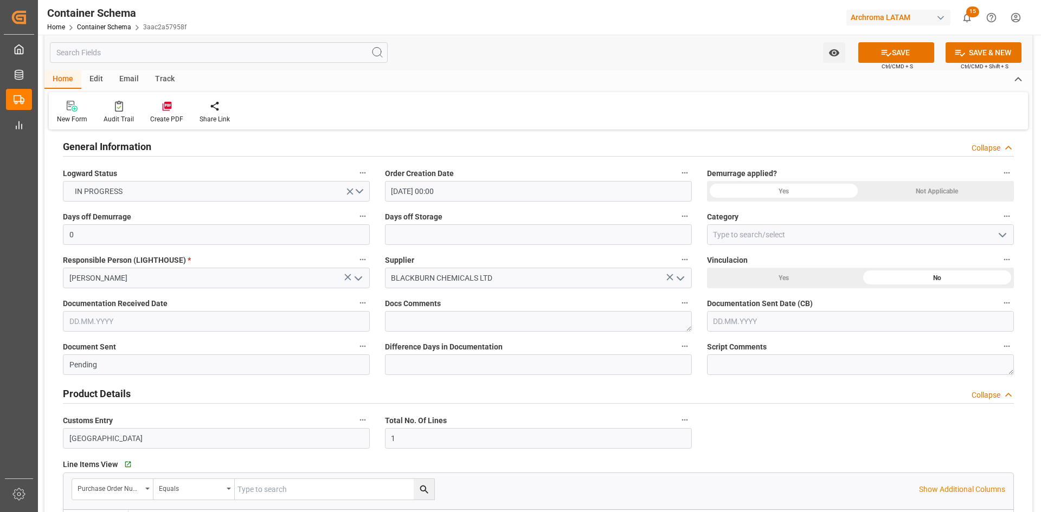
drag, startPoint x: 205, startPoint y: 315, endPoint x: 189, endPoint y: 322, distance: 17.2
click at [204, 315] on input "text" at bounding box center [216, 321] width 307 height 21
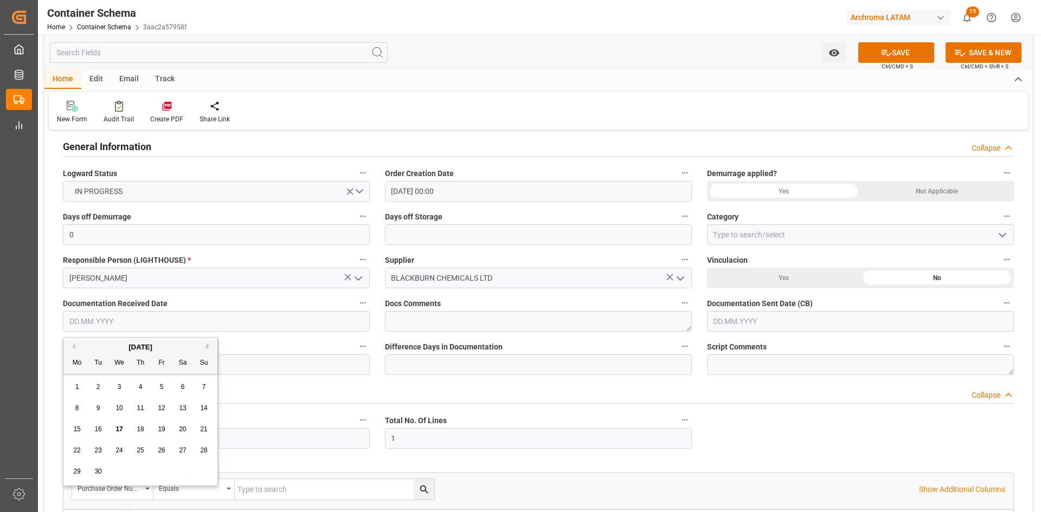
click at [102, 348] on div "[DATE]" at bounding box center [140, 347] width 154 height 11
click at [118, 428] on span "17" at bounding box center [118, 430] width 7 height 8
type input "[DATE]"
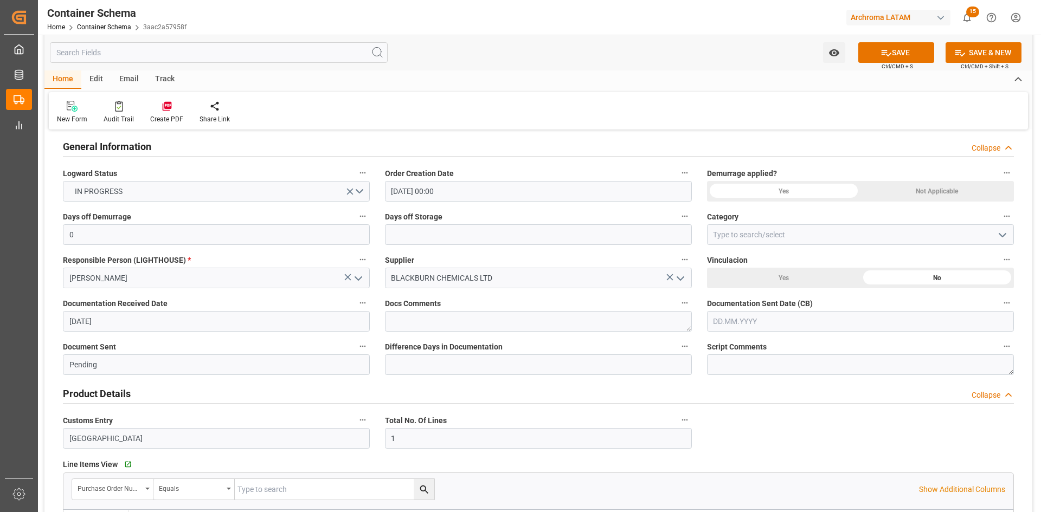
click at [833, 319] on input "text" at bounding box center [860, 321] width 307 height 21
click at [745, 343] on div "[DATE]" at bounding box center [784, 347] width 154 height 11
click at [764, 428] on span "17" at bounding box center [762, 430] width 7 height 8
type input "[DATE]"
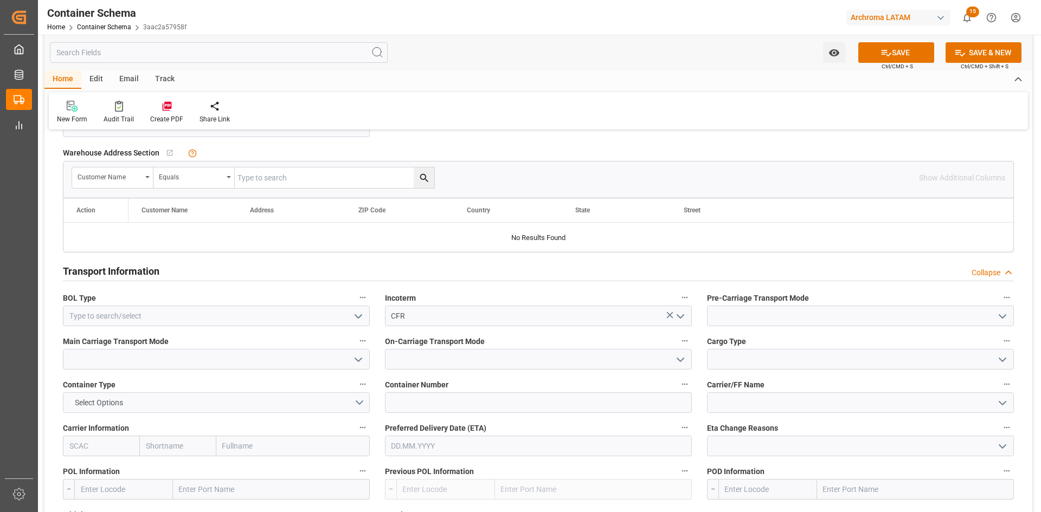
scroll to position [867, 0]
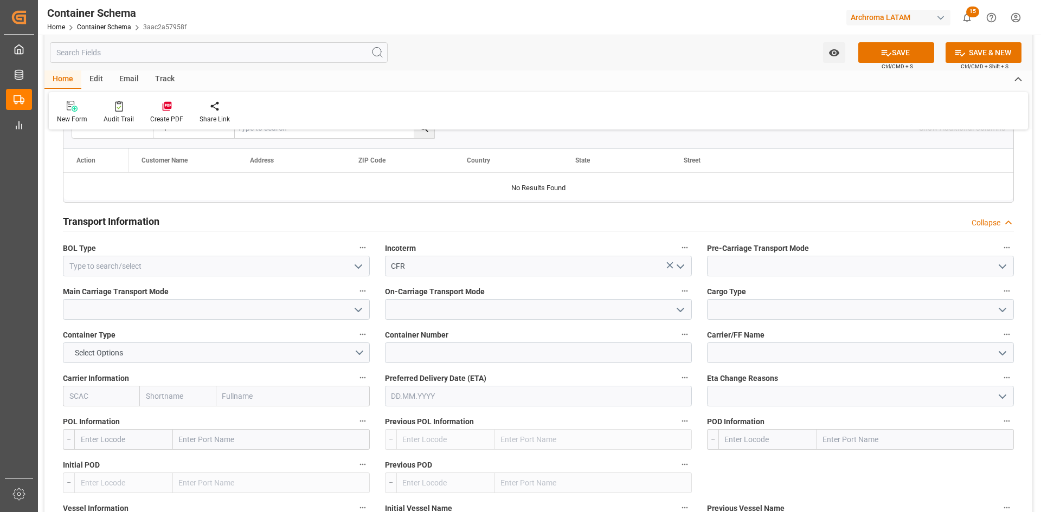
click at [357, 266] on icon "open menu" at bounding box center [358, 266] width 13 height 13
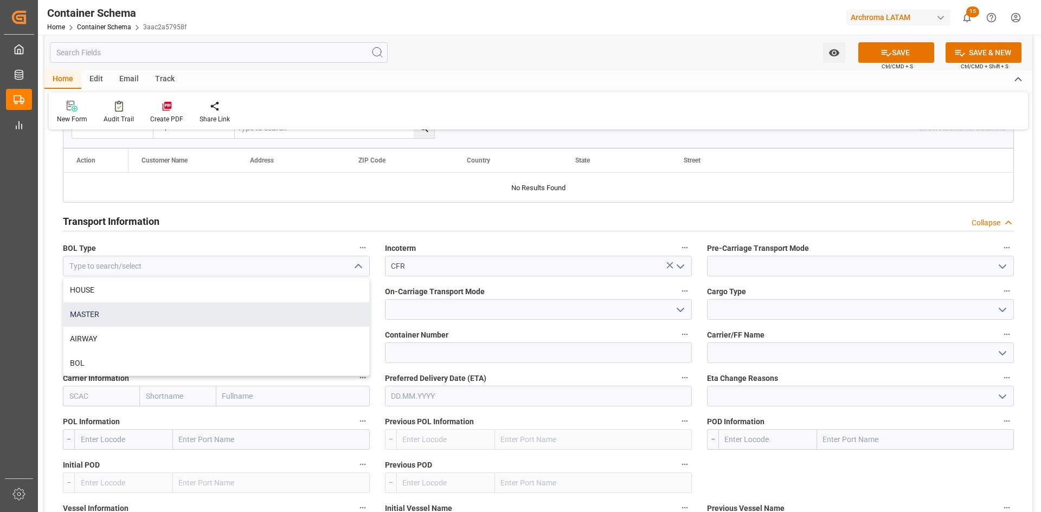
click at [124, 317] on div "MASTER" at bounding box center [216, 314] width 306 height 24
type input "MASTER"
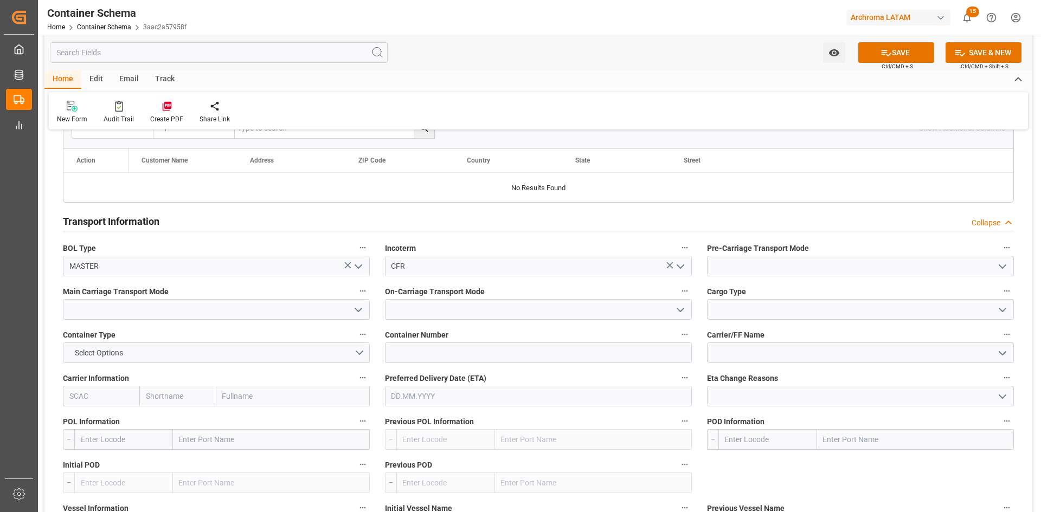
click at [859, 255] on label "Pre-Carriage Transport Mode" at bounding box center [860, 248] width 307 height 15
click at [1000, 255] on button "Pre-Carriage Transport Mode" at bounding box center [1007, 248] width 14 height 14
click at [1003, 264] on div at bounding box center [520, 256] width 1041 height 512
click at [1004, 266] on polyline "open menu" at bounding box center [1002, 266] width 7 height 3
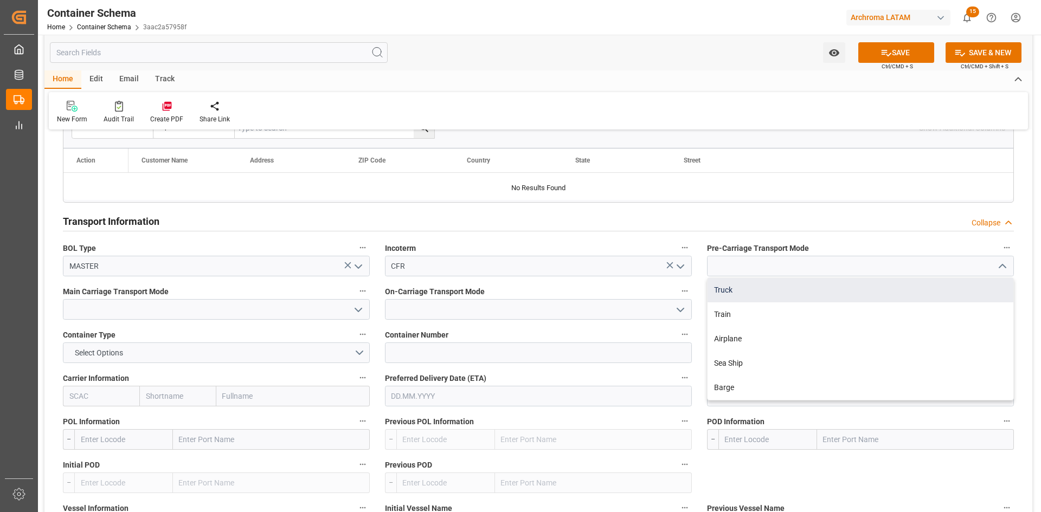
click at [743, 287] on div "Truck" at bounding box center [860, 290] width 306 height 24
type input "Truck"
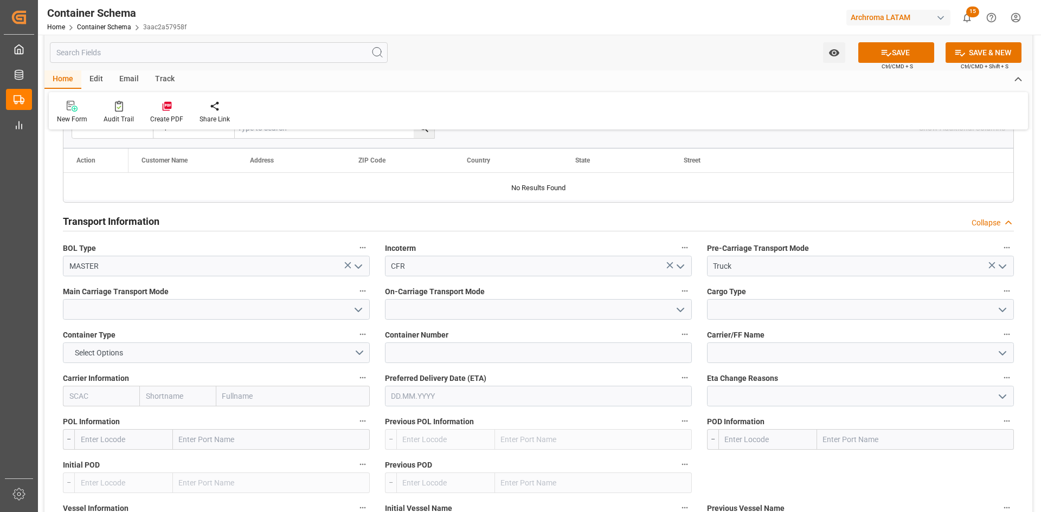
click at [354, 315] on icon "open menu" at bounding box center [358, 310] width 13 height 13
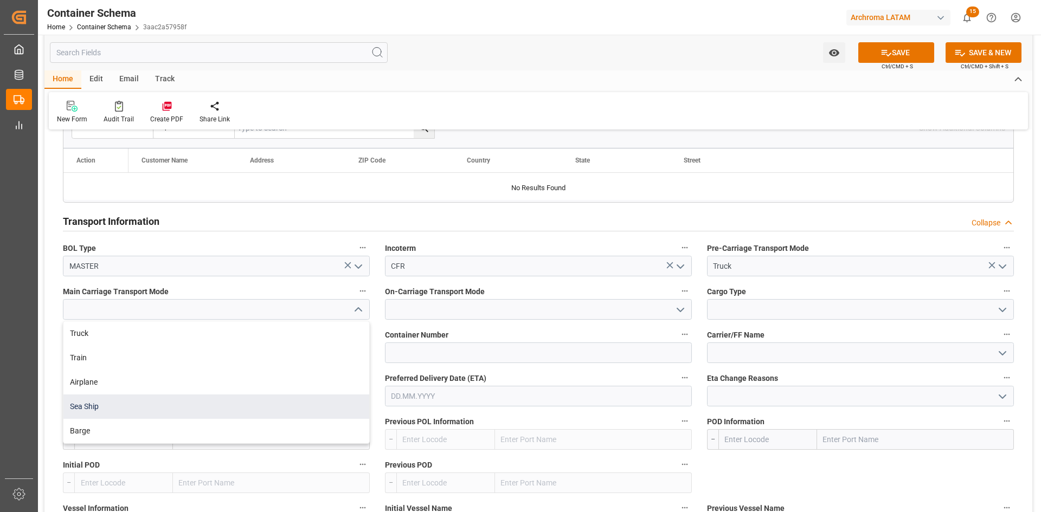
click at [113, 403] on div "Sea Ship" at bounding box center [216, 407] width 306 height 24
type input "Sea Ship"
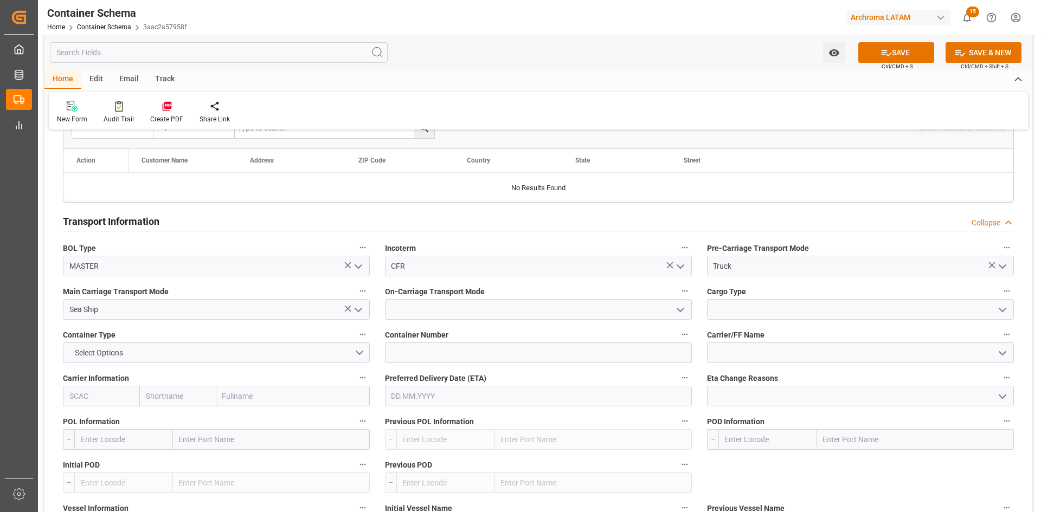
click at [685, 312] on icon "open menu" at bounding box center [680, 310] width 13 height 13
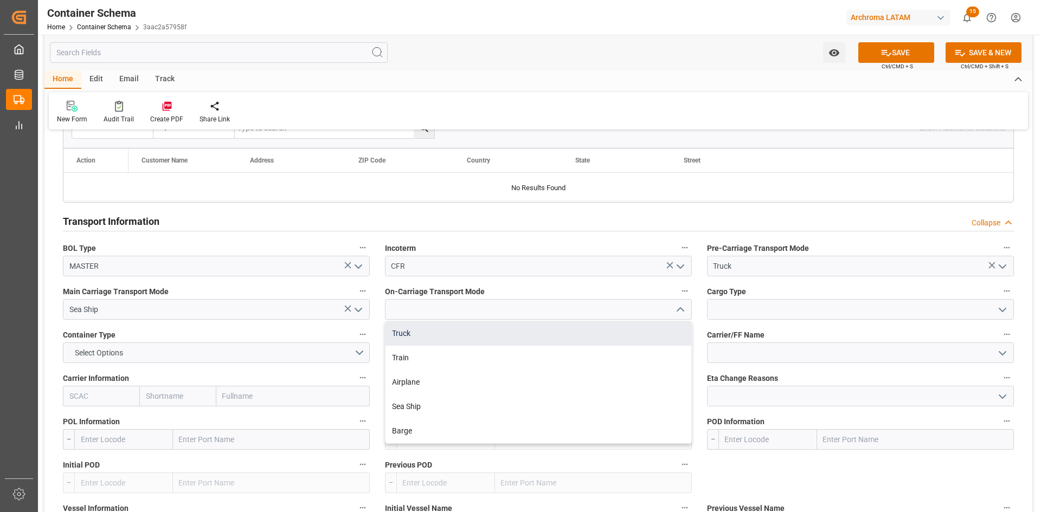
click at [410, 336] on div "Truck" at bounding box center [538, 333] width 306 height 24
type input "Truck"
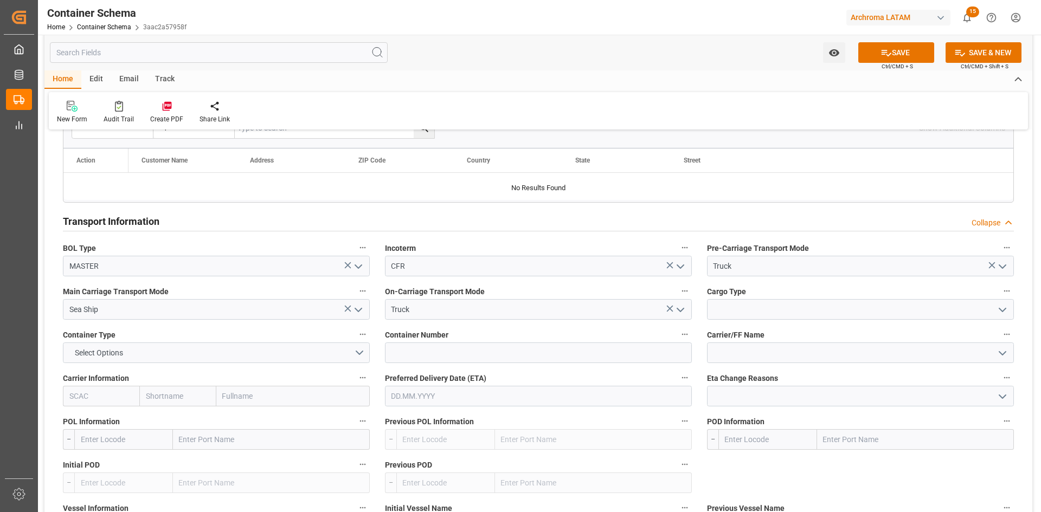
click at [1003, 311] on polyline "open menu" at bounding box center [1002, 309] width 7 height 3
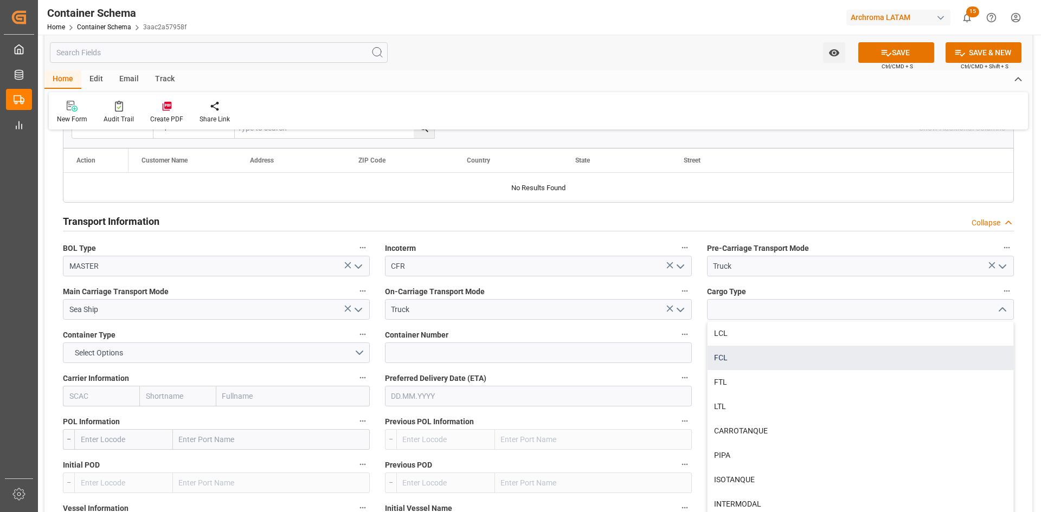
click at [732, 350] on div "FCL" at bounding box center [860, 358] width 306 height 24
type input "FCL"
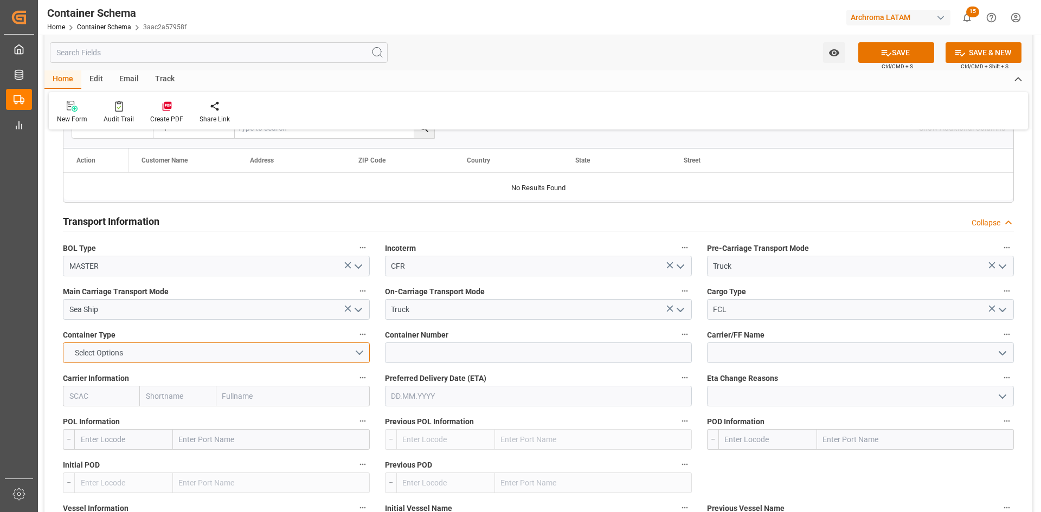
click at [129, 362] on button "Select Options" at bounding box center [216, 353] width 307 height 21
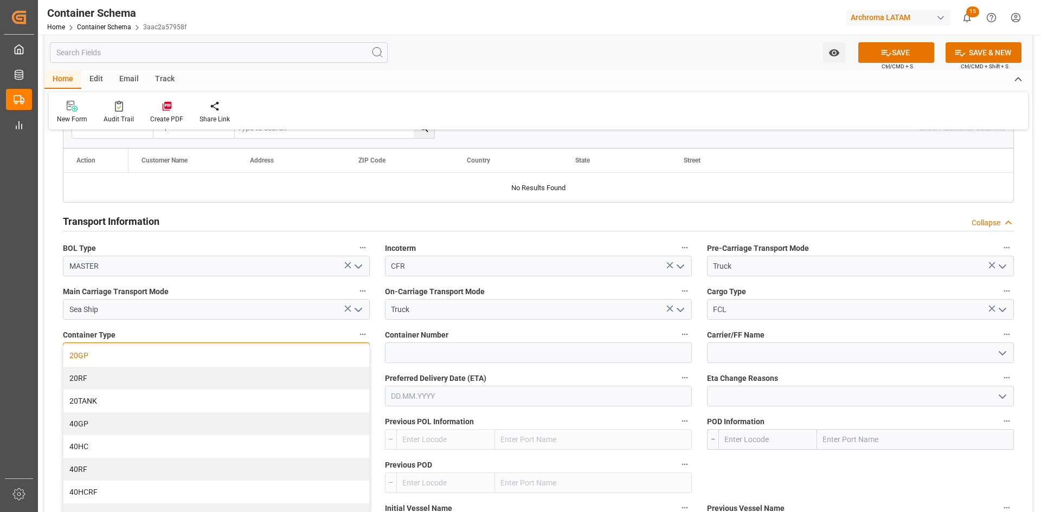
click at [108, 357] on div "20GP" at bounding box center [216, 355] width 306 height 23
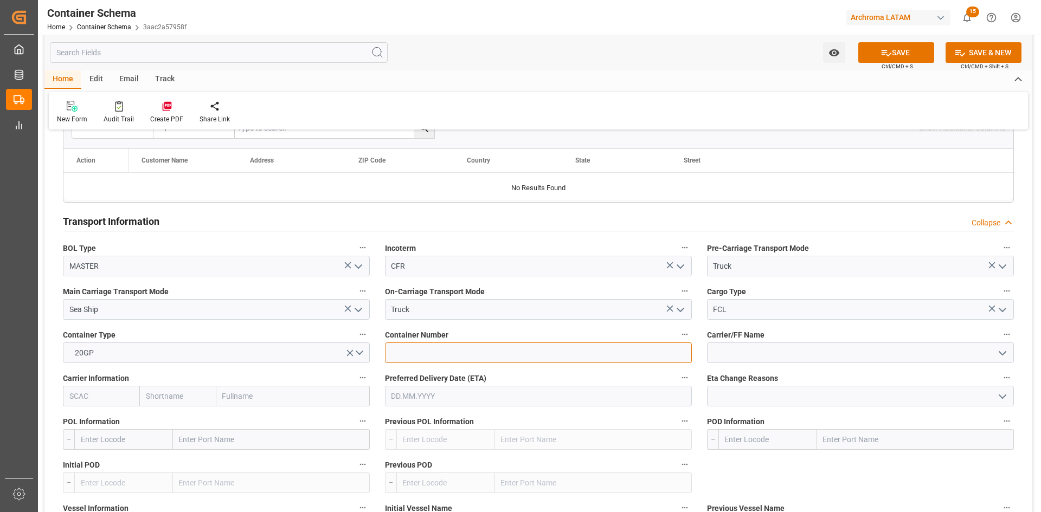
click at [466, 355] on input at bounding box center [538, 353] width 307 height 21
paste input "BMOU1668640"
type input "BMOU1668640"
click at [766, 352] on input at bounding box center [860, 353] width 307 height 21
click at [1002, 353] on icon "open menu" at bounding box center [1002, 353] width 13 height 13
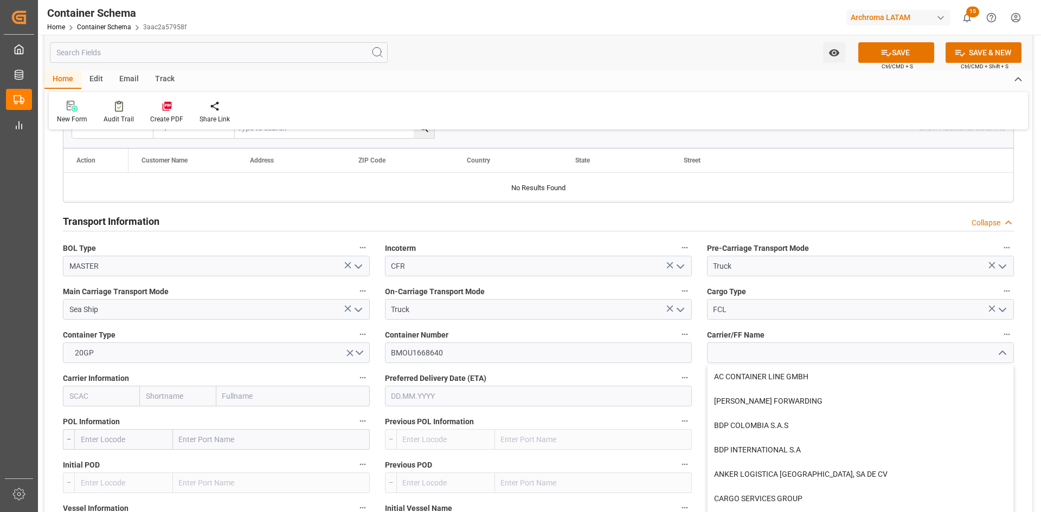
click at [1002, 353] on icon "close menu" at bounding box center [1002, 353] width 13 height 13
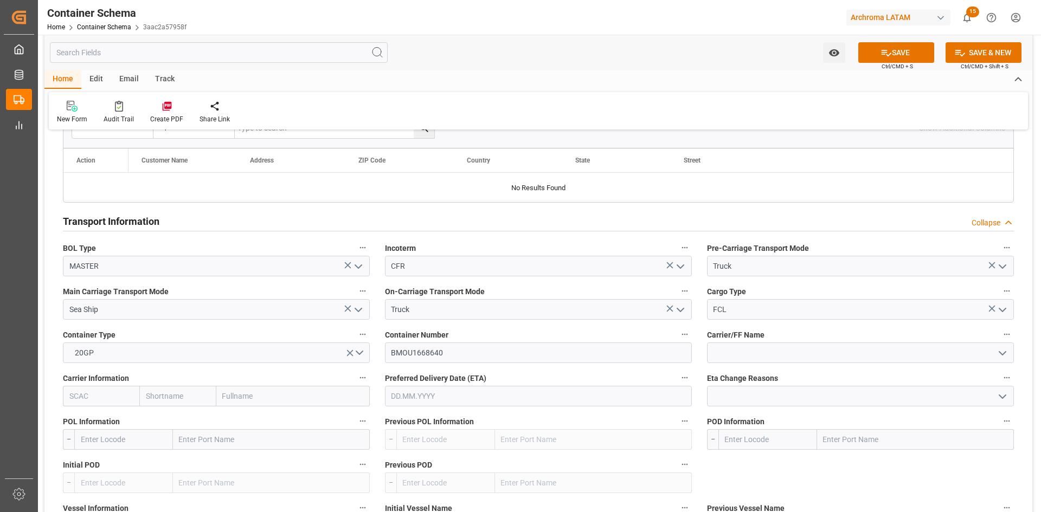
click at [249, 401] on input "text" at bounding box center [292, 396] width 153 height 21
type input "OOC"
click at [254, 424] on b "Orient Overseas Container Line Ltd" at bounding box center [283, 420] width 121 height 9
type input "OOLU"
type input "OOCL"
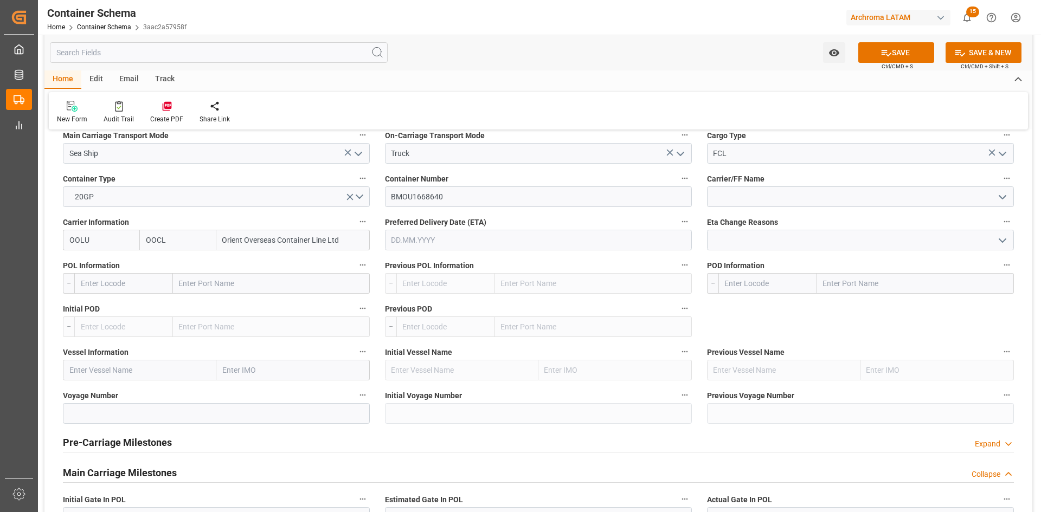
scroll to position [1030, 0]
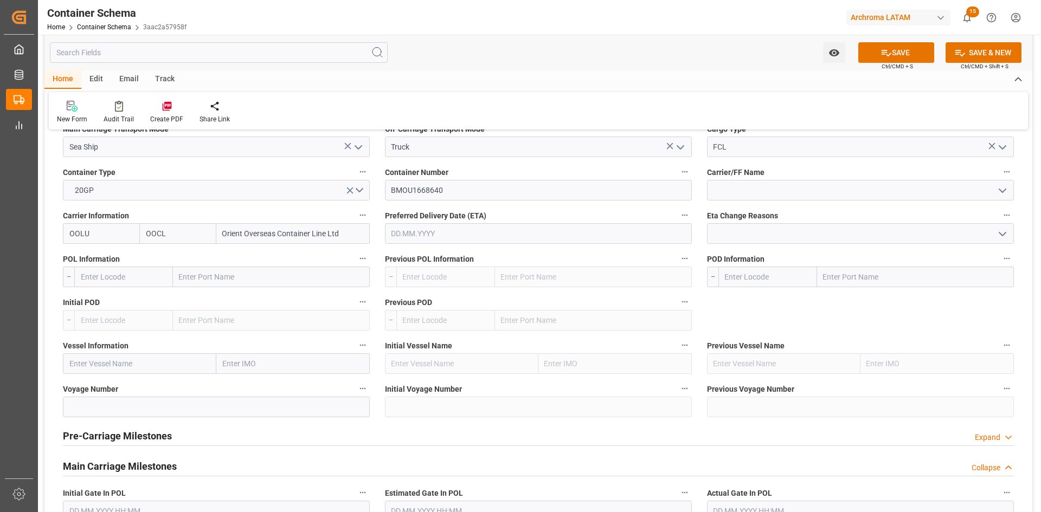
type input "Orient Overseas Container Line Ltd"
click at [240, 280] on input "text" at bounding box center [271, 277] width 197 height 21
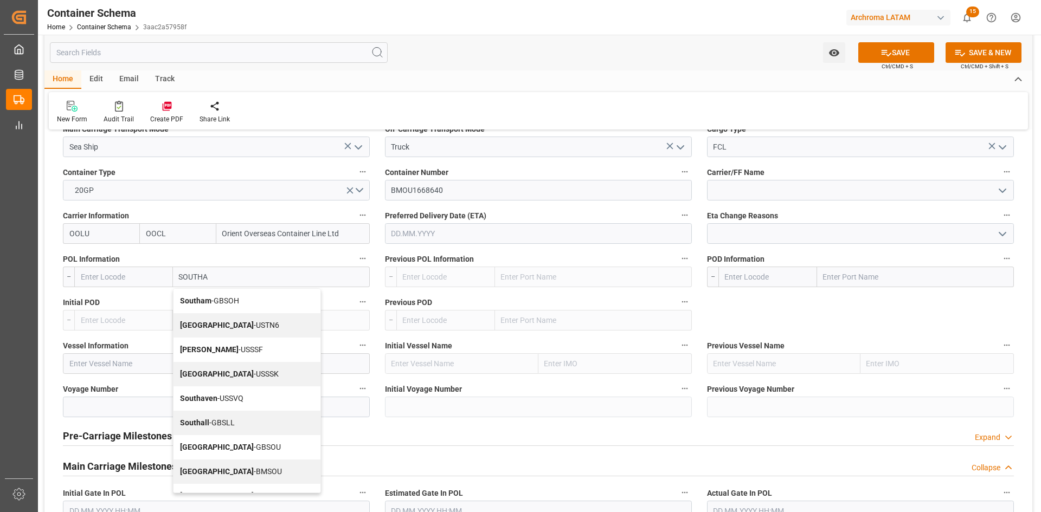
type input "SOUTHAM"
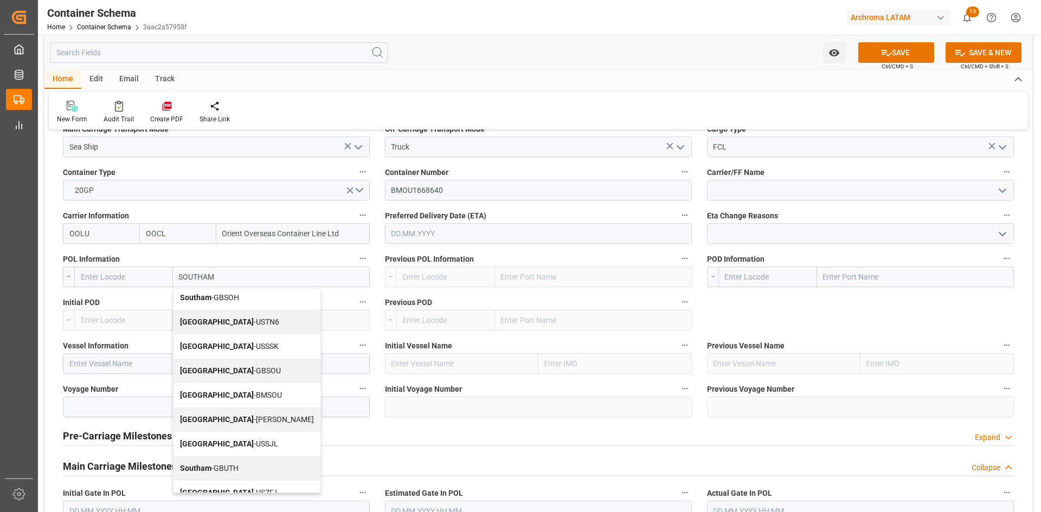
scroll to position [0, 0]
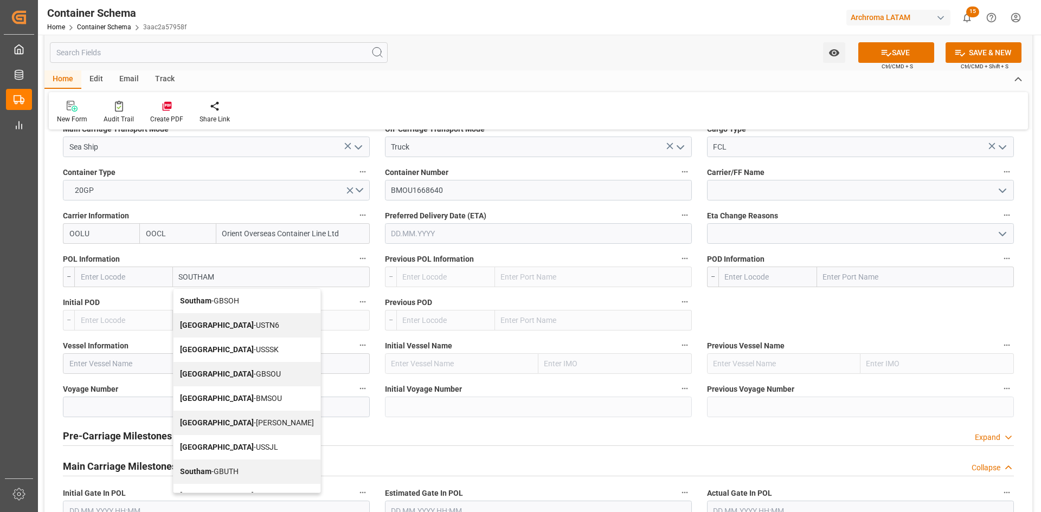
click at [228, 377] on span "[GEOGRAPHIC_DATA] - GBSOU" at bounding box center [230, 374] width 101 height 9
type input "GBSOU"
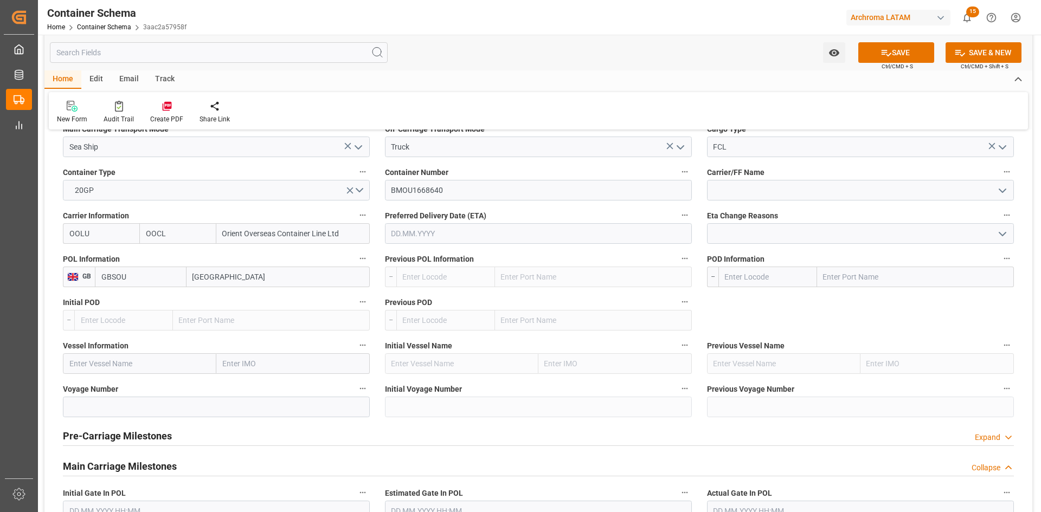
type input "[GEOGRAPHIC_DATA]"
click at [881, 272] on input "text" at bounding box center [915, 277] width 197 height 21
type input "[GEOGRAPHIC_DATA]"
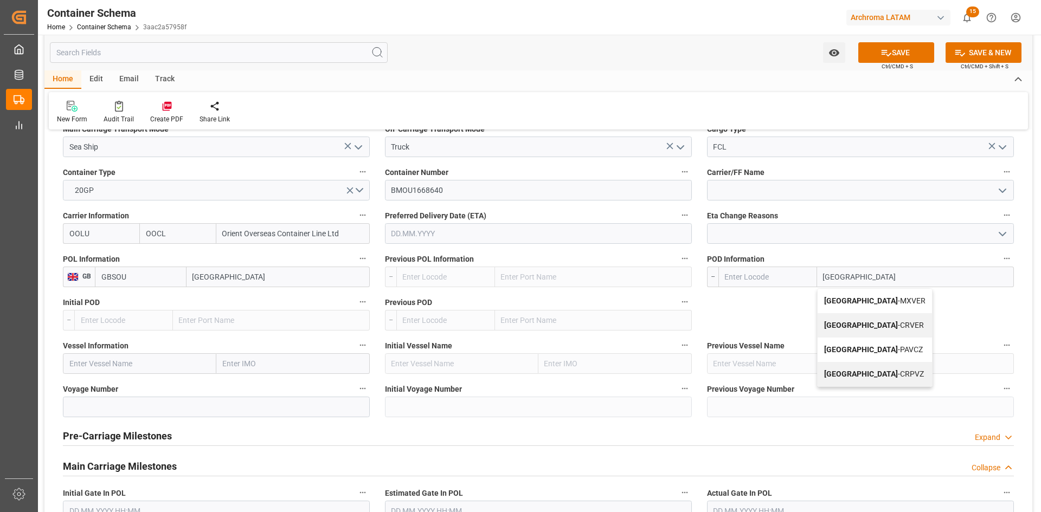
click at [881, 299] on span "Veracruz - MXVER" at bounding box center [874, 301] width 101 height 9
type input "MXVER"
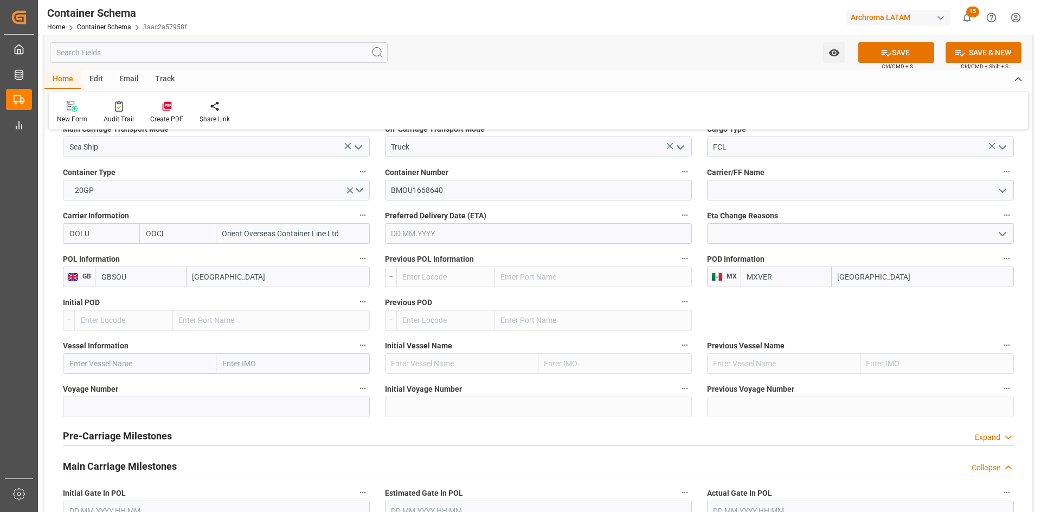
type input "[GEOGRAPHIC_DATA]"
click at [109, 368] on input "text" at bounding box center [139, 363] width 153 height 21
click at [173, 361] on input "text" at bounding box center [139, 363] width 153 height 21
paste input "OOCL [GEOGRAPHIC_DATA]"
type input "OOCL [GEOGRAPHIC_DATA]"
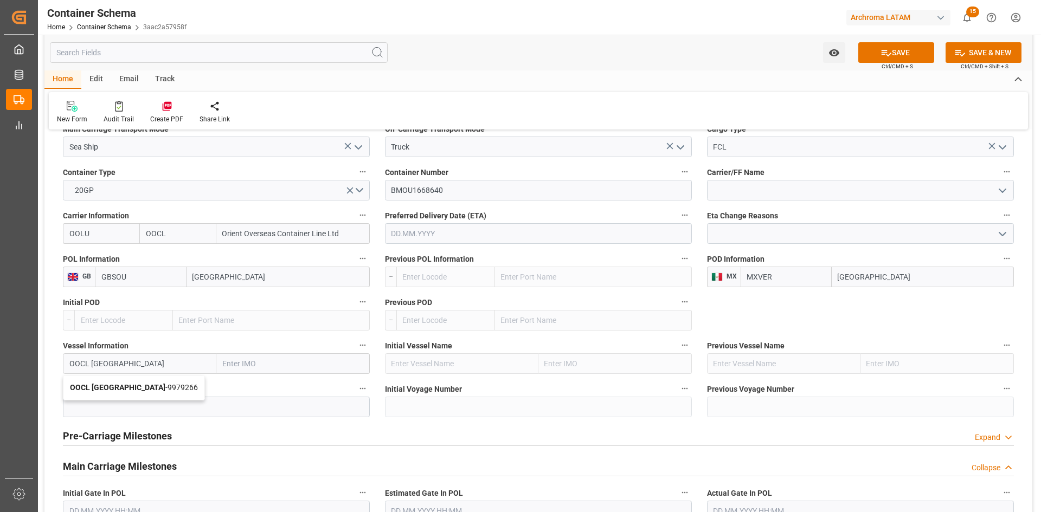
click at [126, 385] on b "OOCL [GEOGRAPHIC_DATA]" at bounding box center [117, 387] width 95 height 9
type input "9979266"
type input "OOCL [GEOGRAPHIC_DATA]"
click at [158, 405] on input at bounding box center [216, 407] width 307 height 21
type input "013W"
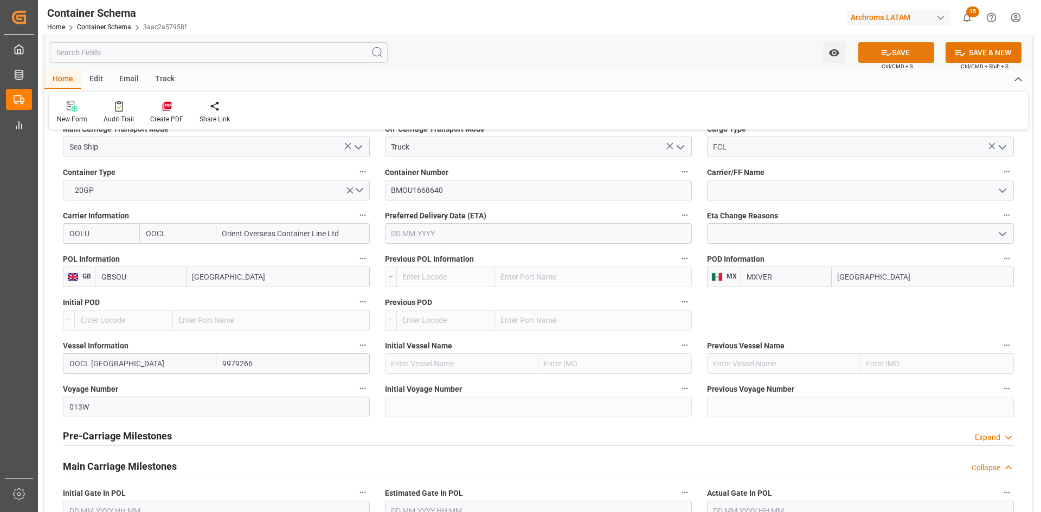
click at [903, 49] on button "SAVE" at bounding box center [896, 52] width 76 height 21
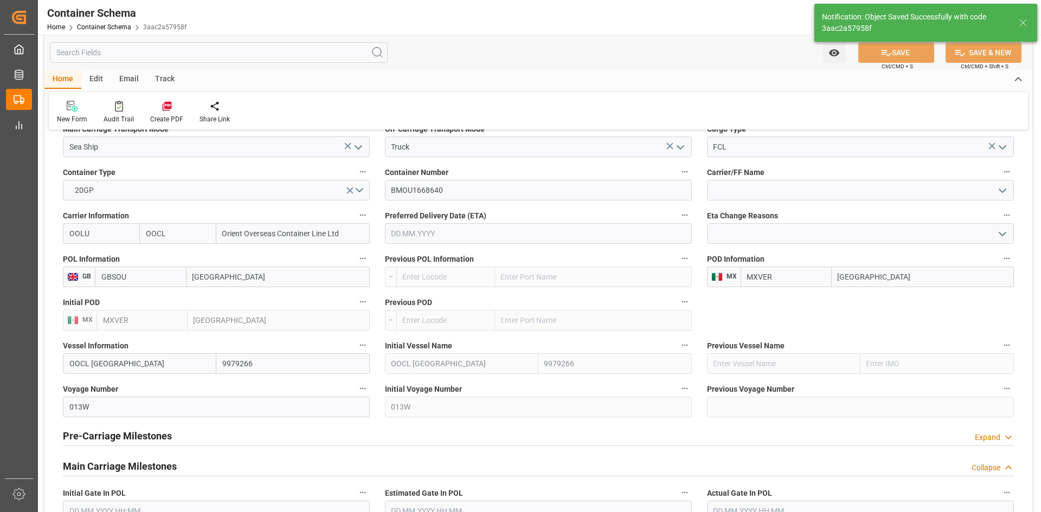
type input "Document Sent"
type input "MXVER"
type input "[GEOGRAPHIC_DATA]"
type input "OOCL [GEOGRAPHIC_DATA]"
type input "9979266"
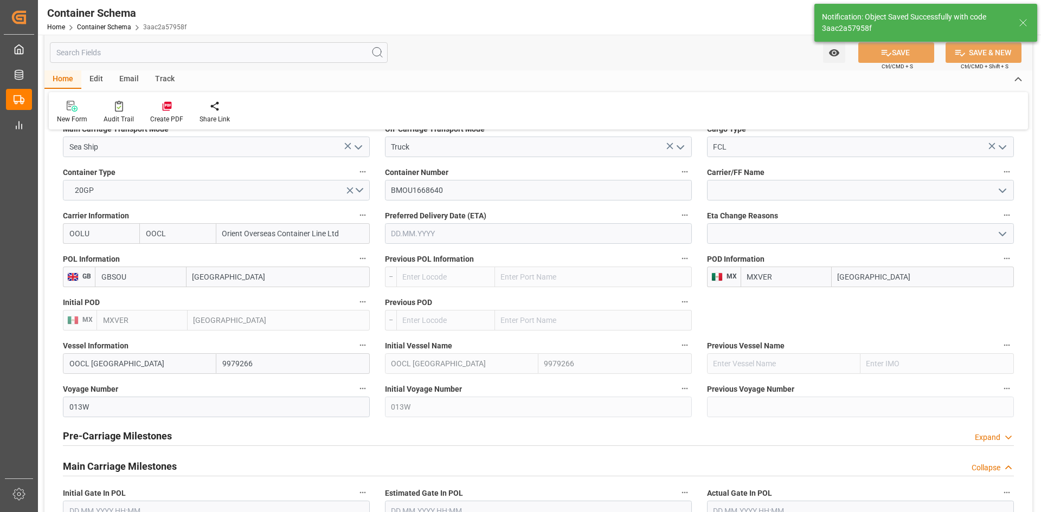
type input "013W"
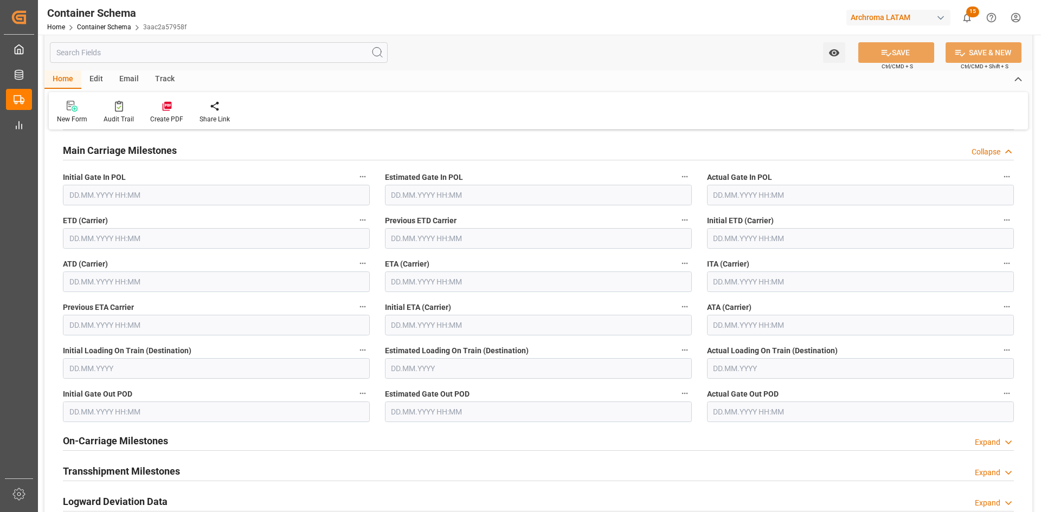
scroll to position [1355, 0]
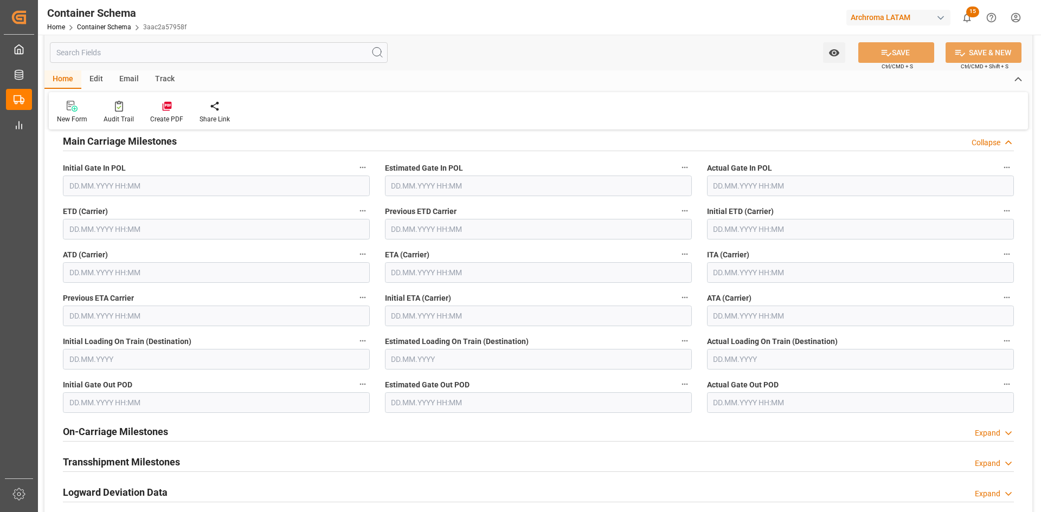
click at [132, 227] on input "text" at bounding box center [216, 229] width 307 height 21
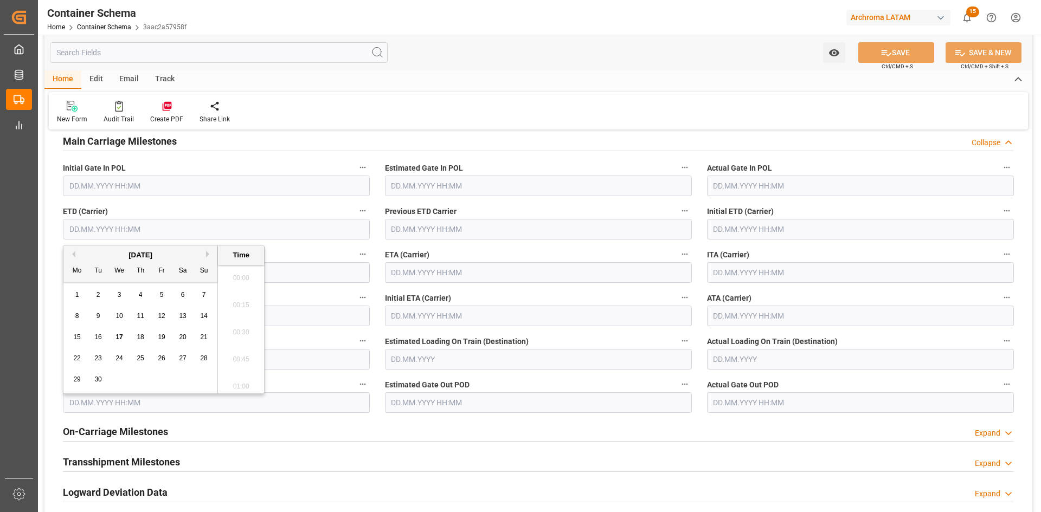
scroll to position [1278, 0]
click at [207, 319] on span "14" at bounding box center [203, 316] width 7 height 8
type input "[DATE] 00:00"
click at [448, 273] on input "text" at bounding box center [538, 272] width 307 height 21
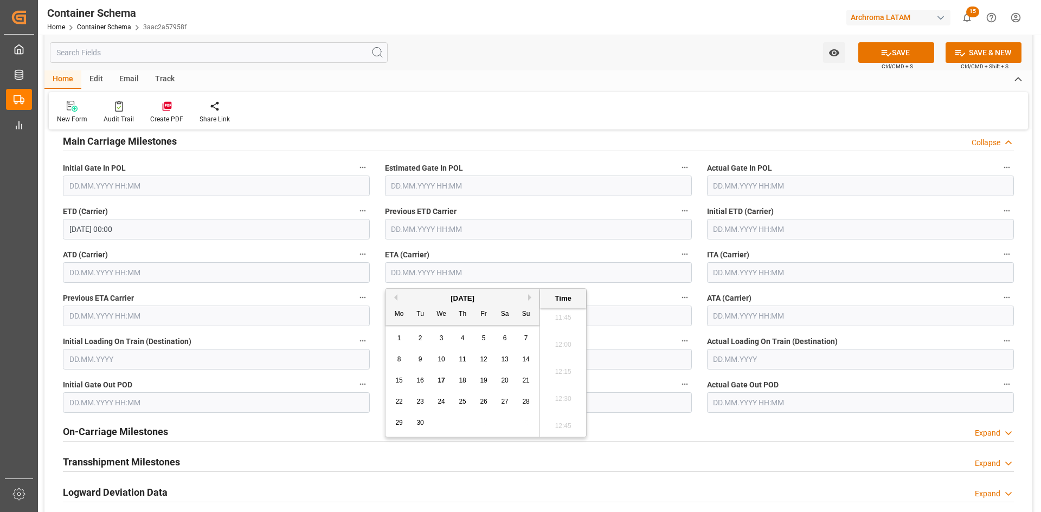
click at [532, 295] on button "Next Month" at bounding box center [531, 297] width 7 height 7
click at [423, 357] on div "7" at bounding box center [421, 359] width 14 height 13
type input "[DATE] 00:00"
click at [919, 51] on button "SAVE" at bounding box center [896, 52] width 76 height 21
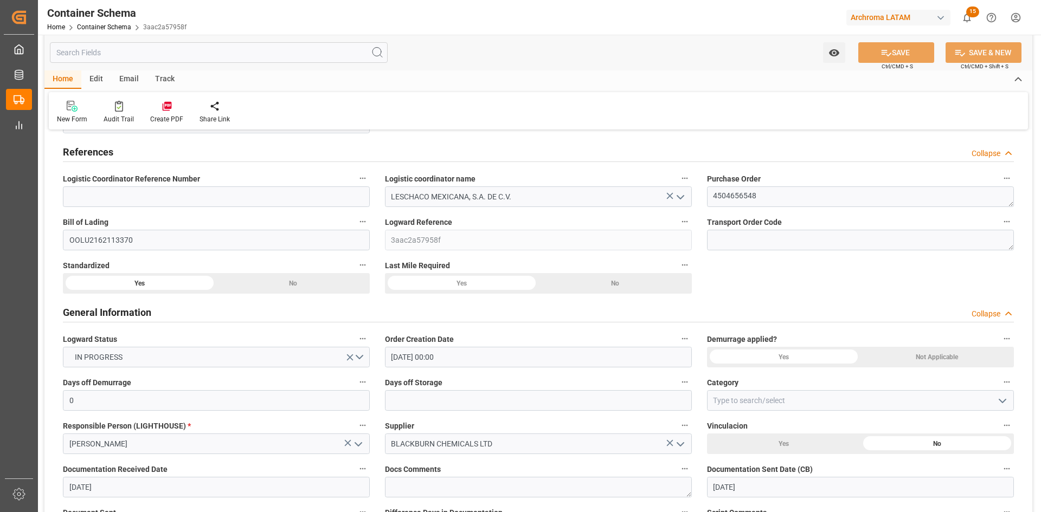
scroll to position [0, 0]
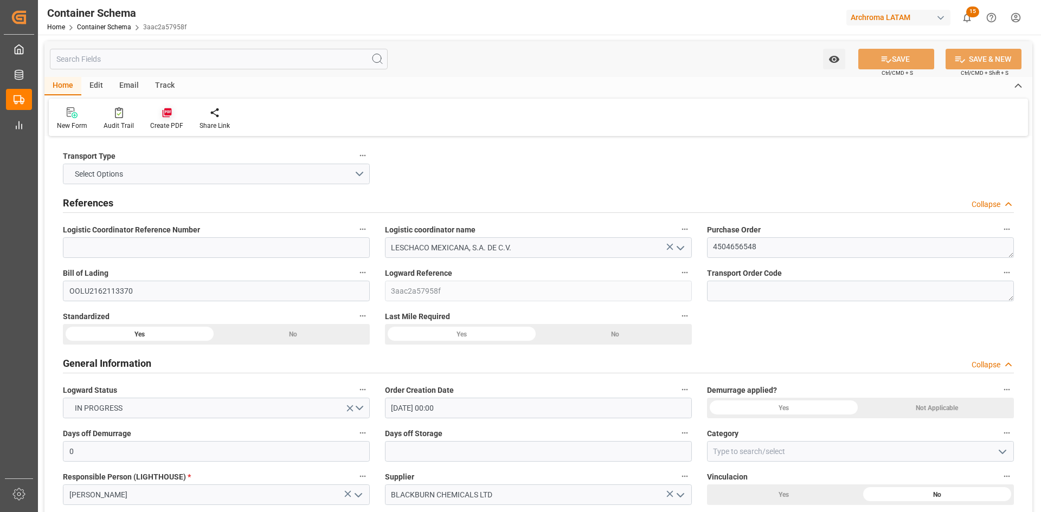
click at [167, 117] on icon at bounding box center [167, 112] width 11 height 11
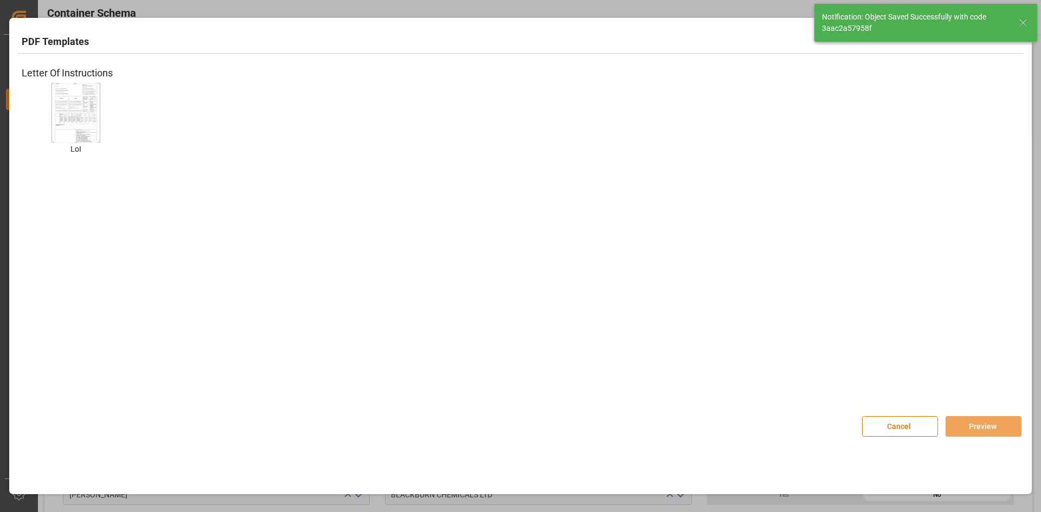
type input "[DATE] 00:00"
click at [63, 124] on img at bounding box center [75, 112] width 43 height 61
click at [951, 422] on button "Preview" at bounding box center [983, 426] width 76 height 21
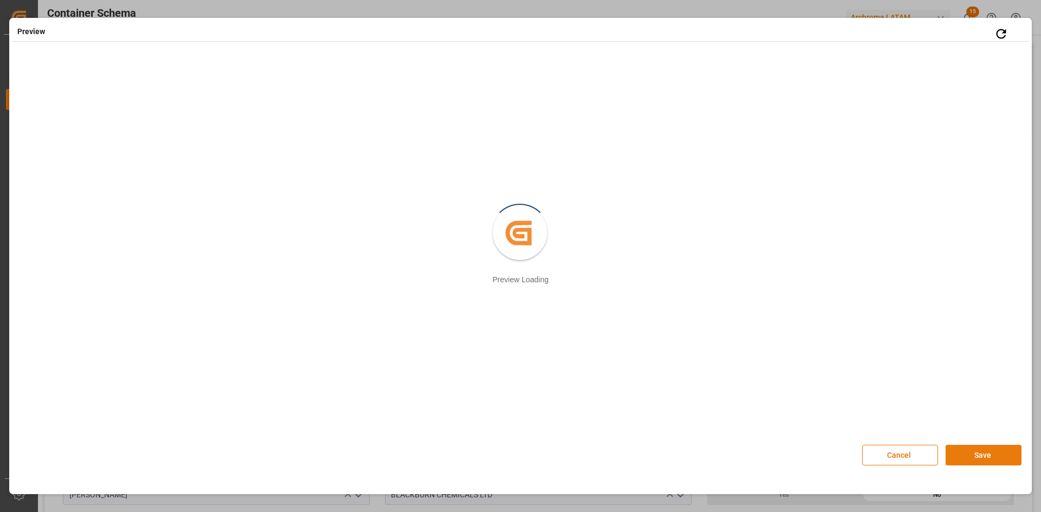
click at [1002, 458] on button "Save" at bounding box center [983, 455] width 76 height 21
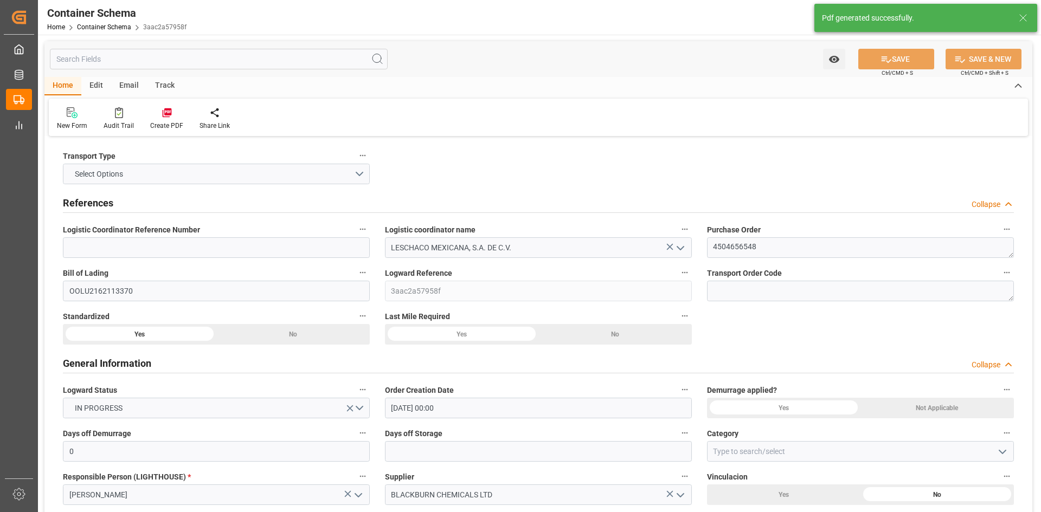
click at [126, 81] on div "Email" at bounding box center [129, 86] width 36 height 18
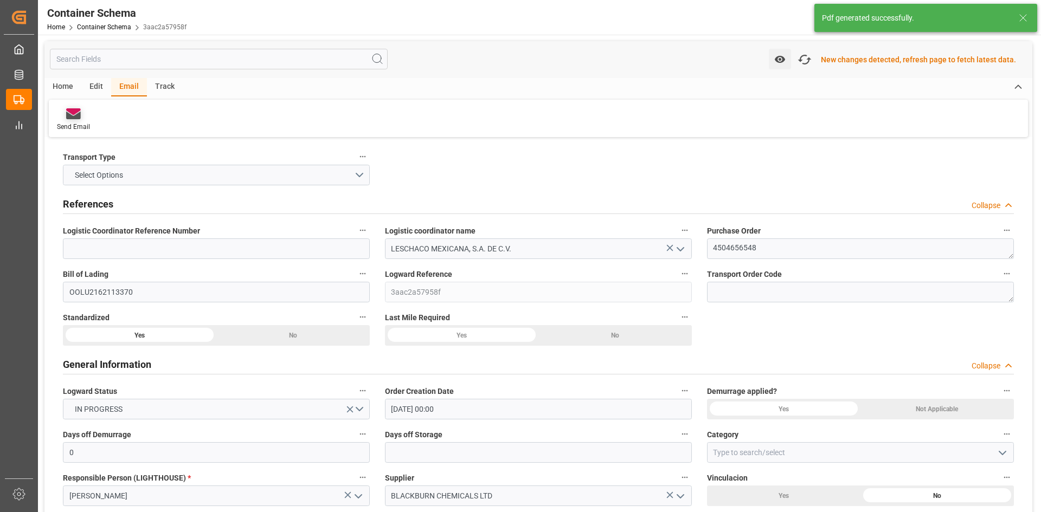
click at [75, 112] on icon at bounding box center [73, 111] width 15 height 7
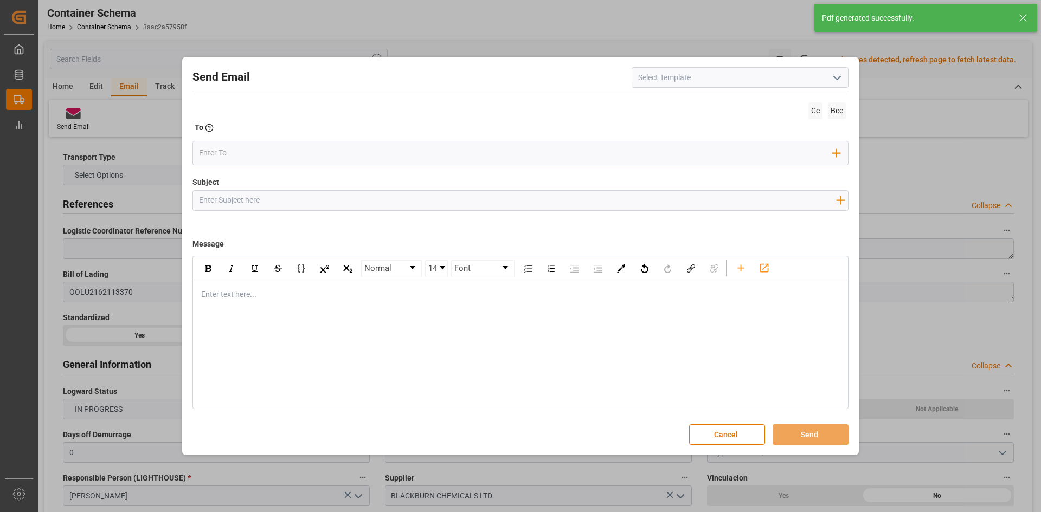
click at [834, 76] on icon "open menu" at bounding box center [836, 78] width 13 height 13
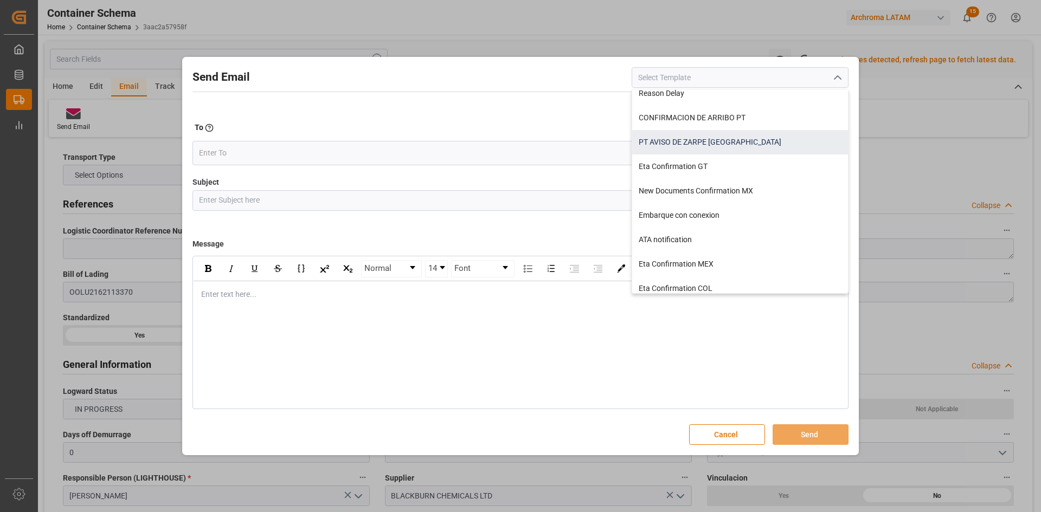
scroll to position [108, 0]
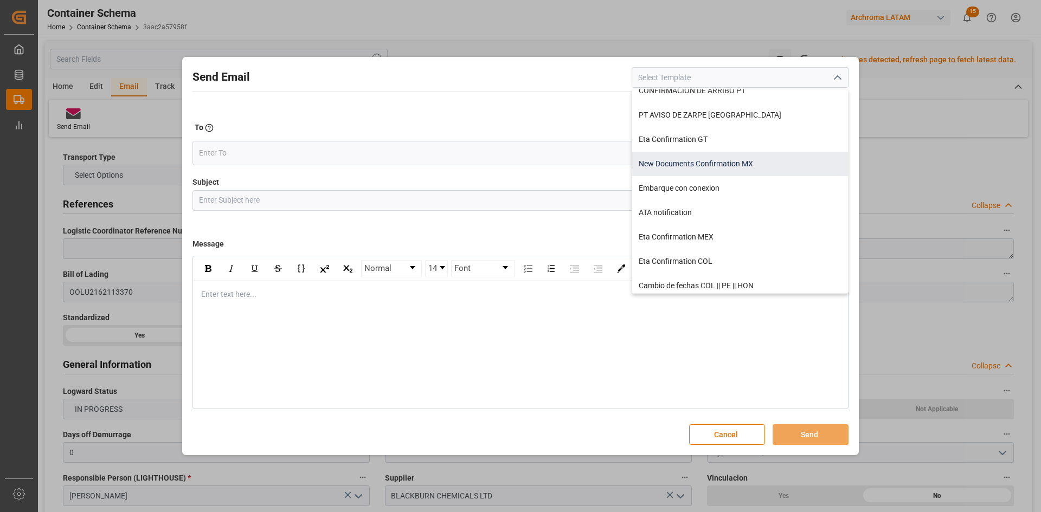
click at [745, 167] on div "New Documents Confirmation MX" at bounding box center [740, 164] width 216 height 24
type input "New Documents Confirmation MX"
type input "Nueva Orden ARCHROMA MX || {{customsEntry}} || Division {{businessUnit}} || PO …"
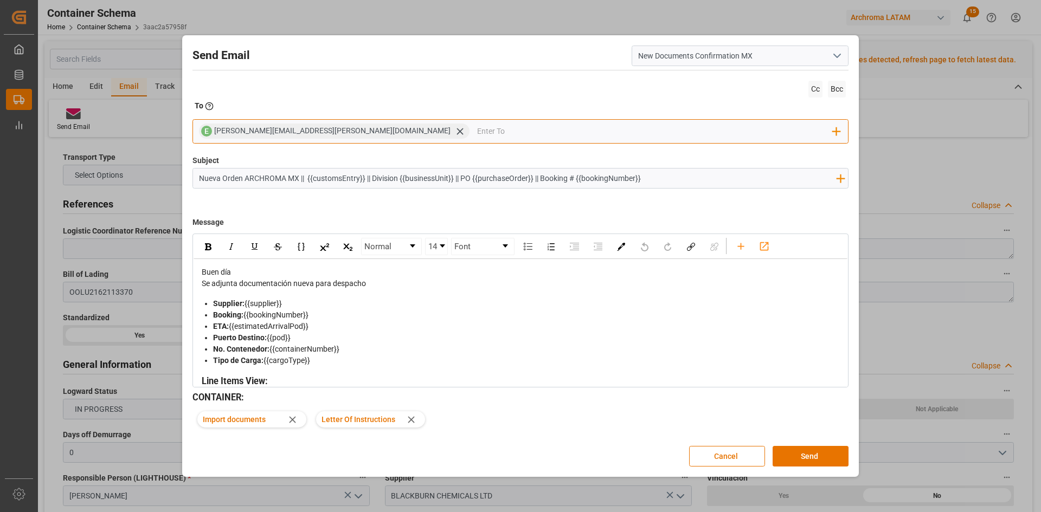
click at [477, 133] on input "email" at bounding box center [655, 131] width 356 height 16
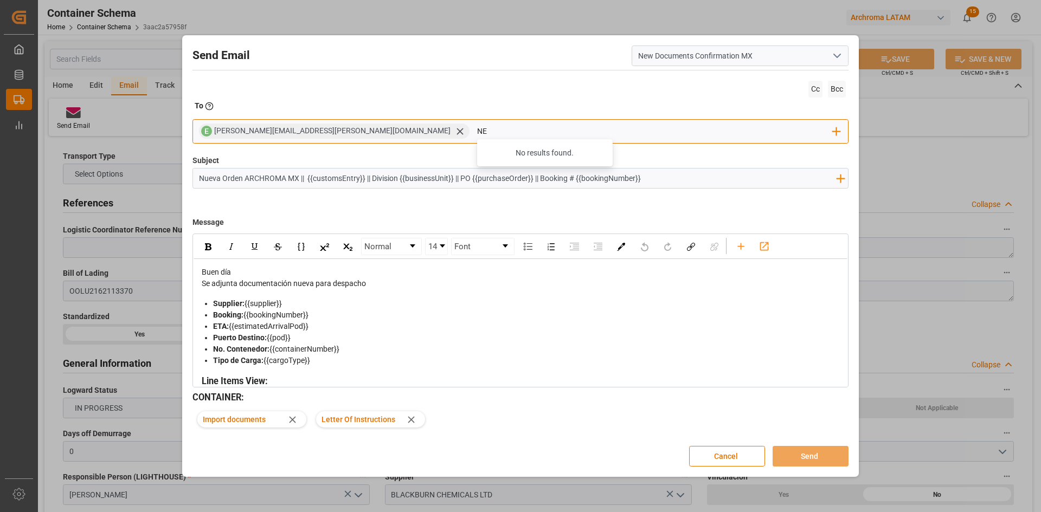
type input "N"
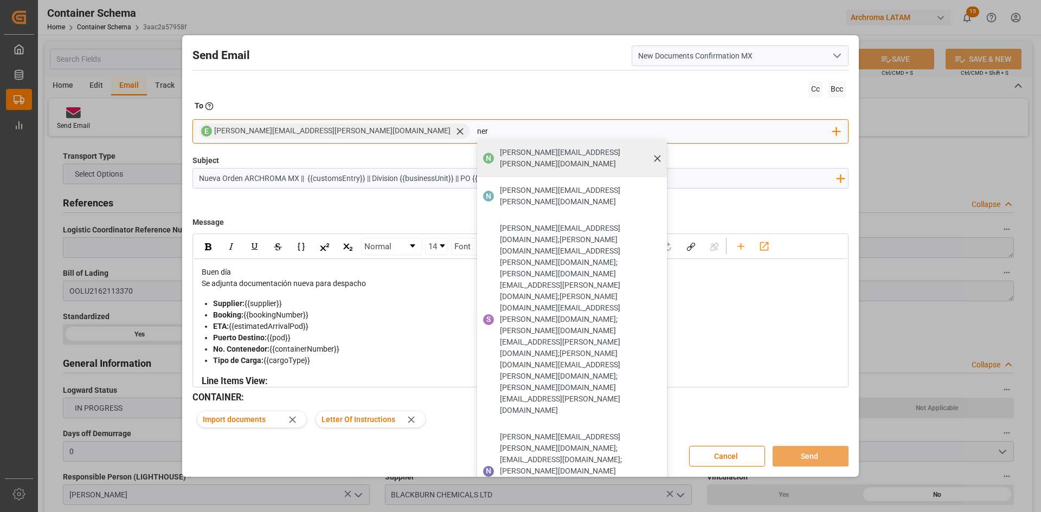
type input "ner"
click at [500, 155] on span "[PERSON_NAME][EMAIL_ADDRESS][PERSON_NAME][DOMAIN_NAME]" at bounding box center [579, 158] width 159 height 23
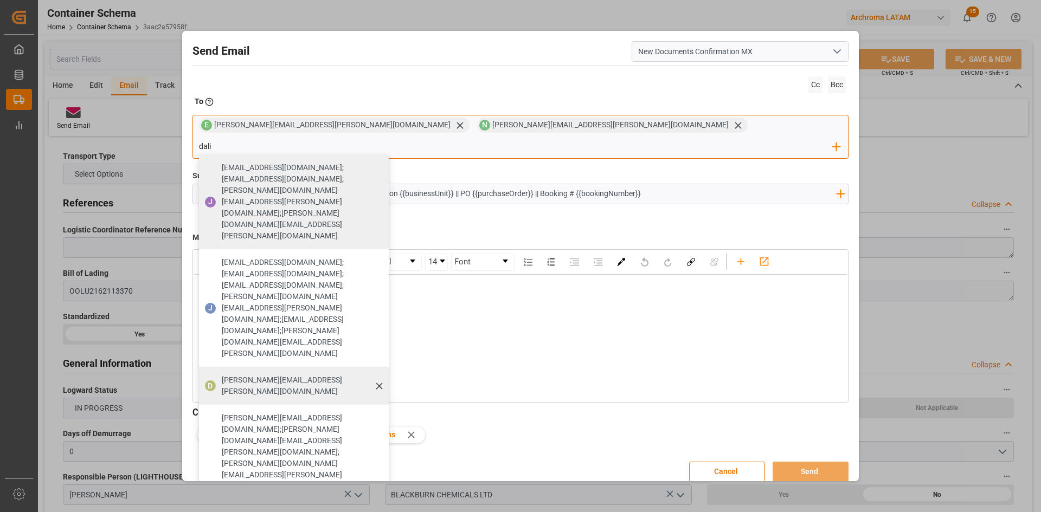
type input "dali"
click at [381, 375] on span "[PERSON_NAME][EMAIL_ADDRESS][PERSON_NAME][DOMAIN_NAME]" at bounding box center [301, 386] width 159 height 23
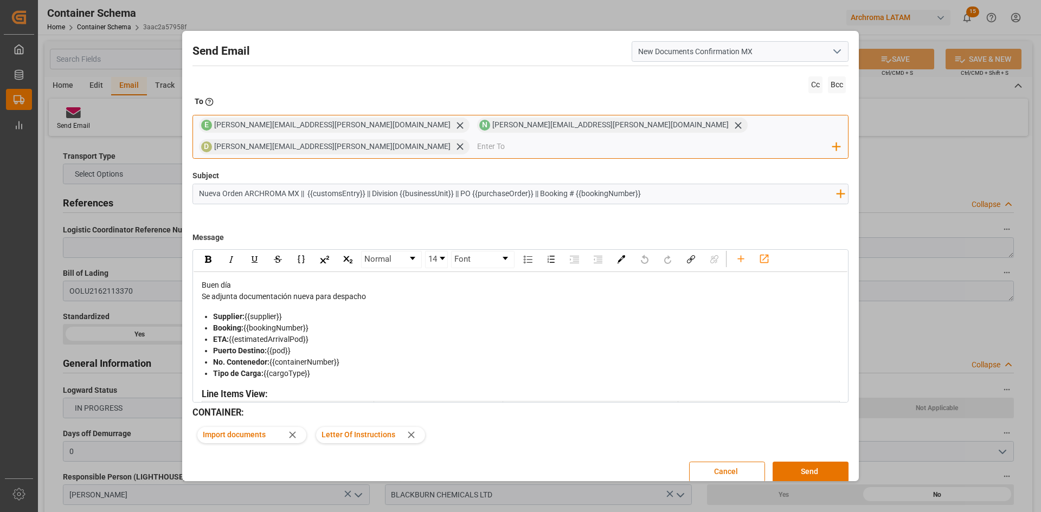
scroll to position [0, 0]
click at [743, 256] on icon "rdw-toolbar" at bounding box center [740, 261] width 11 height 11
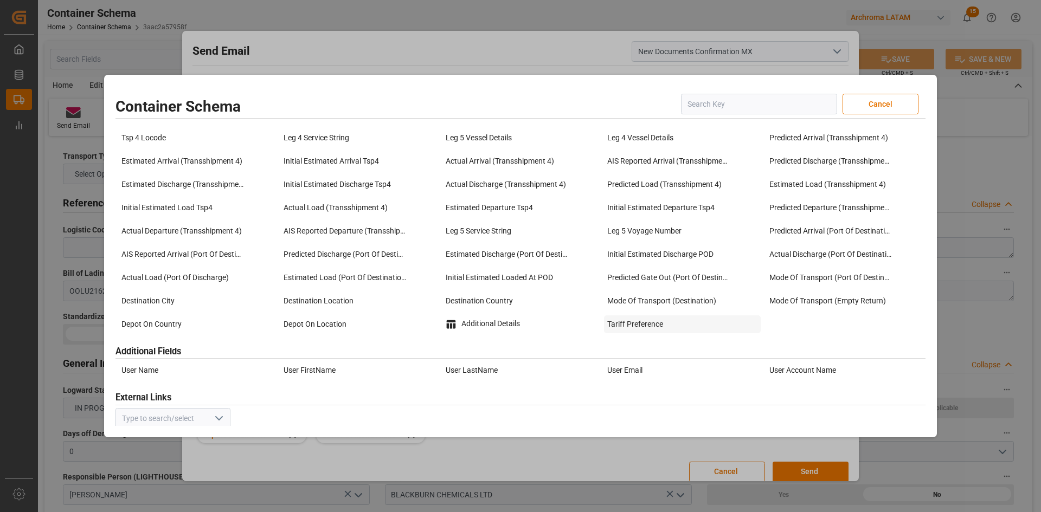
scroll to position [1371, 0]
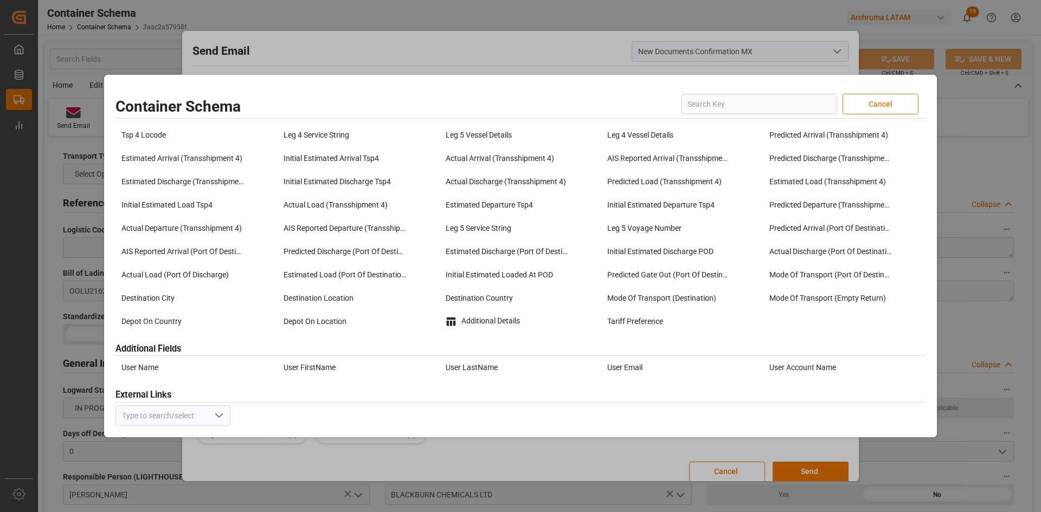
click at [881, 106] on button "Cancel" at bounding box center [880, 104] width 76 height 21
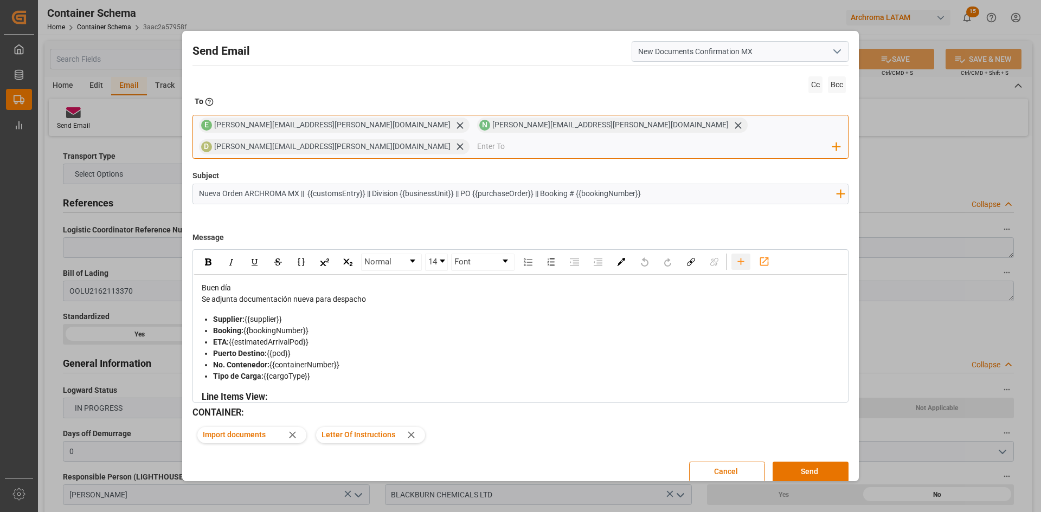
click at [743, 256] on icon "rdw-toolbar" at bounding box center [740, 261] width 11 height 11
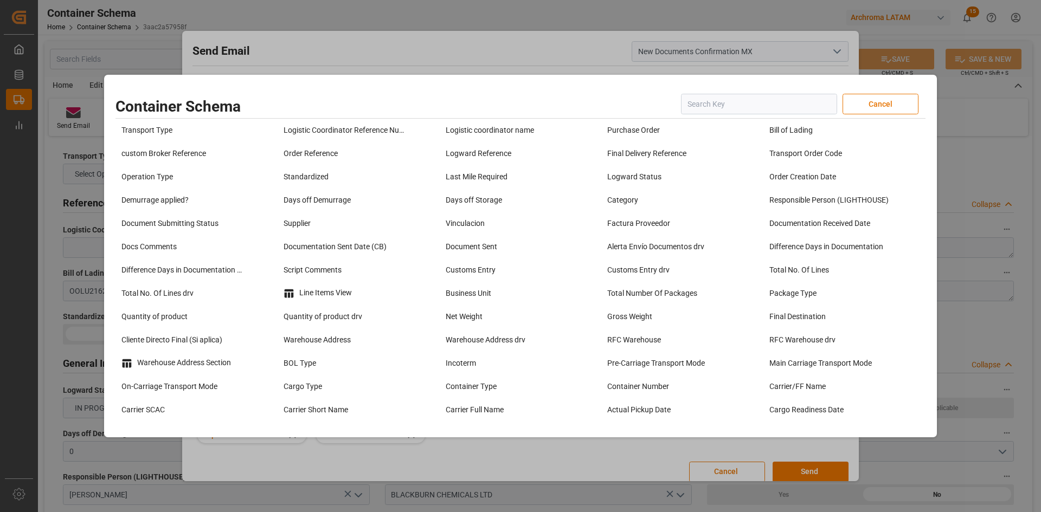
click at [643, 461] on div "Container Schema Cancel Transport Type Logistic Coordinator Reference Number Lo…" at bounding box center [520, 256] width 1041 height 512
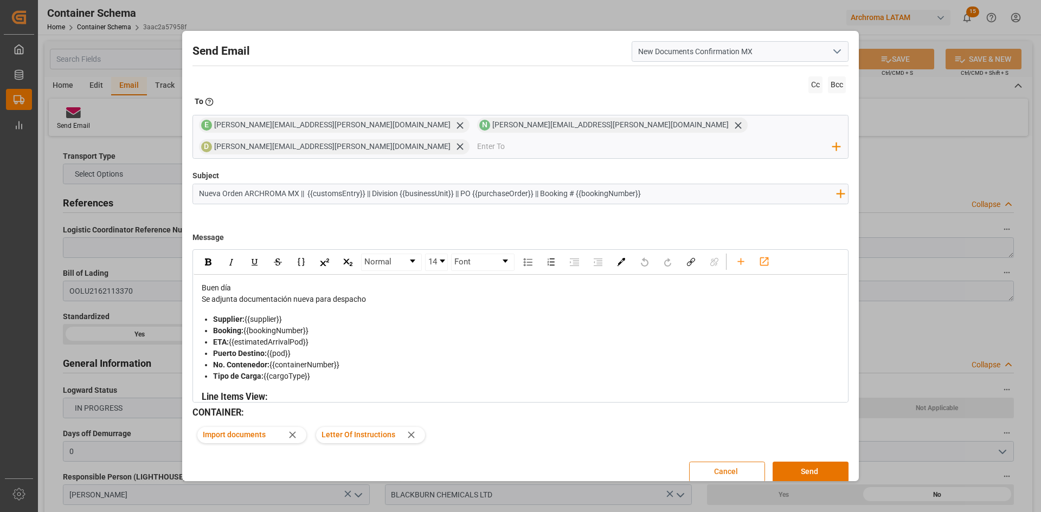
click at [725, 462] on button "Cancel" at bounding box center [727, 472] width 76 height 21
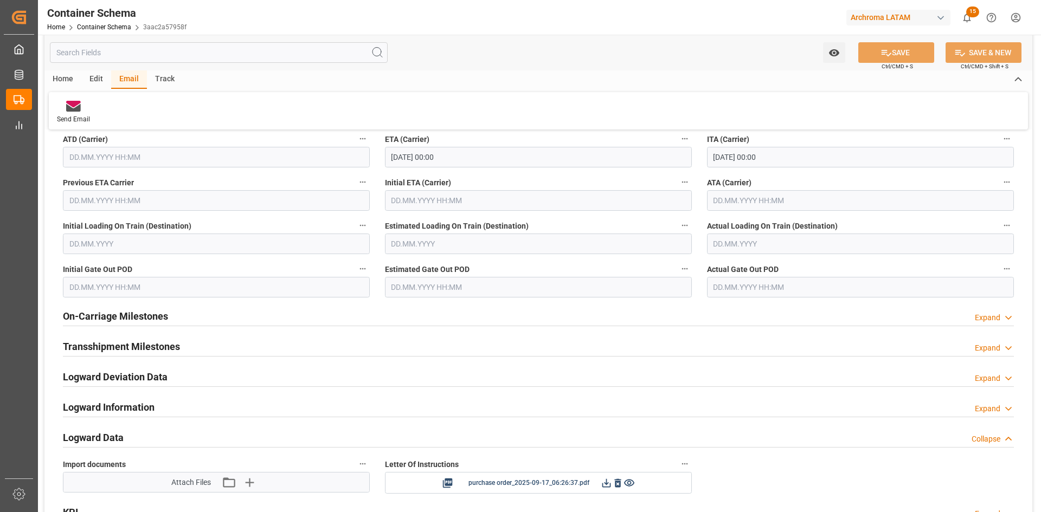
scroll to position [1626, 0]
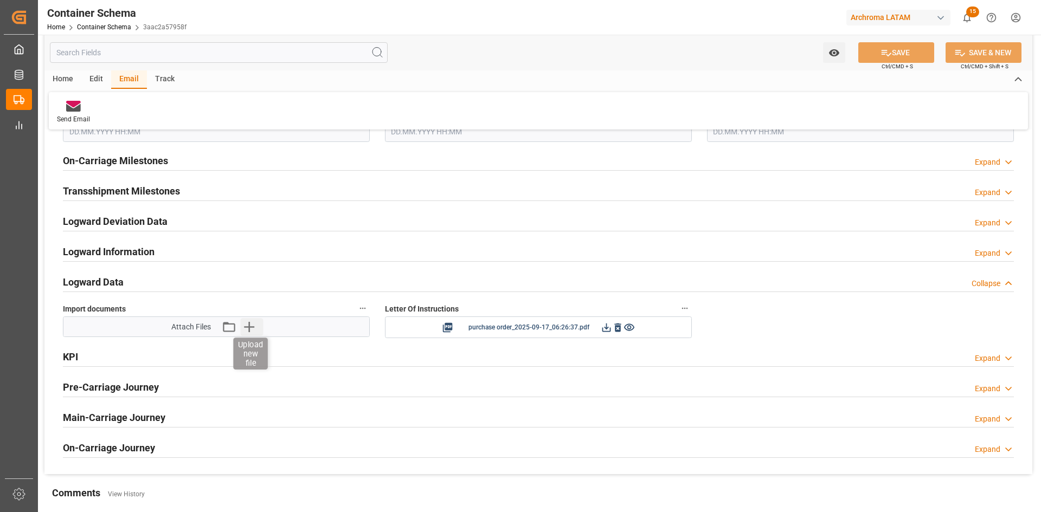
click at [257, 332] on icon "button" at bounding box center [248, 326] width 17 height 17
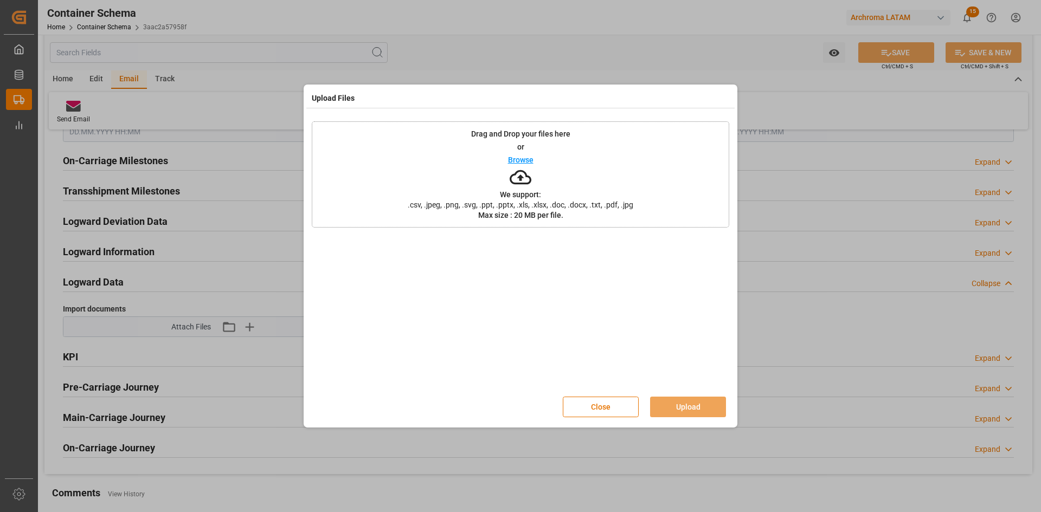
click at [532, 160] on p "Browse" at bounding box center [520, 160] width 25 height 8
click at [618, 403] on button "Close" at bounding box center [601, 407] width 76 height 21
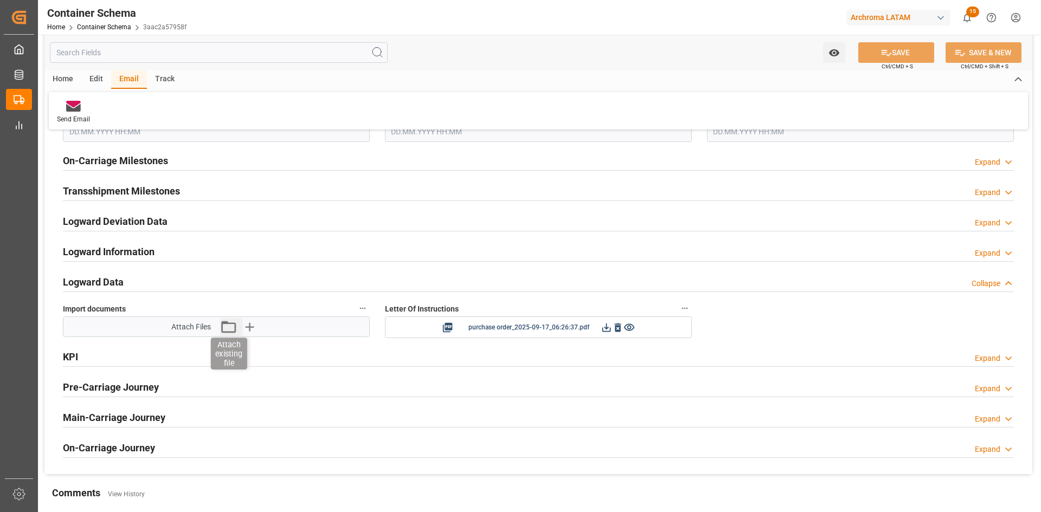
click at [233, 325] on icon "button" at bounding box center [228, 326] width 17 height 17
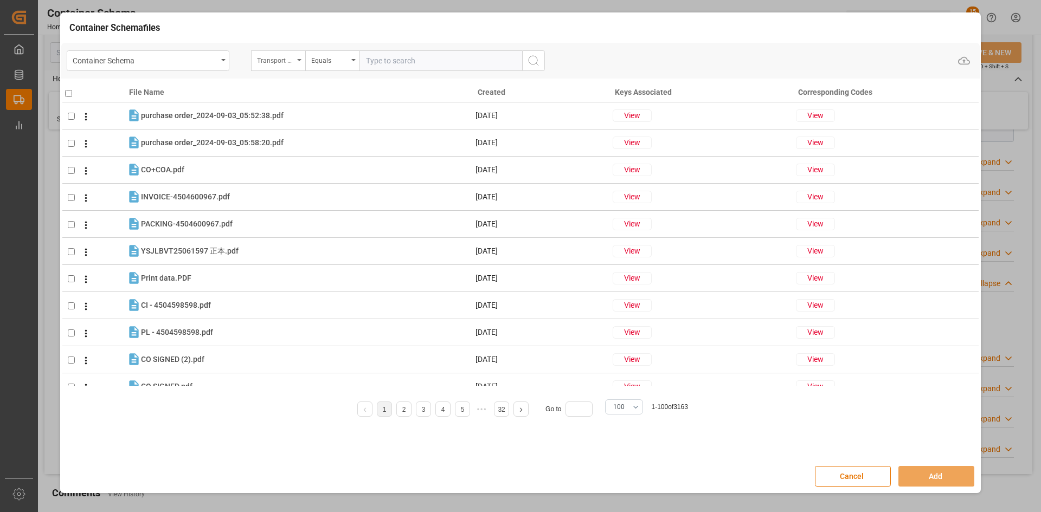
click at [273, 63] on div "Transport Type" at bounding box center [275, 59] width 37 height 12
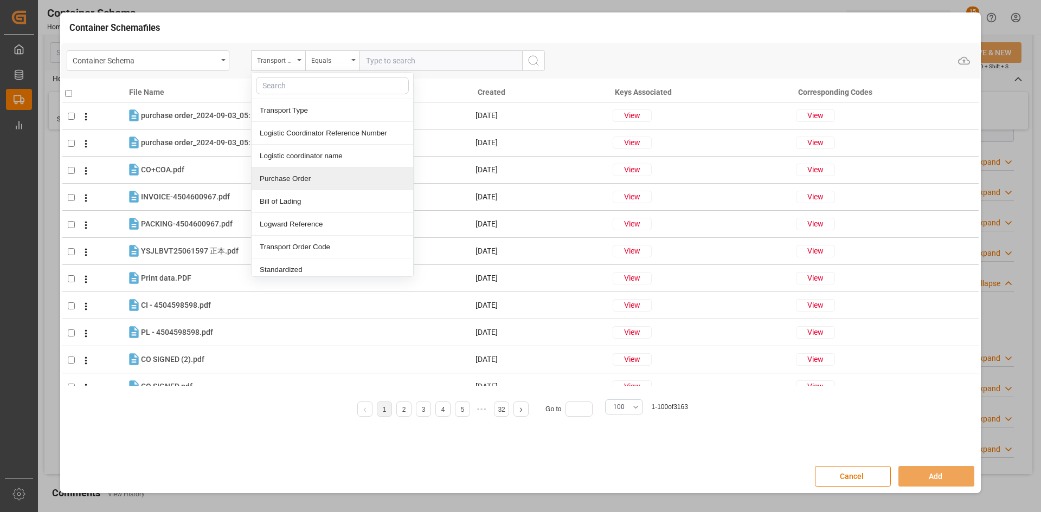
click at [305, 177] on div "Purchase Order" at bounding box center [333, 178] width 162 height 23
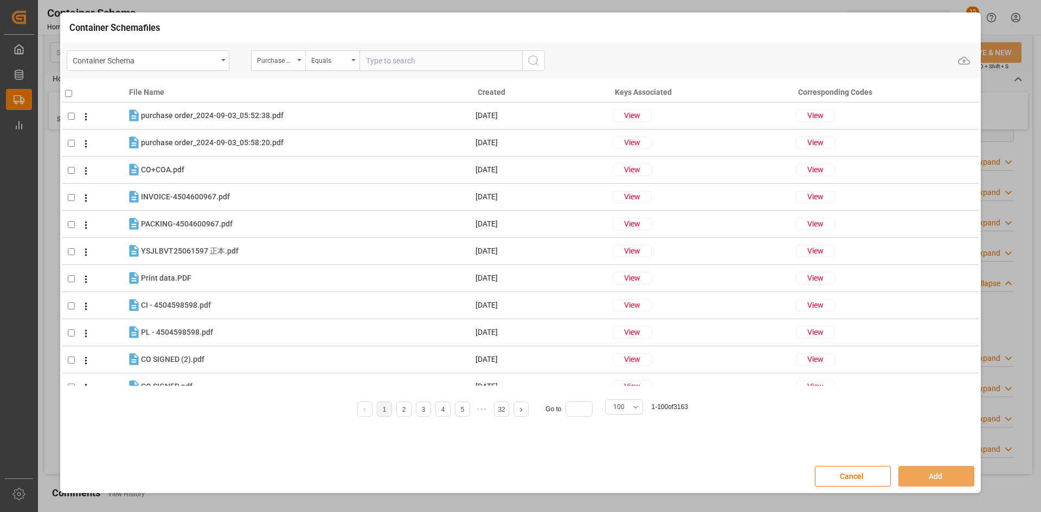
click at [383, 65] on input "text" at bounding box center [440, 60] width 163 height 21
paste input "4504656548"
type input "4504656548"
click at [214, 66] on div "Container Schema" at bounding box center [145, 60] width 145 height 14
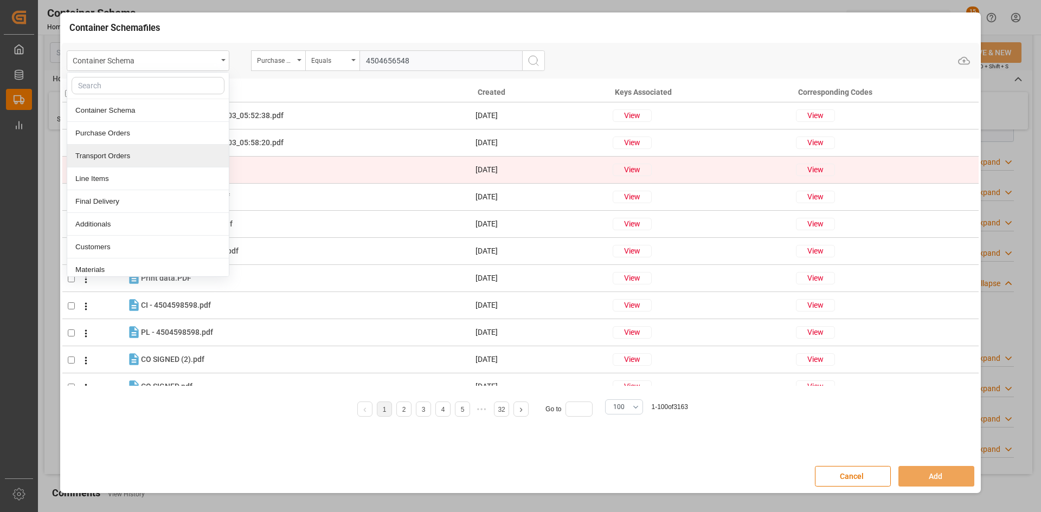
click at [132, 158] on div "Transport Orders" at bounding box center [148, 156] width 162 height 23
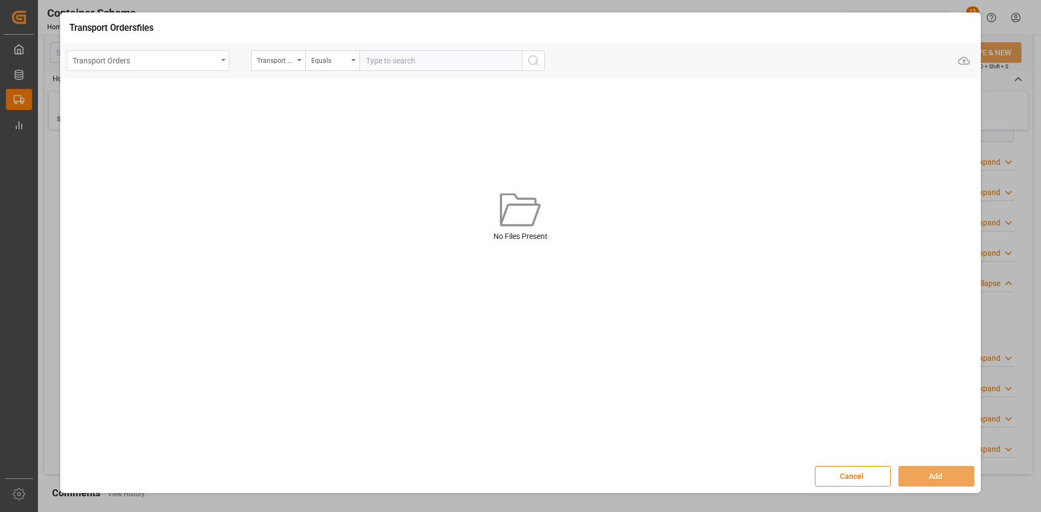
click at [223, 59] on icon "open menu" at bounding box center [223, 60] width 4 height 2
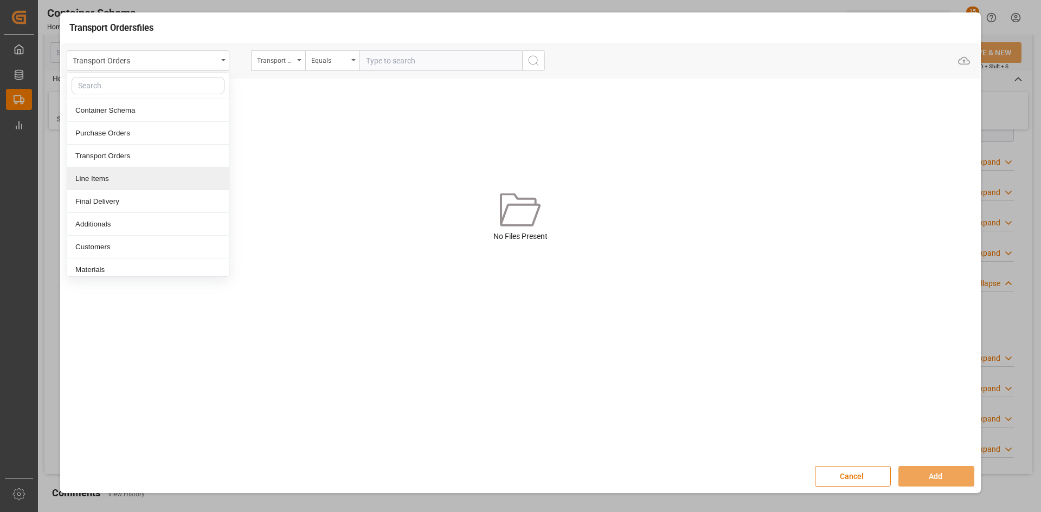
click at [132, 178] on div "Line Items" at bounding box center [148, 178] width 162 height 23
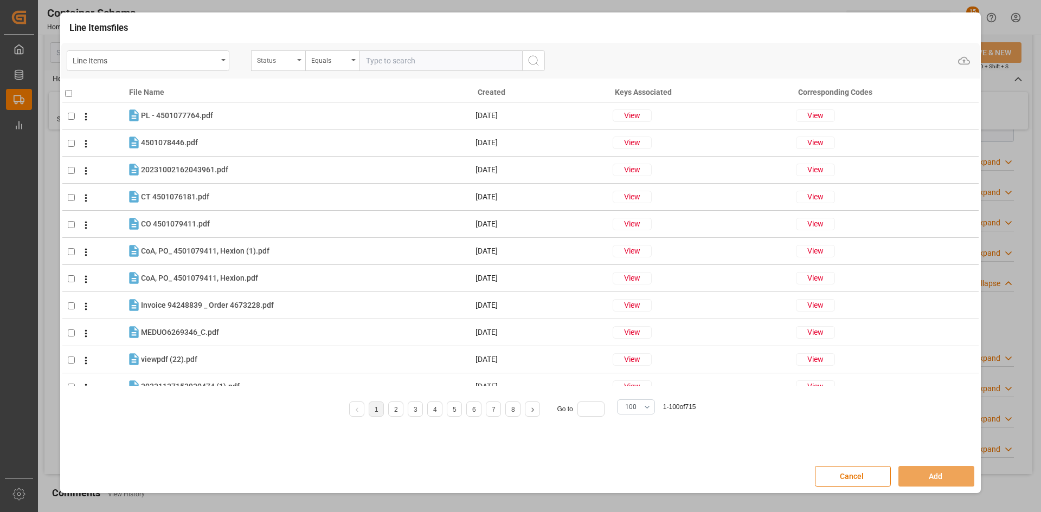
click at [289, 59] on div "Status" at bounding box center [275, 59] width 37 height 12
click at [315, 128] on div "Purchase Order Number" at bounding box center [333, 133] width 162 height 23
click at [403, 61] on input "text" at bounding box center [440, 60] width 163 height 21
paste input "4504656548"
type input "4504656548"
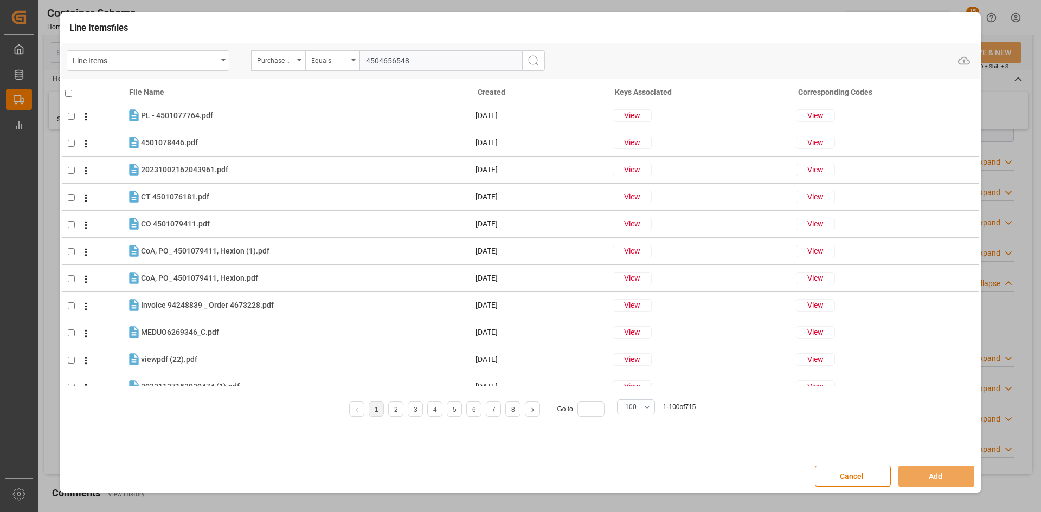
click at [531, 59] on icon "search button" at bounding box center [533, 60] width 13 height 13
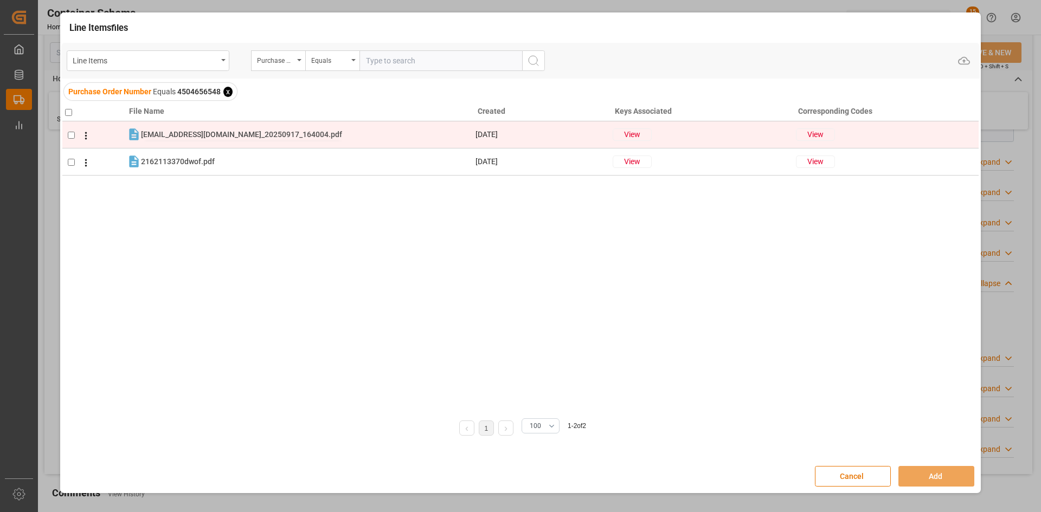
click at [181, 136] on span "[EMAIL_ADDRESS][DOMAIN_NAME]_20250917_164004.pdf" at bounding box center [241, 134] width 201 height 9
checkbox input "true"
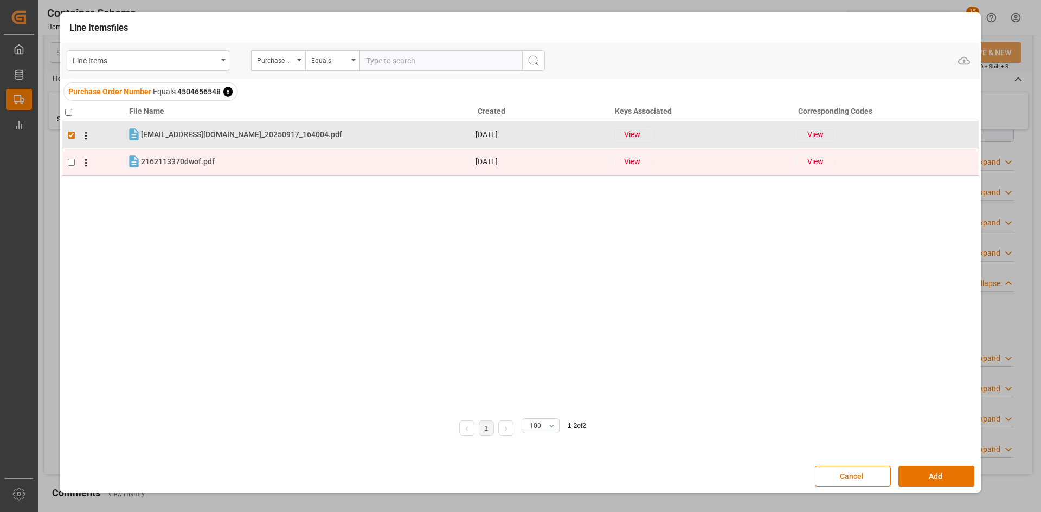
click at [120, 160] on td at bounding box center [94, 162] width 64 height 27
checkbox input "true"
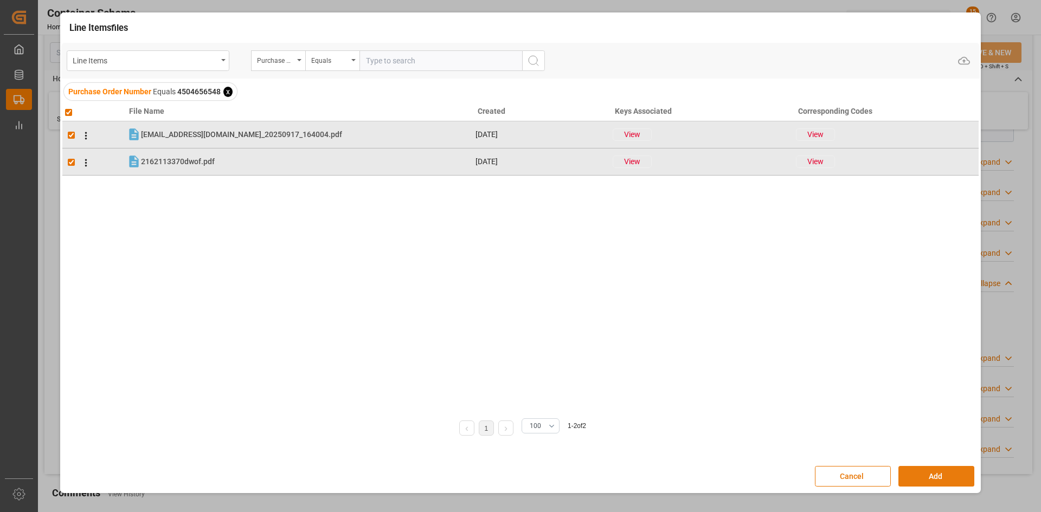
click at [918, 474] on button "Add" at bounding box center [936, 476] width 76 height 21
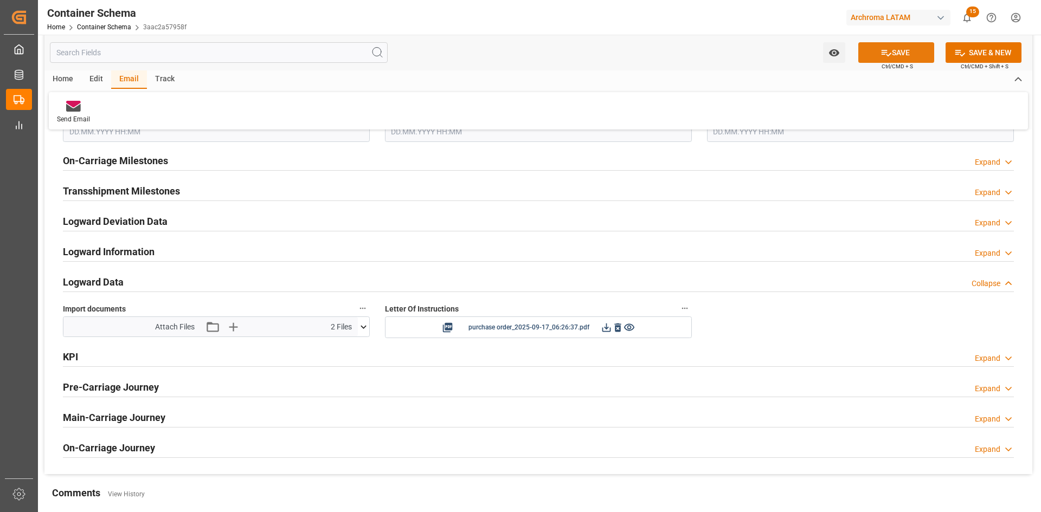
click at [911, 60] on button "SAVE" at bounding box center [896, 52] width 76 height 21
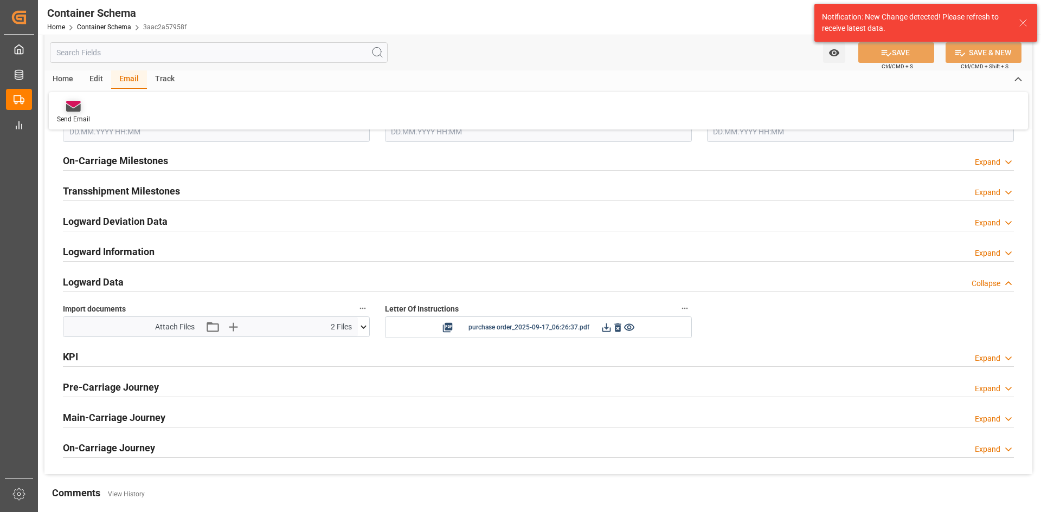
click at [75, 113] on div "Send Email" at bounding box center [73, 112] width 49 height 24
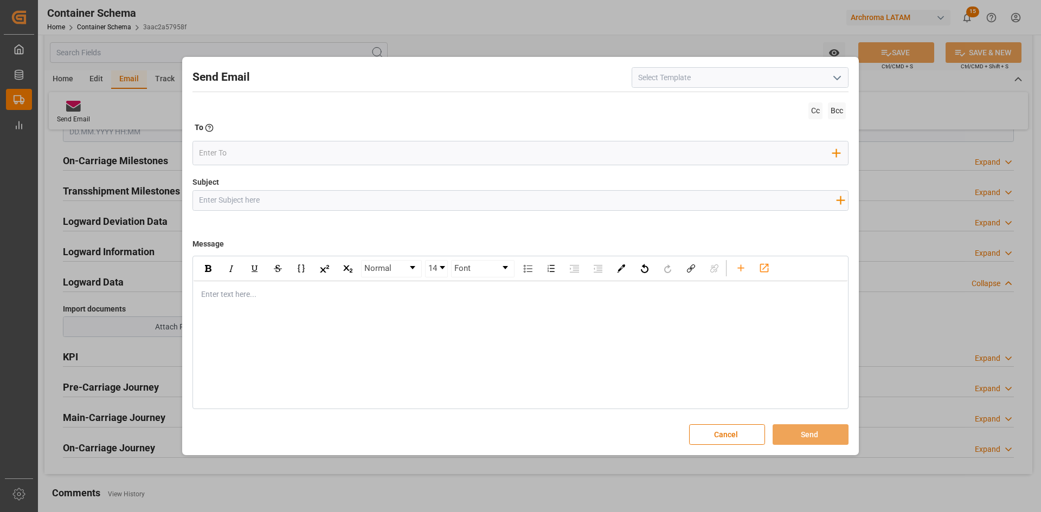
click at [835, 75] on icon "open menu" at bounding box center [836, 78] width 13 height 13
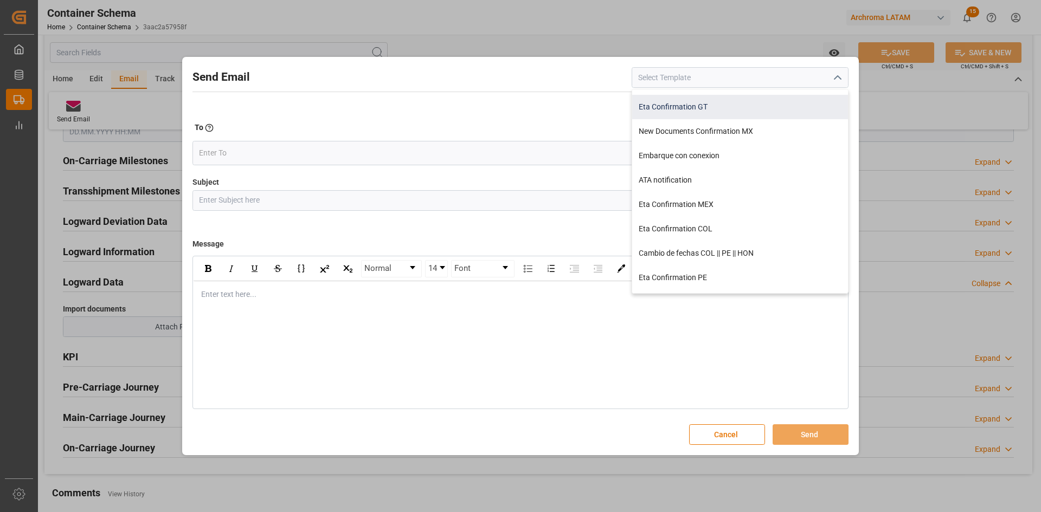
scroll to position [163, 0]
click at [729, 110] on div "New Documents Confirmation MX" at bounding box center [740, 110] width 216 height 24
type input "New Documents Confirmation MX"
type input "Nueva Orden ARCHROMA MX || {{customsEntry}} || Division {{businessUnit}} || PO …"
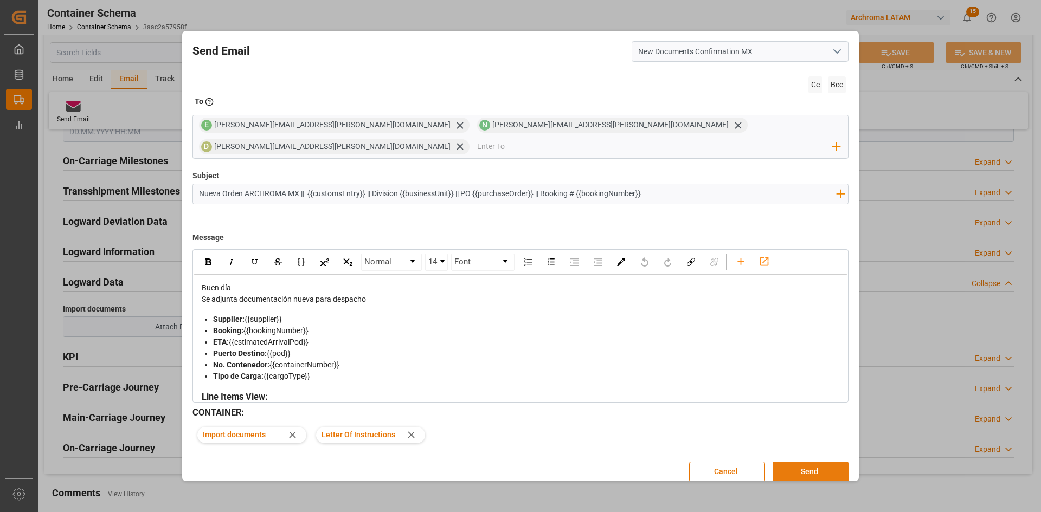
click at [815, 462] on button "Send" at bounding box center [810, 472] width 76 height 21
